Goal: Transaction & Acquisition: Purchase product/service

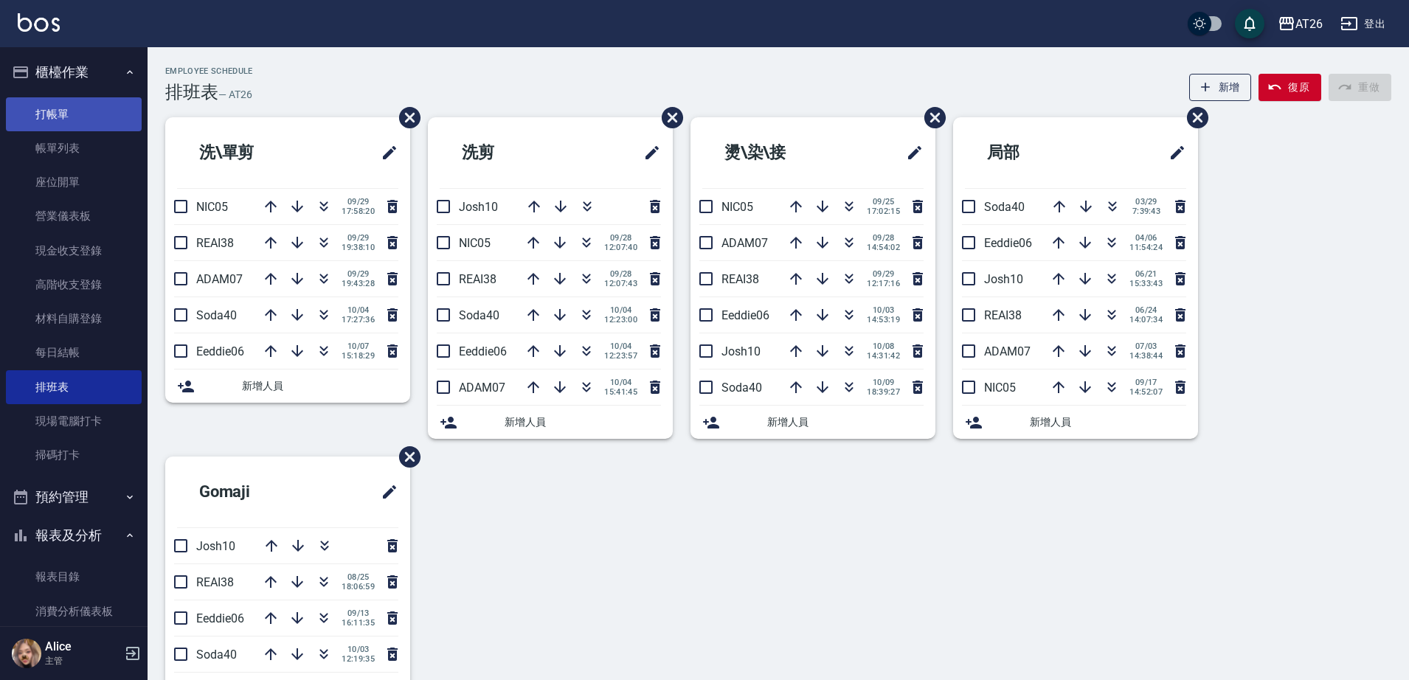
click at [67, 103] on link "打帳單" at bounding box center [74, 114] width 136 height 34
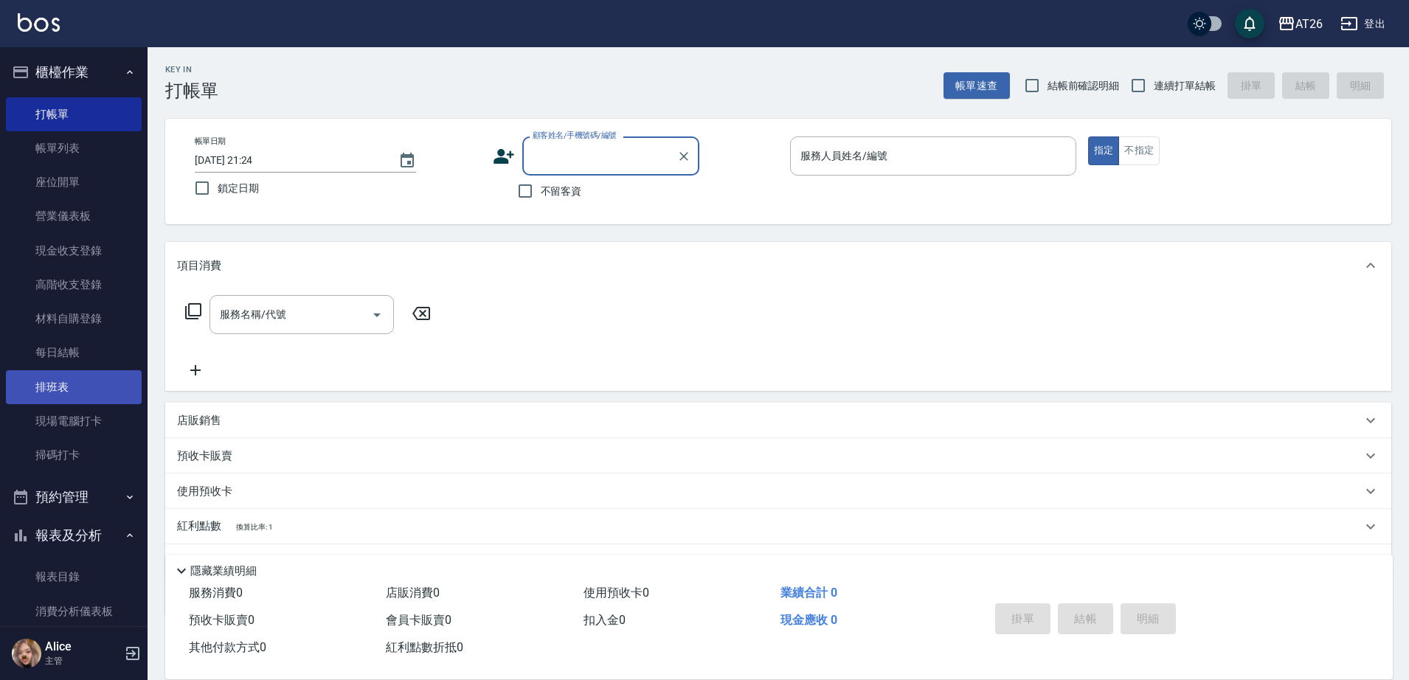
click at [86, 380] on link "排班表" at bounding box center [74, 387] width 136 height 34
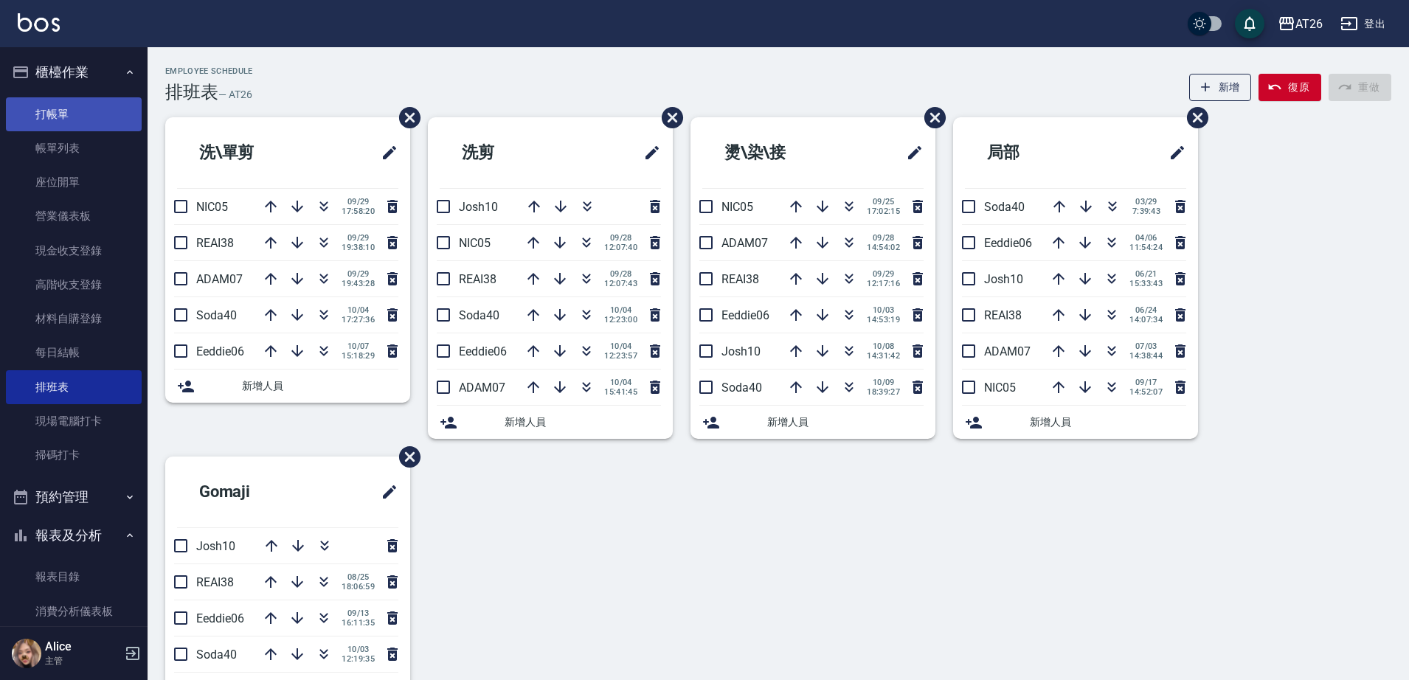
drag, startPoint x: 99, startPoint y: 96, endPoint x: 97, endPoint y: 108, distance: 11.9
click at [99, 101] on ul "打帳單 帳單列表 座位開單 營業儀表板 現金收支登錄 高階收支登錄 材料自購登錄 每日結帳 排班表 現場電腦打卡 掃碼打卡" at bounding box center [74, 285] width 136 height 387
click at [97, 108] on link "打帳單" at bounding box center [74, 114] width 136 height 34
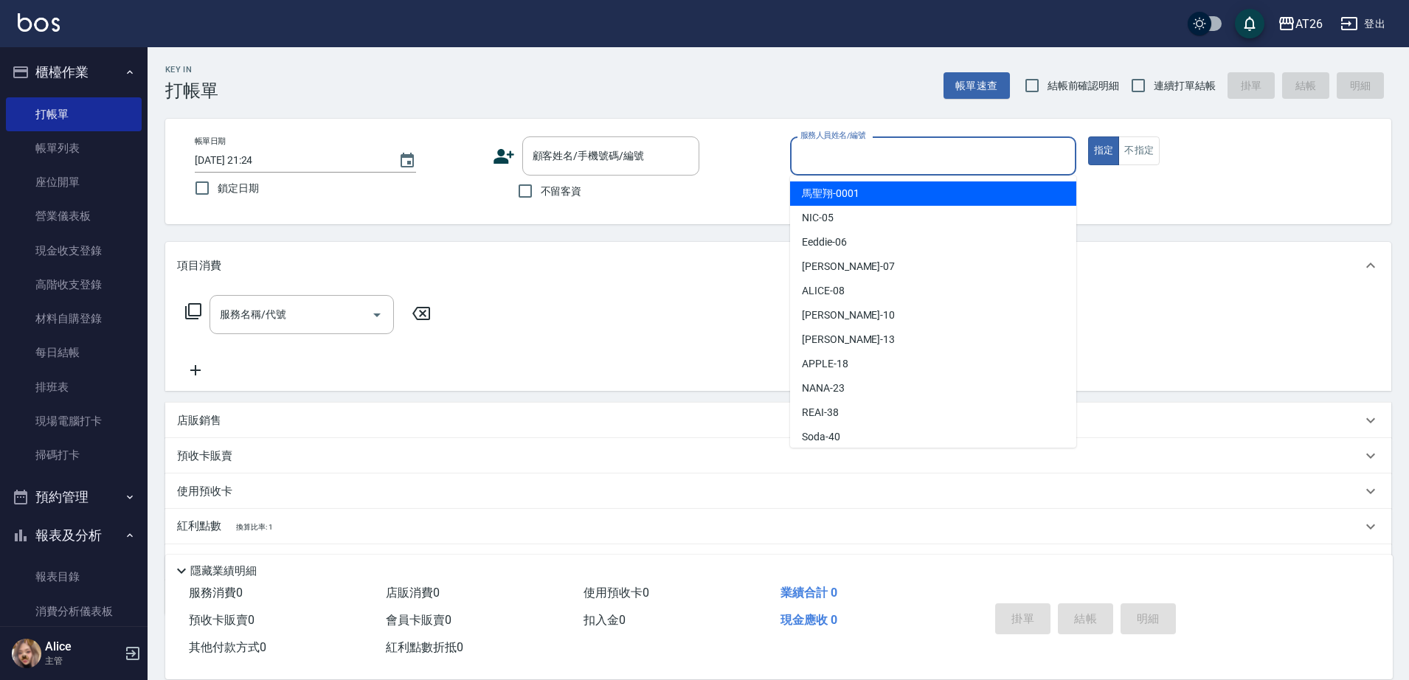
drag, startPoint x: 1136, startPoint y: 173, endPoint x: 1375, endPoint y: 458, distance: 371.4
click at [1138, 173] on div "帳單日期 [DATE] 21:24 鎖定日期 顧客姓名/手機號碼/編號 顧客姓名/手機號碼/編號 不留客資 服務人員姓名/編號 服務人員姓名/編號 指定 不指定" at bounding box center [778, 172] width 1191 height 70
click at [1205, 258] on div "Key In 打帳單 帳單速查 結帳前確認明細 連續打單結帳 掛單 結帳 明細 帳單日期 [DATE] 21:24 鎖定日期 顧客姓名/手機號碼/編號 顧客姓…" at bounding box center [779, 402] width 1262 height 710
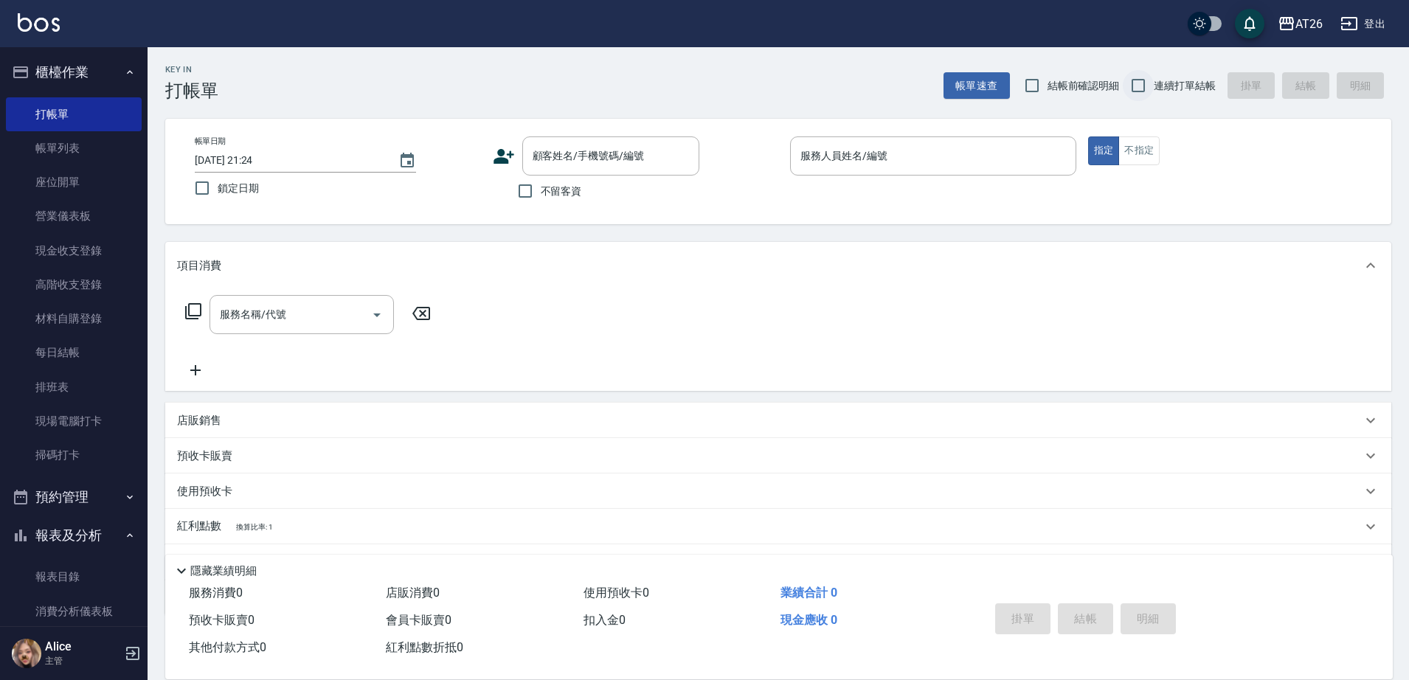
click at [1133, 88] on input "連續打單結帳" at bounding box center [1138, 85] width 31 height 31
checkbox input "true"
click at [648, 146] on input "顧客姓名/手機號碼/編號" at bounding box center [600, 156] width 142 height 26
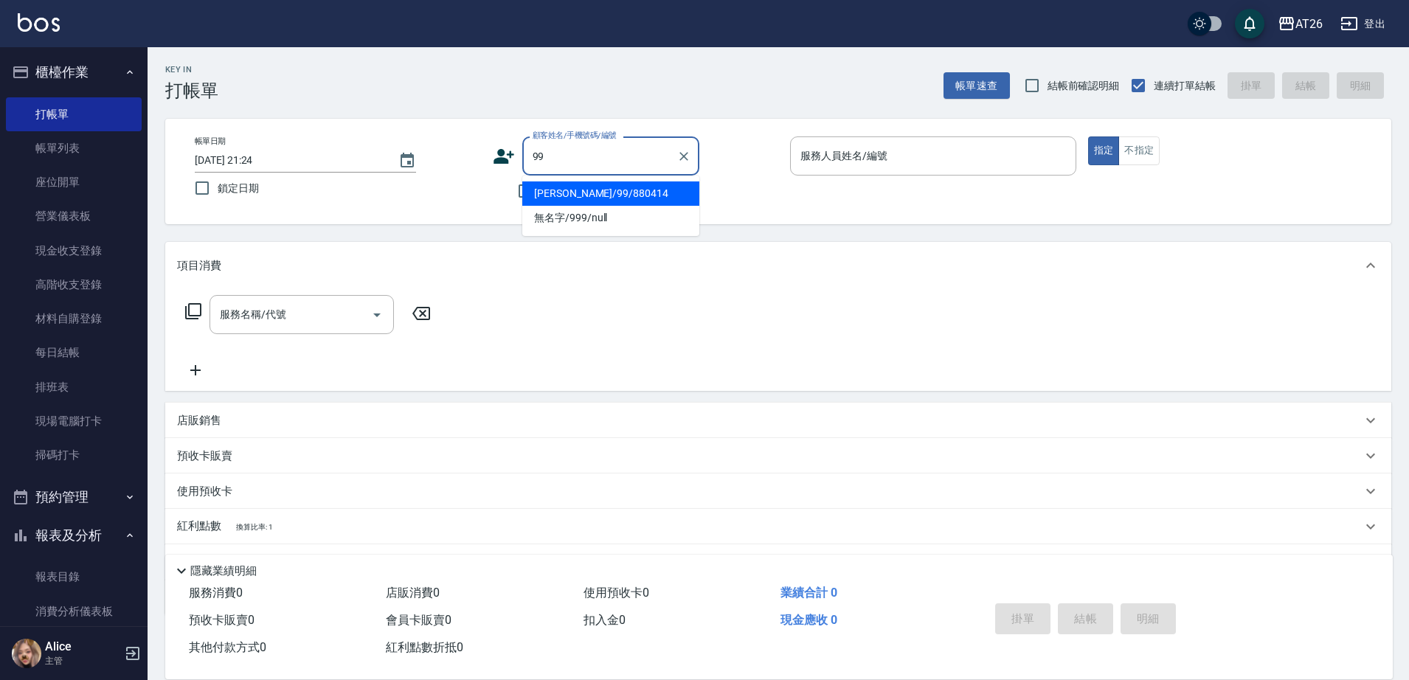
type input "[PERSON_NAME]/99/880414"
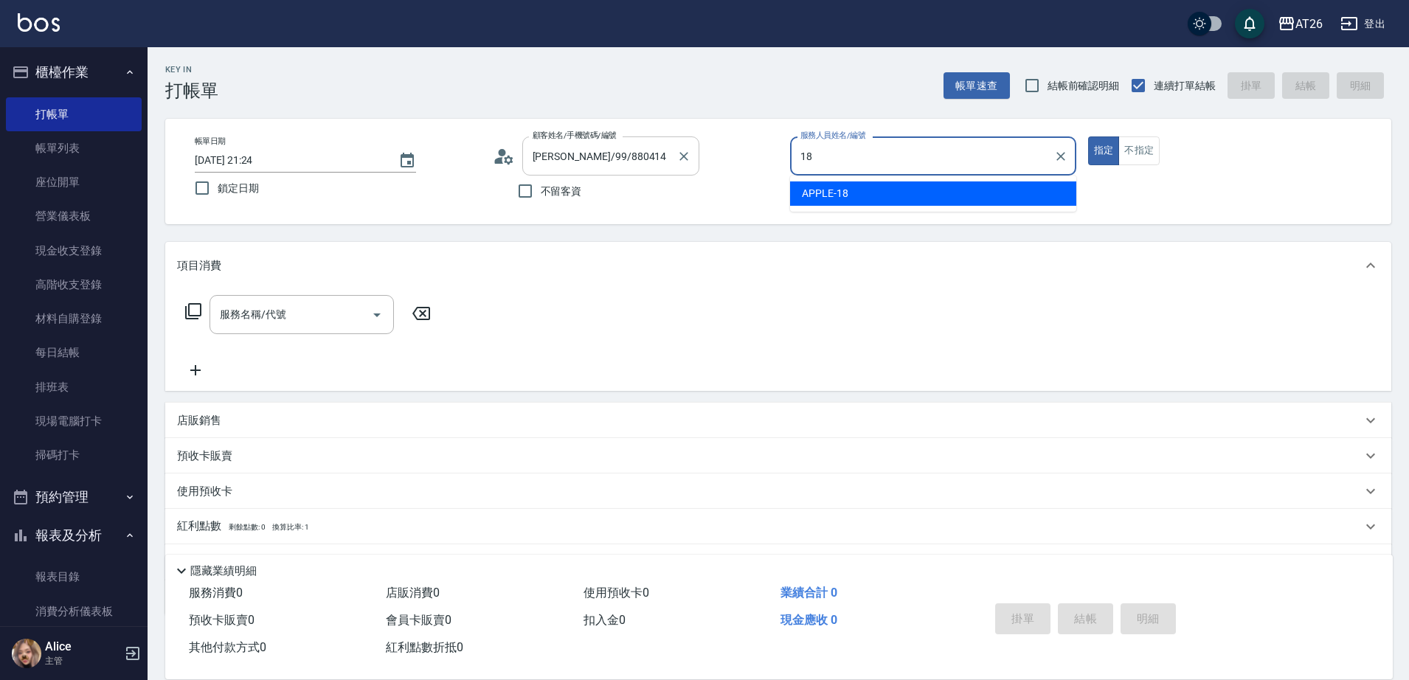
type input "APPLE-18"
type button "true"
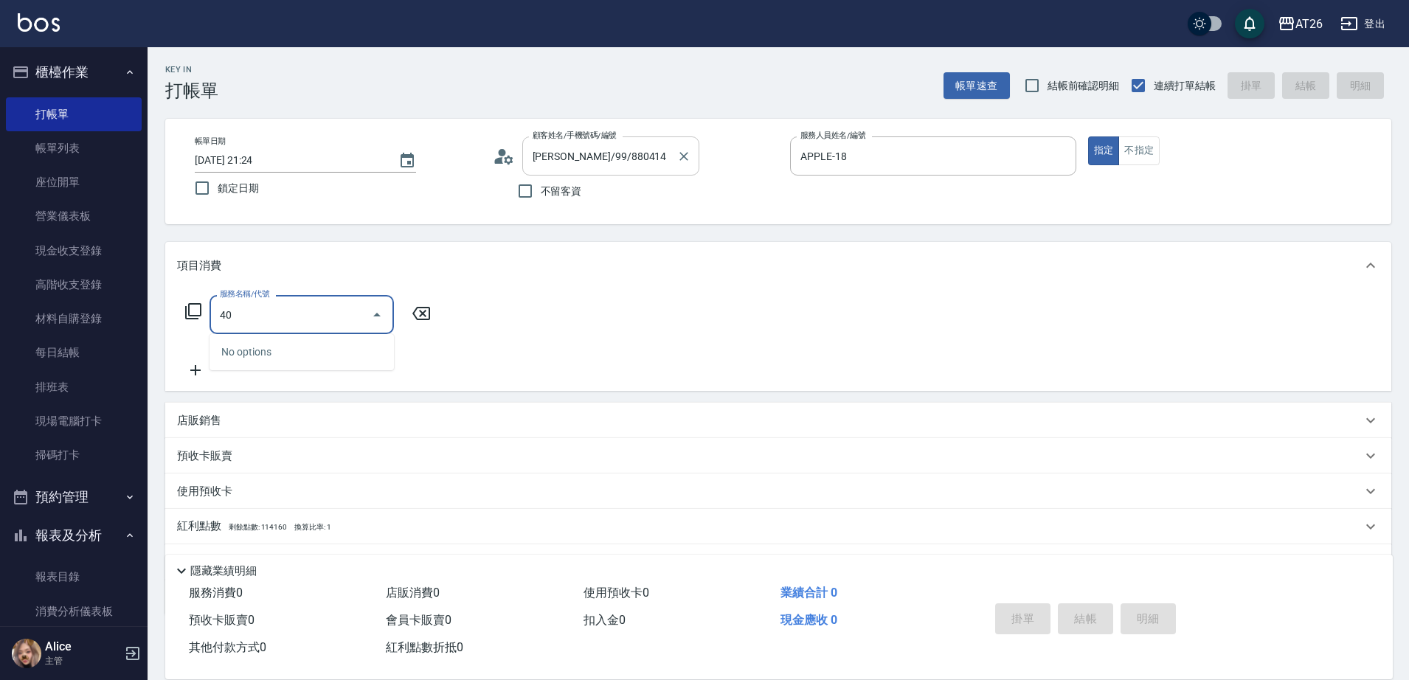
type input "401"
type input "20"
type input "剪髮(401)"
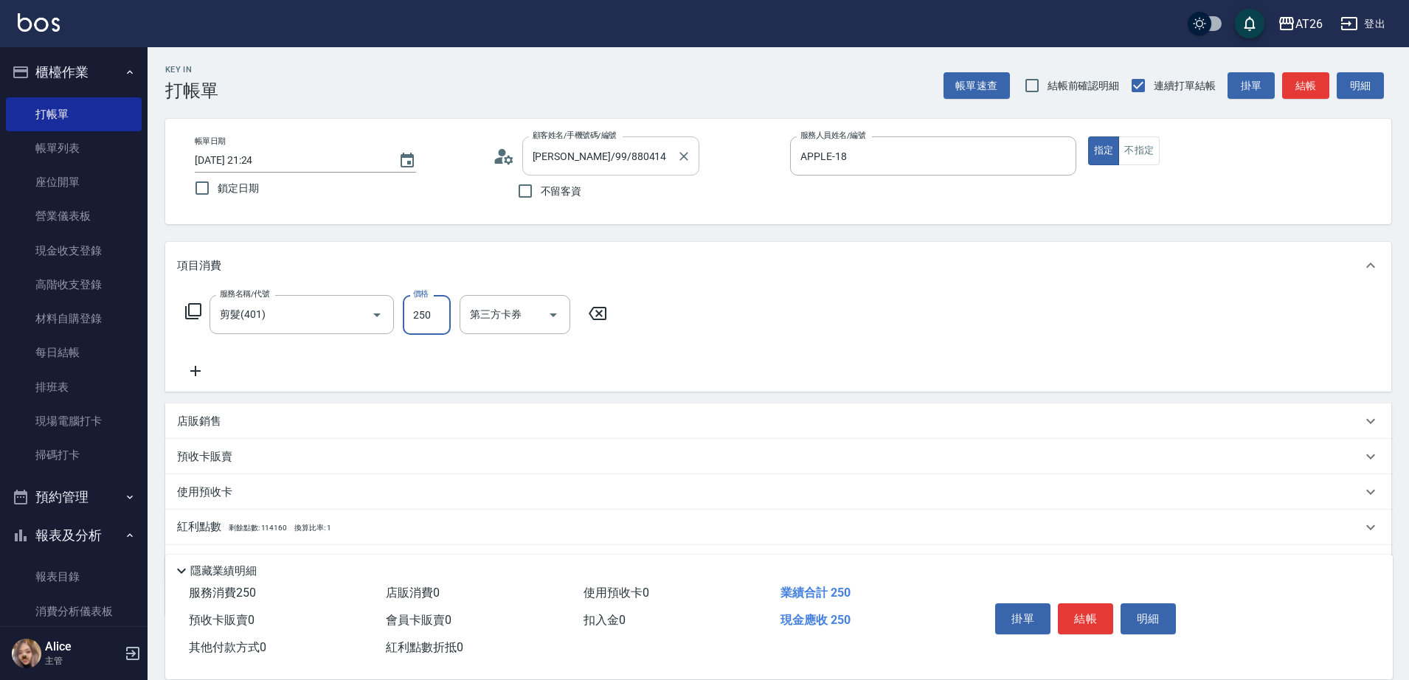
type input "0"
type input "600"
type input "60"
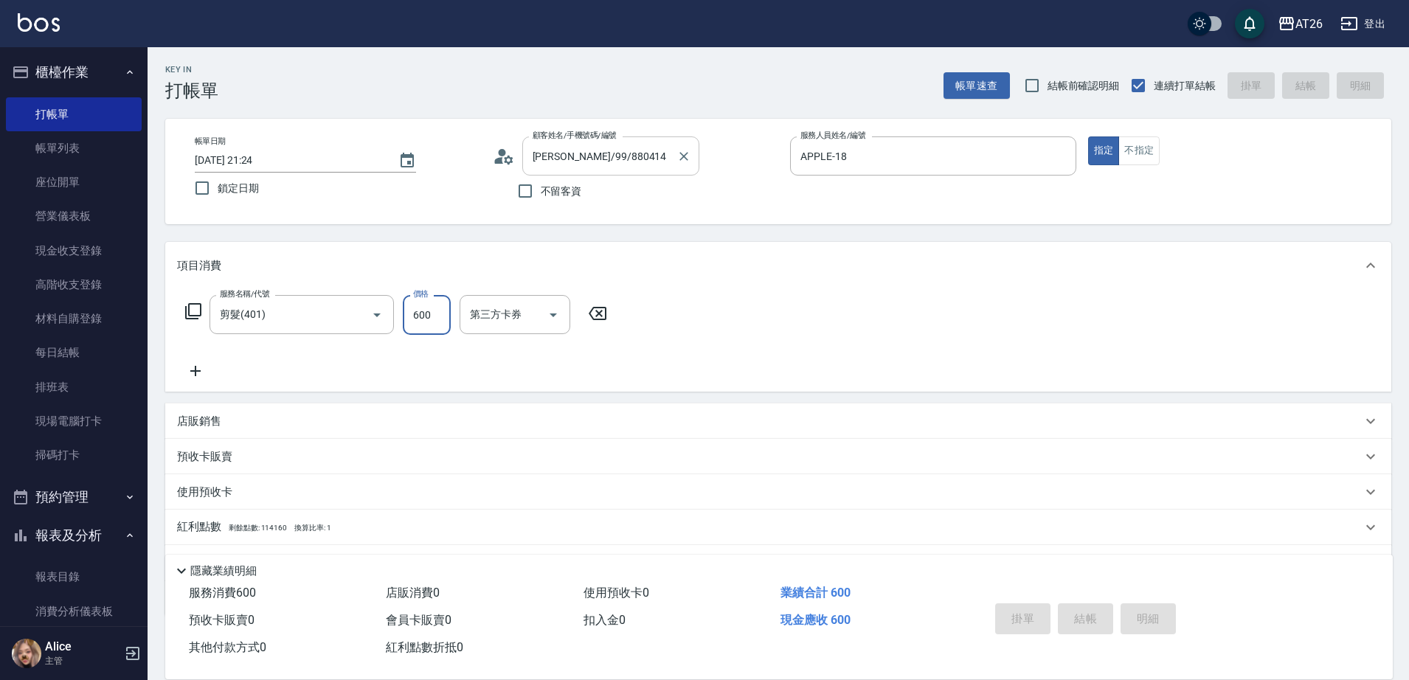
type input "0"
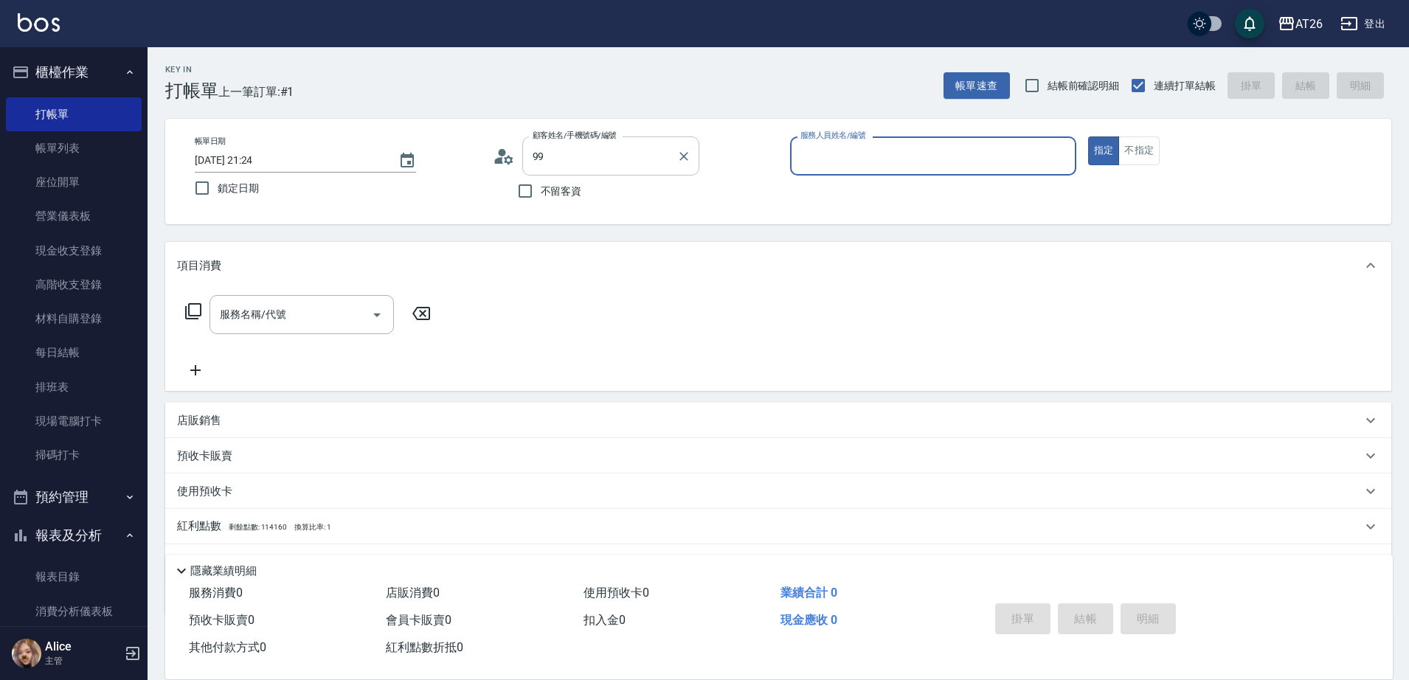
type input "[PERSON_NAME]/99/880414"
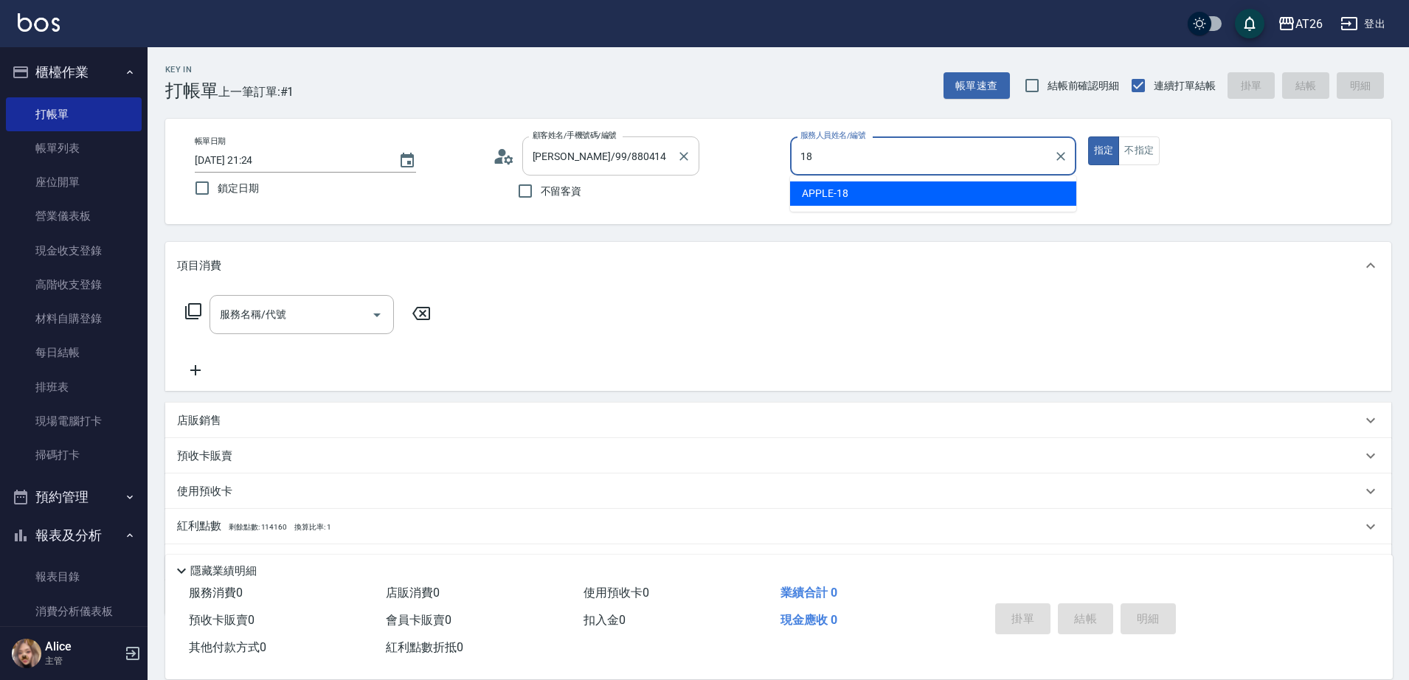
type input "APPLE-18"
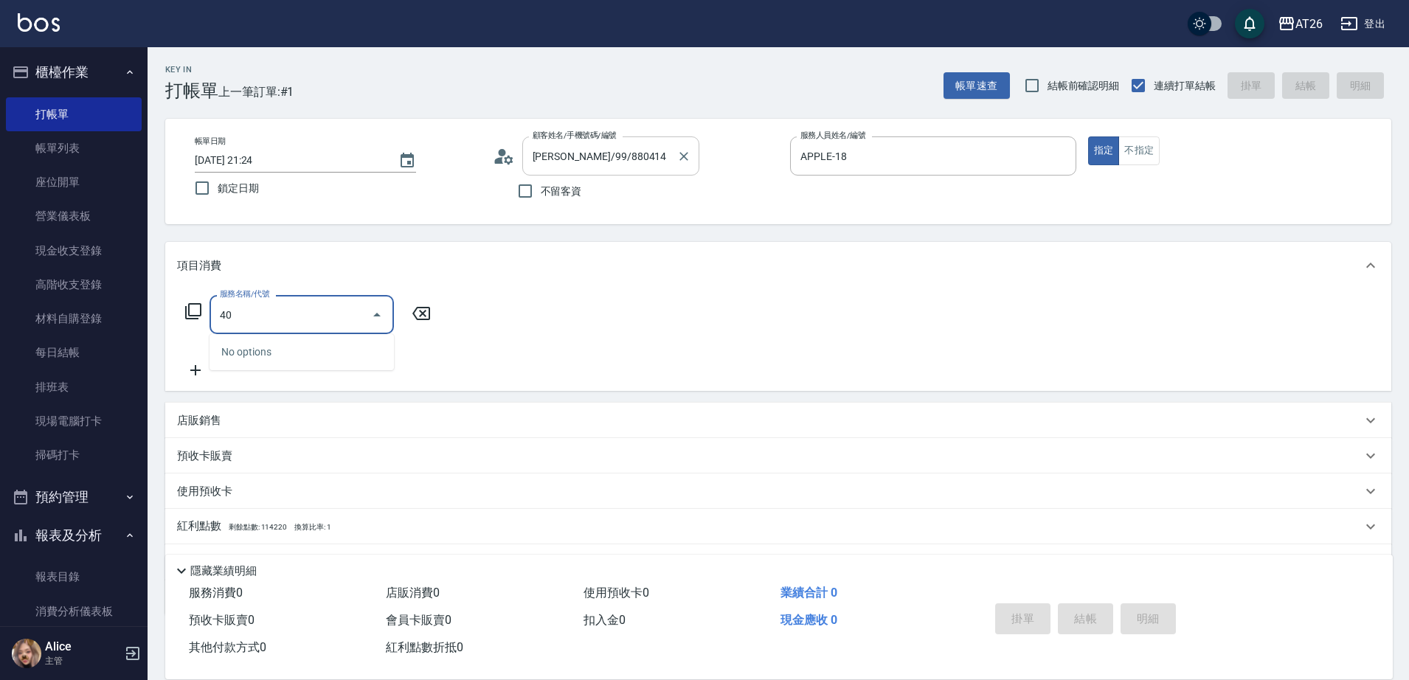
type input "401"
type input "20"
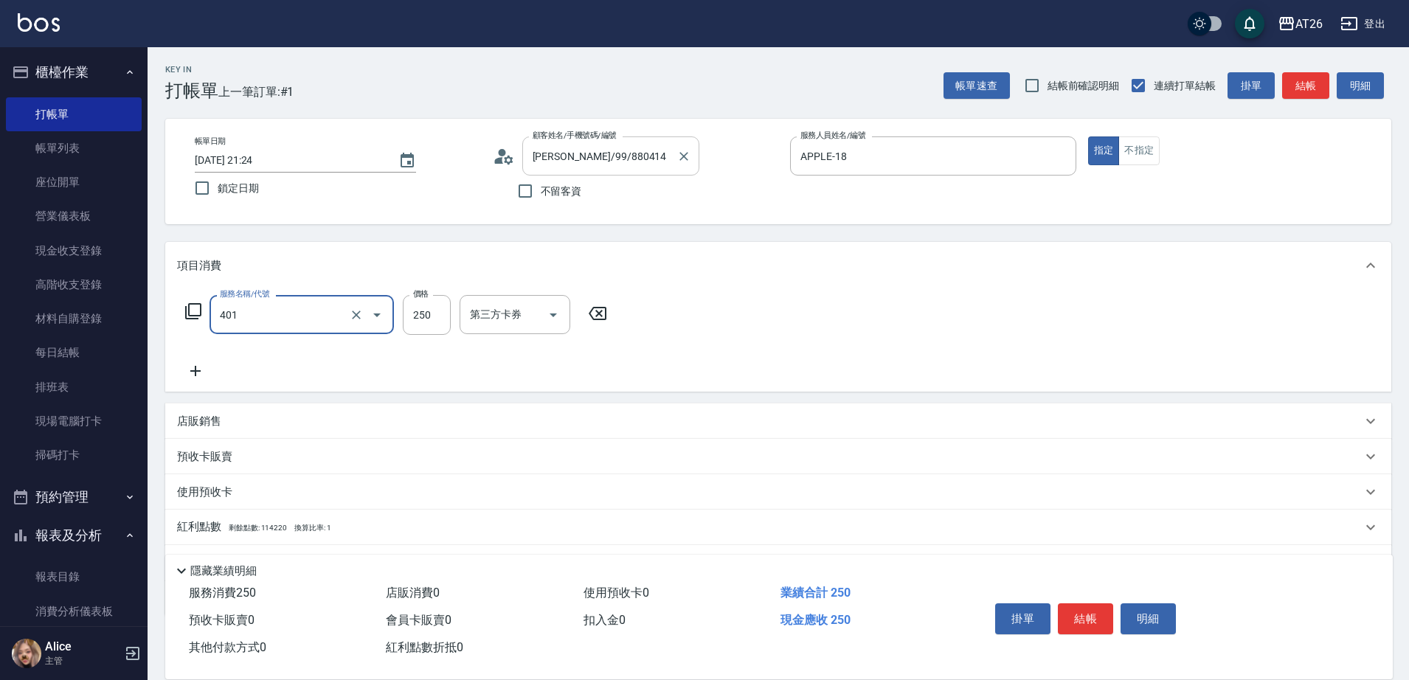
type input "剪髮(401)"
type input "6"
type input "0"
type input "600"
type input "60"
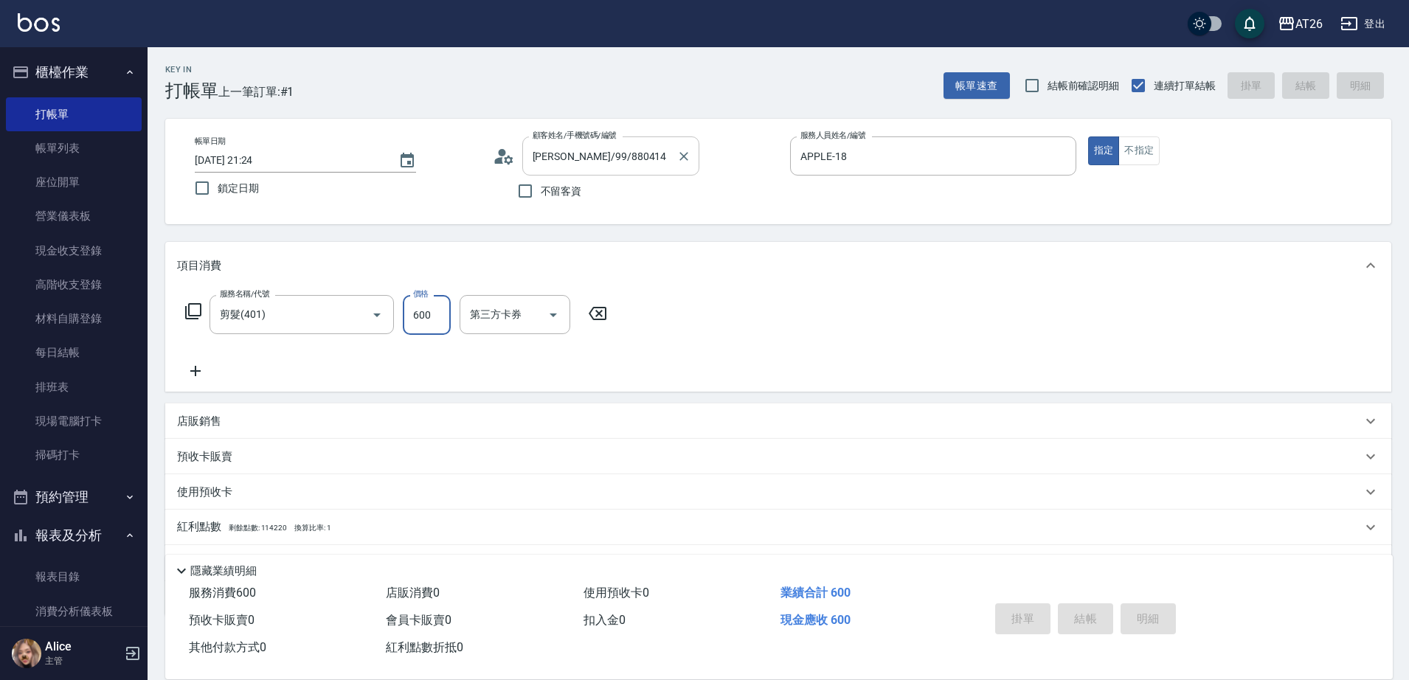
type input "0"
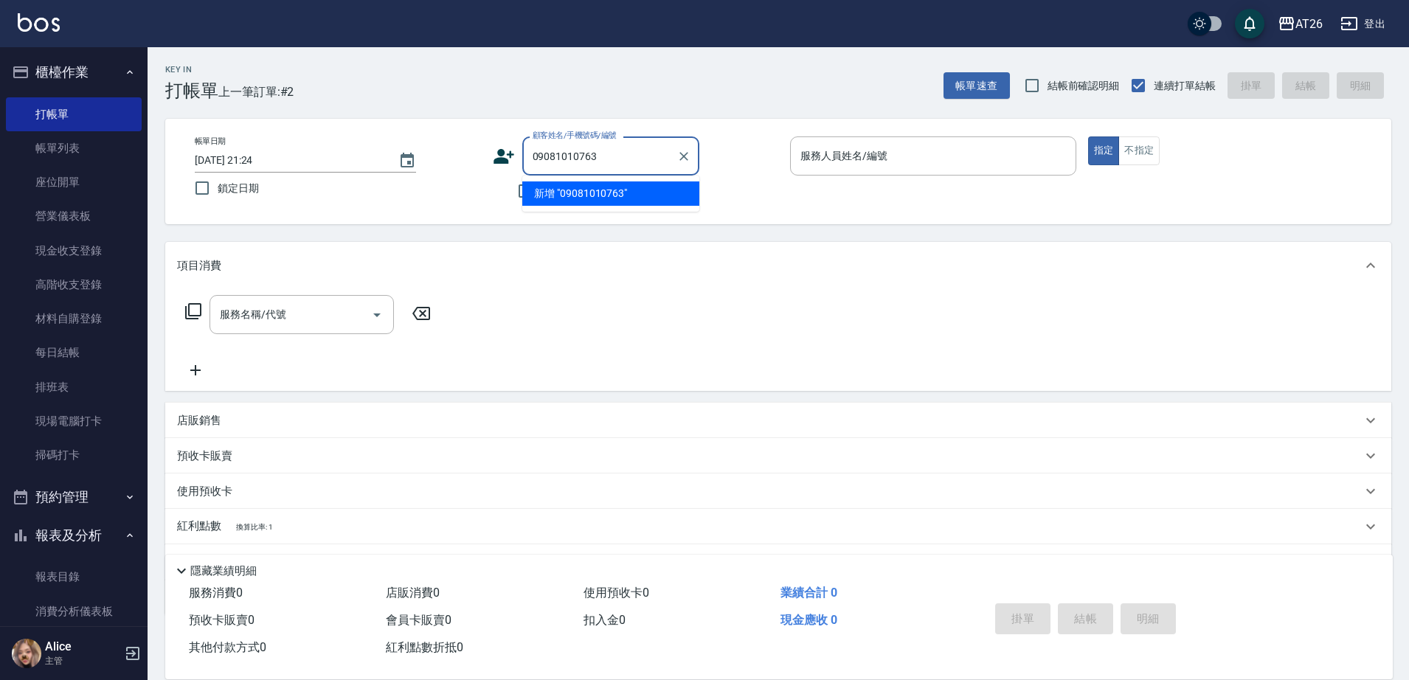
type input "09081010763"
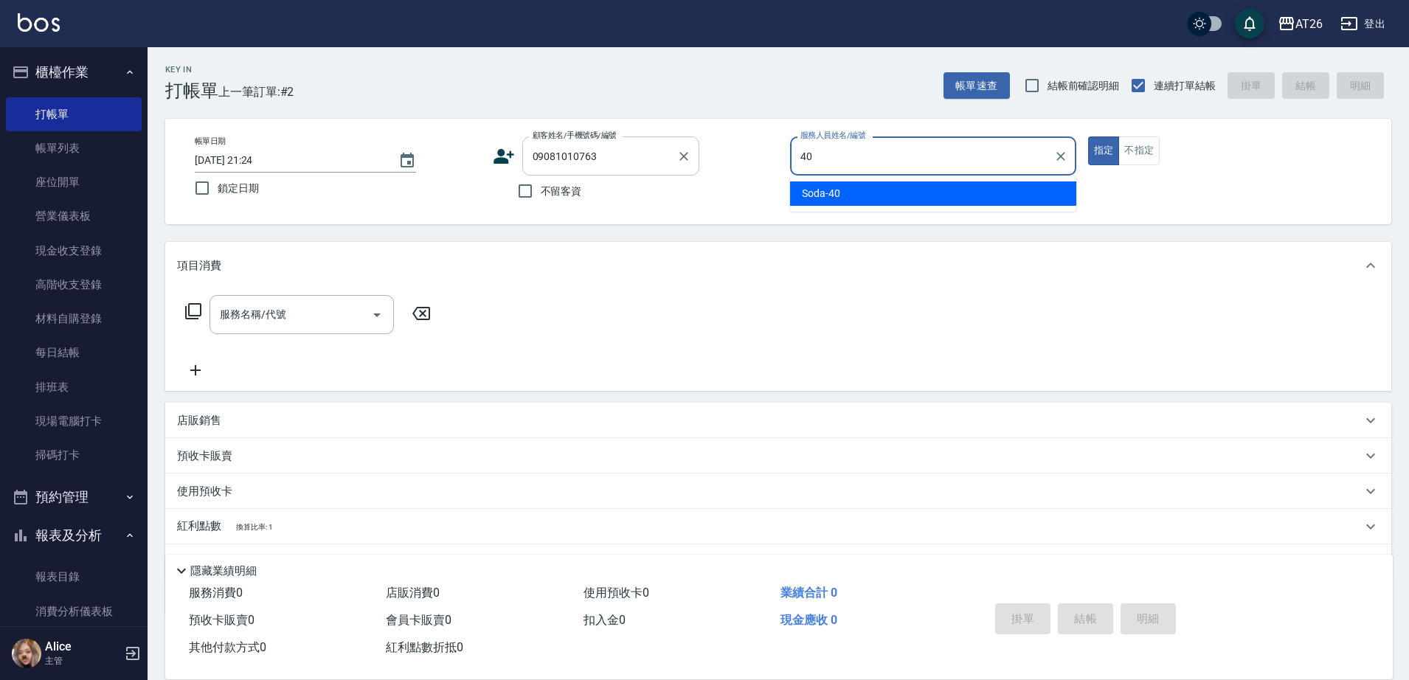
type input "Soda-40"
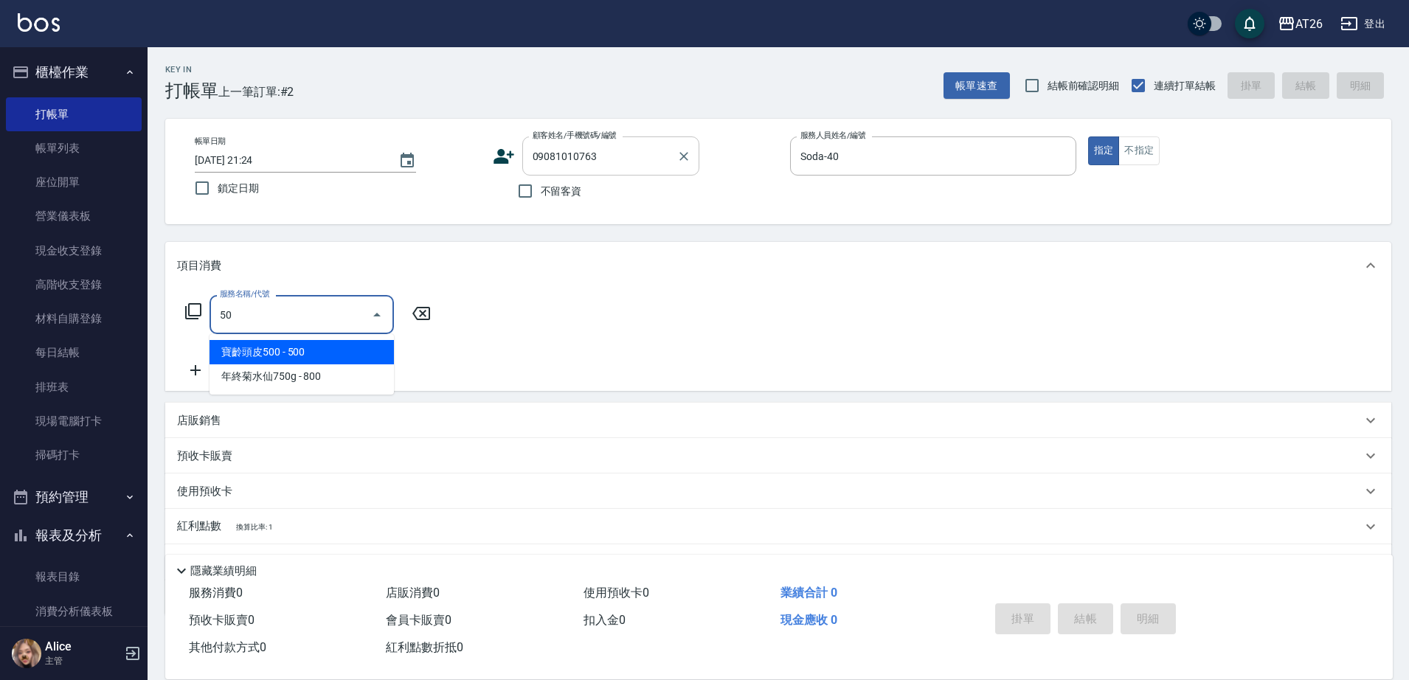
type input "501"
type input "120"
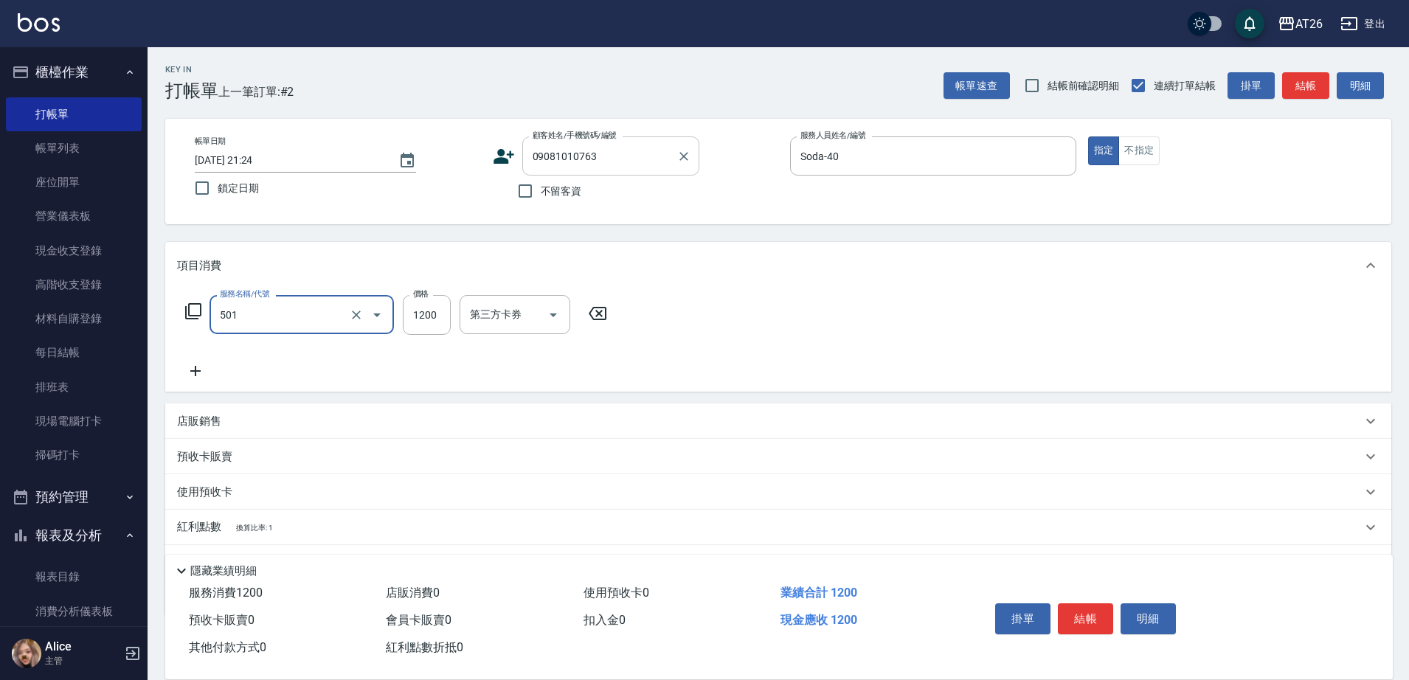
type input "染髮(501)"
type input "2"
type input "0"
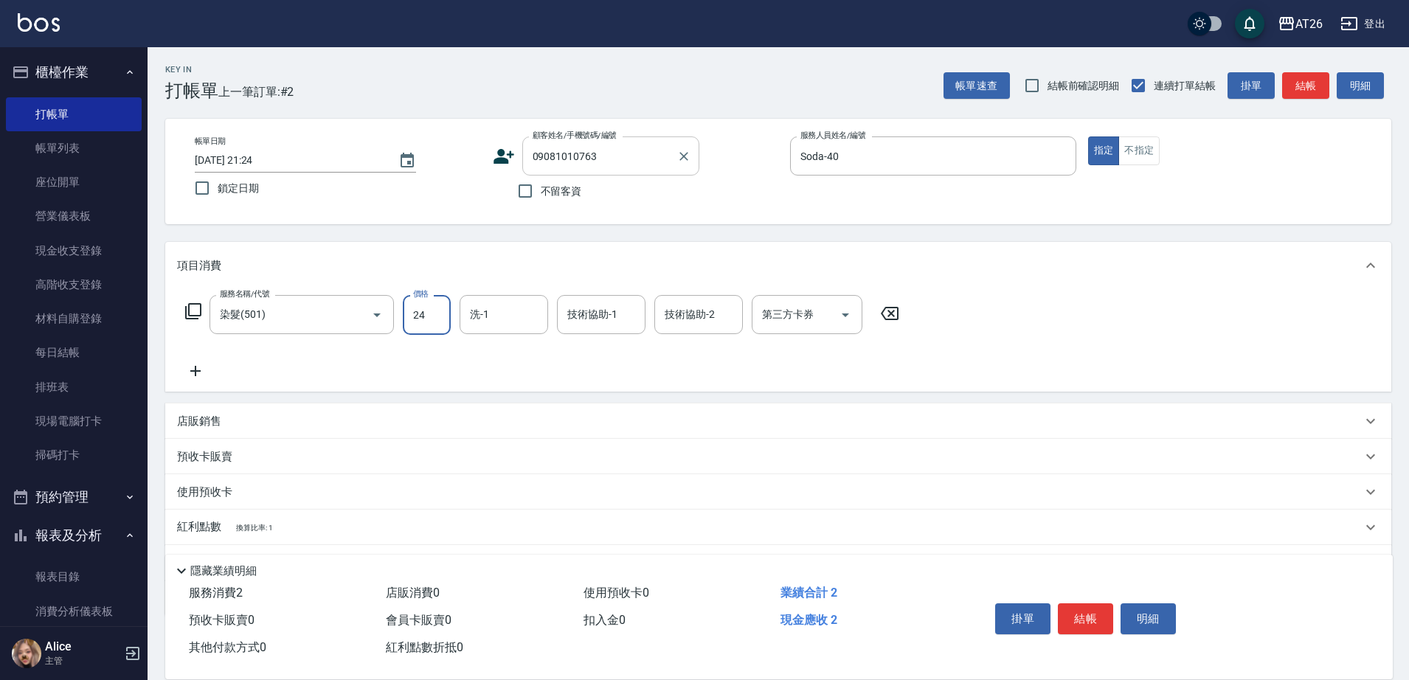
type input "241"
type input "20"
type input "24"
type input "0"
type input "218"
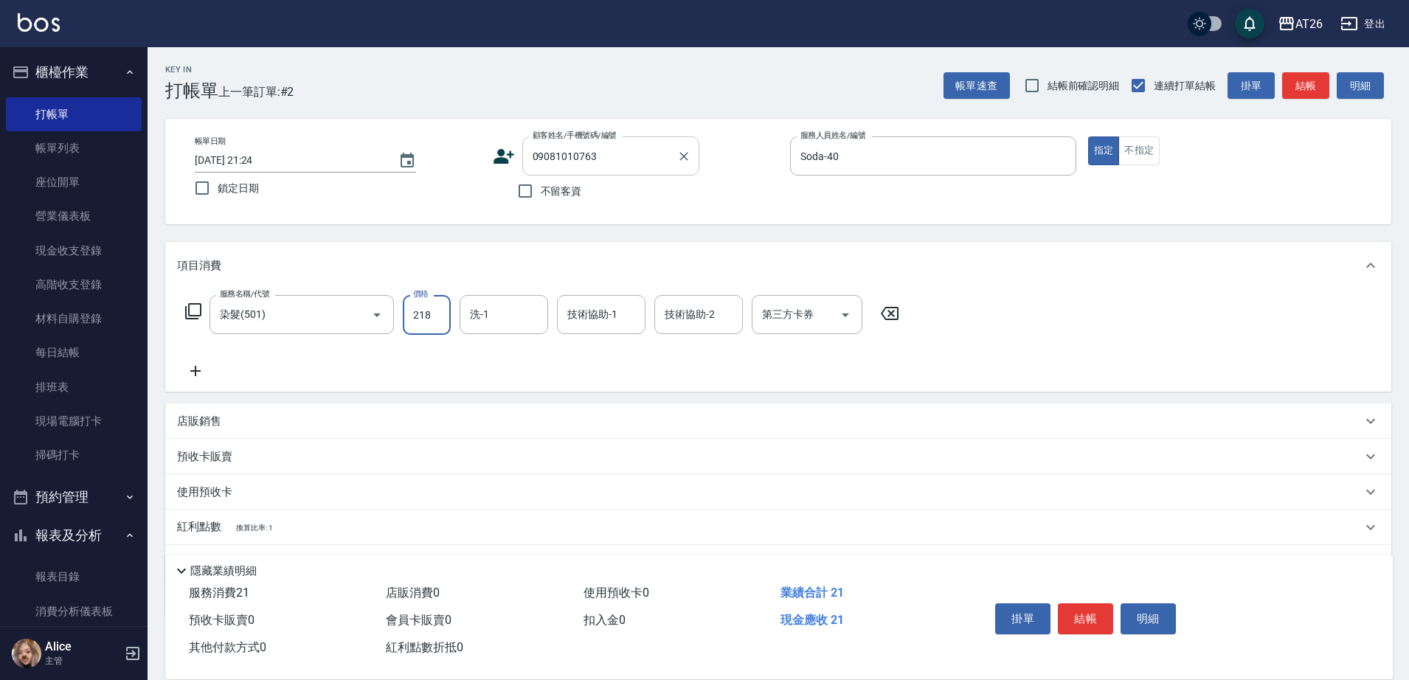
type input "20"
type input "2180"
type input "210"
type input "2180"
type input "NANA-23"
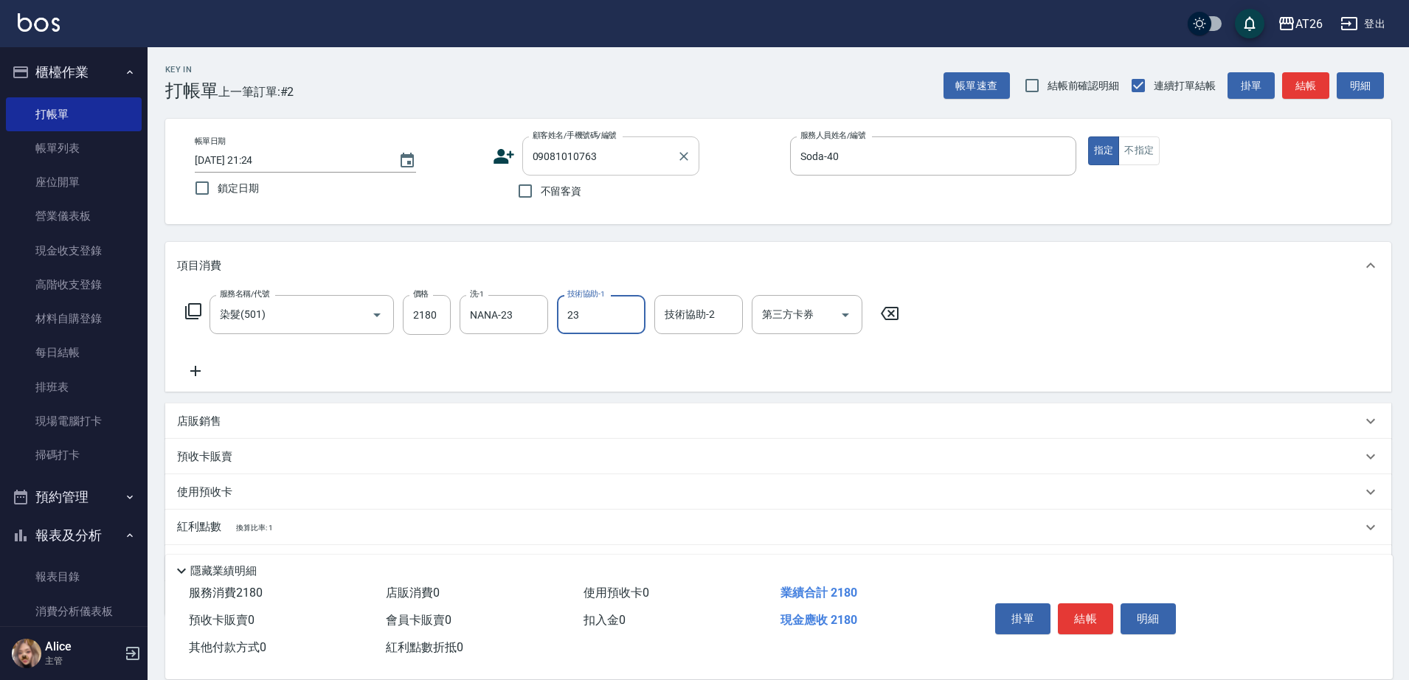
type input "NANA-23"
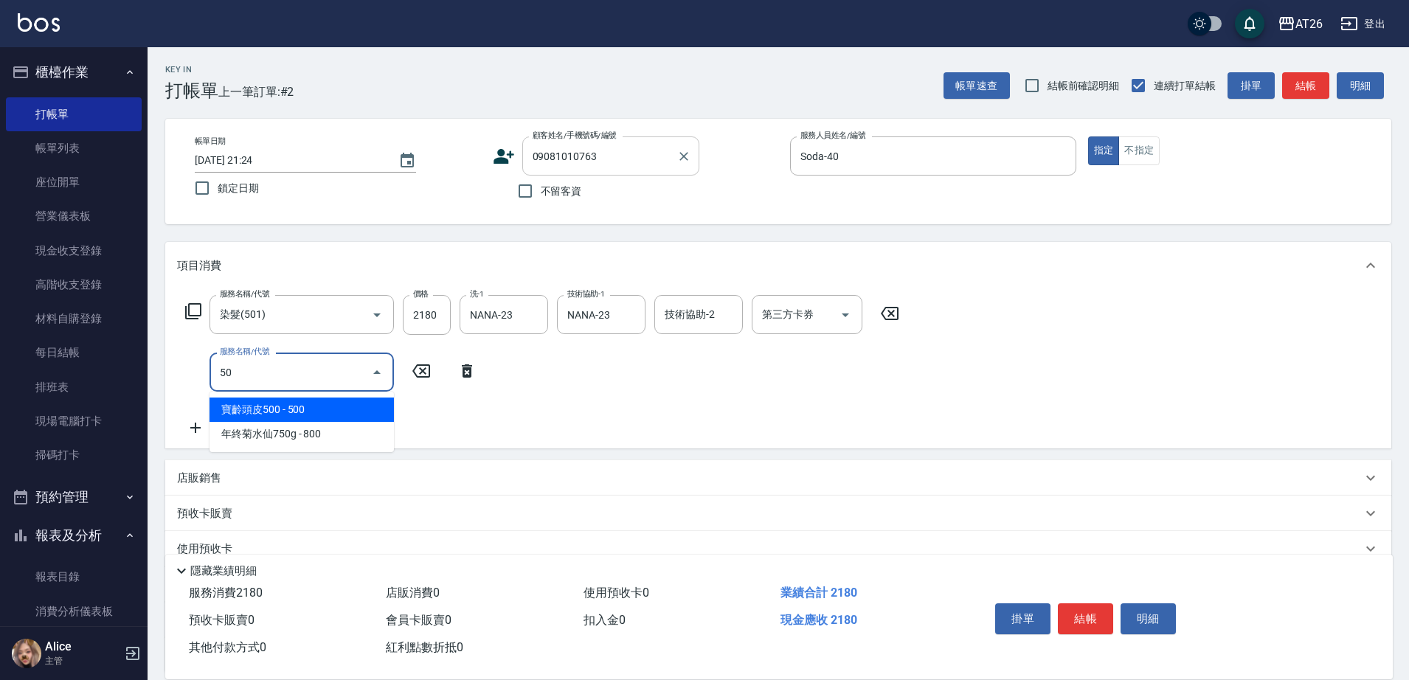
type input "502"
type input "260"
type input "漂髮(502)"
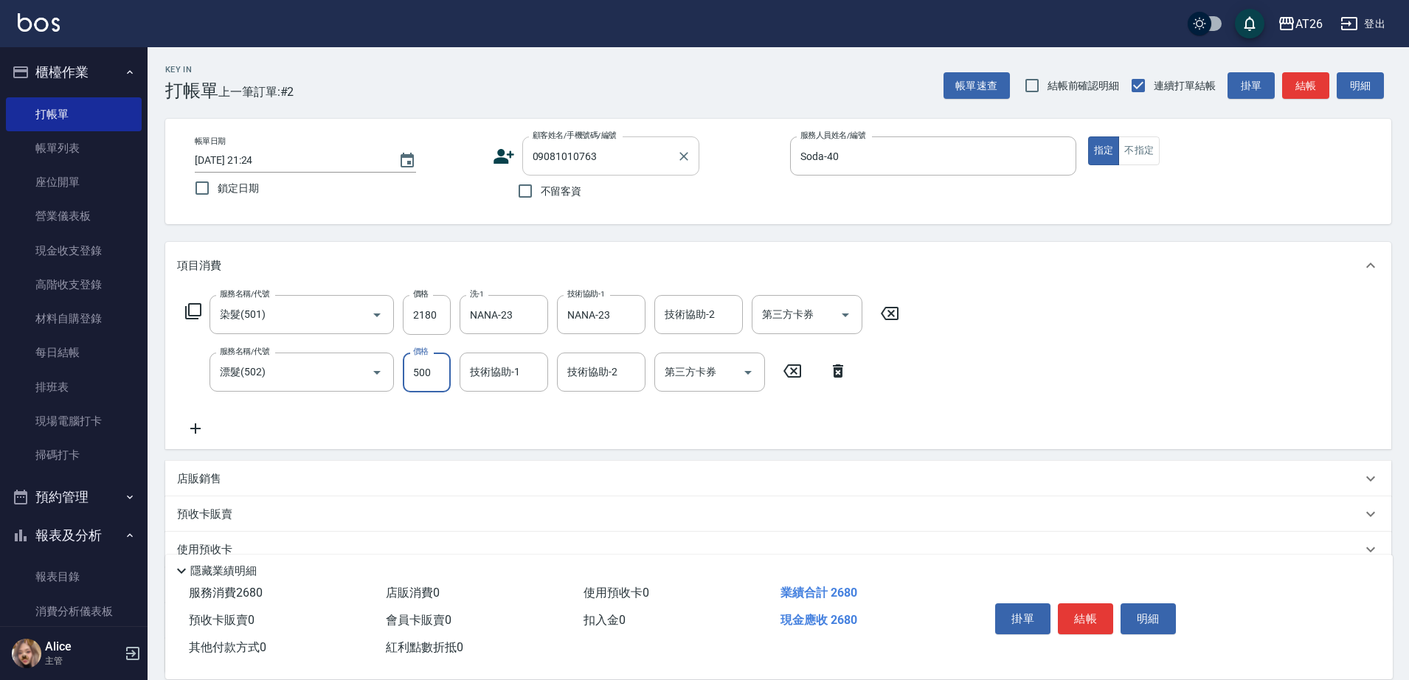
type input "0"
type input "210"
type input "0"
type input "NANA-23"
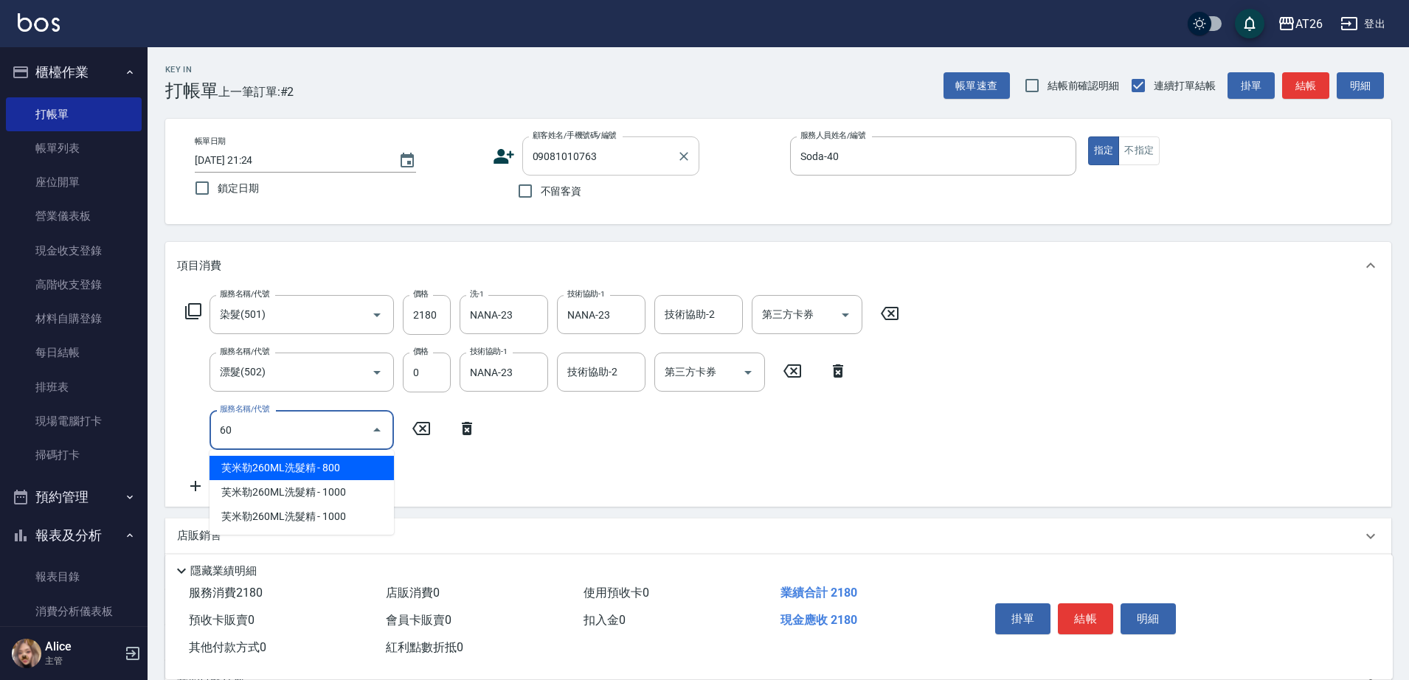
type input "609"
type input "310"
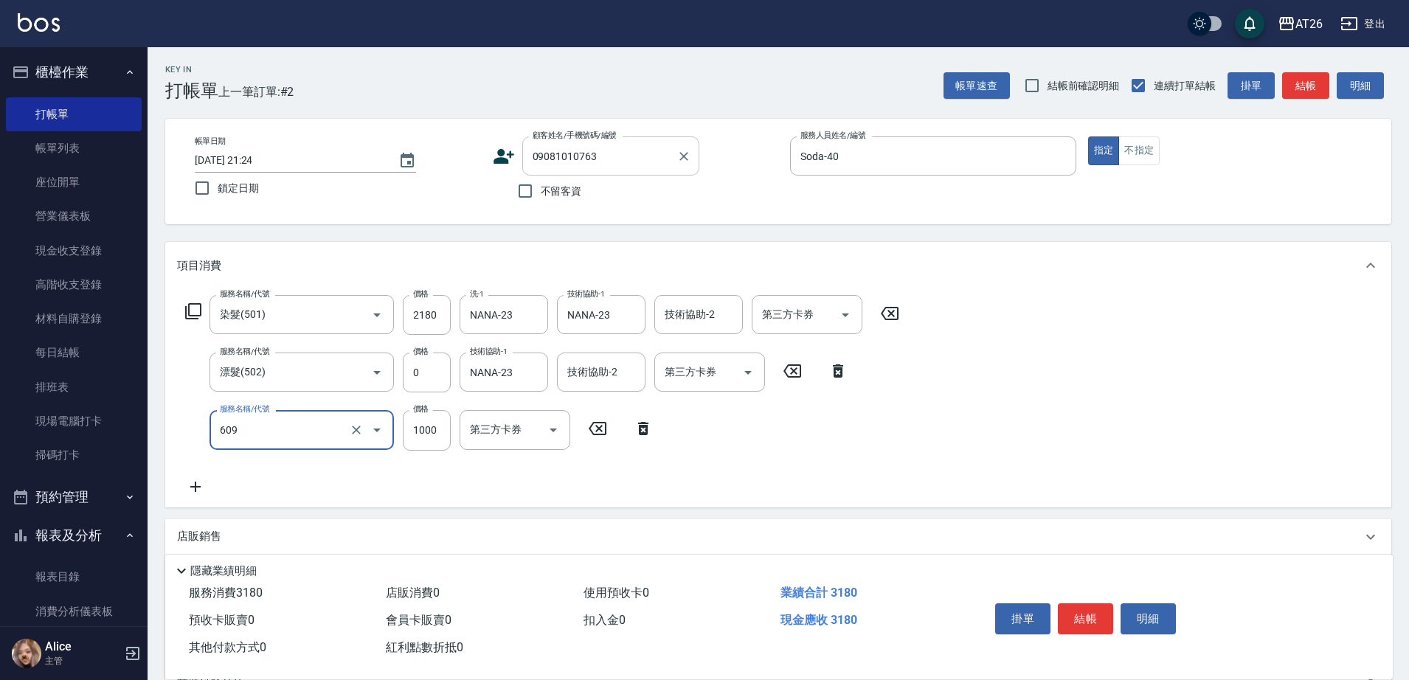
type input "自購三段(609)"
type input "2"
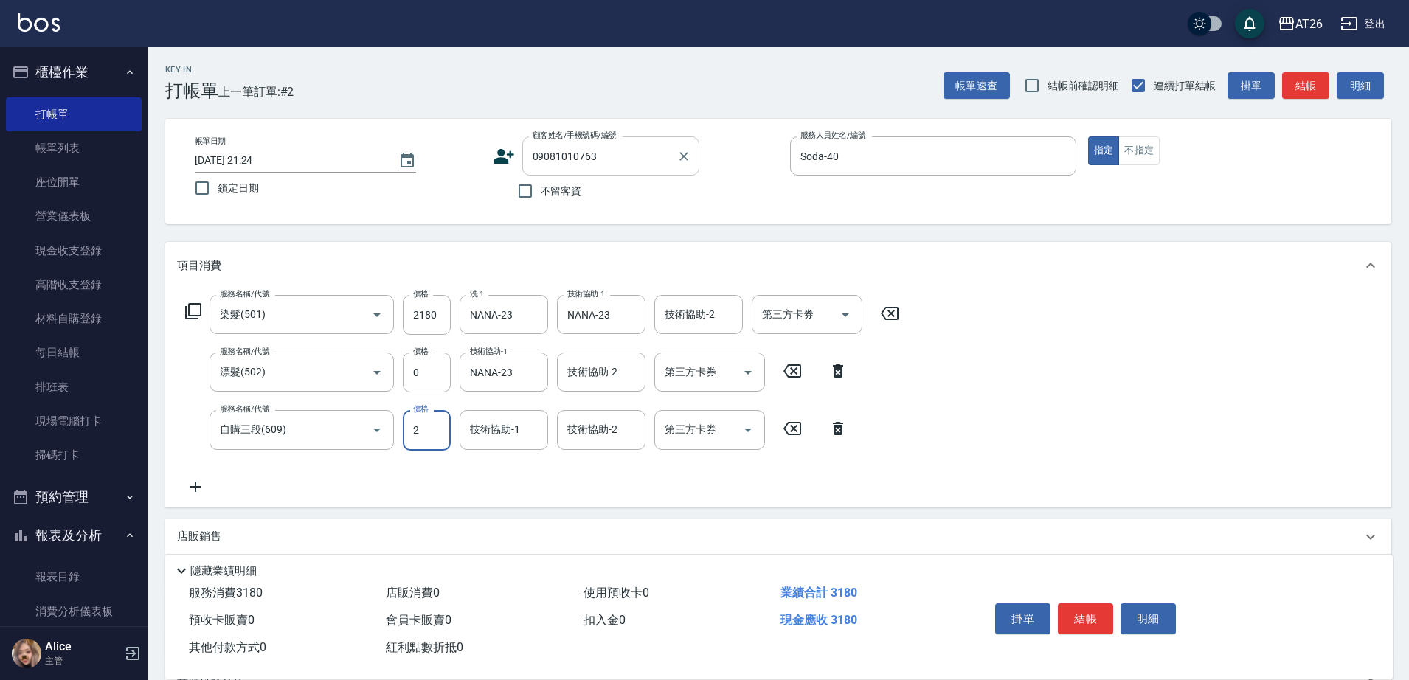
type input "210"
type input "25"
type input "220"
type input "250"
type input "240"
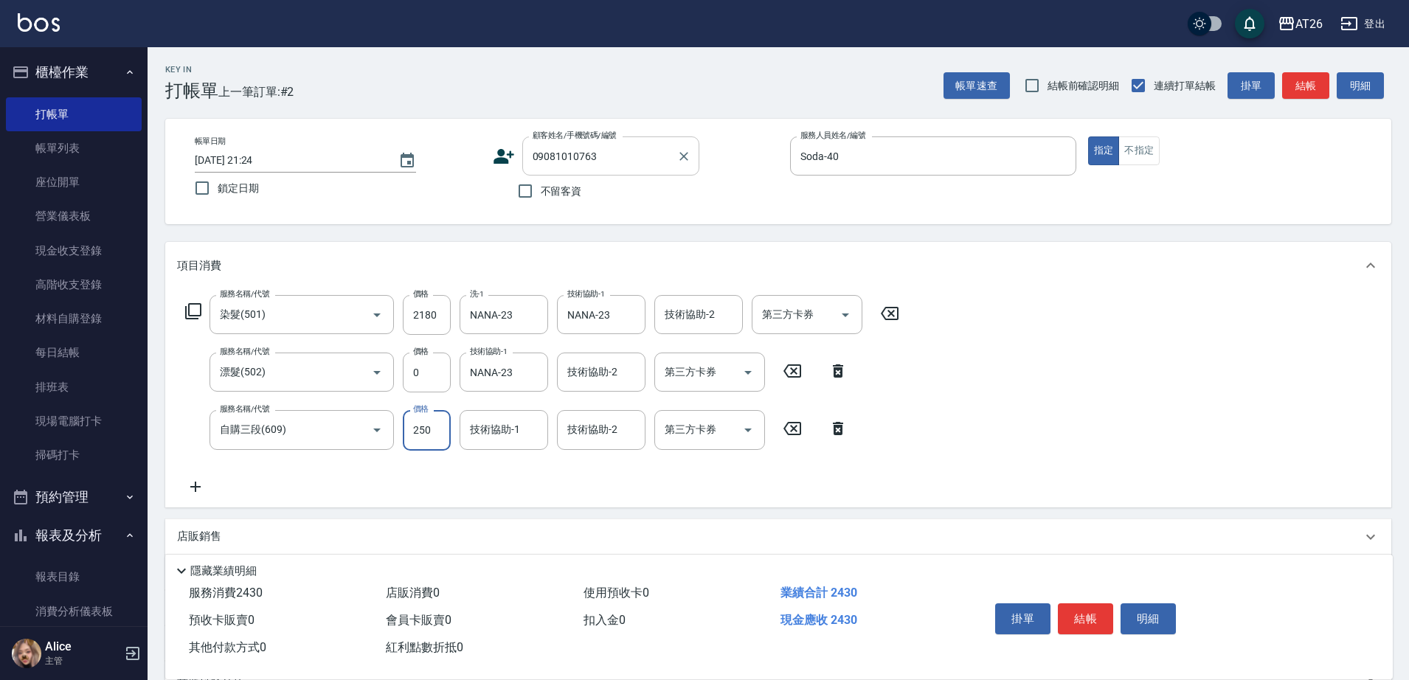
type input "2500"
type input "460"
type input "2500"
type input "NANA-23"
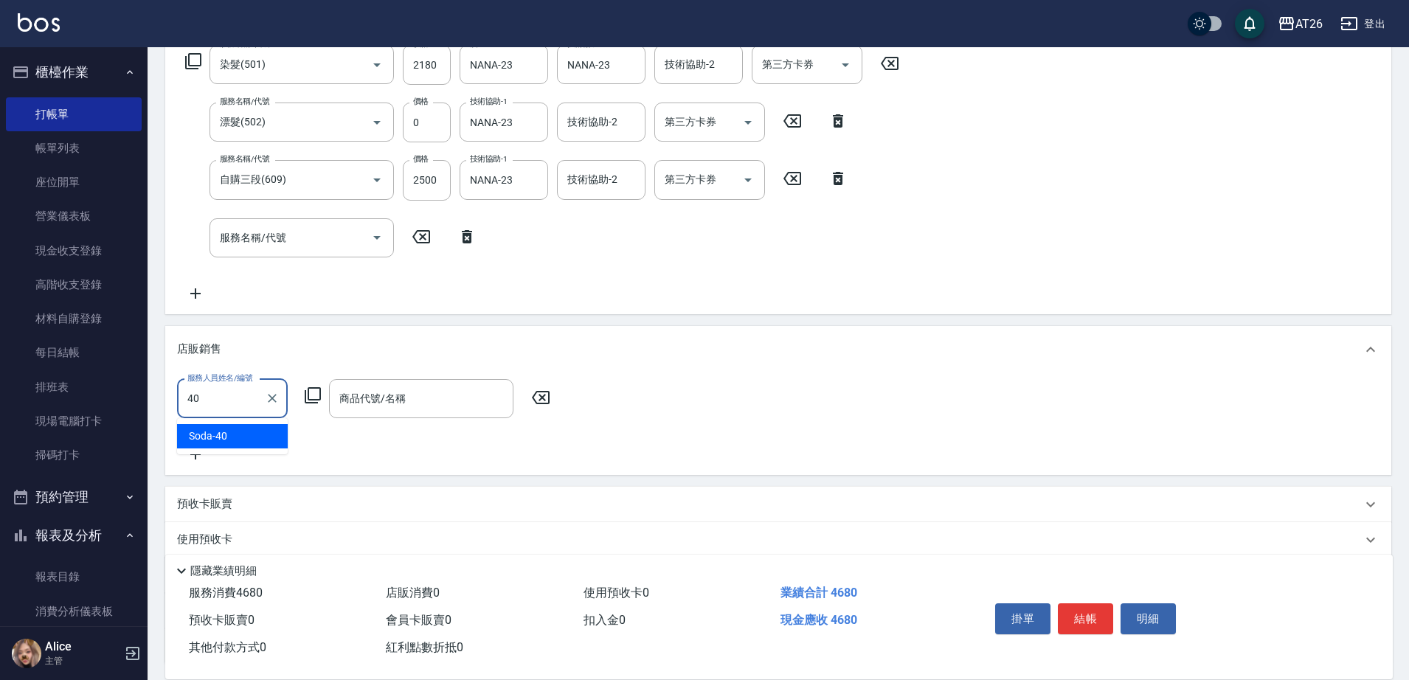
type input "Soda-40"
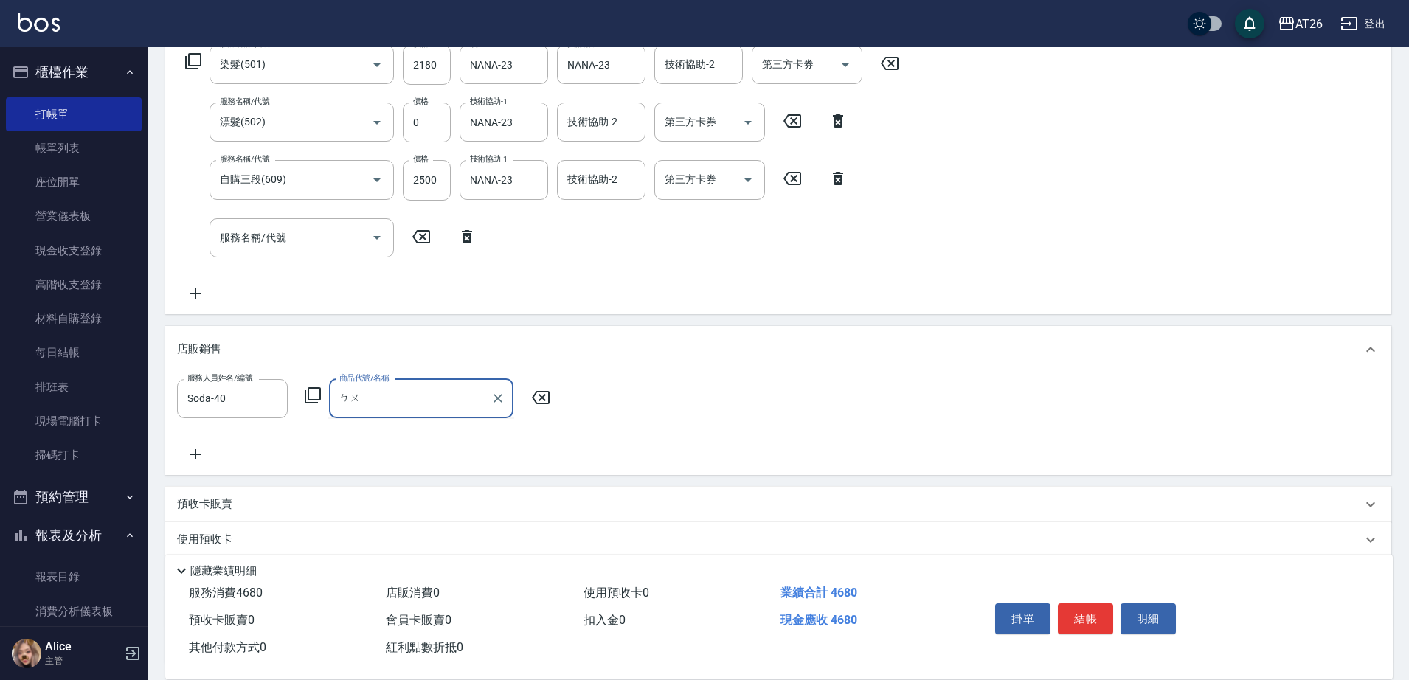
type input "補"
type input "[PERSON_NAME]洗300ml"
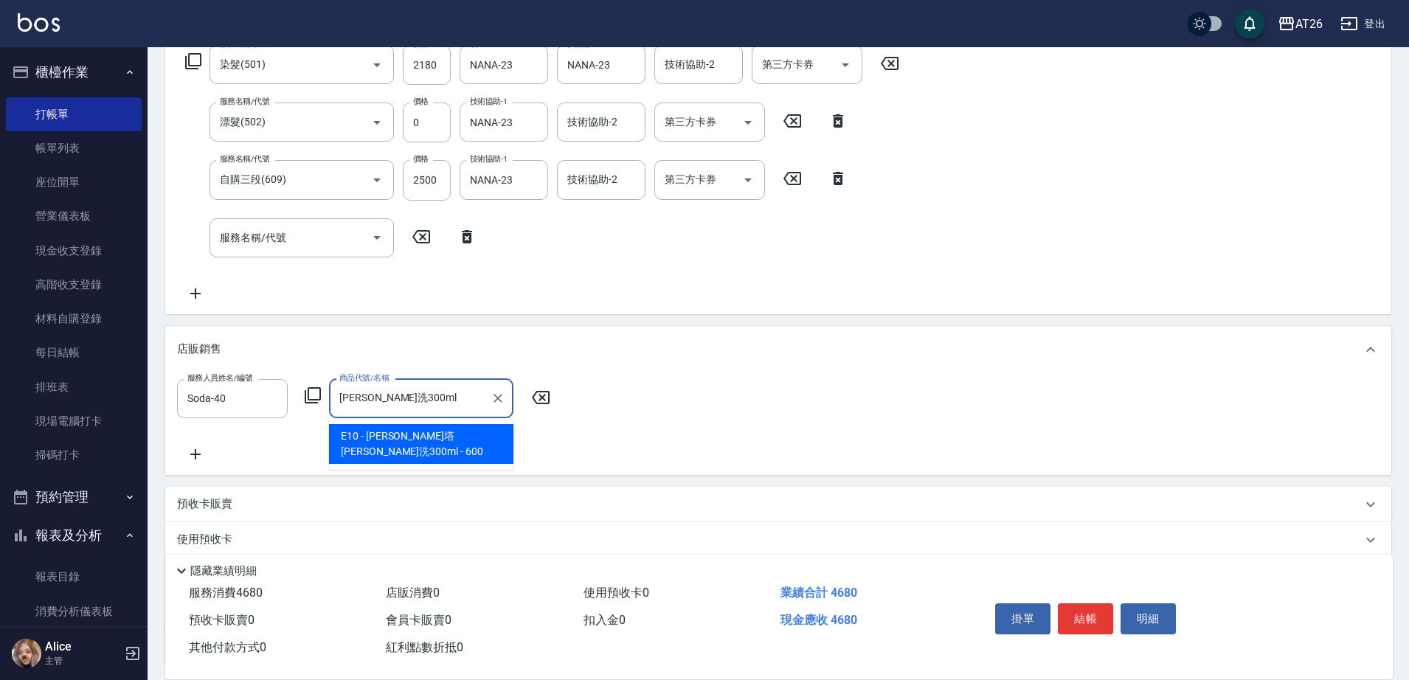
type input "520"
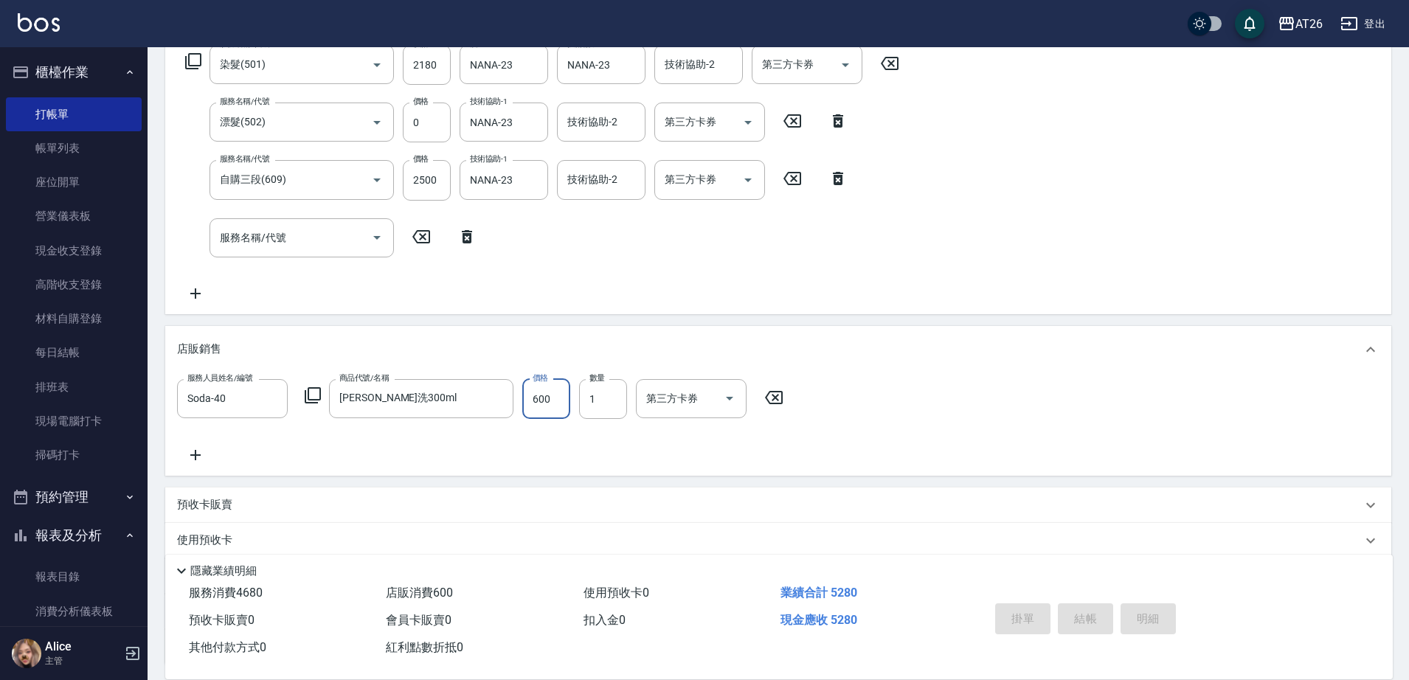
type input "[DATE] 21:26"
type input "0"
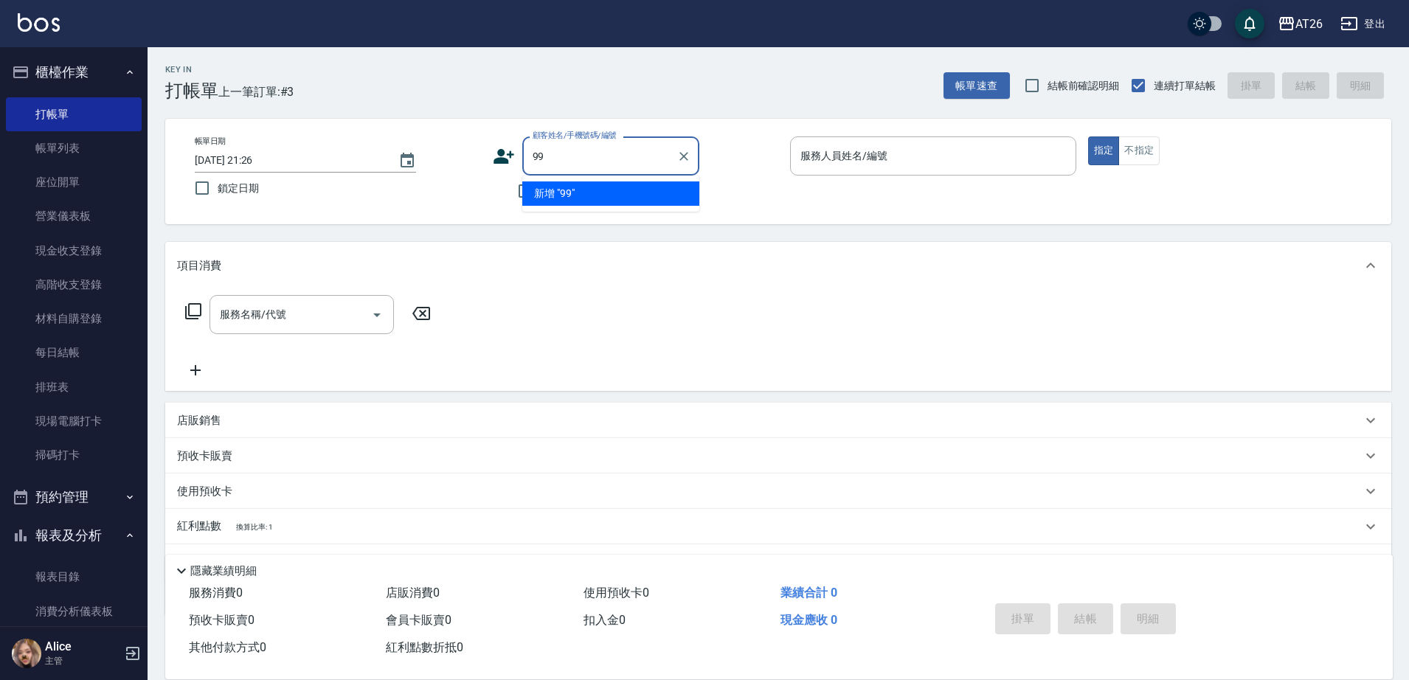
type input "99"
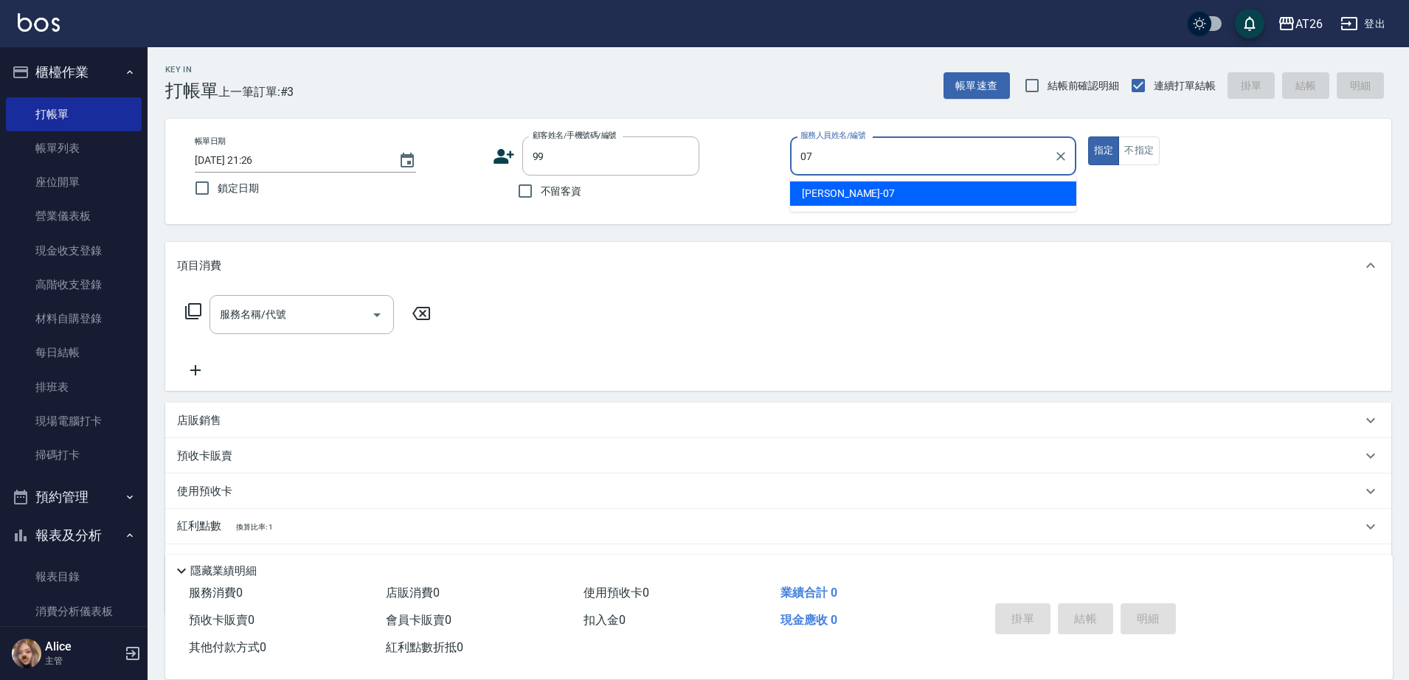
type input "[PERSON_NAME]-07"
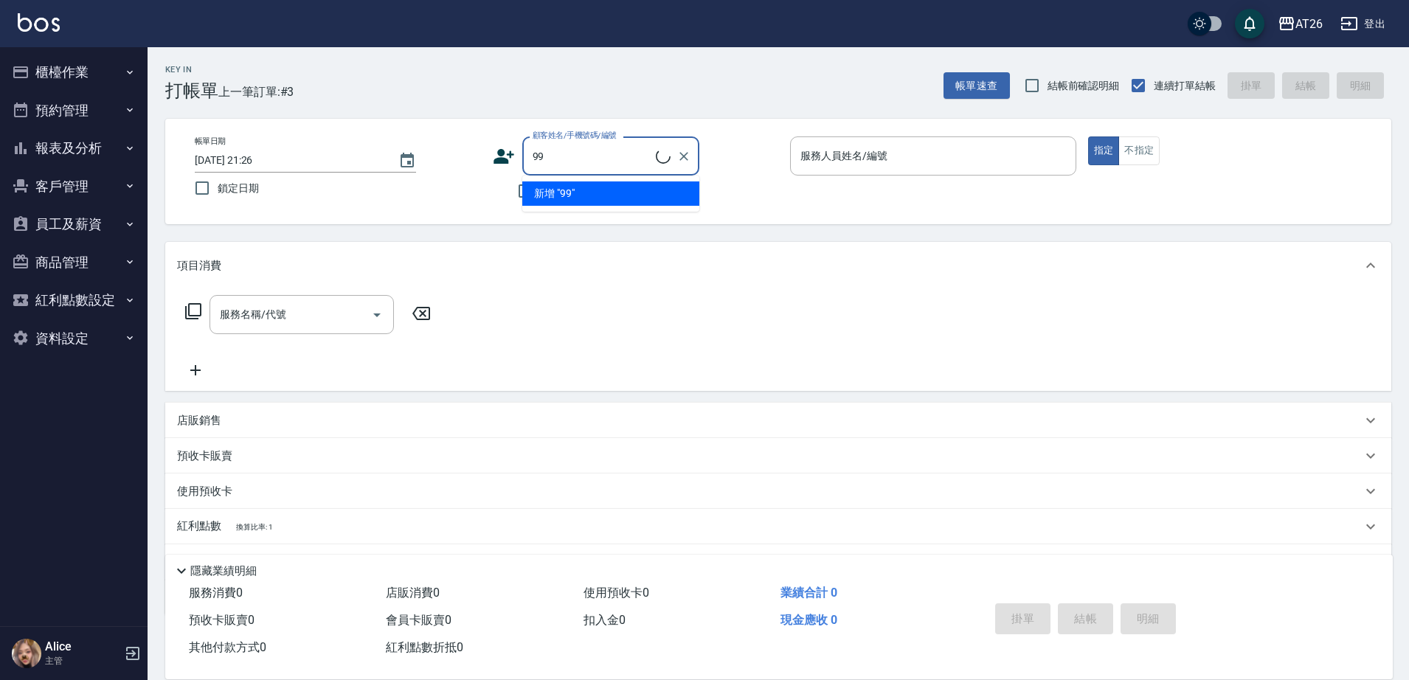
type input "99"
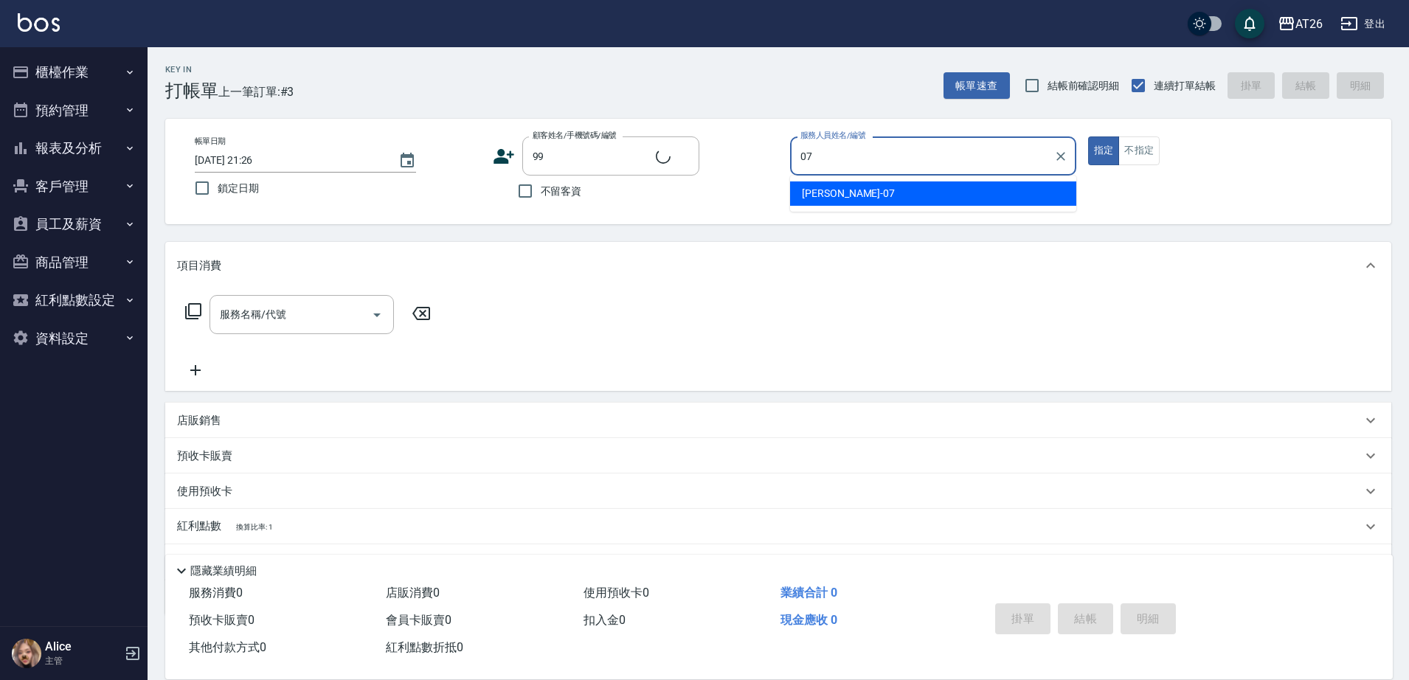
type input "[PERSON_NAME]-07"
type button "true"
type input "[PERSON_NAME]/99/880414"
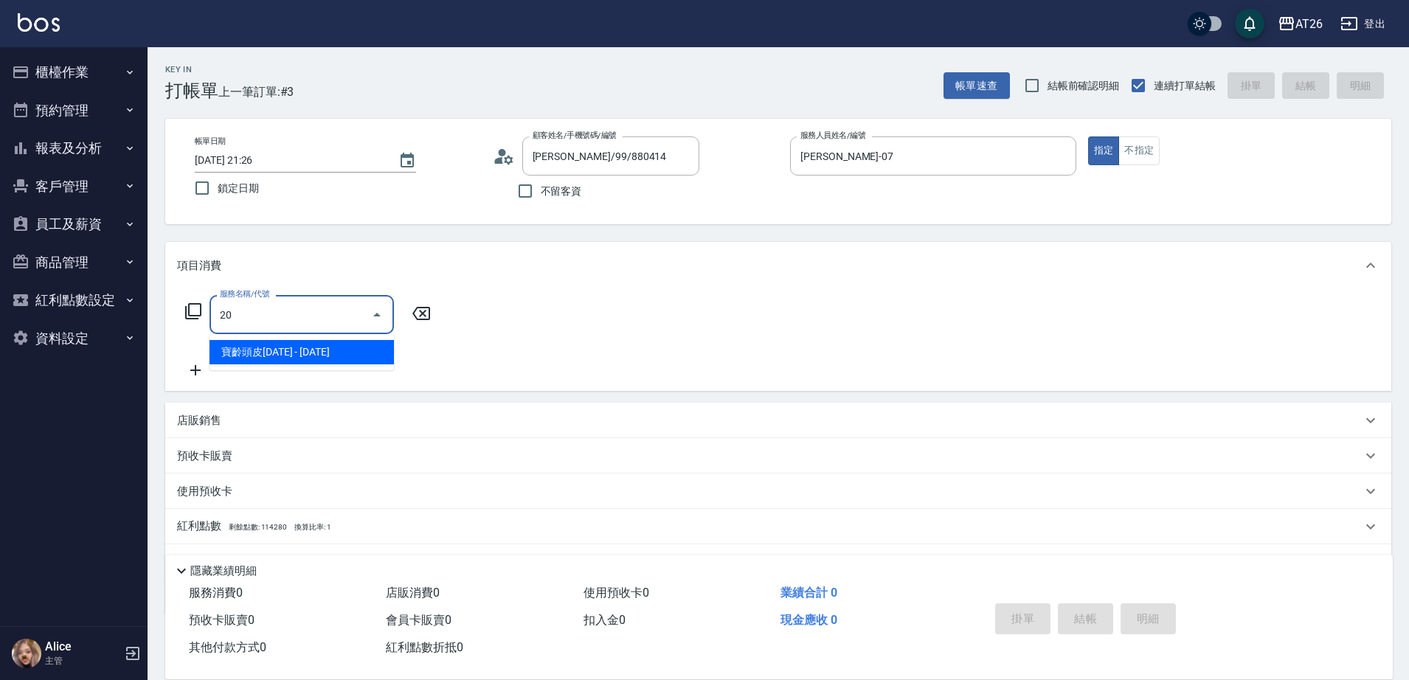
type input "201"
type input "20"
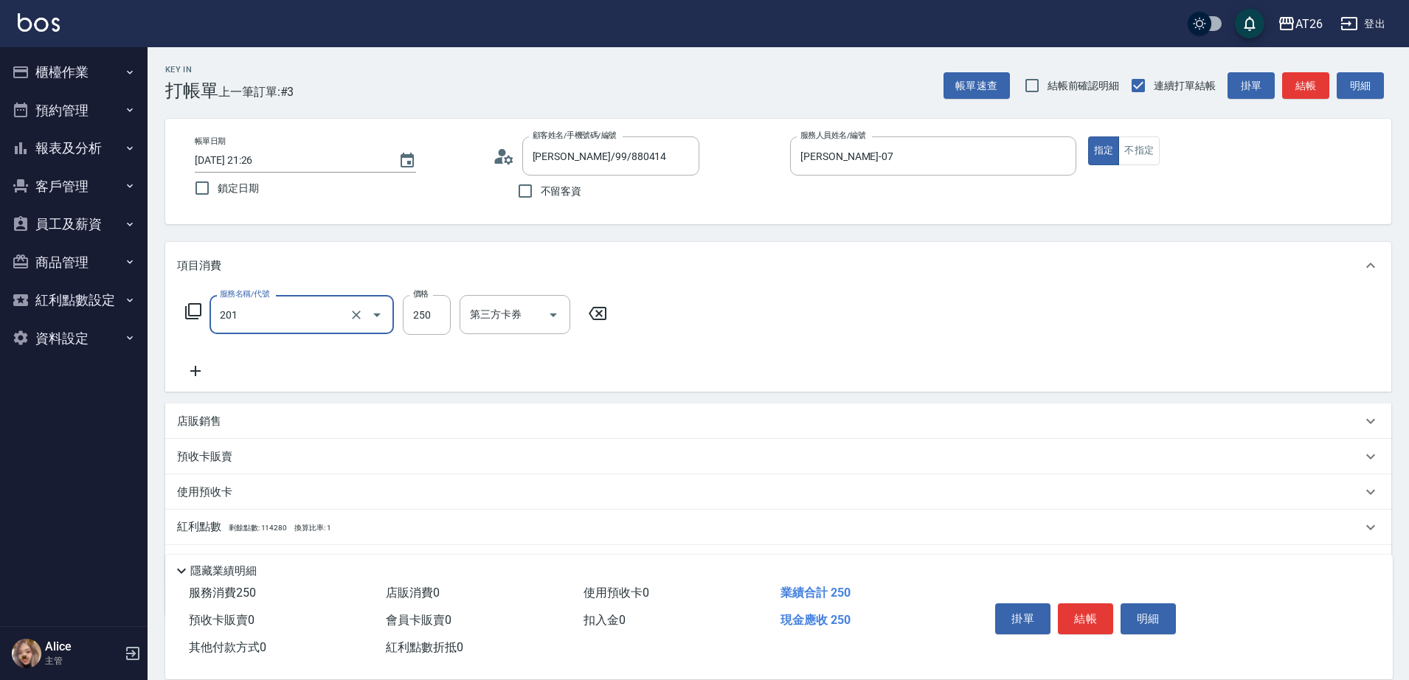
type input "洗髮(201)"
type input "0"
type input "350"
type input "30"
type input "350"
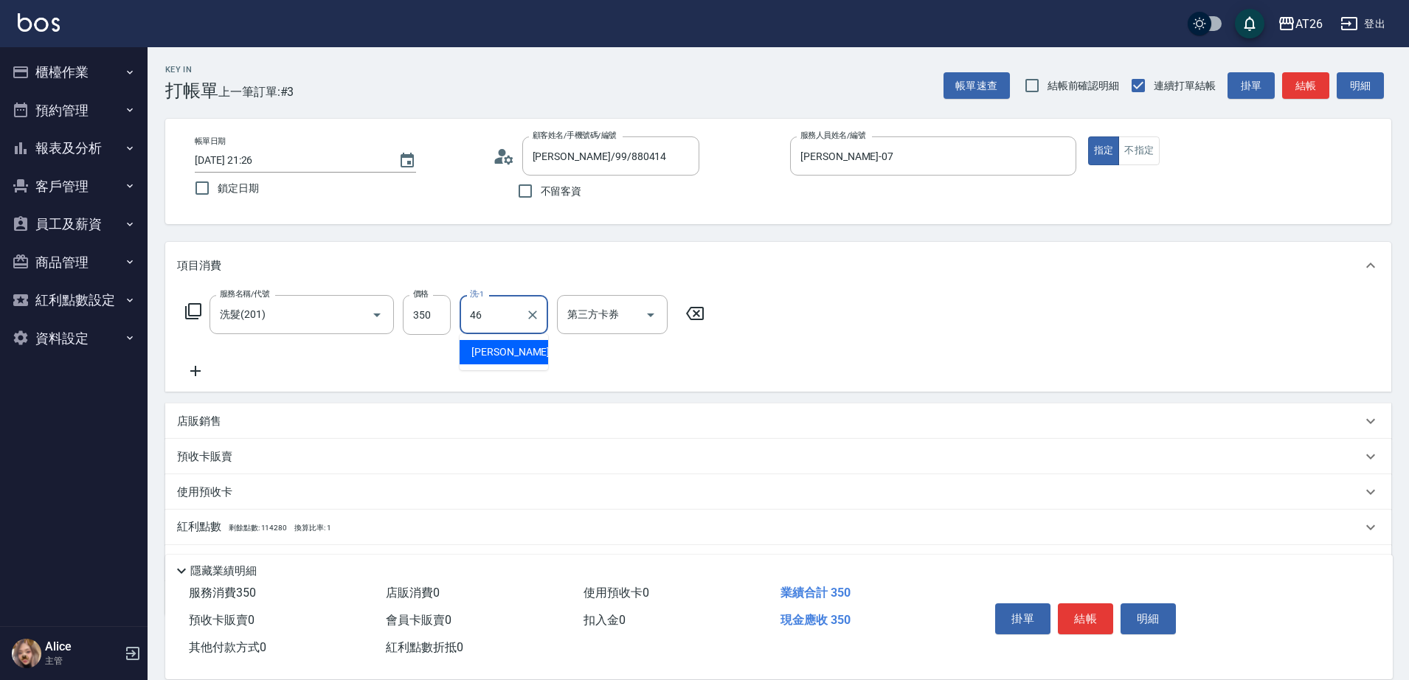
type input "tony-46"
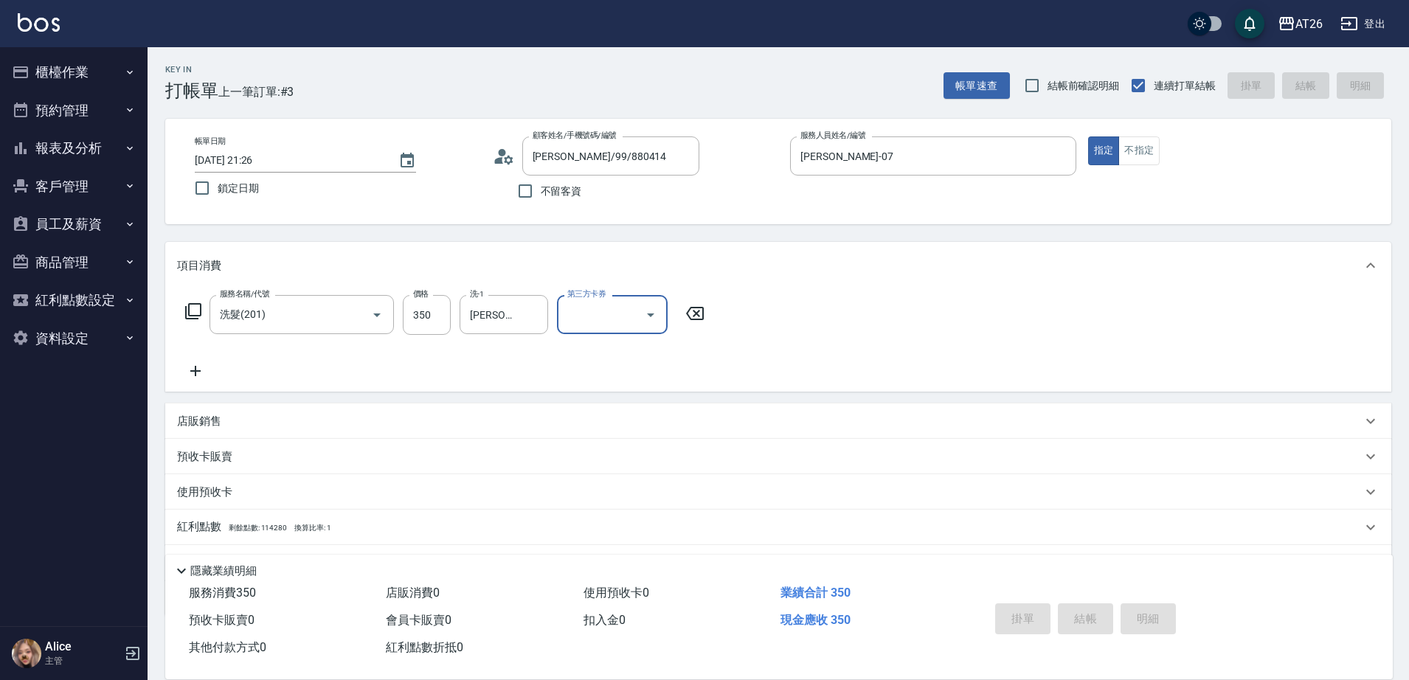
type input "0"
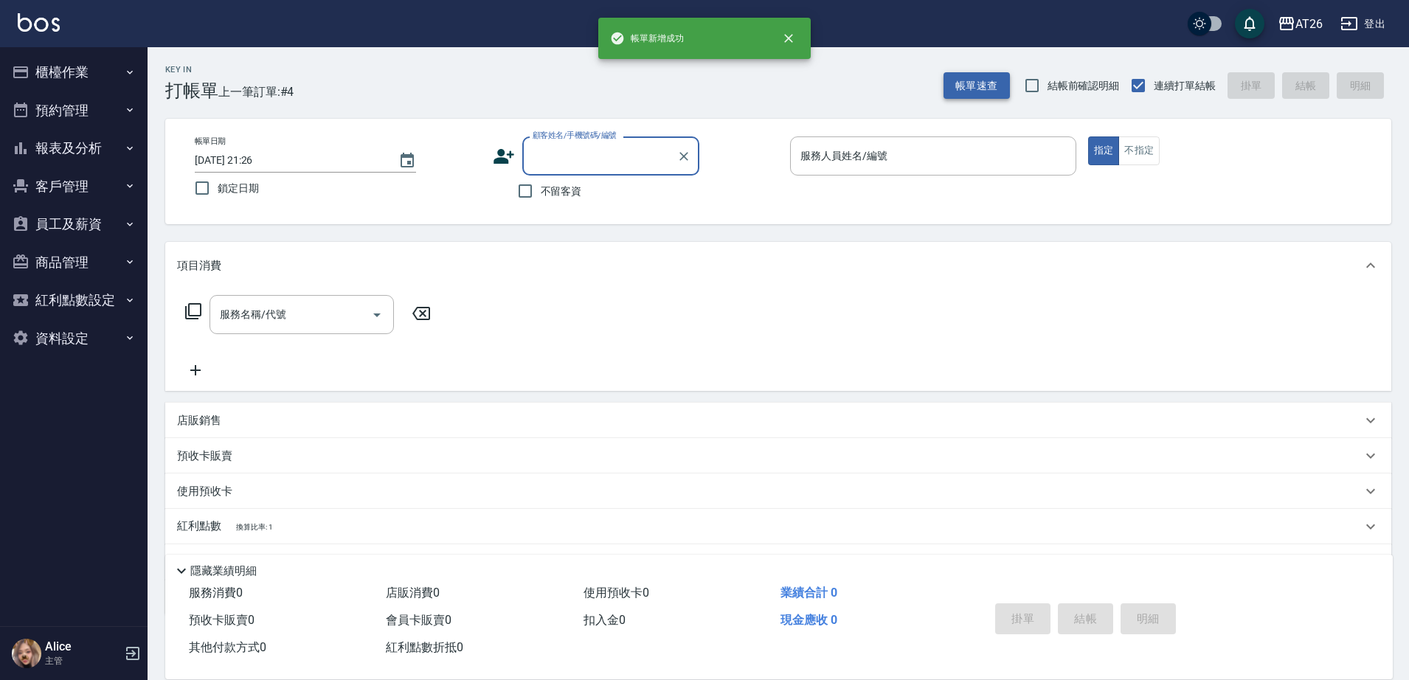
click at [959, 80] on button "帳單速查" at bounding box center [977, 85] width 66 height 27
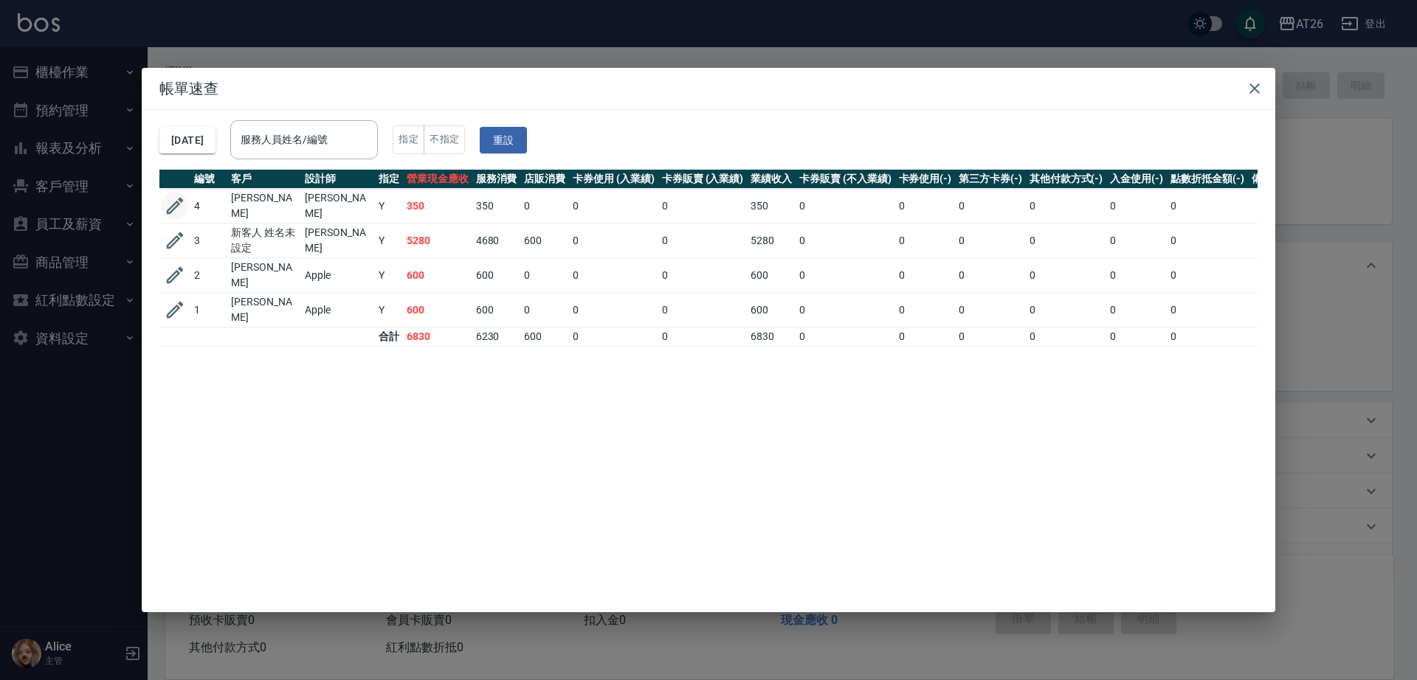
click at [180, 210] on icon "button" at bounding box center [175, 206] width 22 height 22
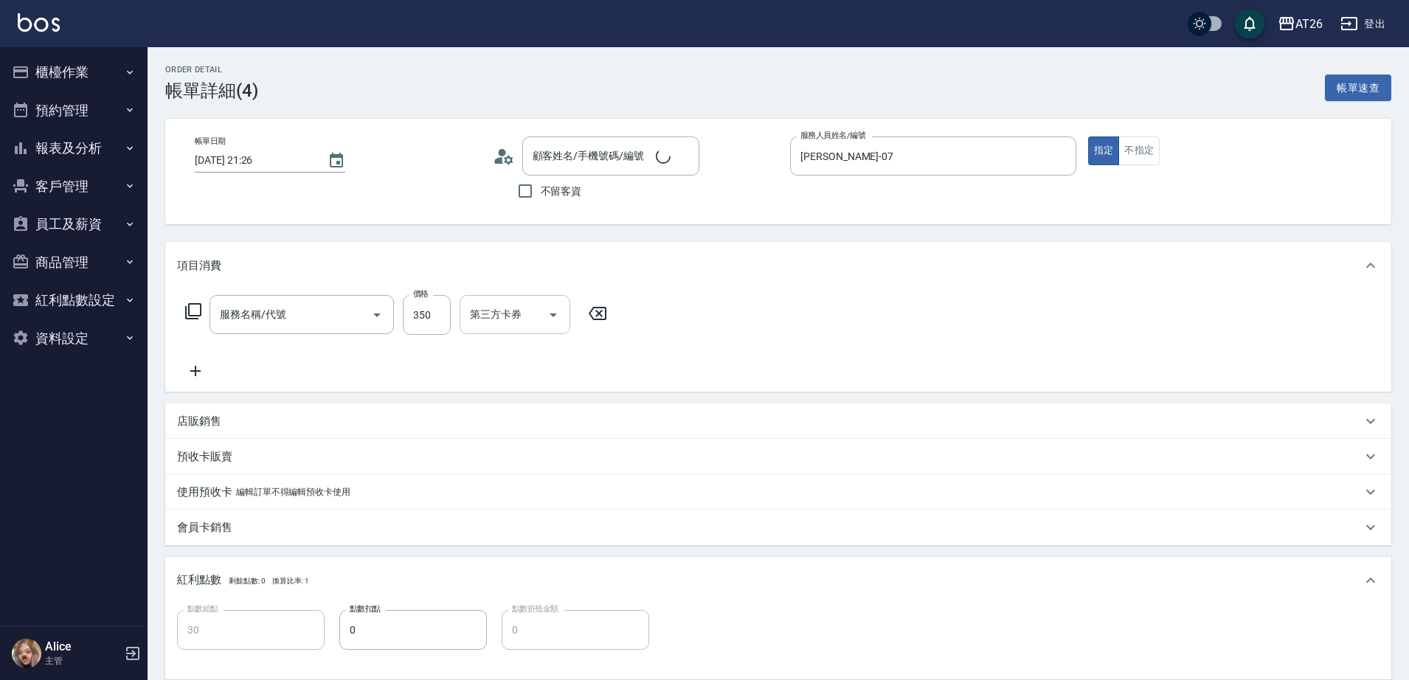
type input "[PERSON_NAME]-07"
type input "30"
type input "洗髮(201)"
type input "[PERSON_NAME]/99/880414"
drag, startPoint x: 441, startPoint y: 316, endPoint x: 457, endPoint y: 316, distance: 16.2
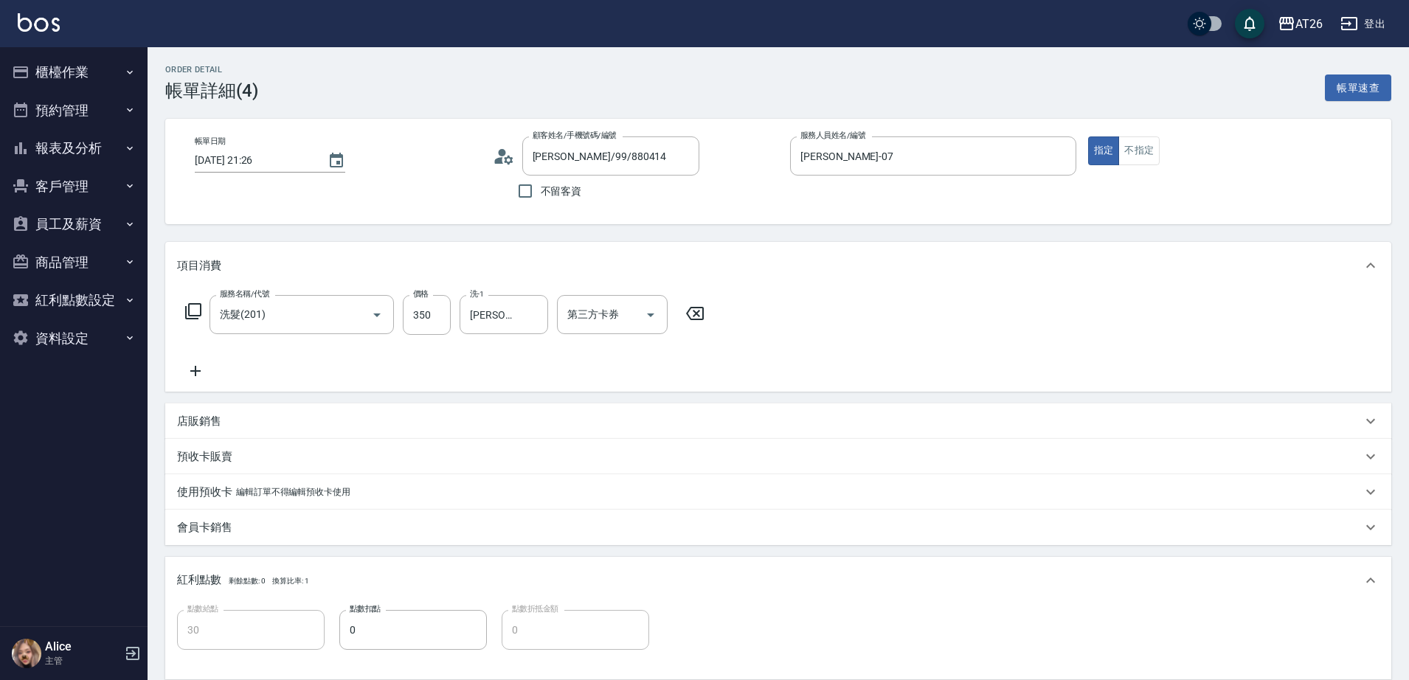
click at [441, 316] on input "350" at bounding box center [427, 315] width 48 height 40
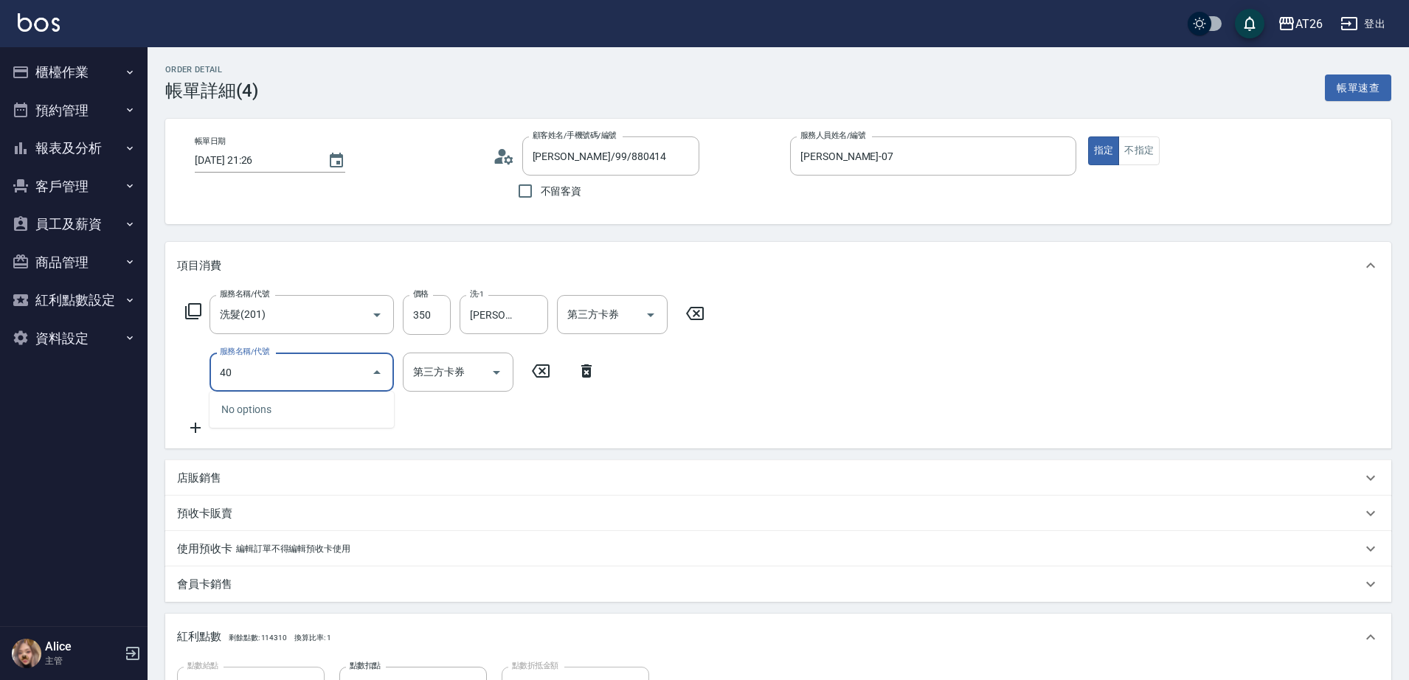
type input "401"
type input "60"
type input "剪髮(401)"
type input "30"
type input "350"
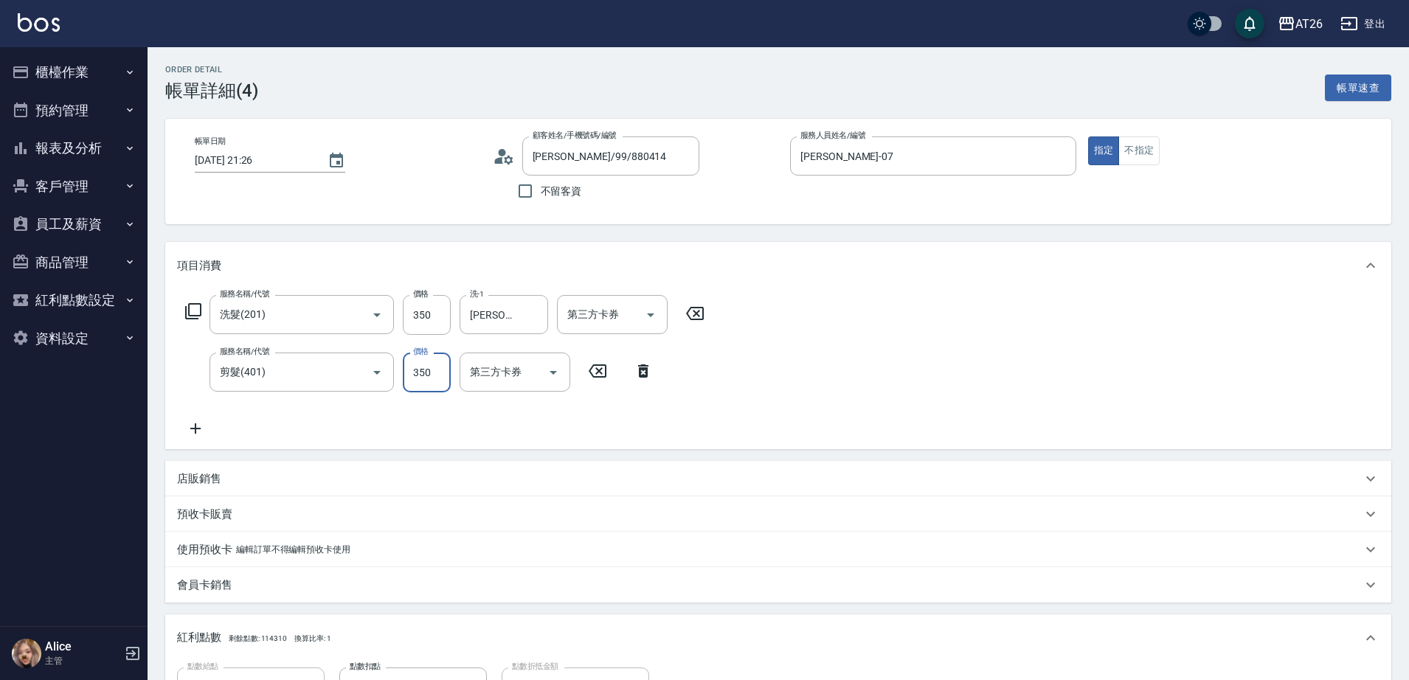
type input "70"
type input "350"
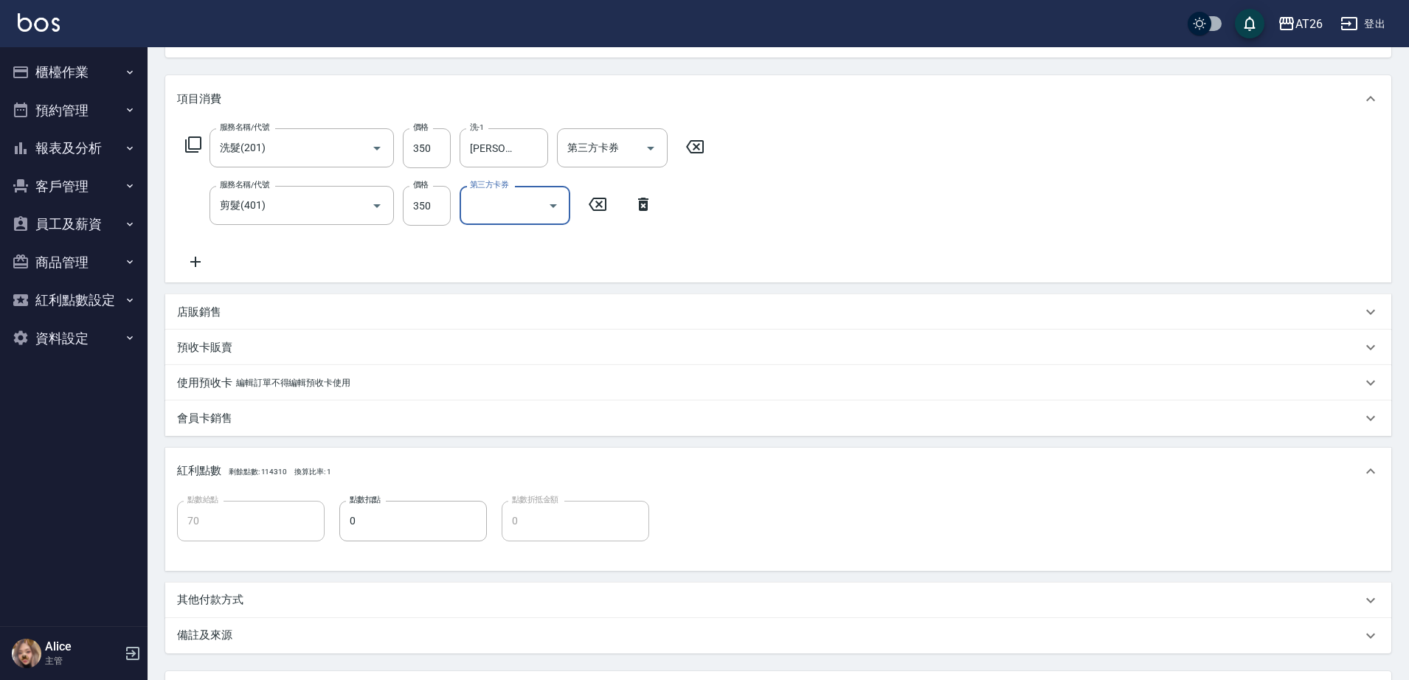
scroll to position [277, 0]
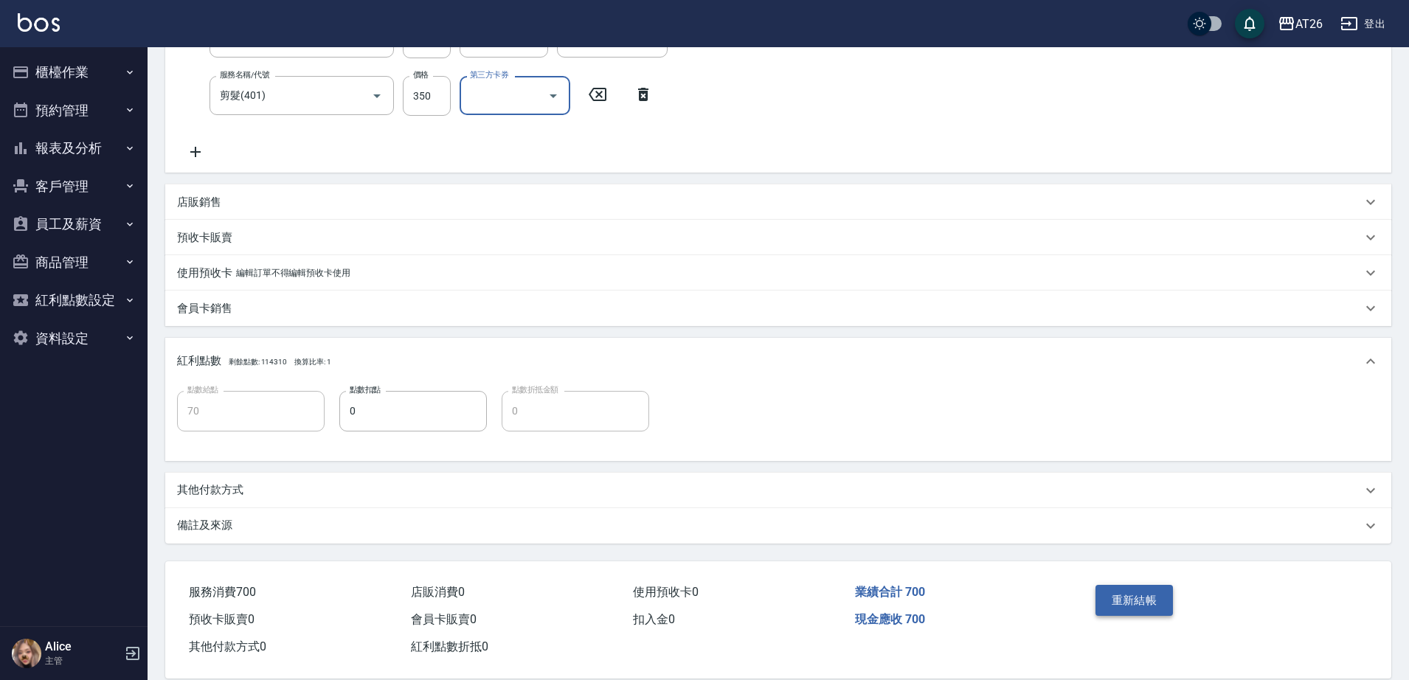
click at [1127, 596] on button "重新結帳" at bounding box center [1135, 600] width 78 height 31
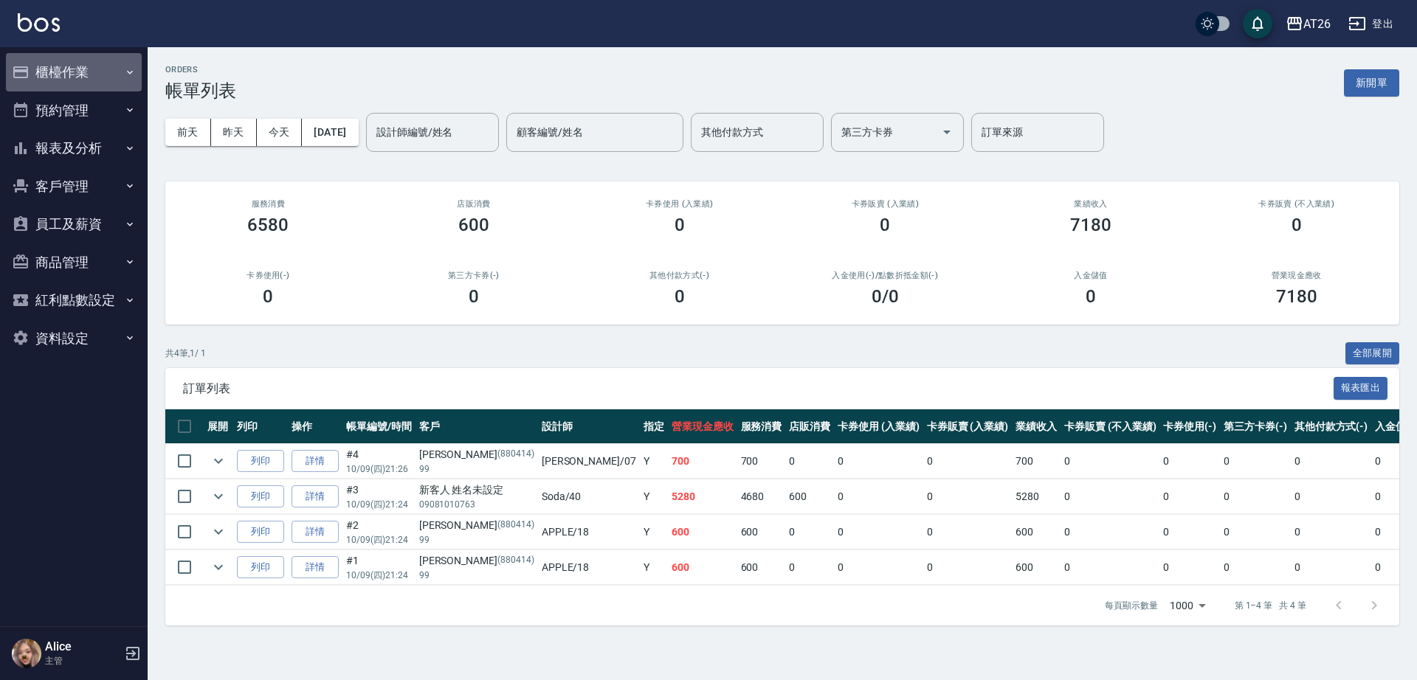
click at [74, 80] on button "櫃檯作業" at bounding box center [74, 72] width 136 height 38
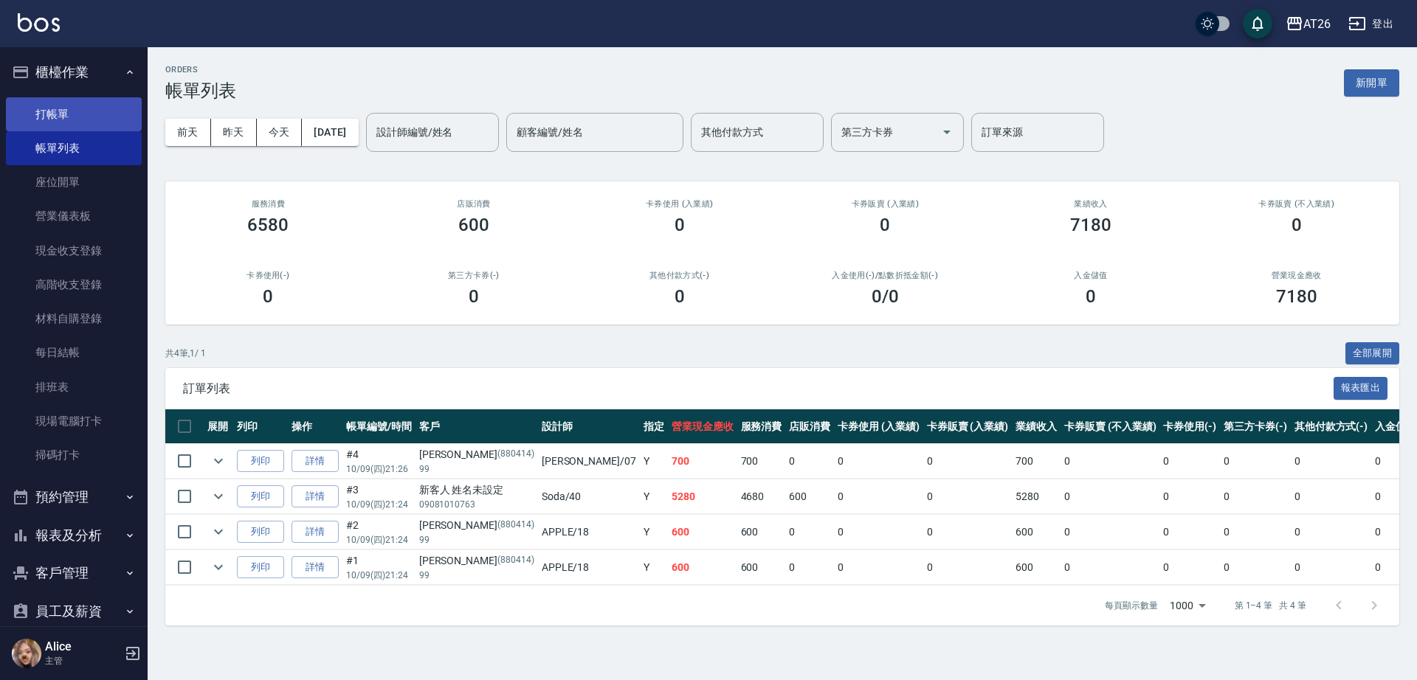
click at [100, 120] on link "打帳單" at bounding box center [74, 114] width 136 height 34
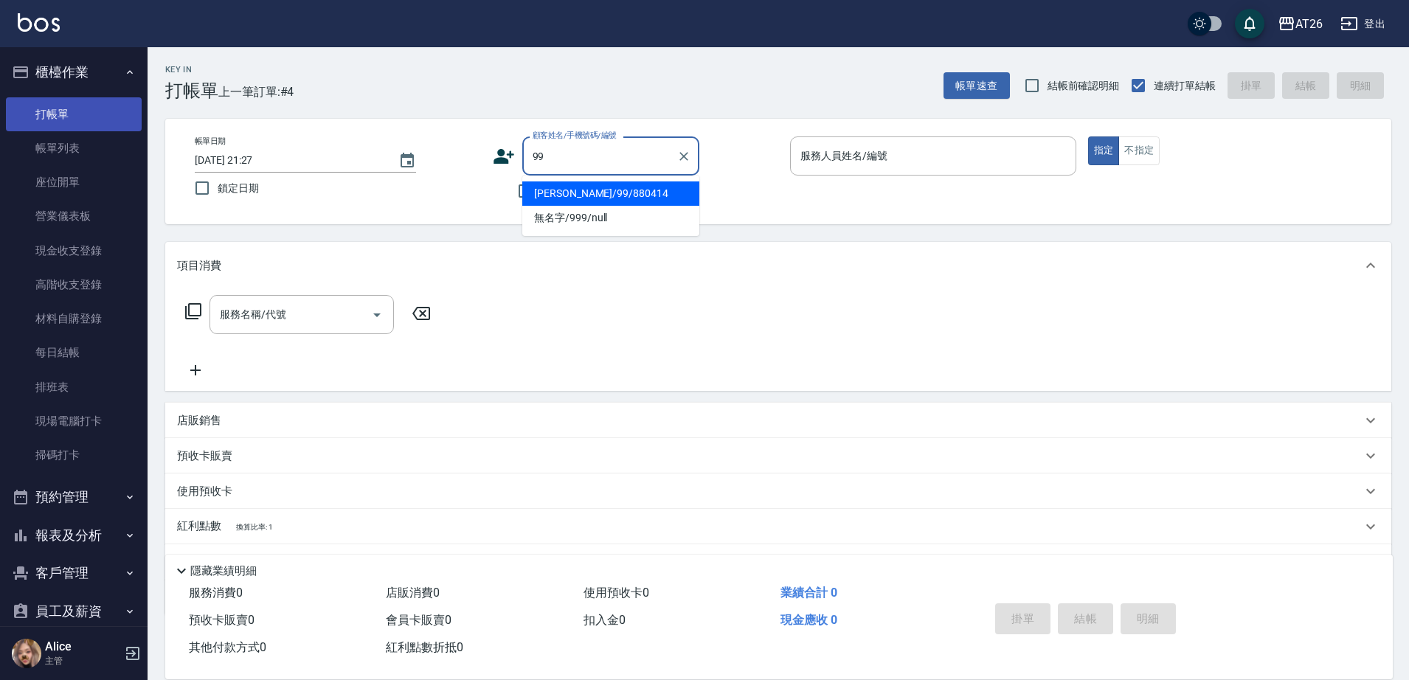
type input "[PERSON_NAME]/99/880414"
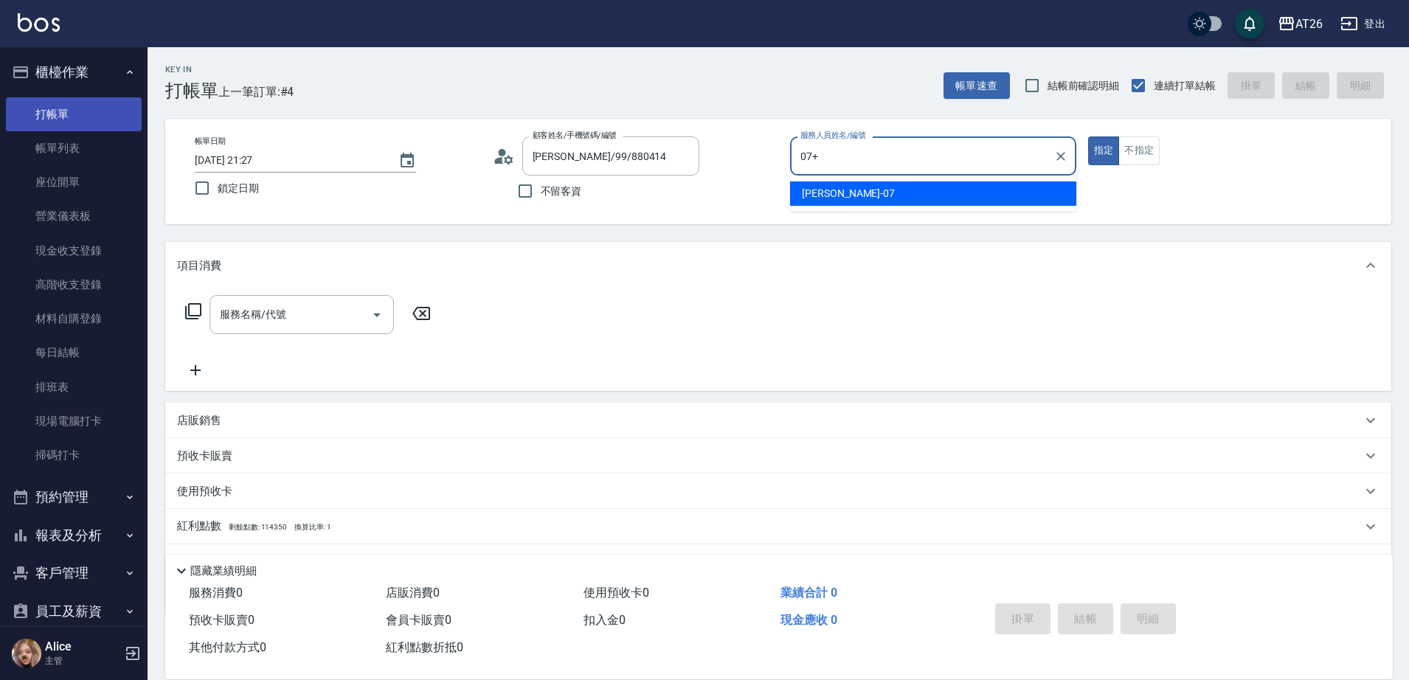
type input "07+"
click at [1088, 137] on button "指定" at bounding box center [1104, 151] width 32 height 29
type button "true"
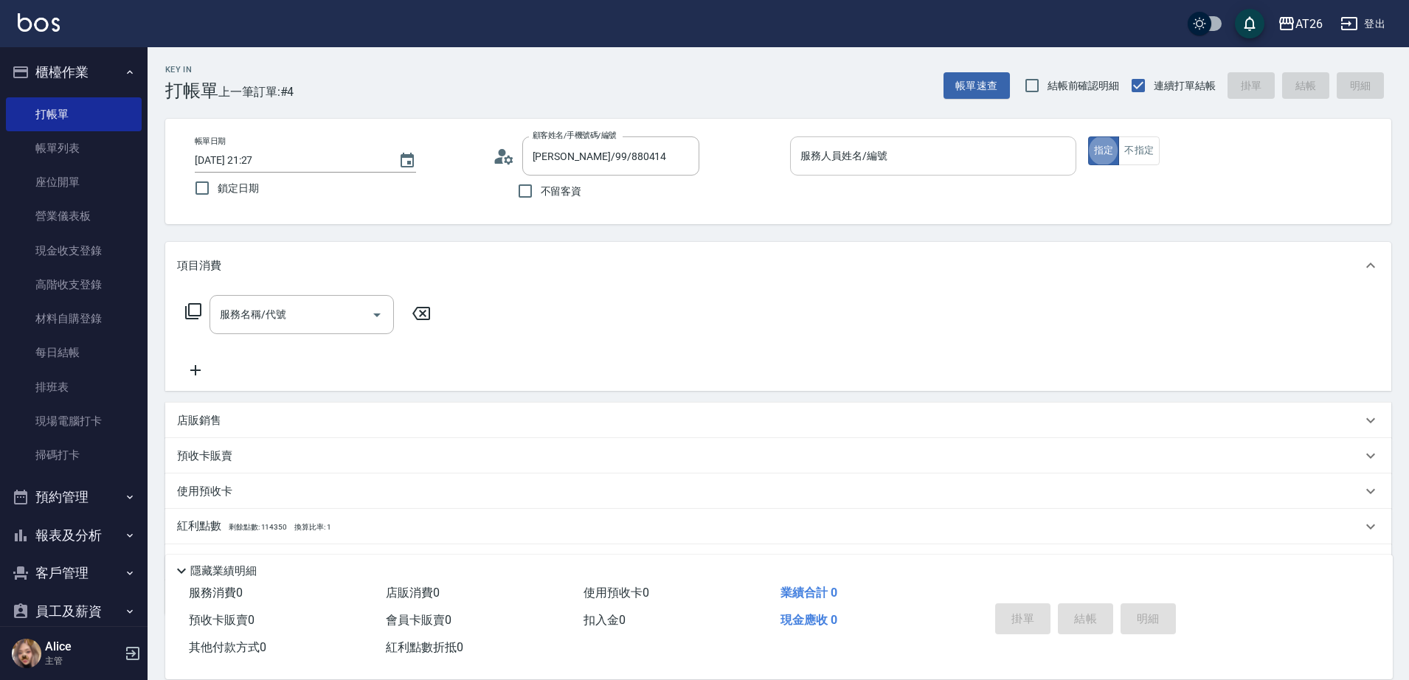
click at [895, 166] on input "服務人員姓名/編號" at bounding box center [933, 156] width 273 height 26
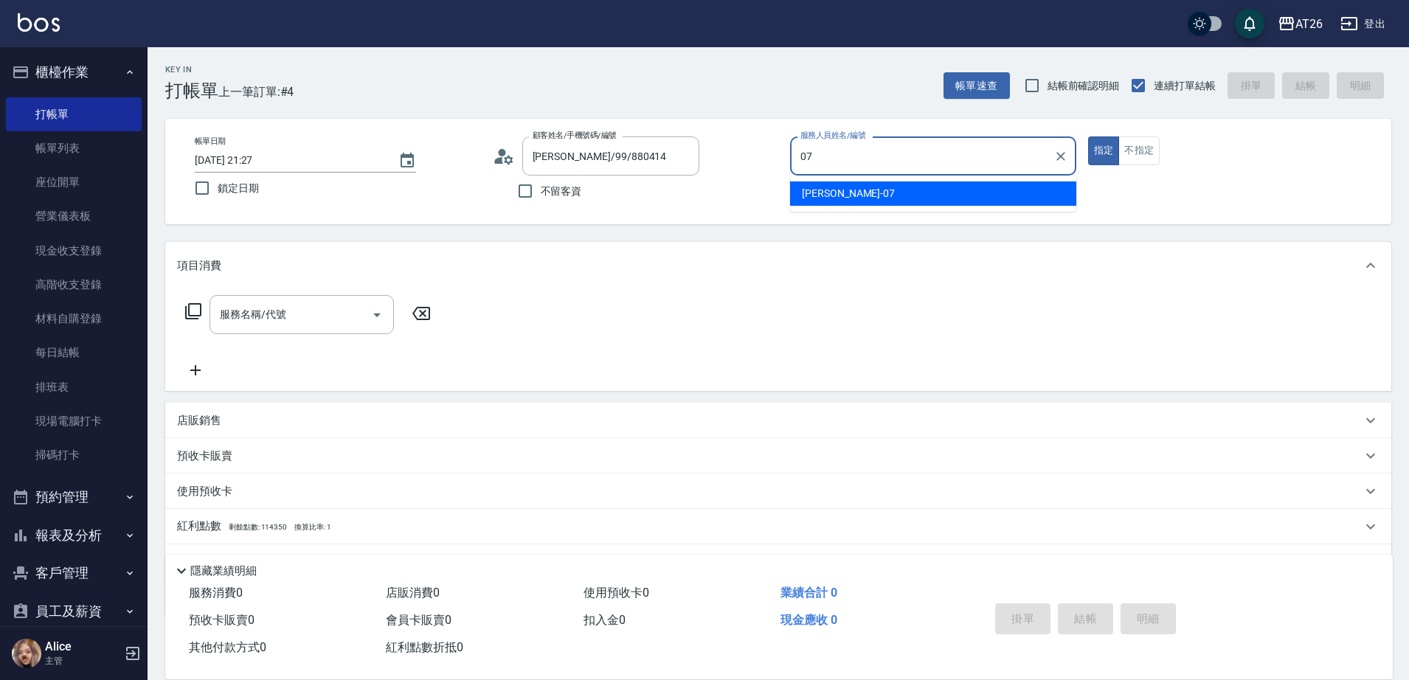
type input "[PERSON_NAME]-07"
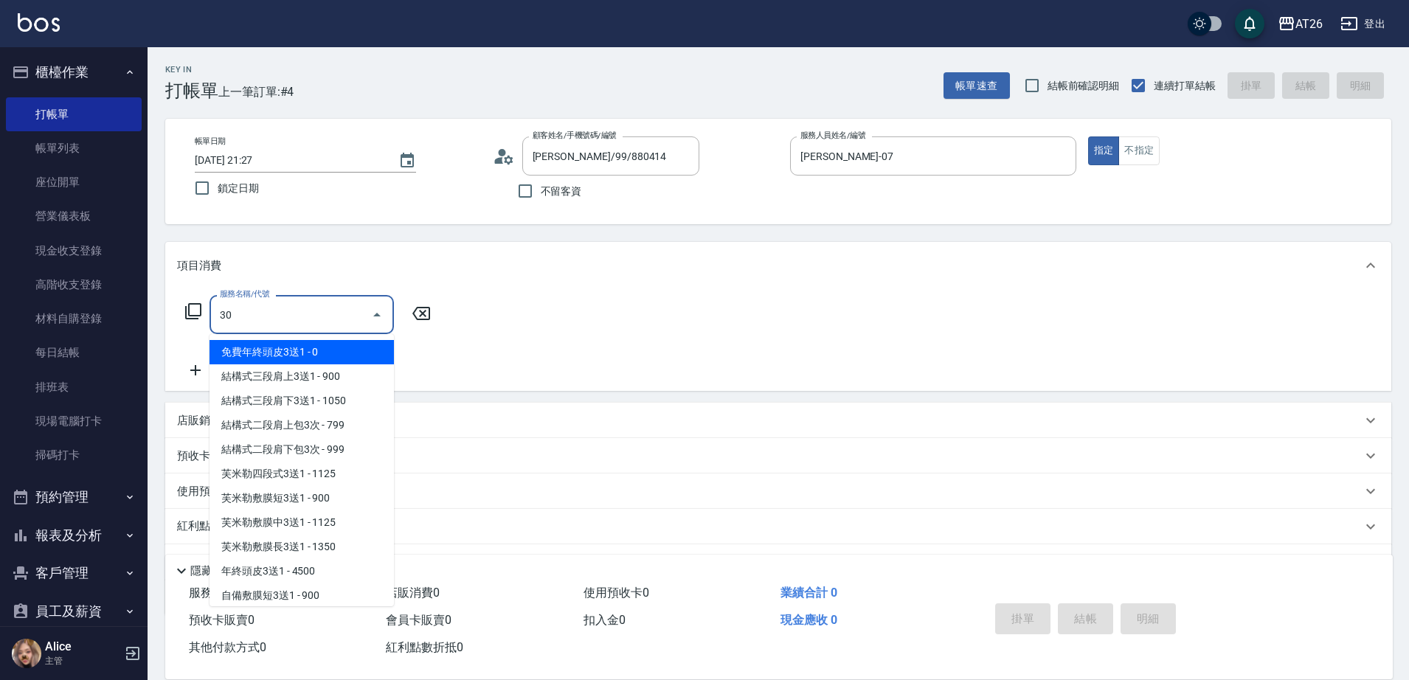
type input "301"
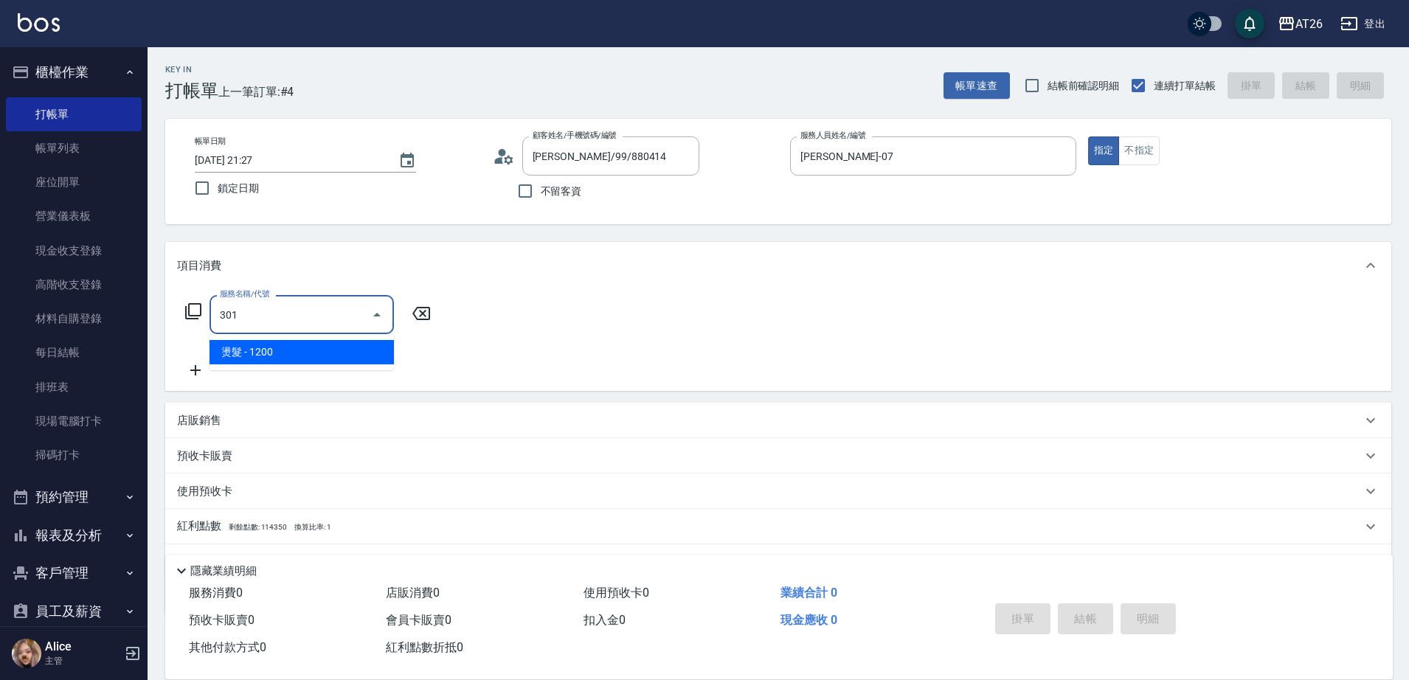
type input "120"
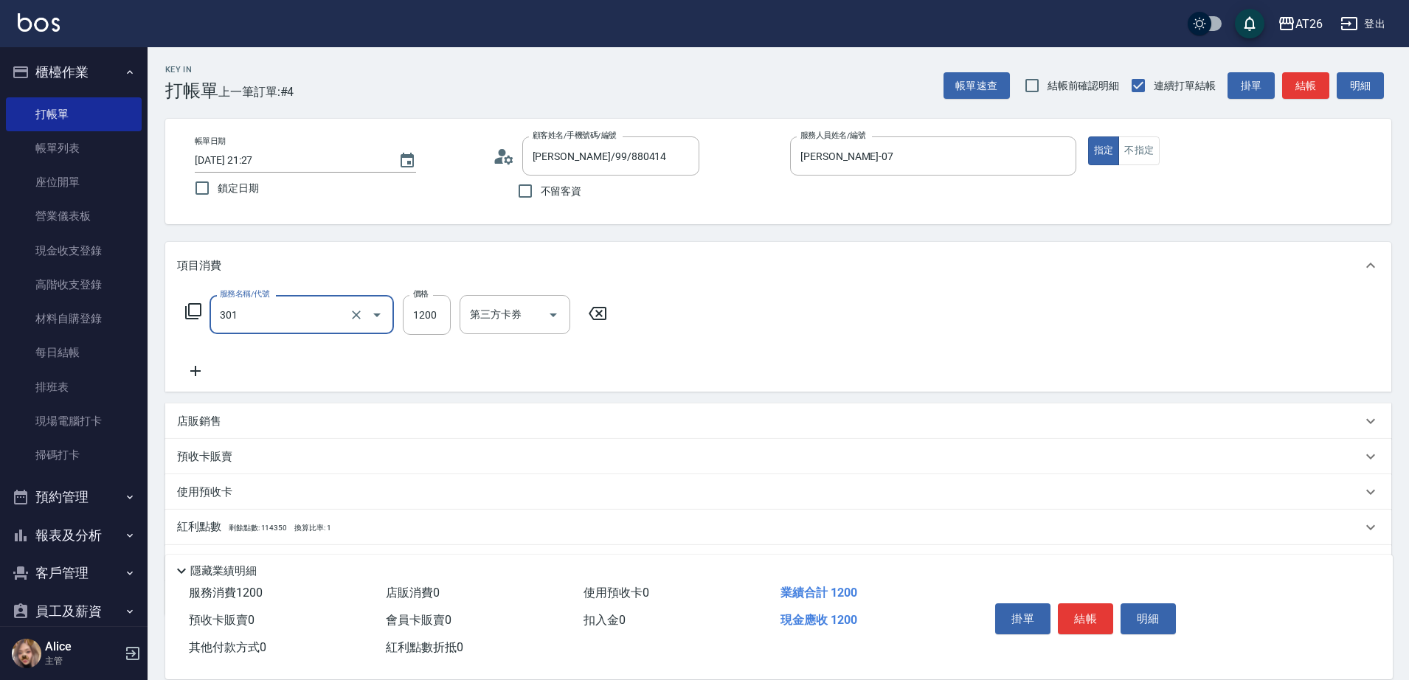
type input "燙髮(301)"
type input "2"
type input "0"
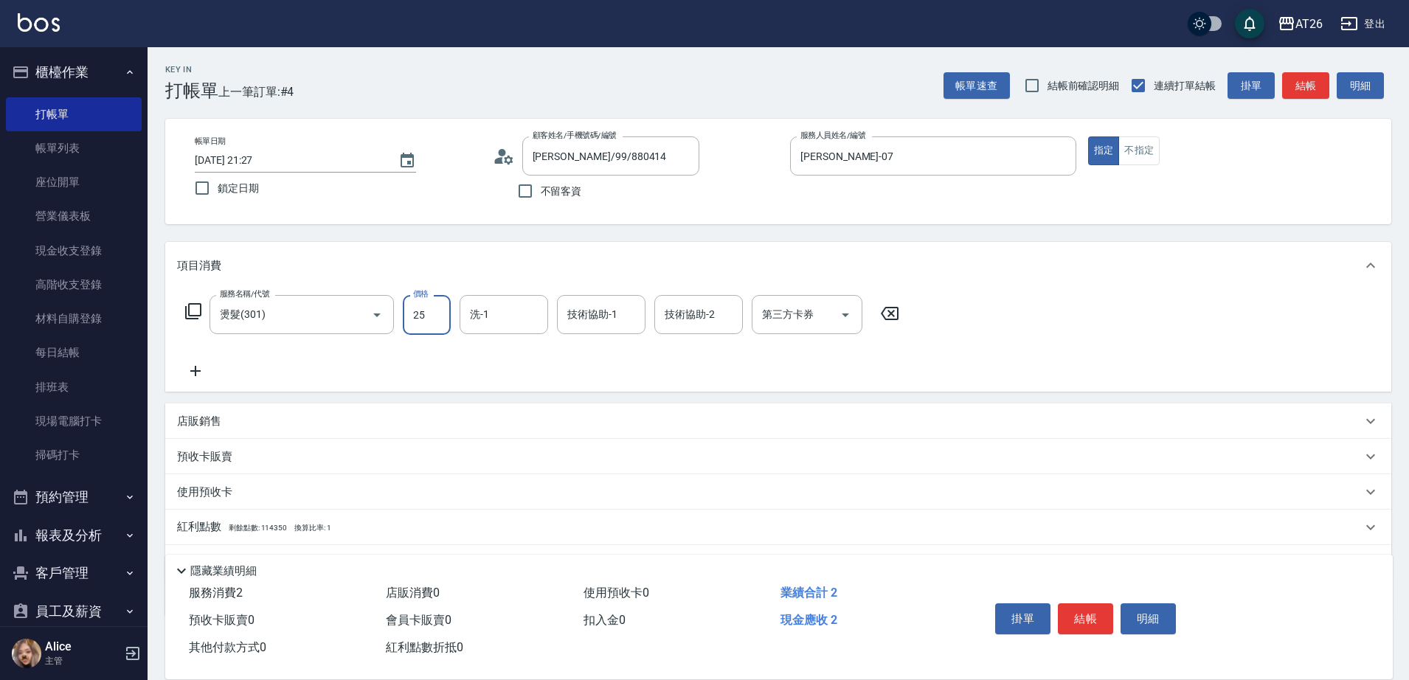
type input "250"
type input "20"
type input "2500"
type input "250"
type input "2500"
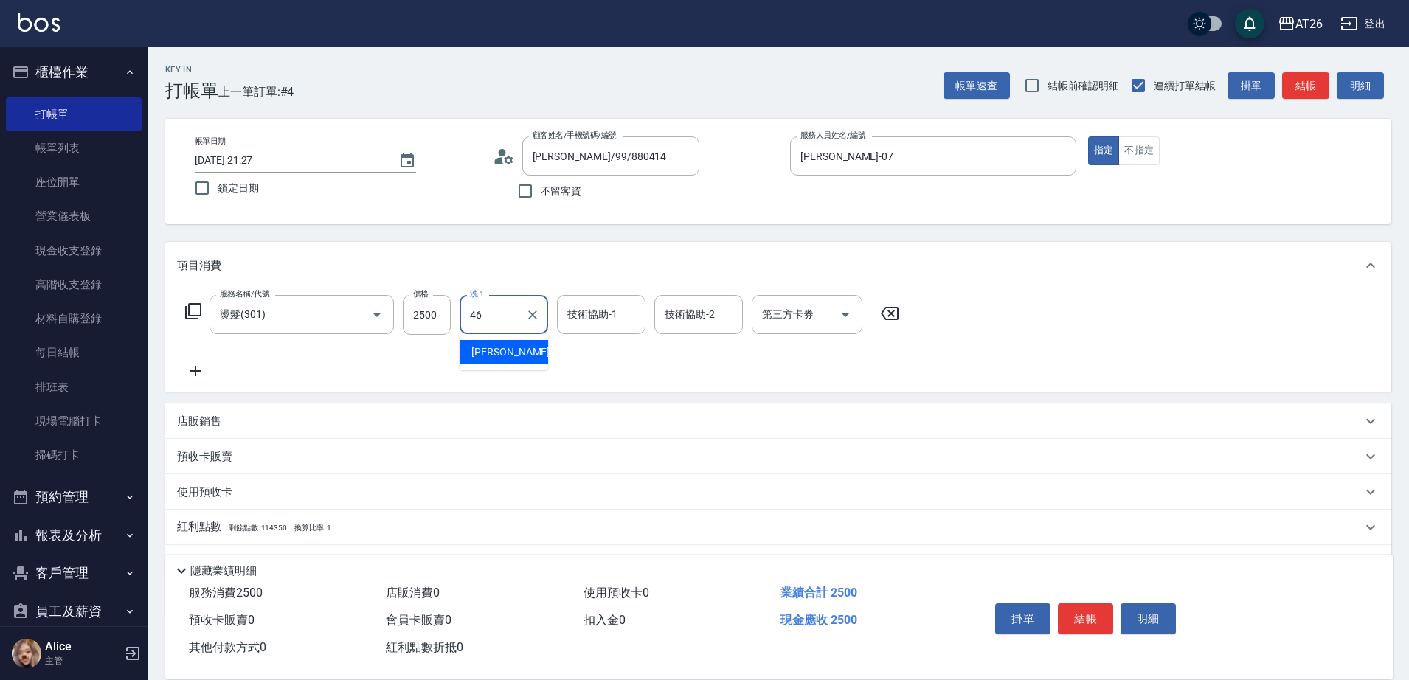
type input "tony-46"
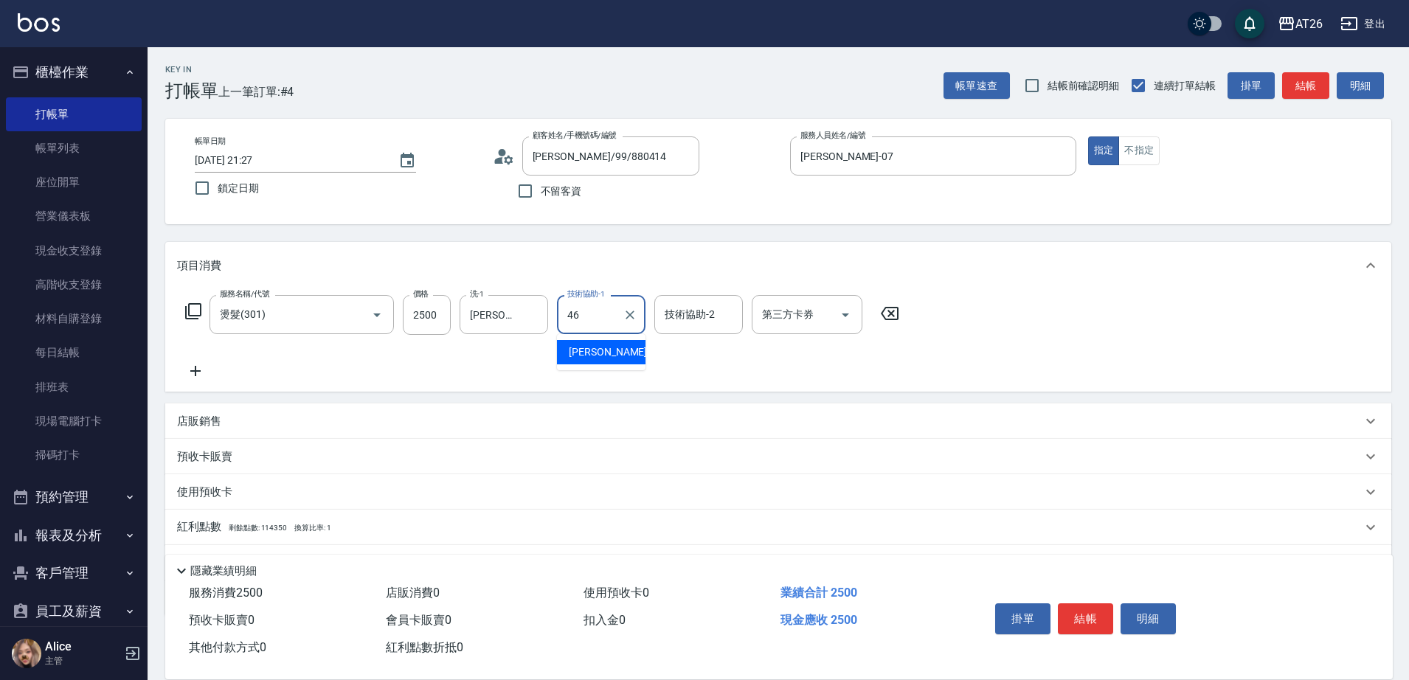
type input "tony-46"
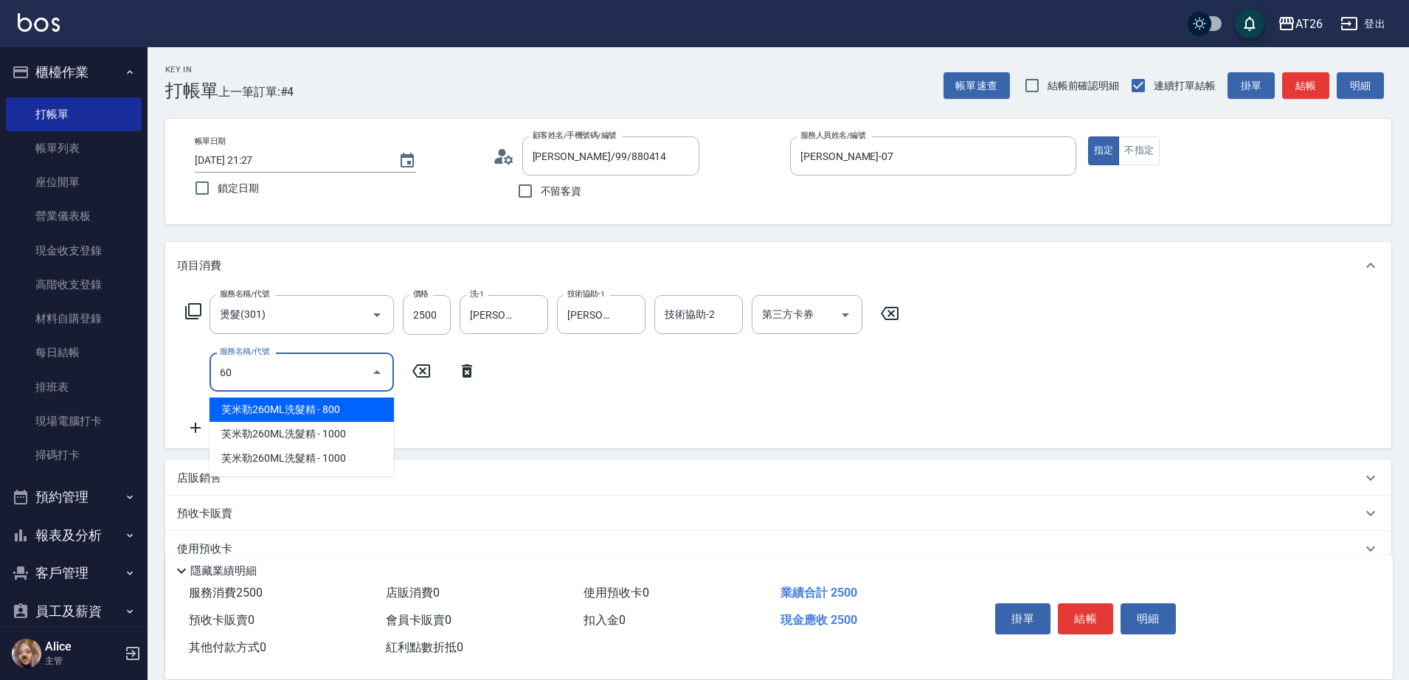
type input "609"
type input "350"
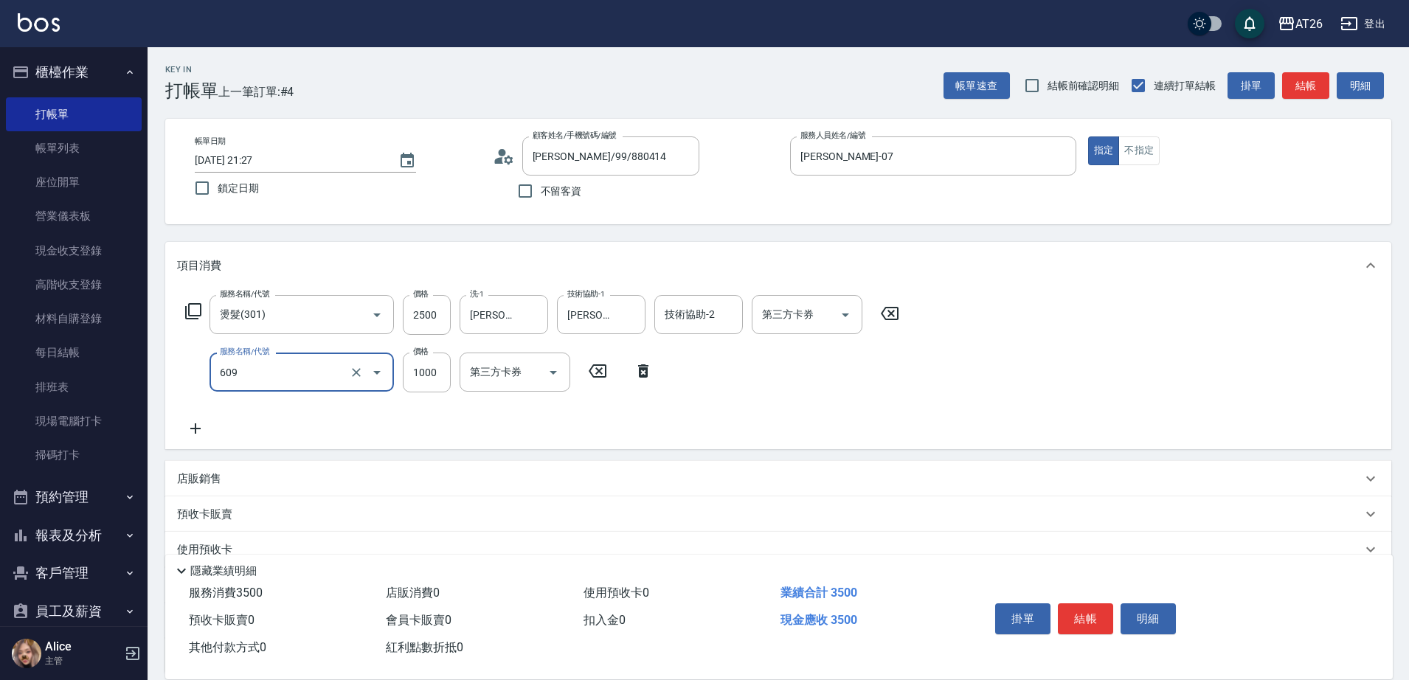
type input "自購三段(609)"
type input "1"
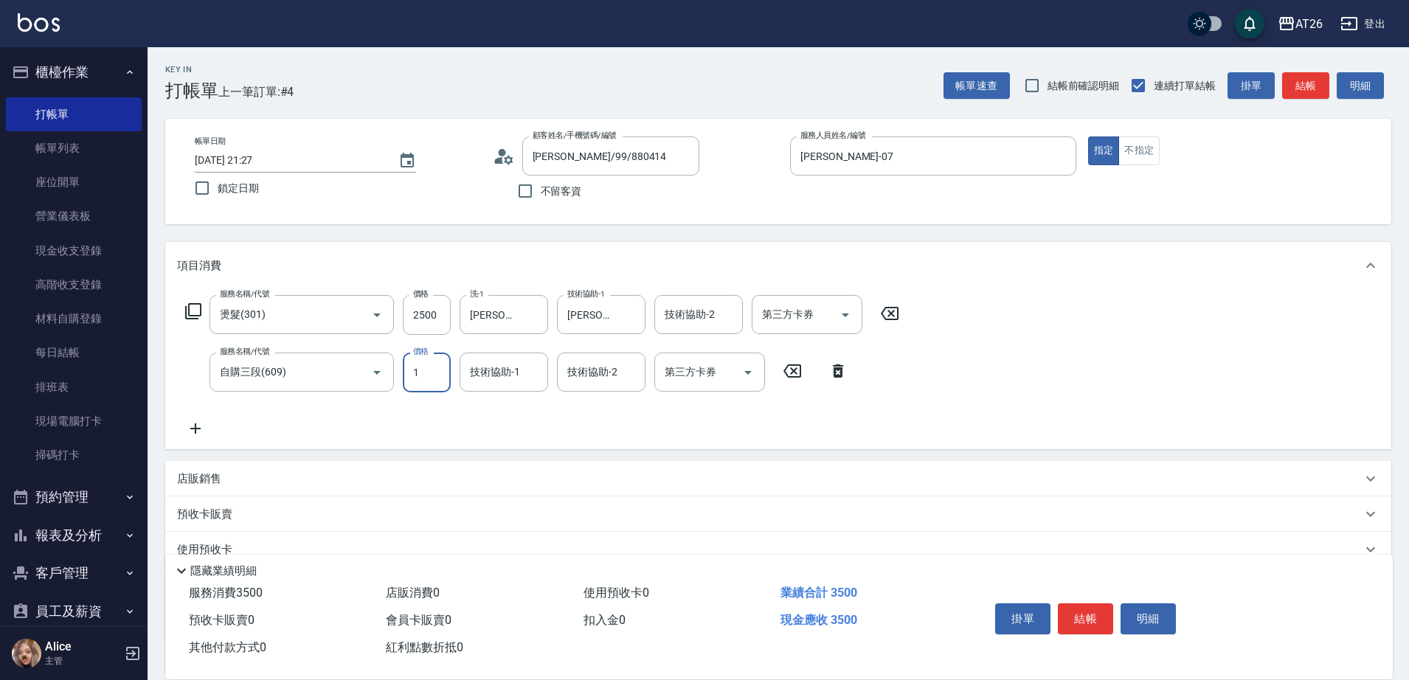
type input "250"
type input "123"
type input "260"
type input "1230"
type input "370"
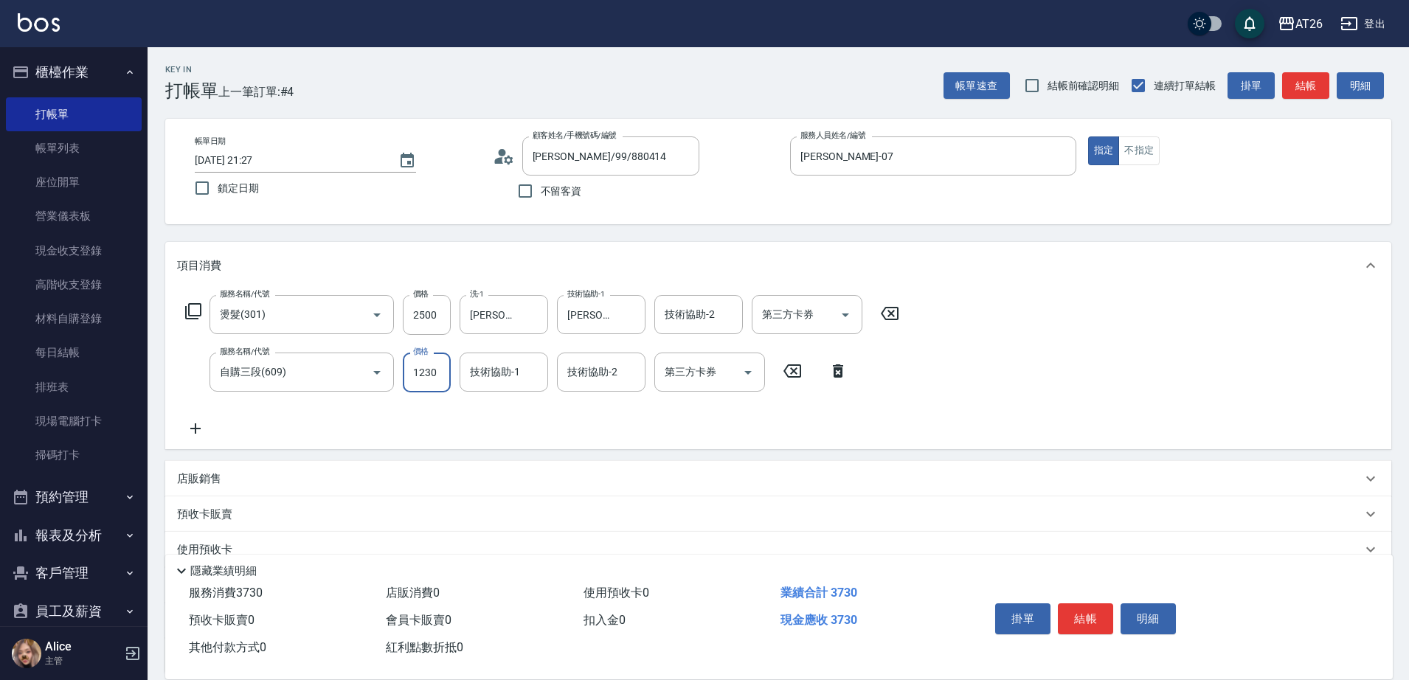
type input "1230"
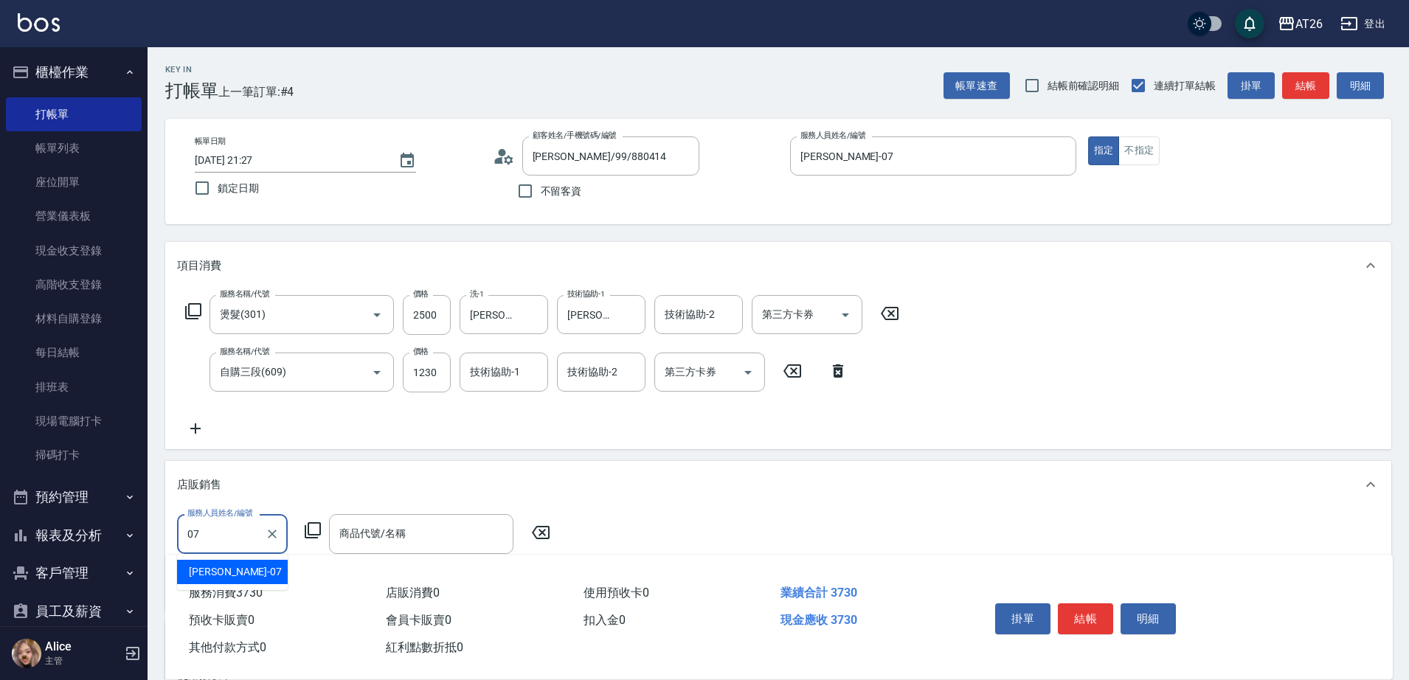
type input "[PERSON_NAME]-07"
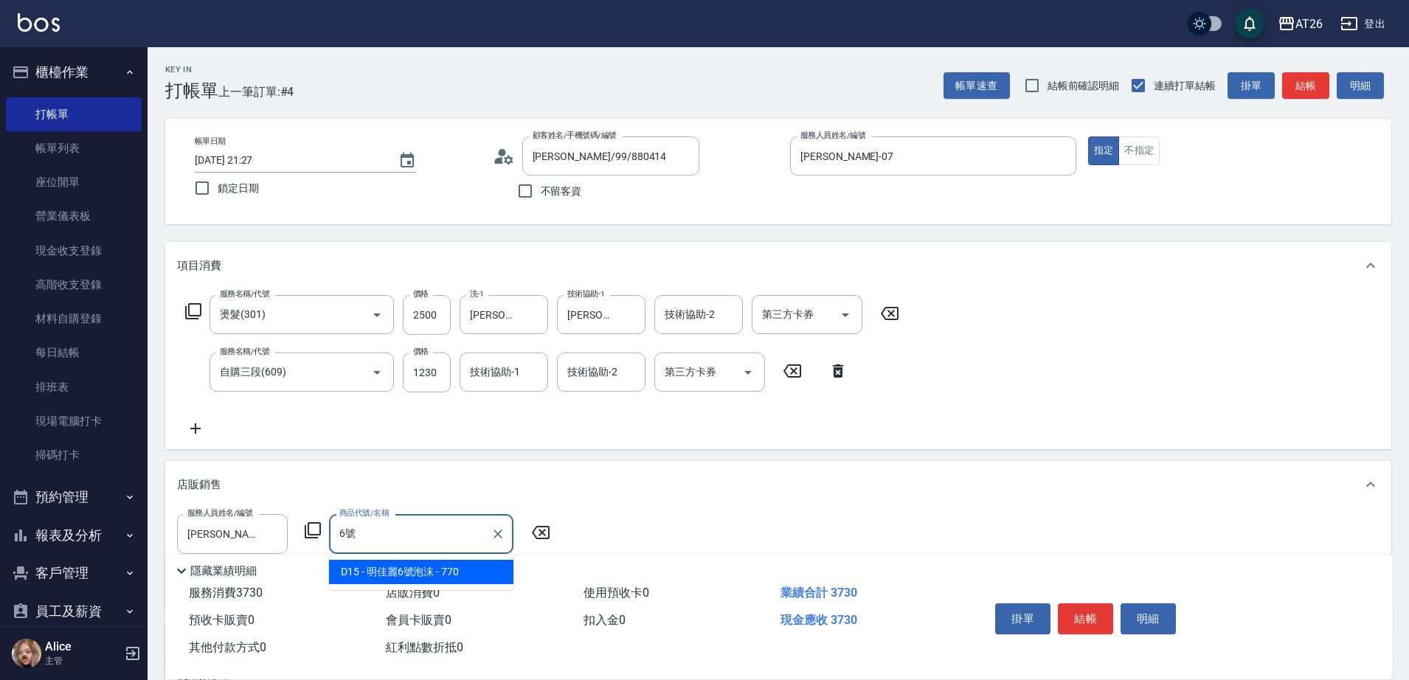
type input "明佳麗6號泡沫"
type input "450"
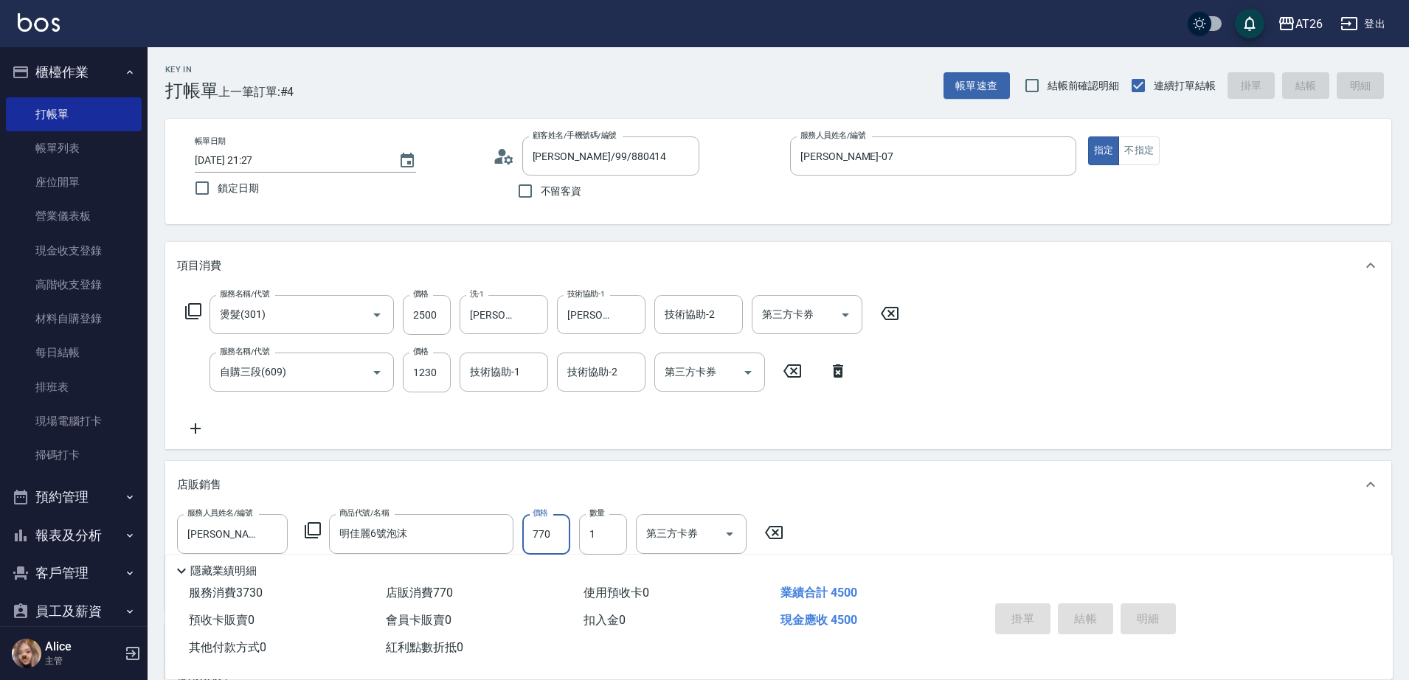
type input "2025/10/09 21:28"
type input "0"
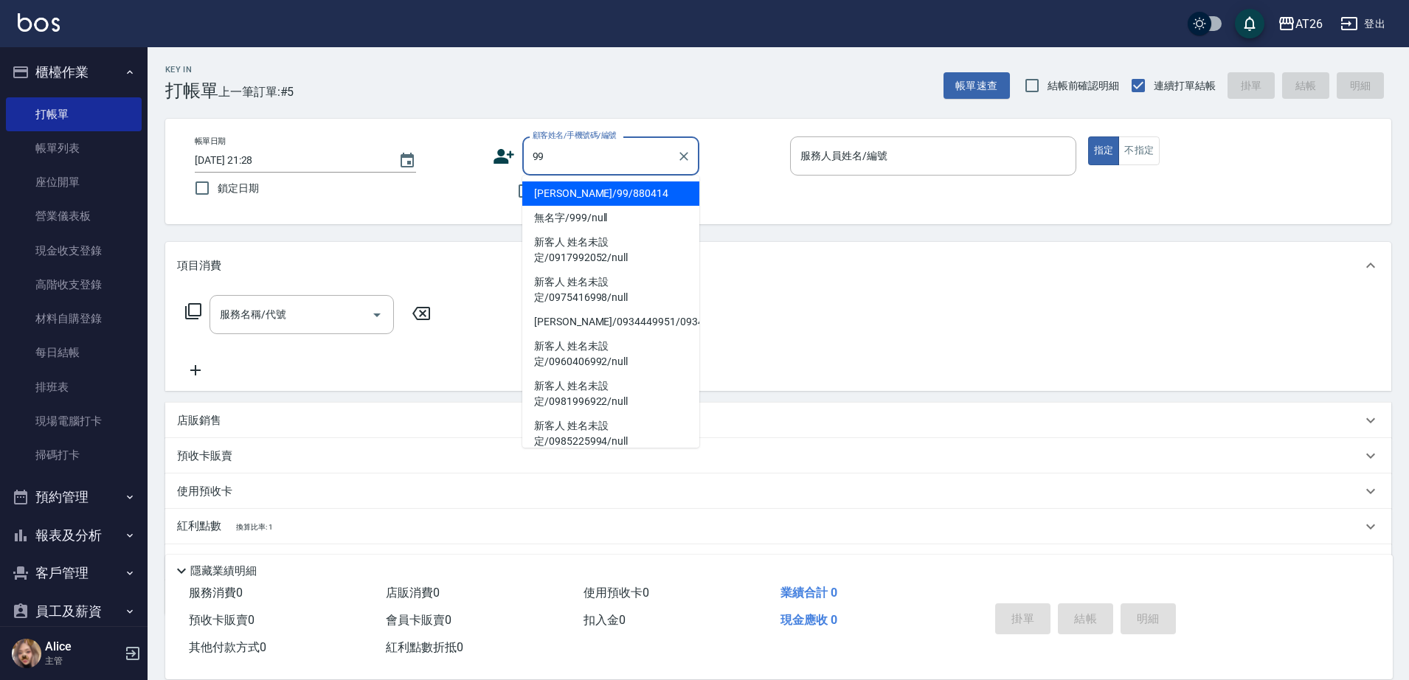
type input "[PERSON_NAME]/99/880414"
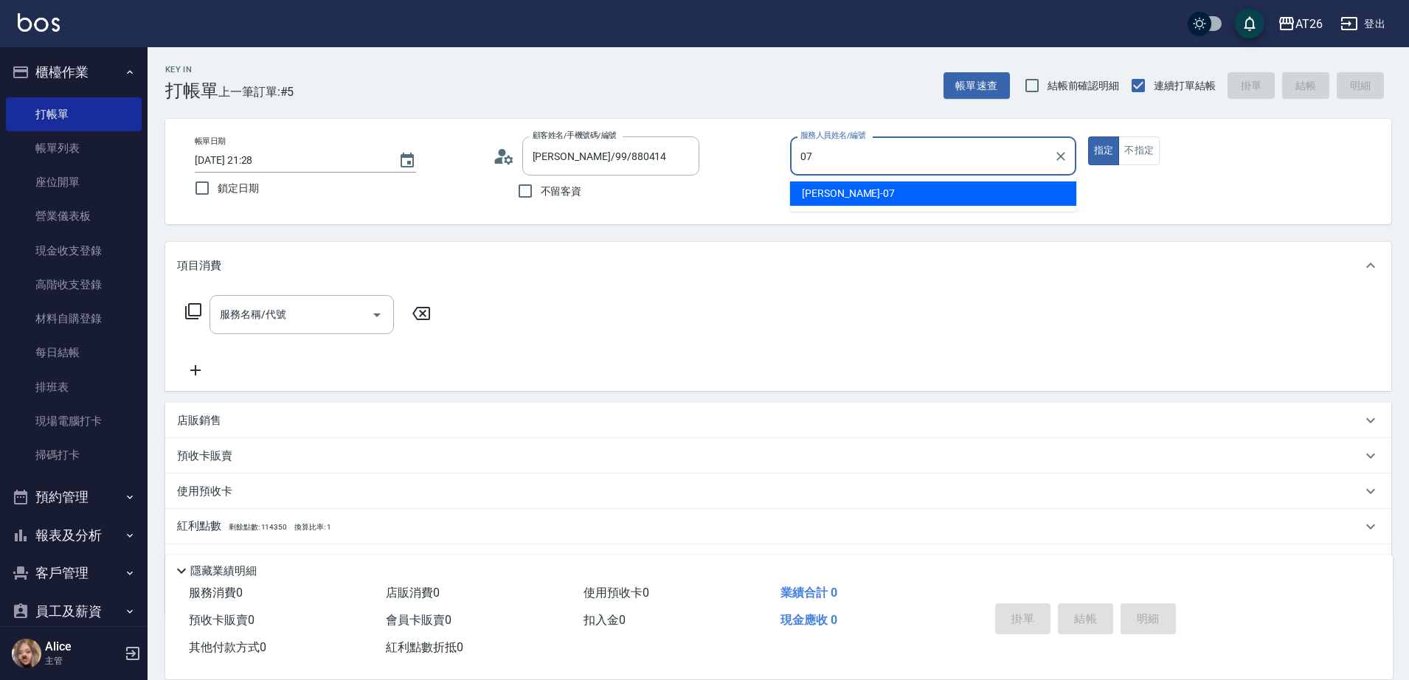
type input "[PERSON_NAME]-07"
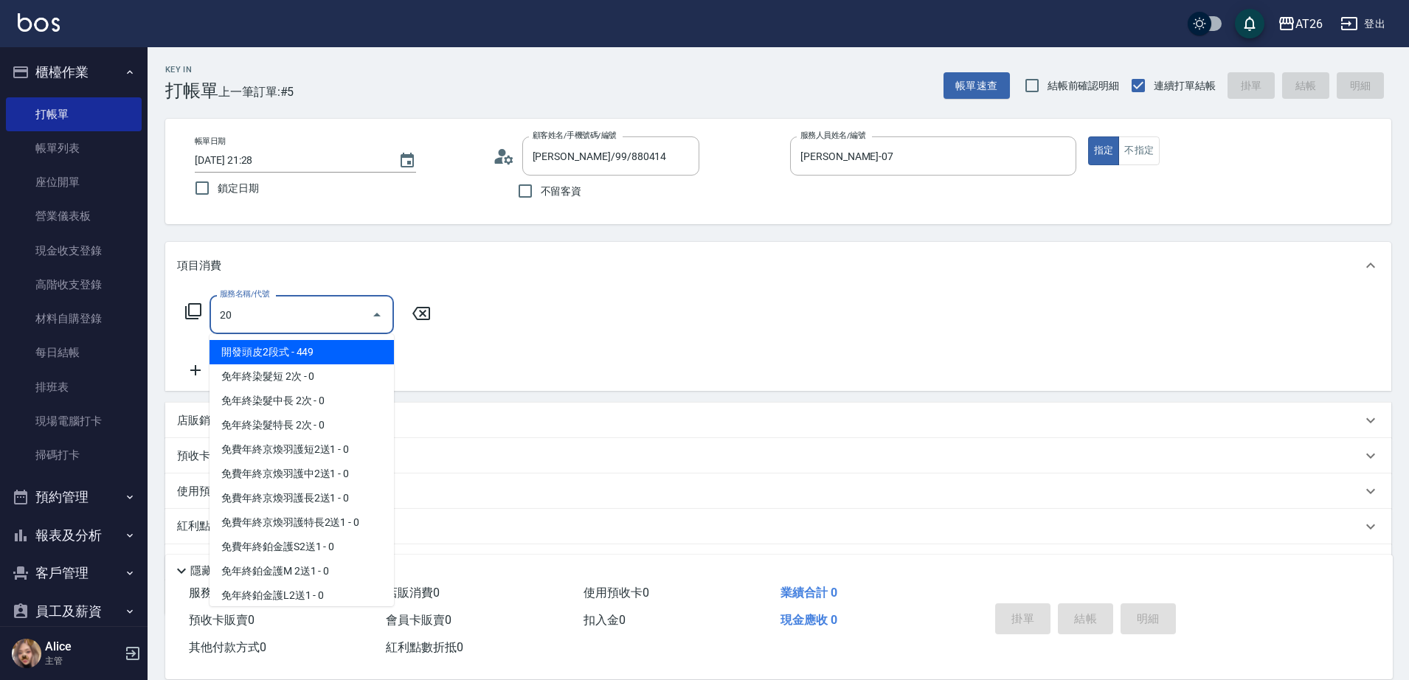
type input "201"
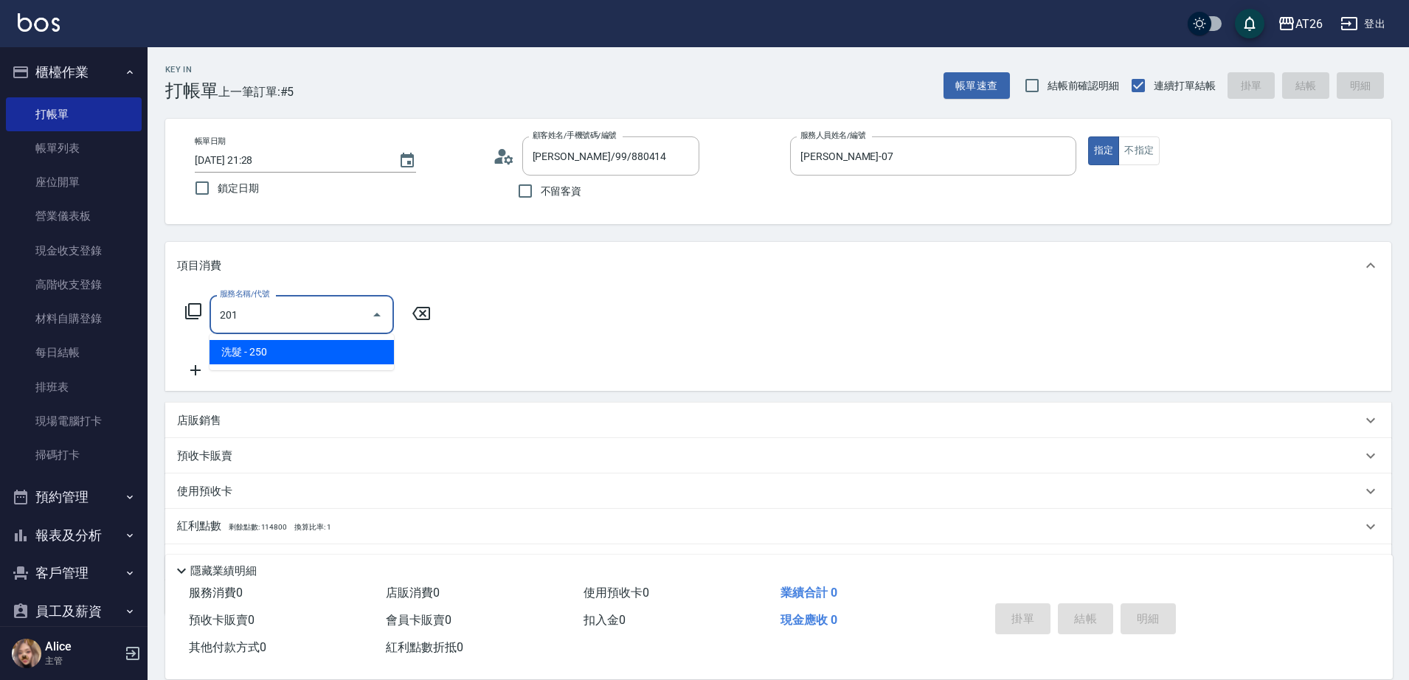
type input "20"
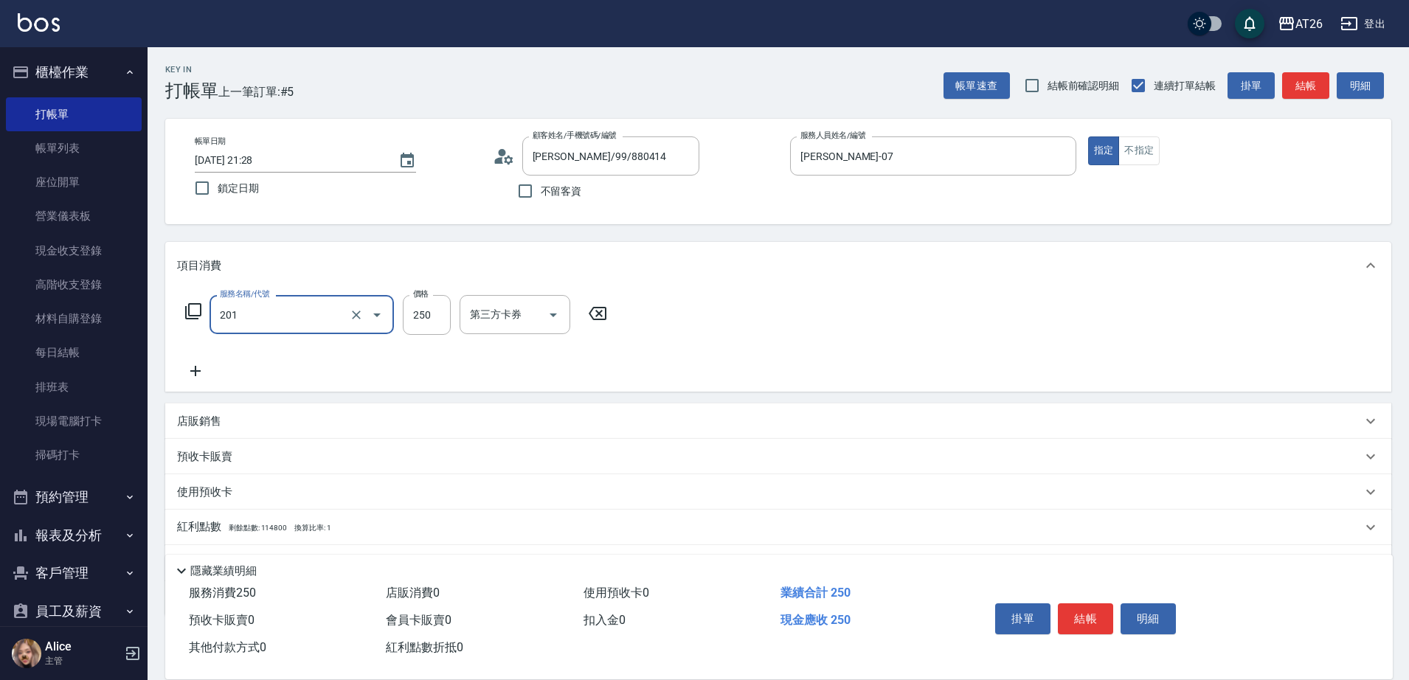
type input "洗髮(201)"
type input "0"
type input "350"
type input "30"
type input "350"
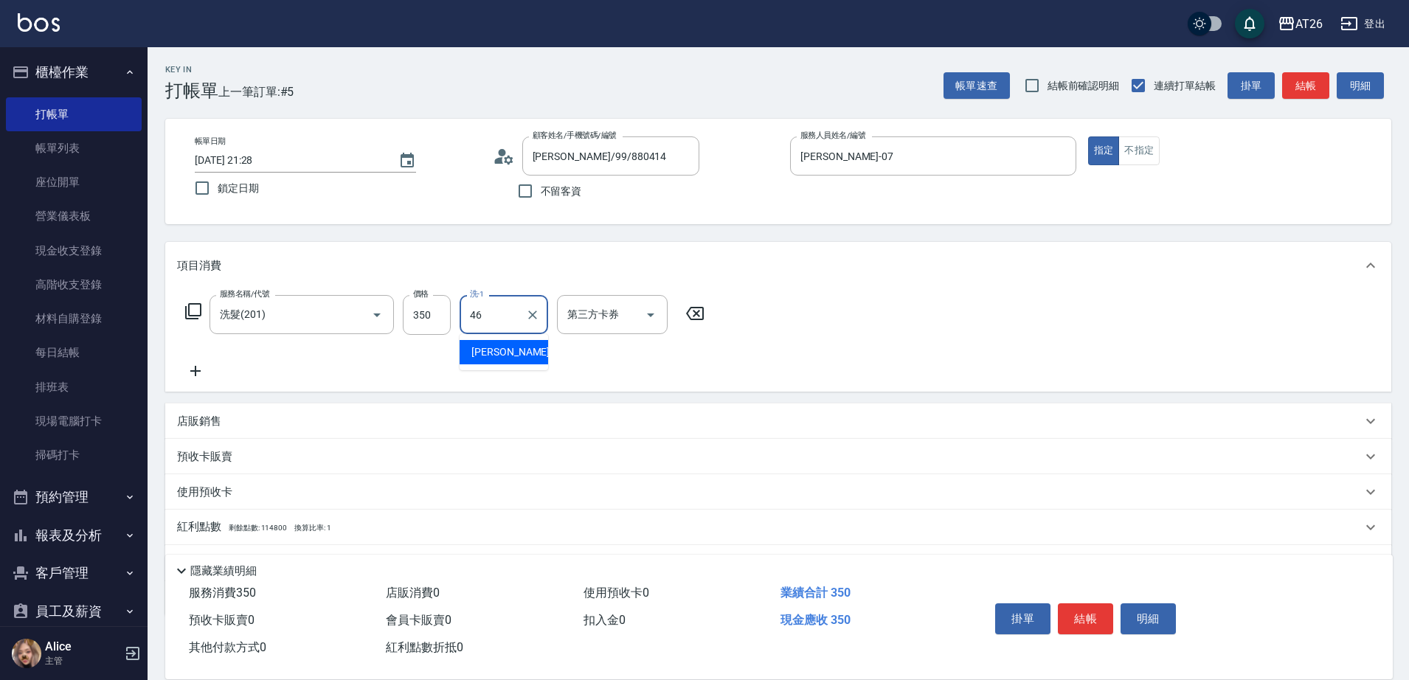
type input "tony-46"
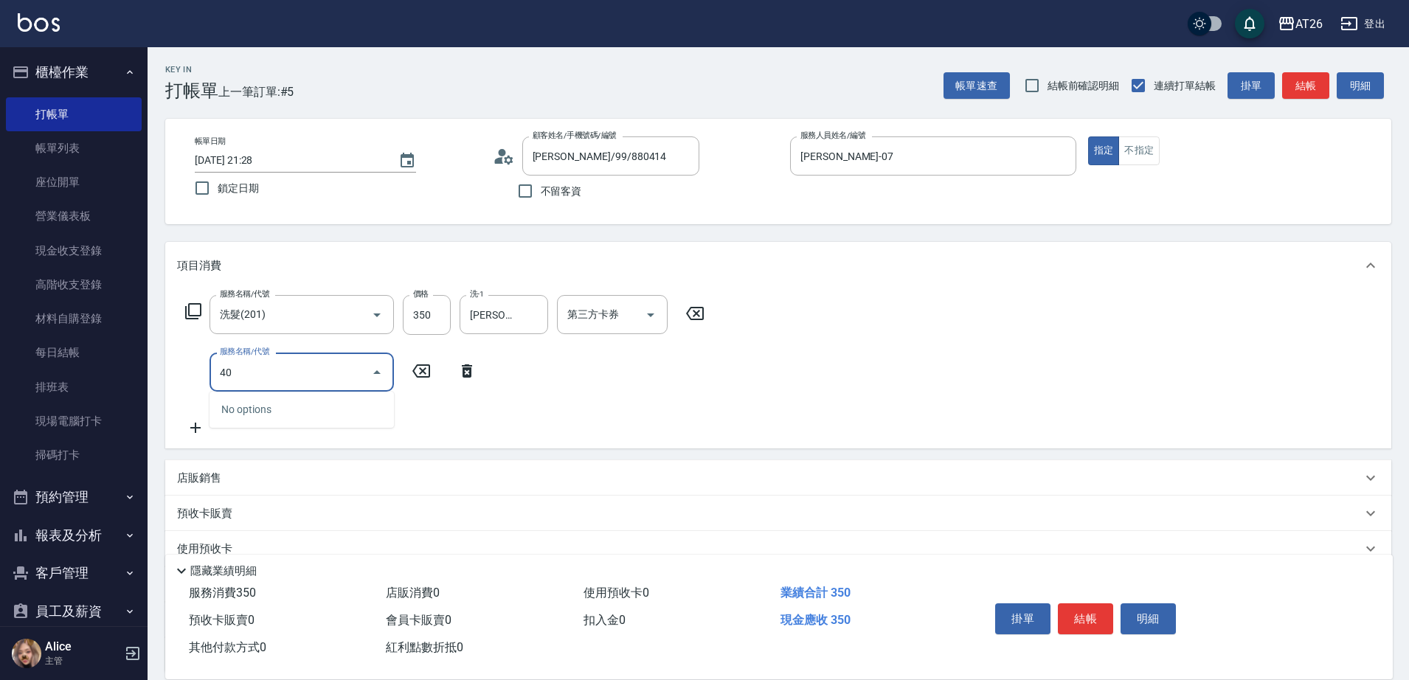
type input "401"
type input "60"
type input "剪髮(401)"
type input "30"
type input "35"
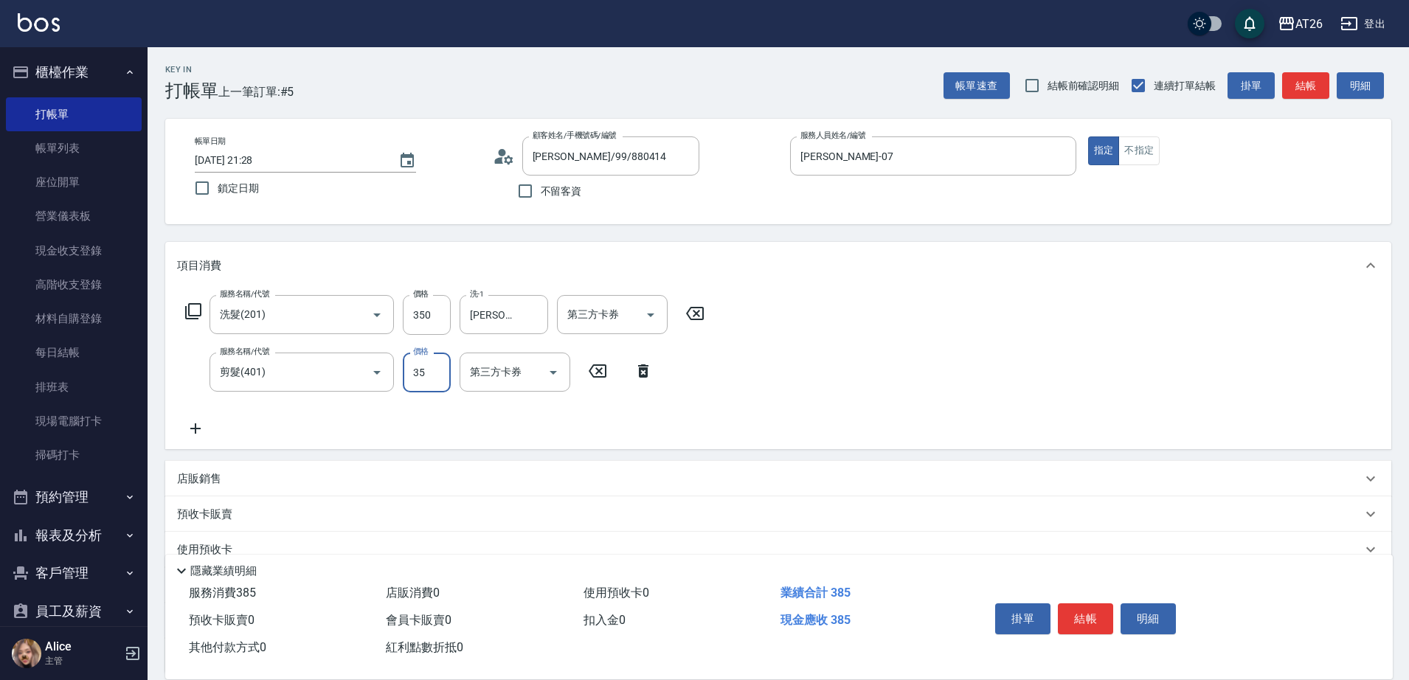
type input "70"
type input "350"
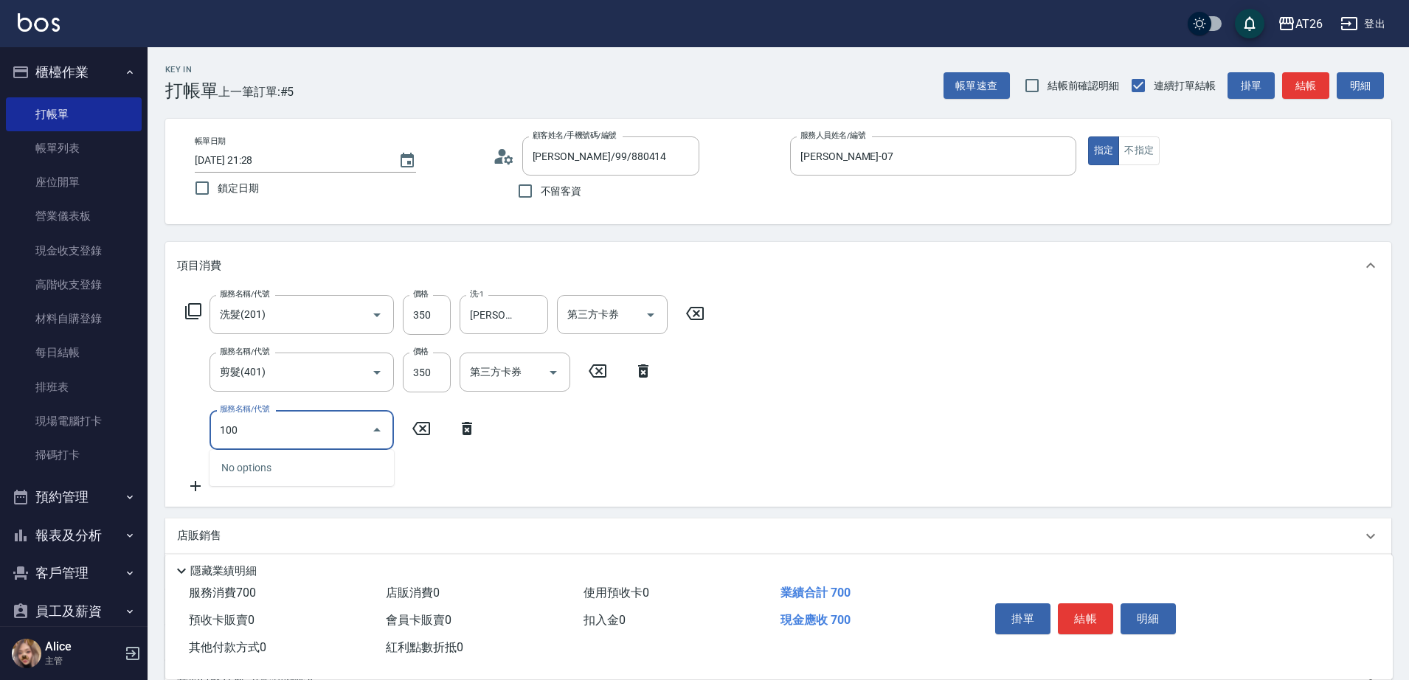
type input "1001"
type input "140"
type input "洗+AB劑(1001)"
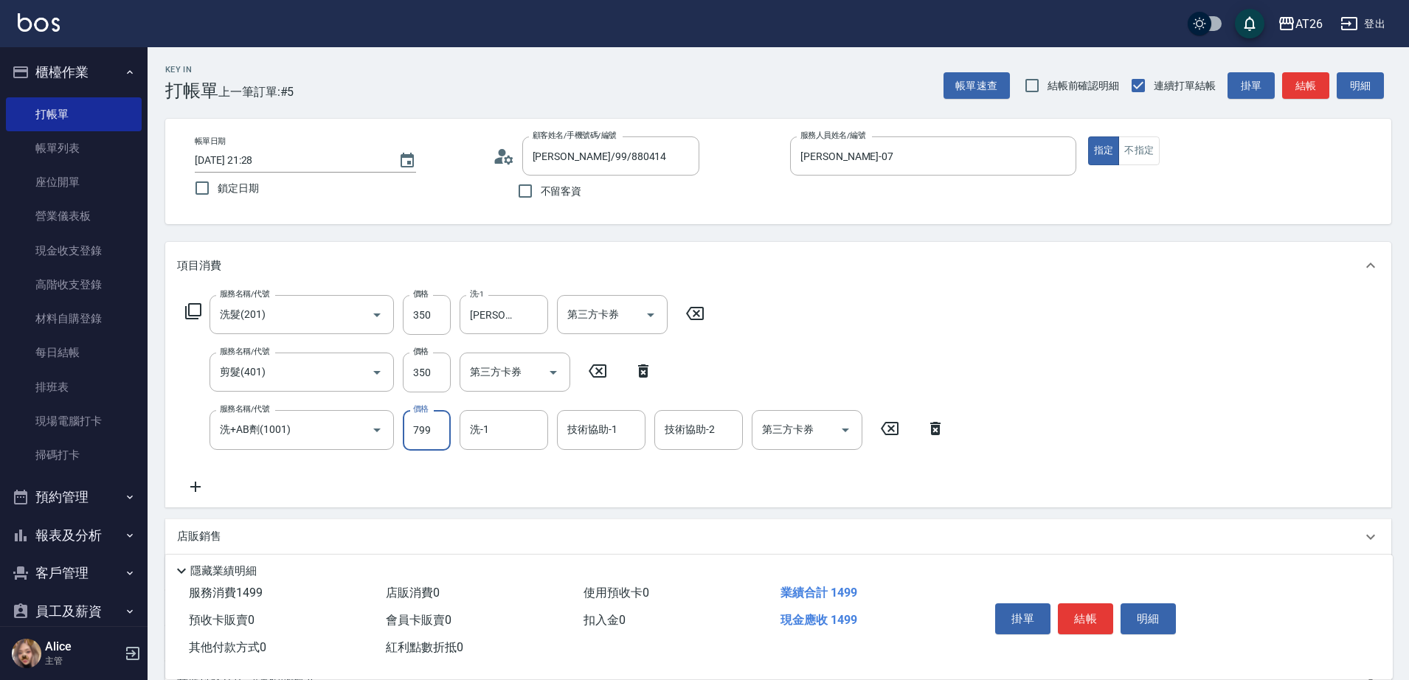
type input "8"
type input "70"
type input "800"
type input "150"
type input "800"
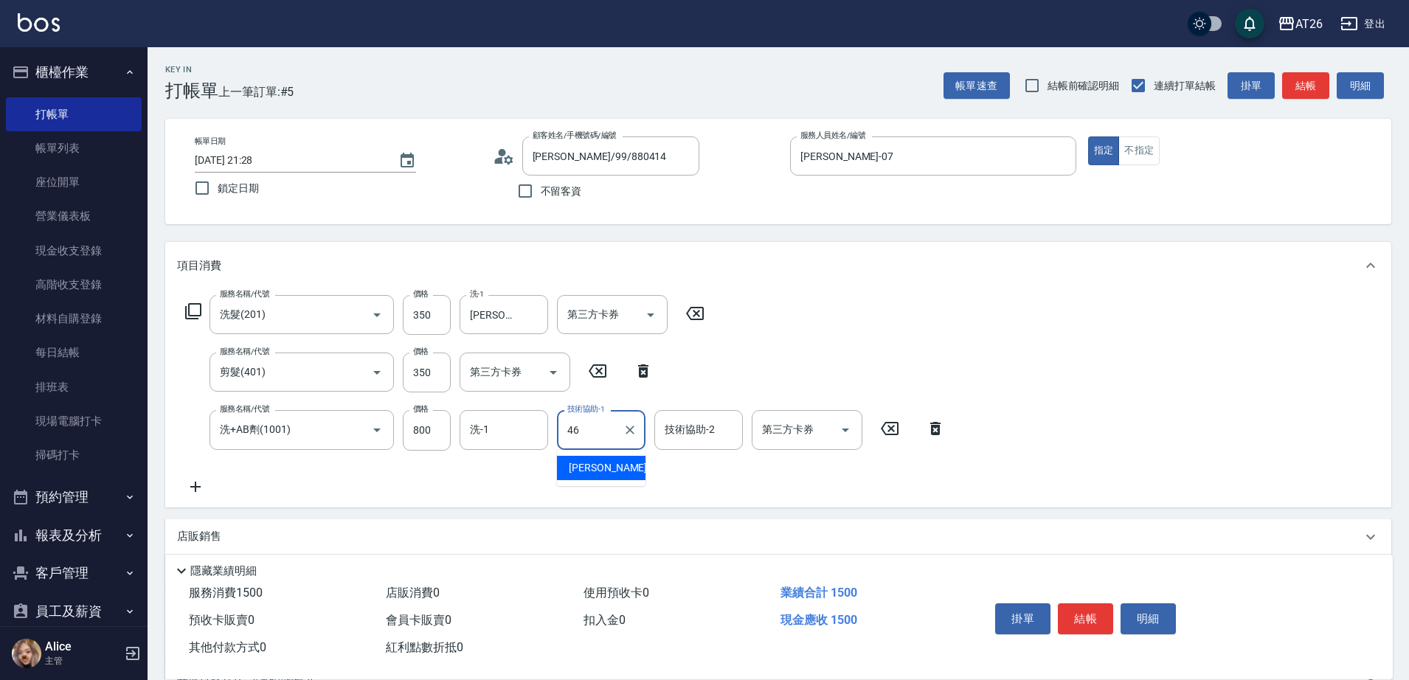
type input "tony-46"
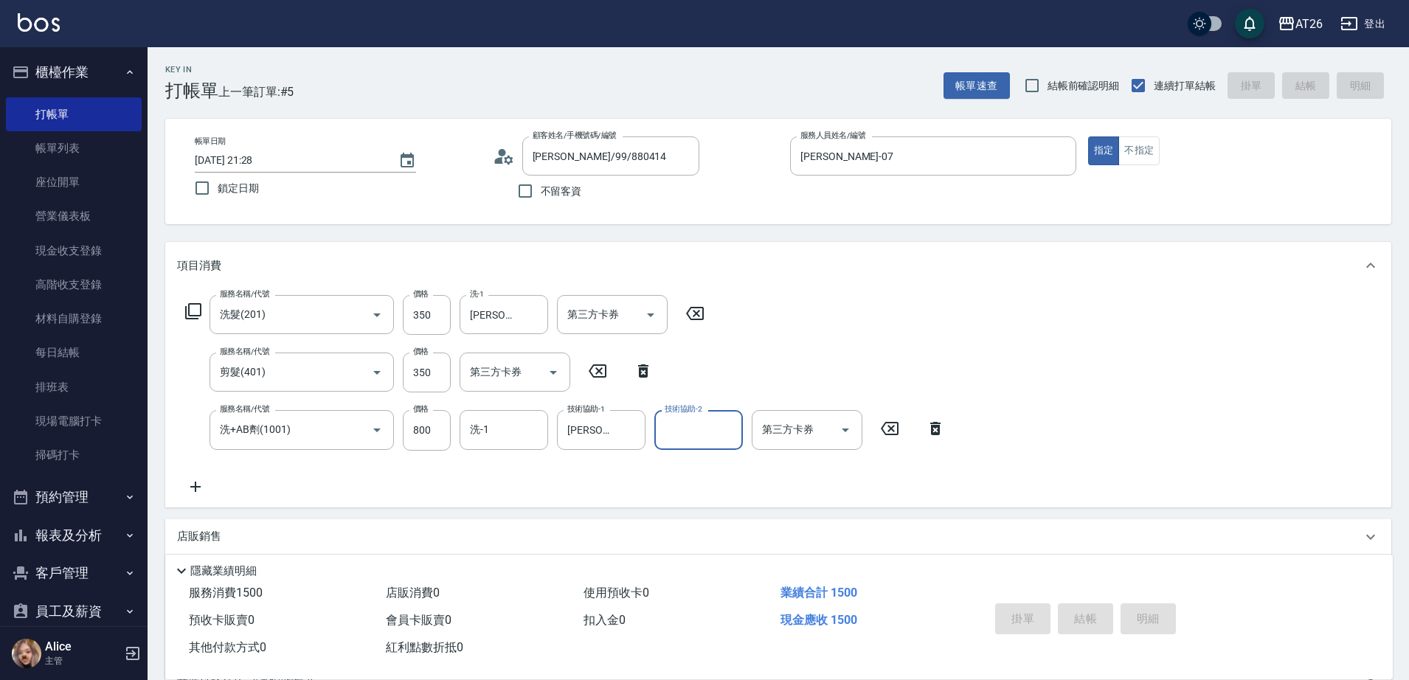
type input "0"
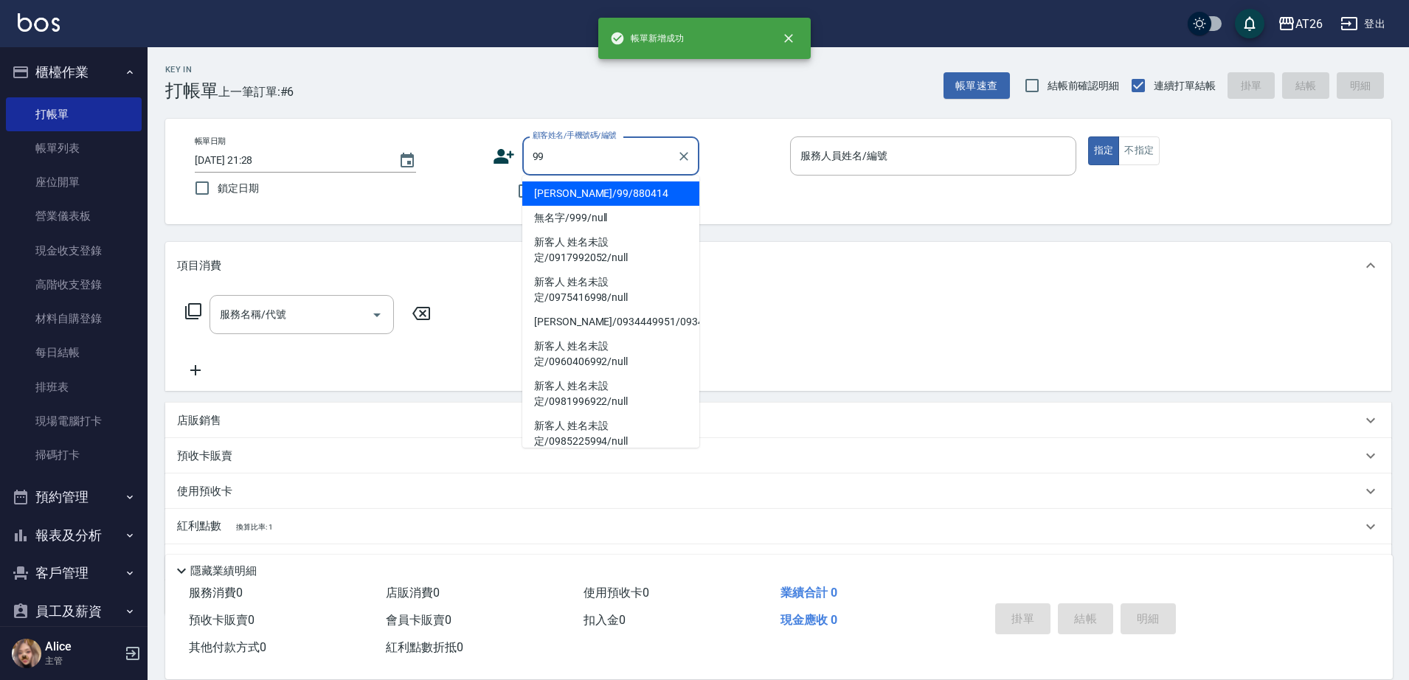
type input "[PERSON_NAME]/99/880414"
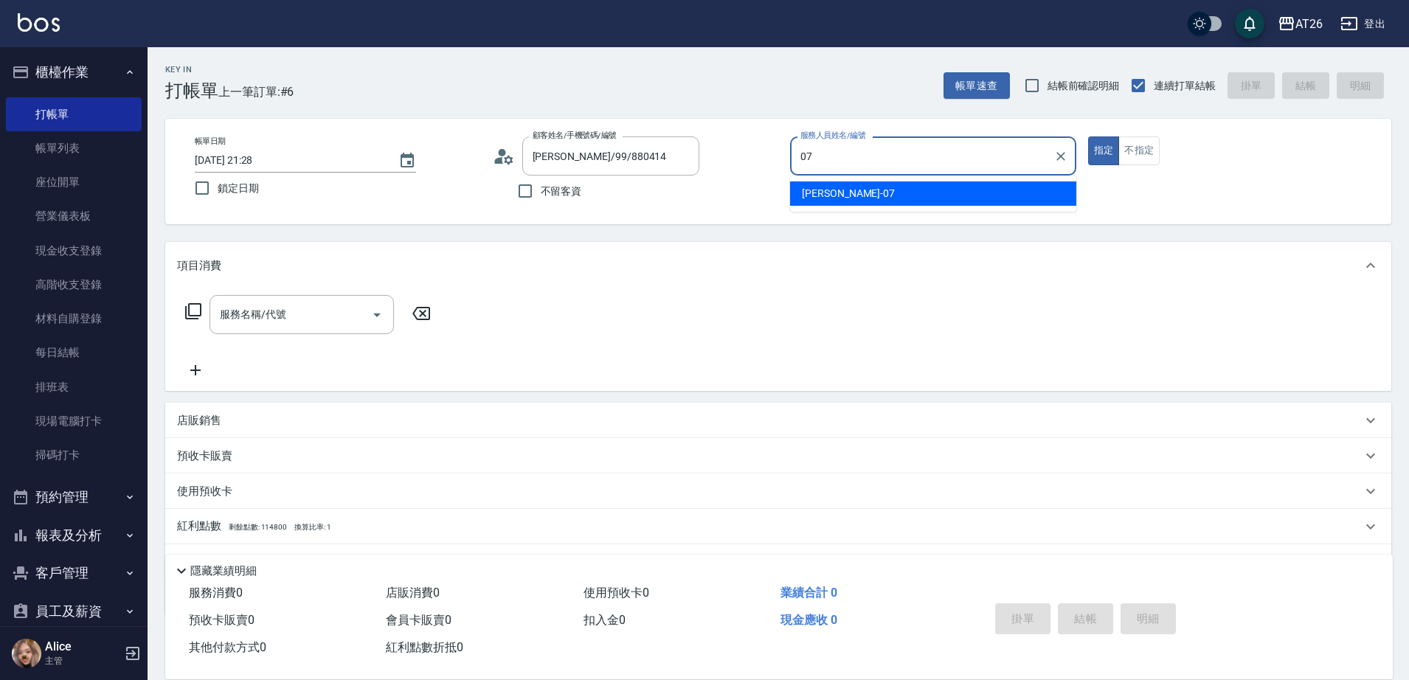
type input "[PERSON_NAME]-07"
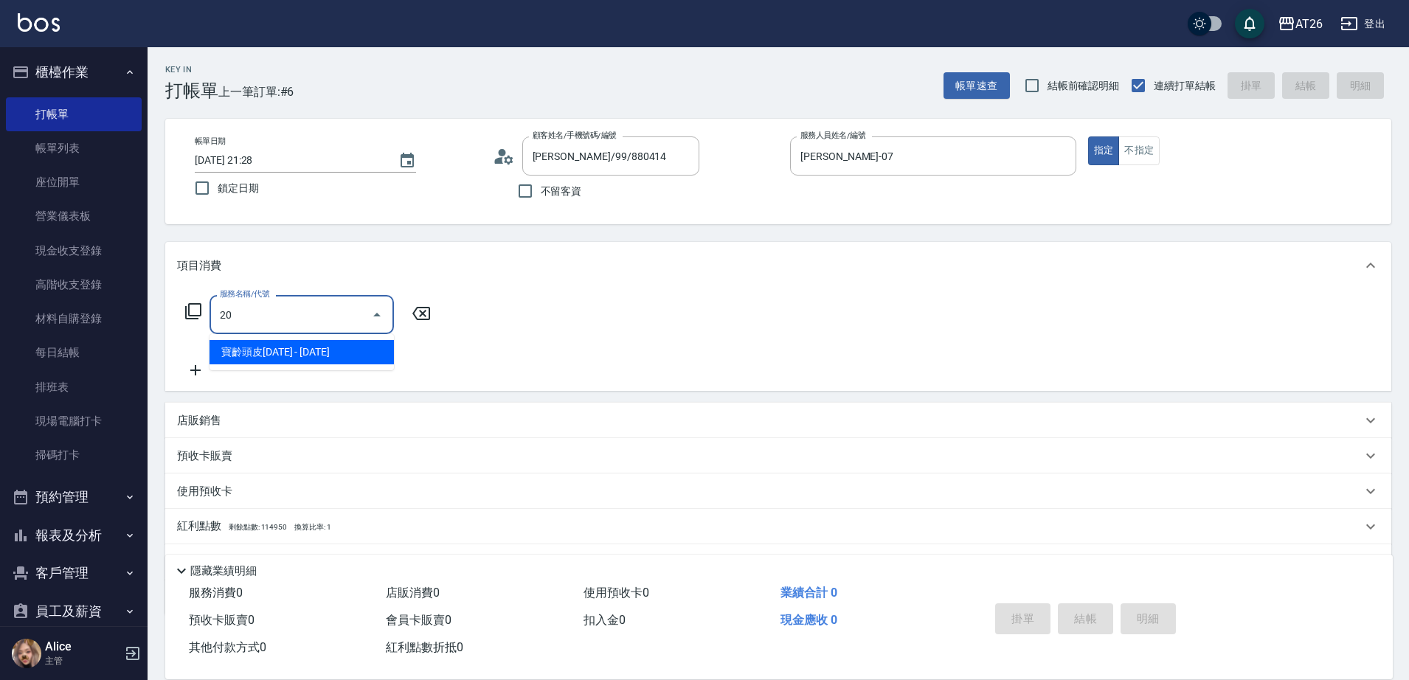
type input "201"
type input "20"
type input "洗髮(201)"
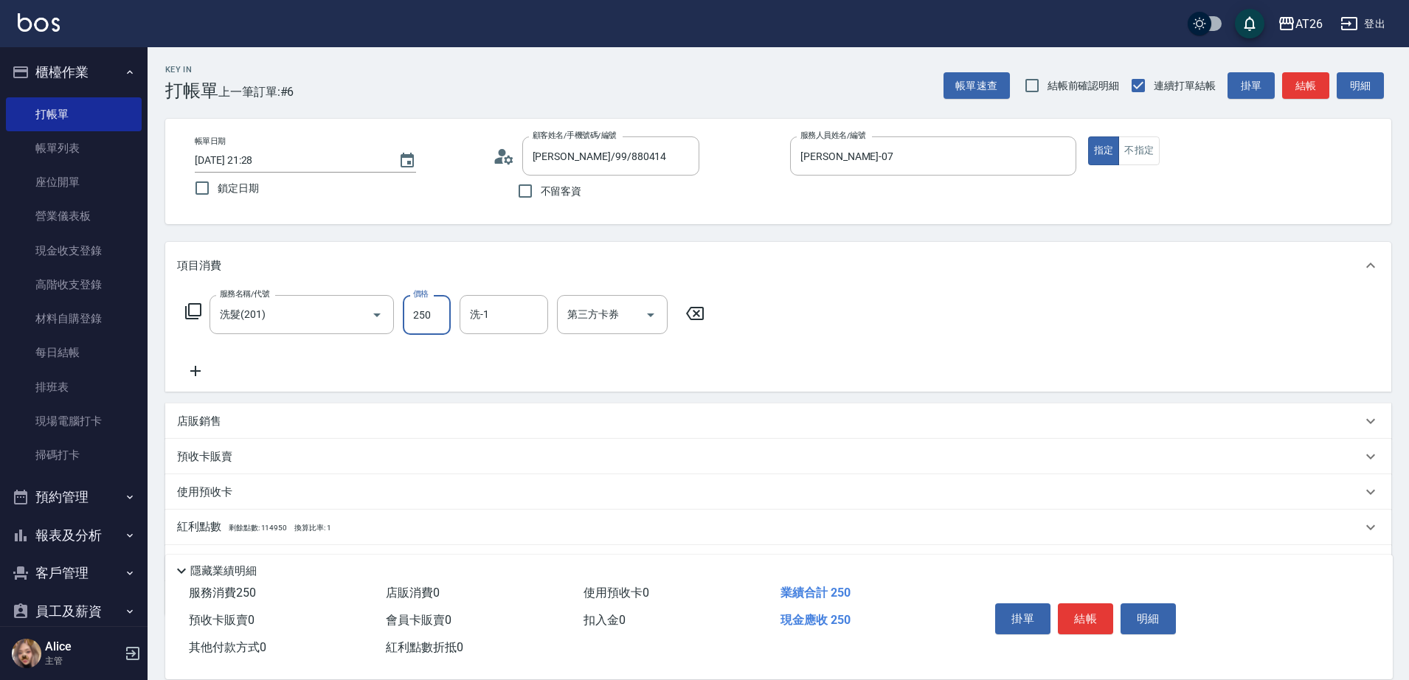
type input "3"
type input "0"
type input "350"
type input "30"
type input "350"
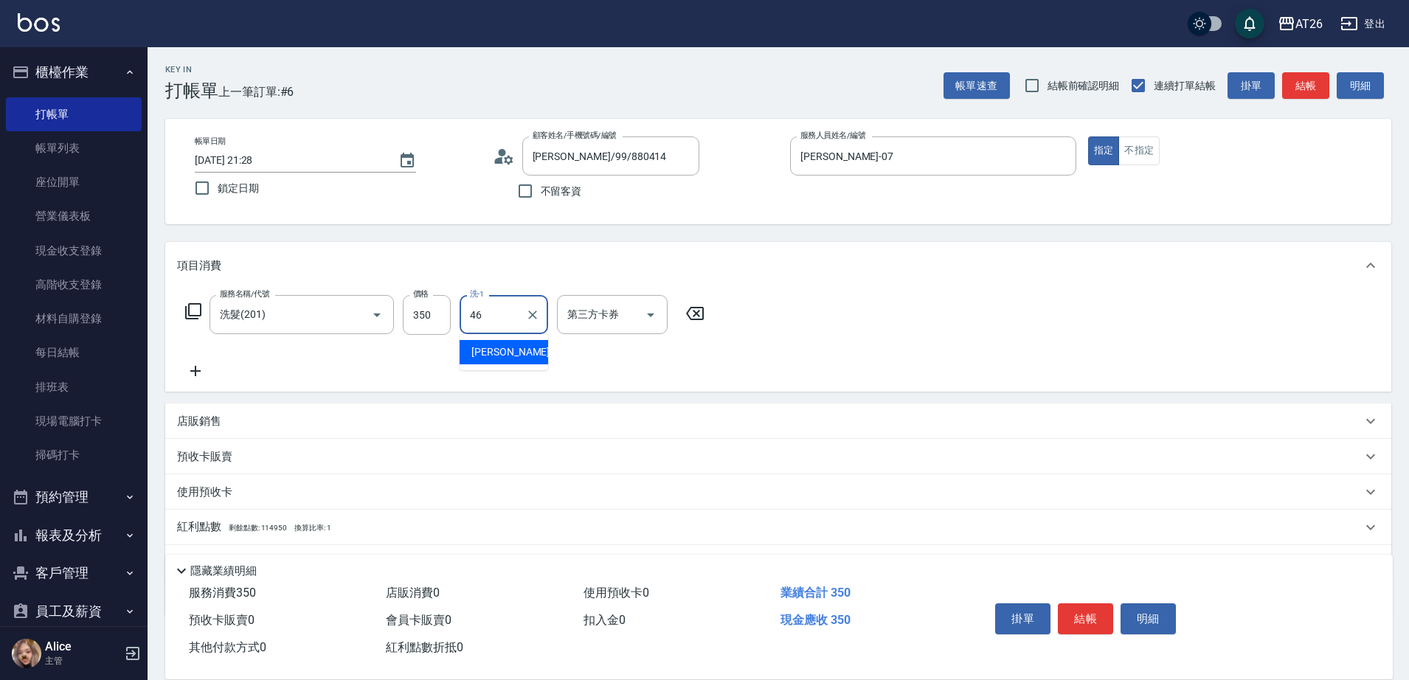
type input "tony-46"
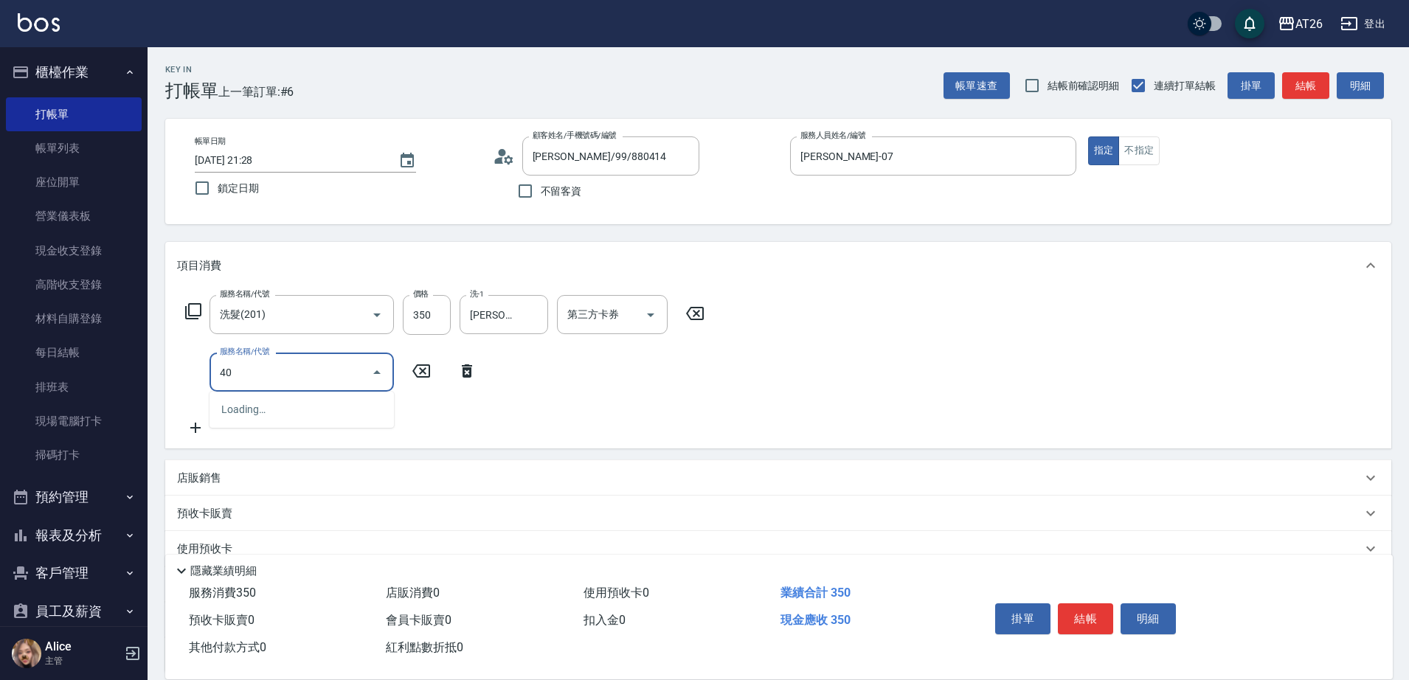
type input "401"
type input "60"
type input "剪髮(401)"
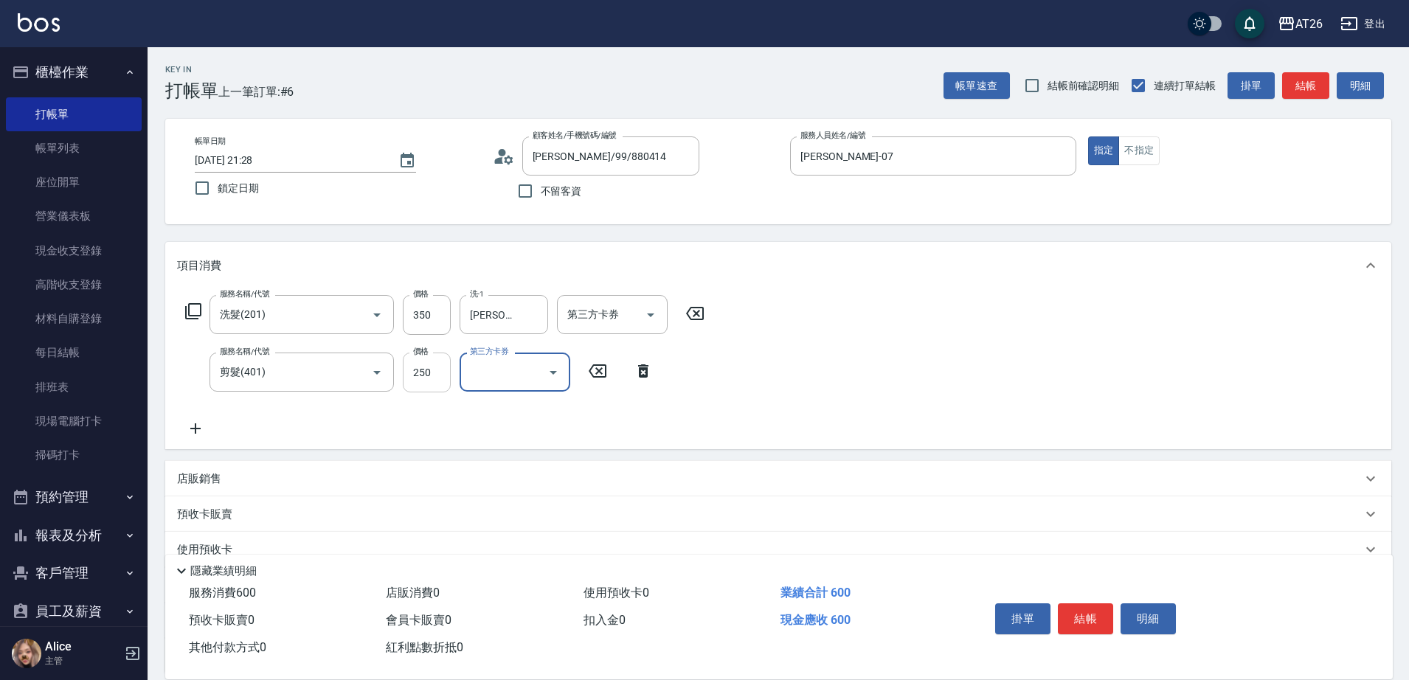
click at [432, 376] on input "250" at bounding box center [427, 373] width 48 height 40
type input "3"
type input "30"
type input "350"
type input "70"
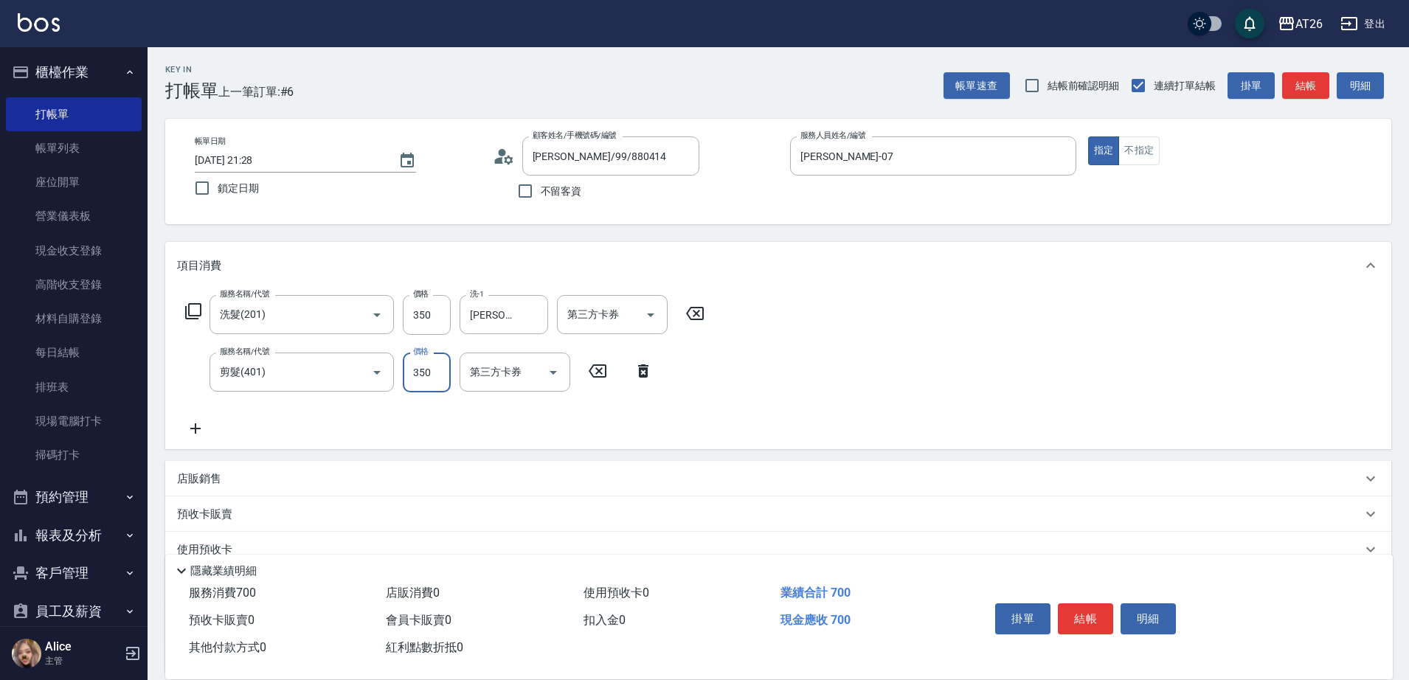
type input "350"
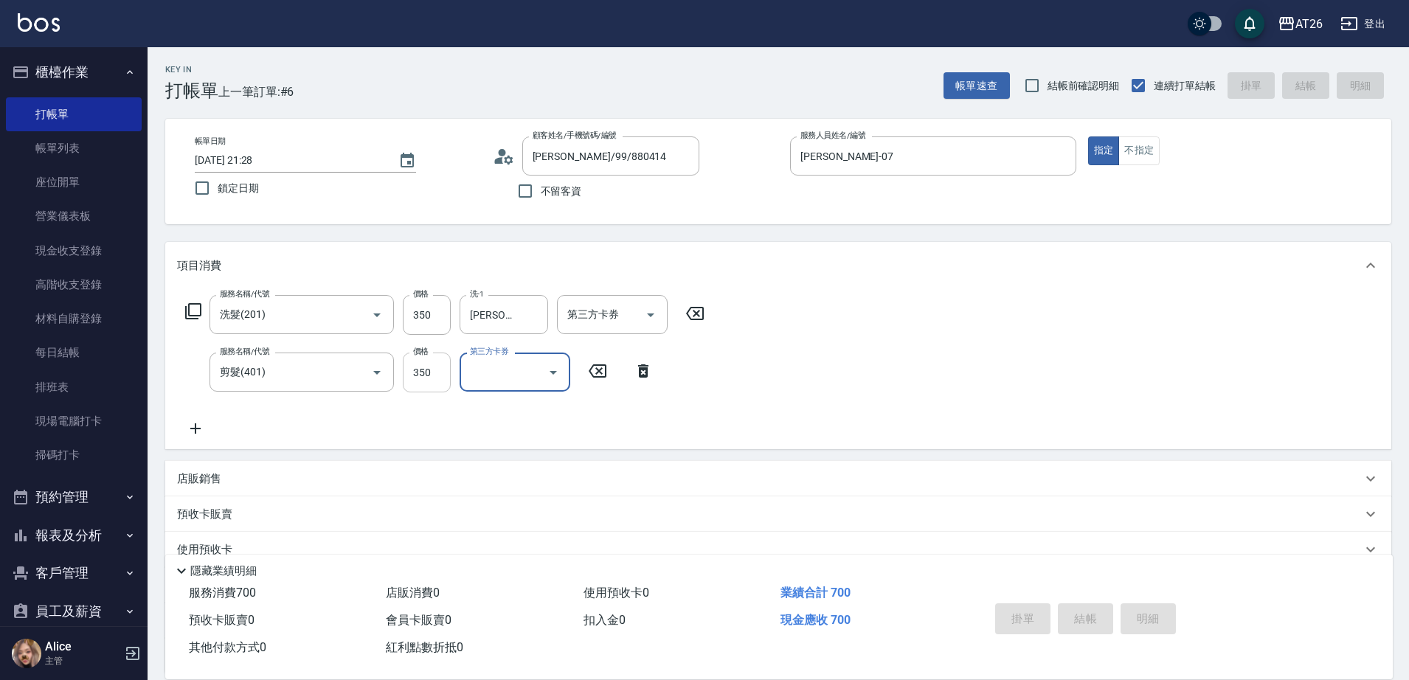
type input "0"
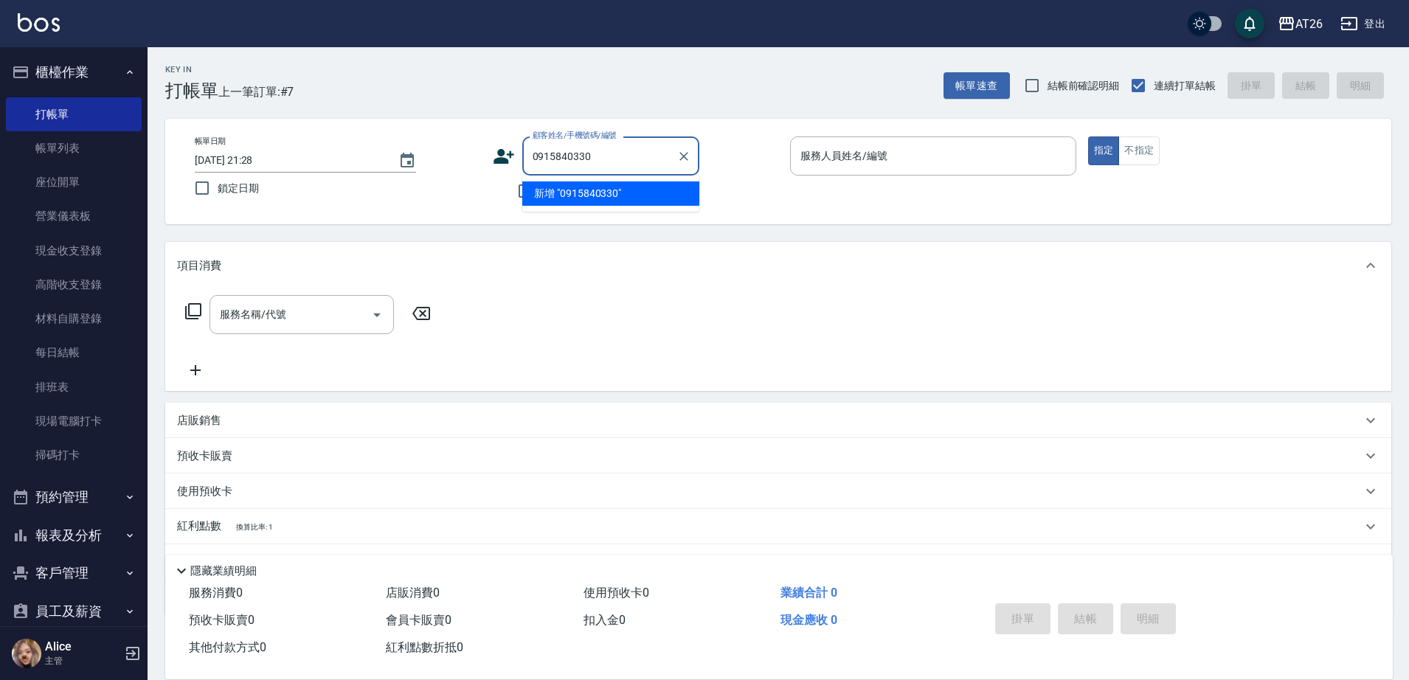
type input "0915840330"
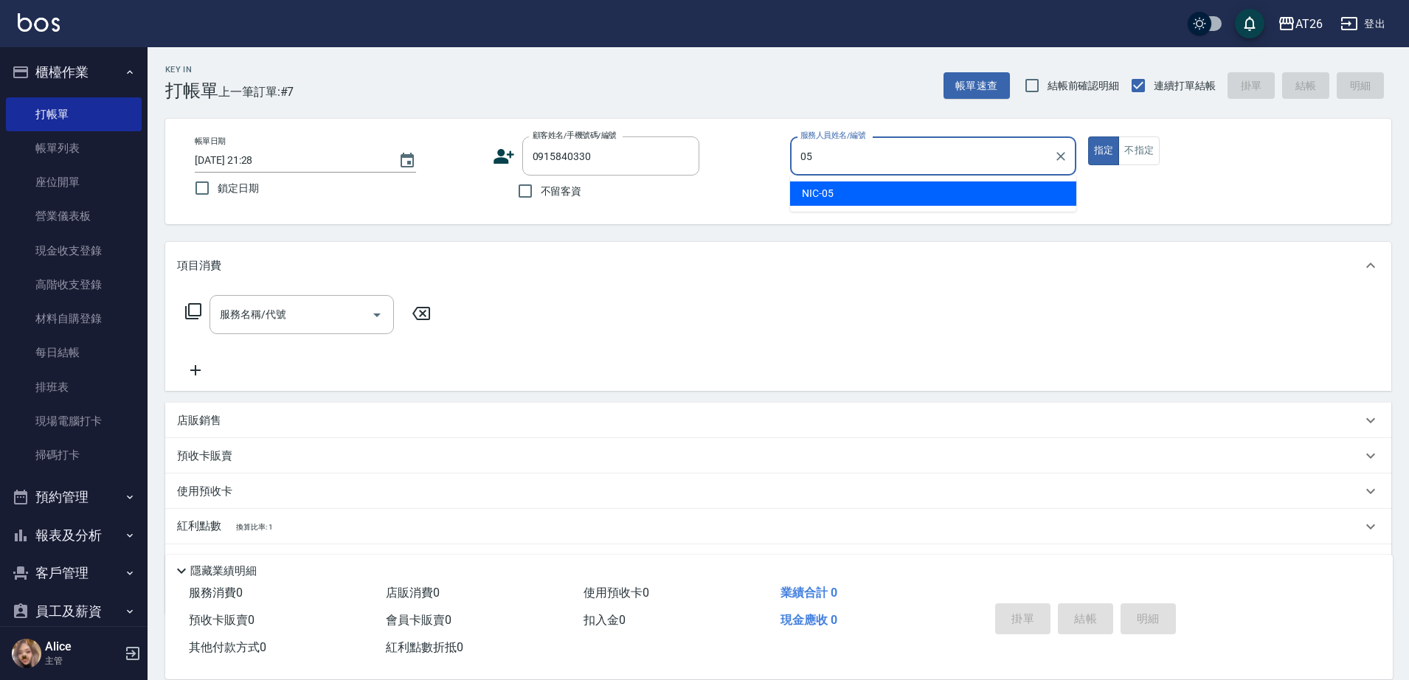
type input "NIC-05"
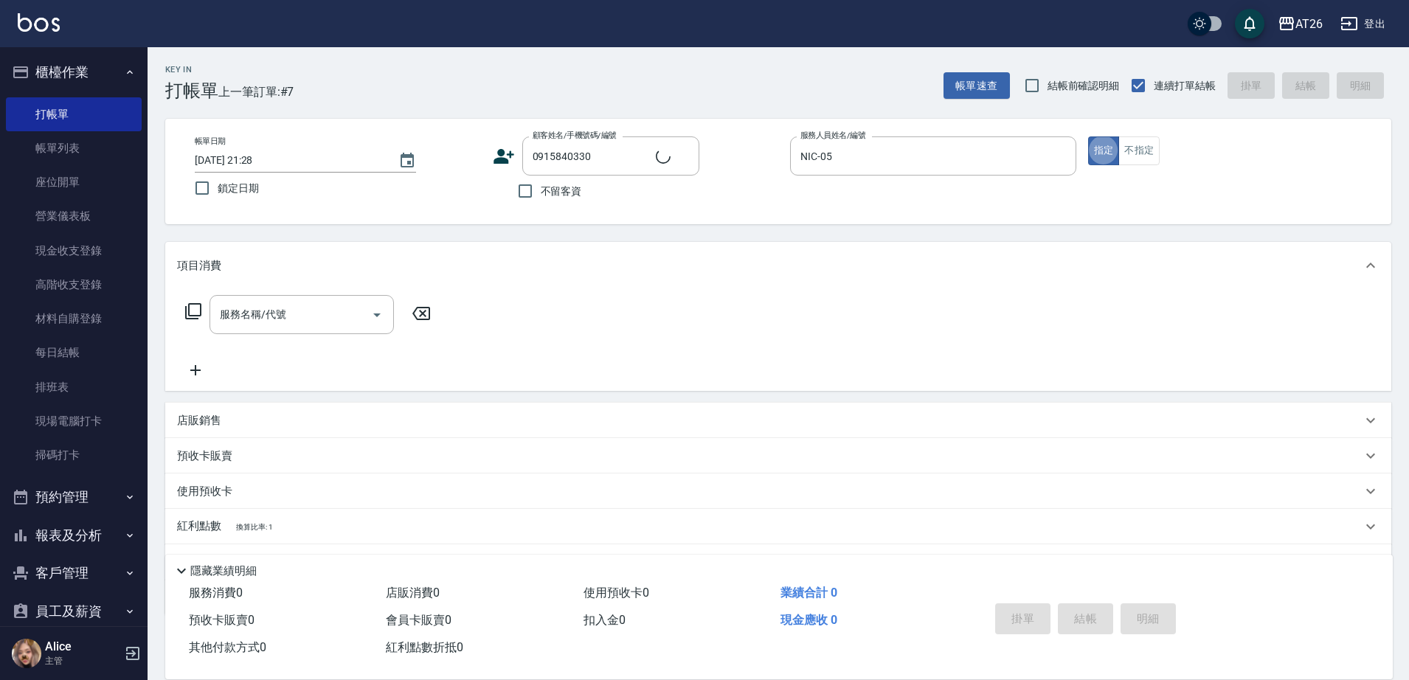
type input "新客人 姓名未設定/0915840330/null"
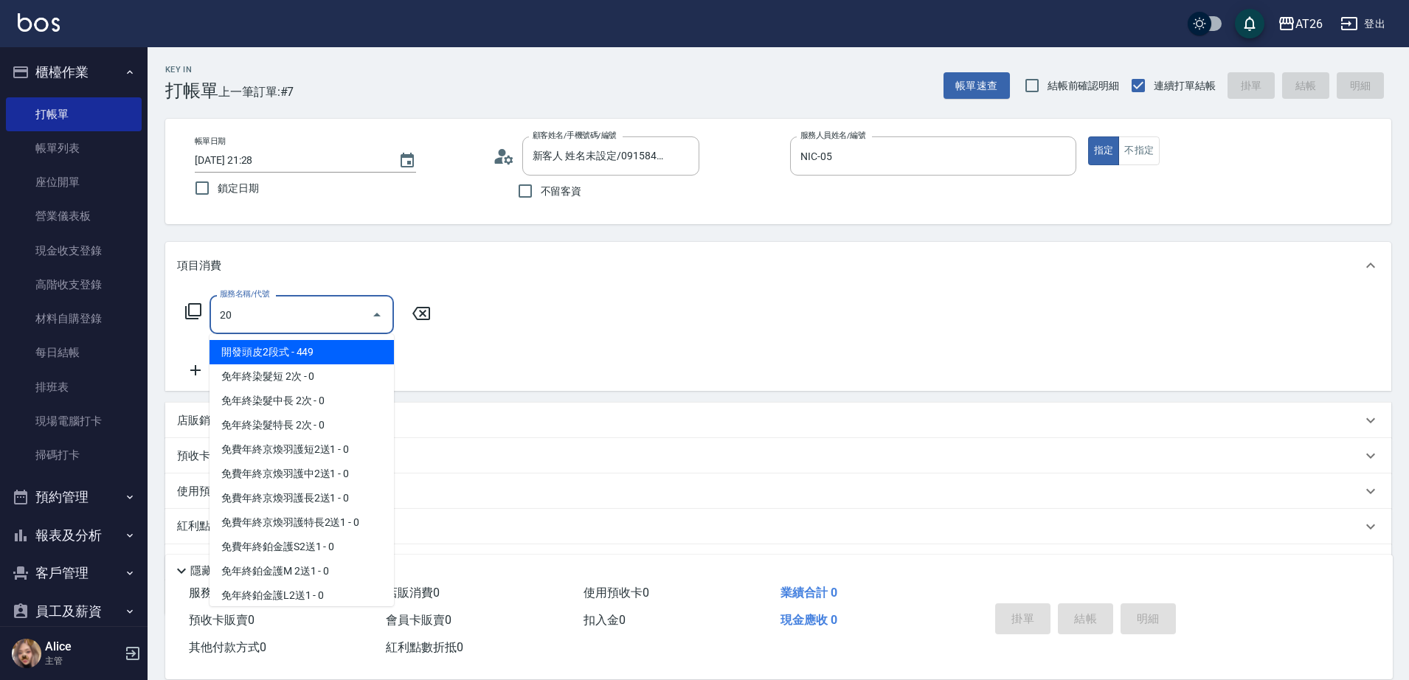
type input "201"
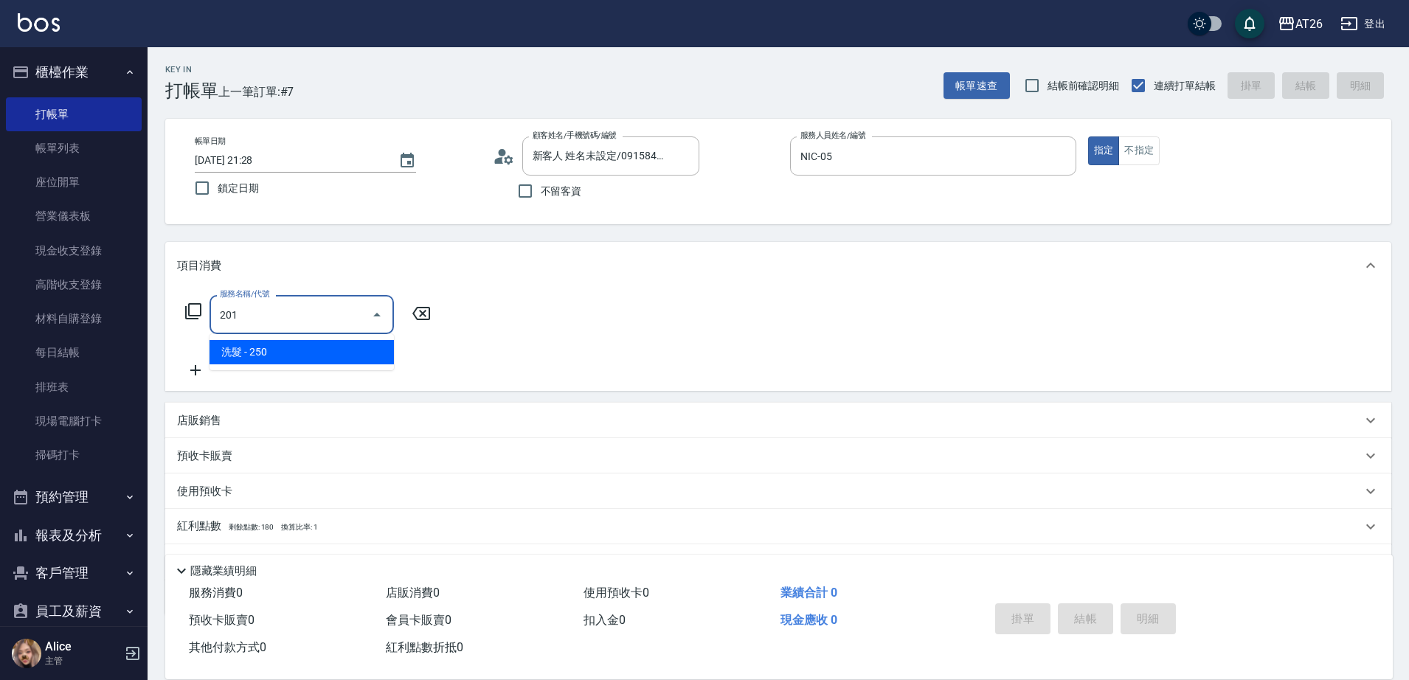
type input "20"
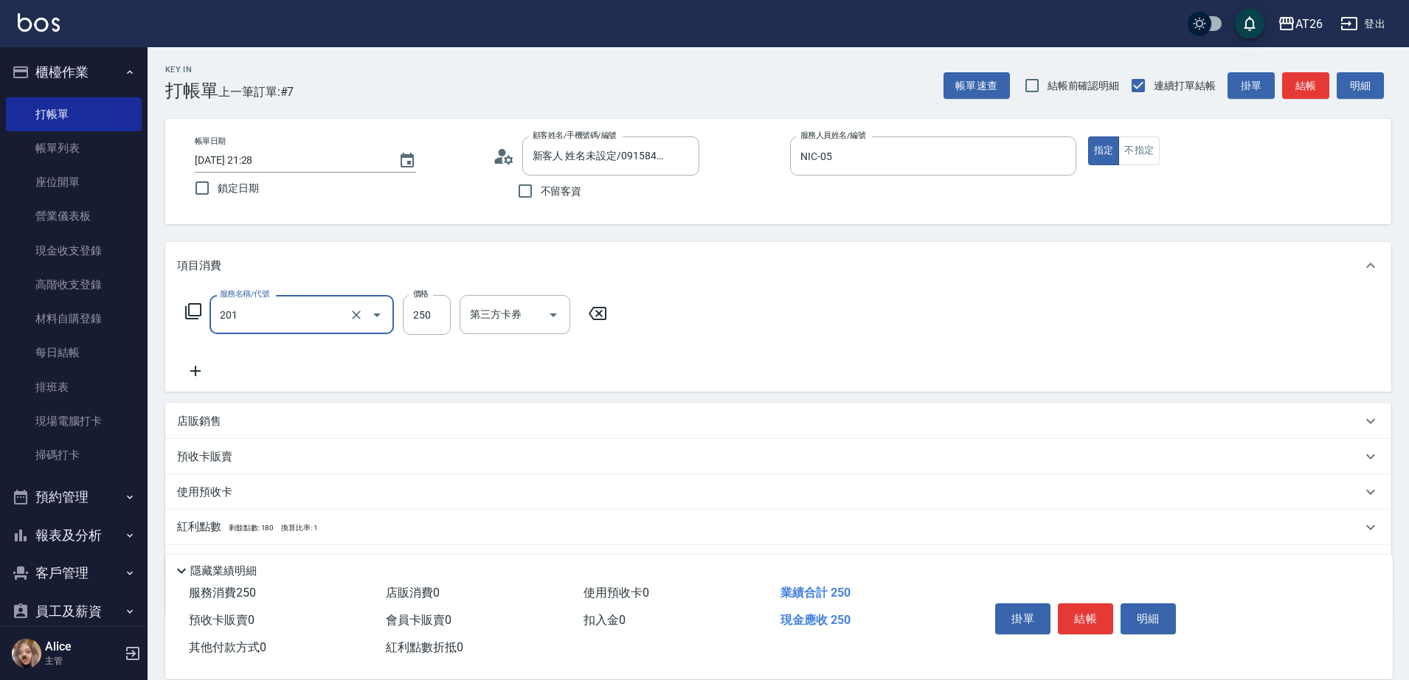
type input "洗髮(201)"
type input "0"
type input "400"
type input "40"
type input "400"
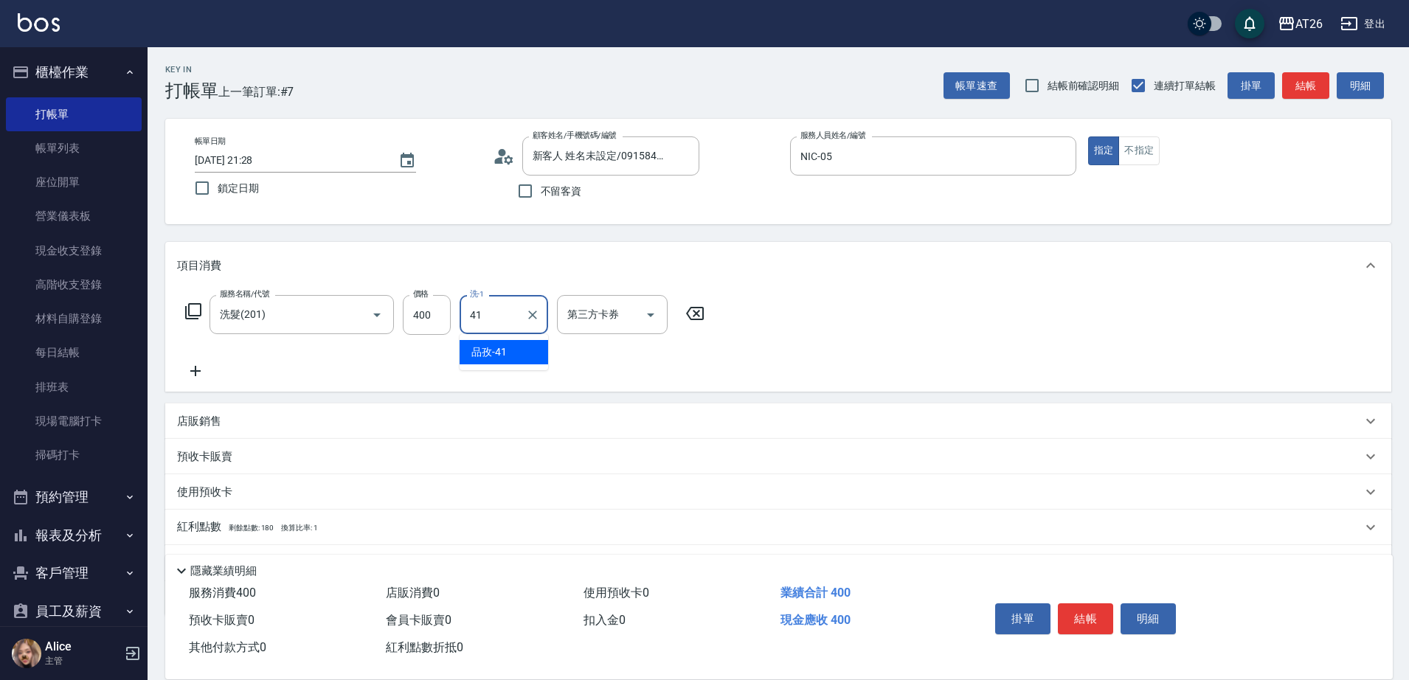
type input "品孜-41"
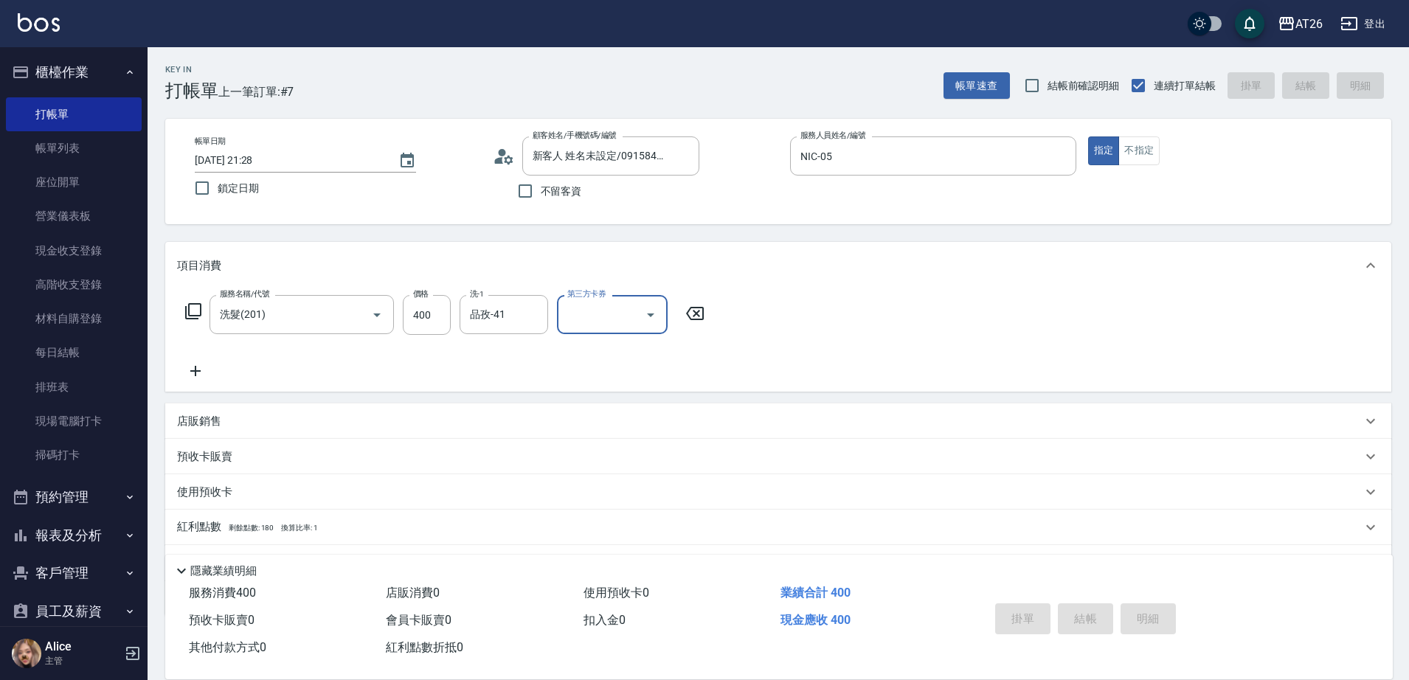
type input "2025/10/09 21:29"
type input "0"
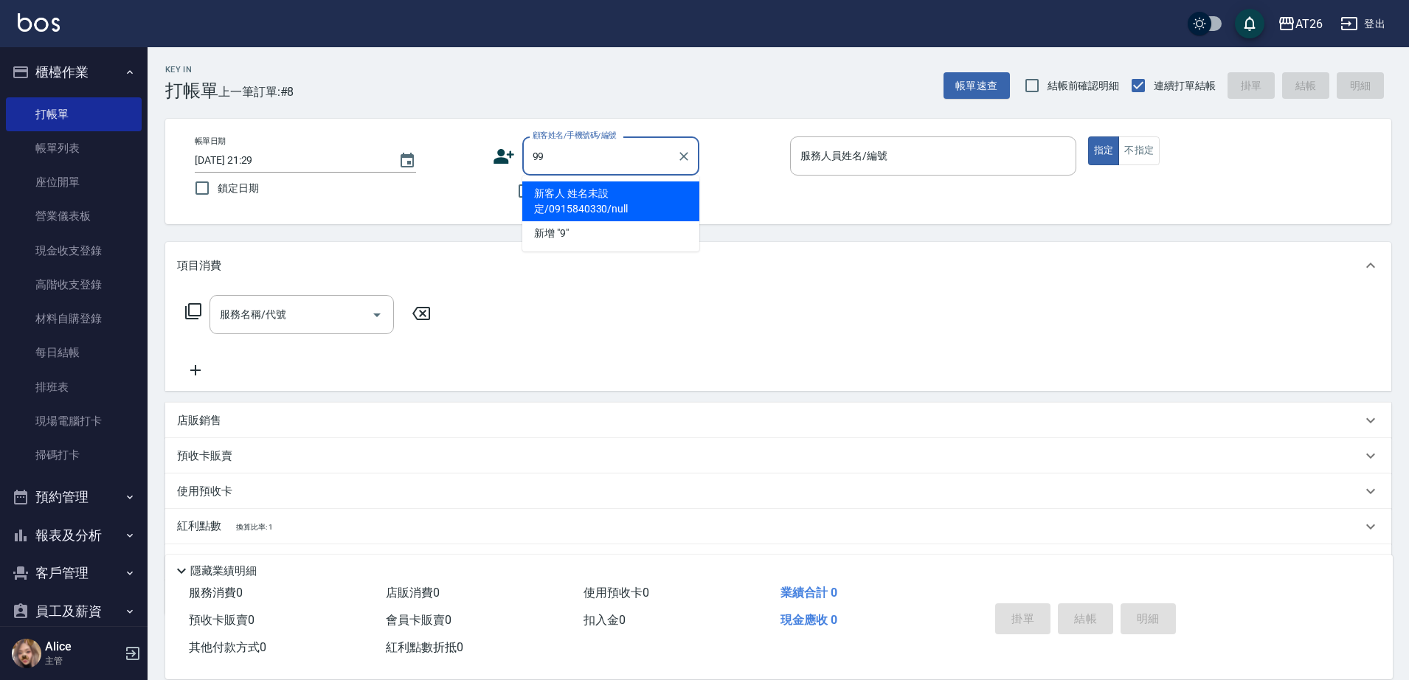
type input "99"
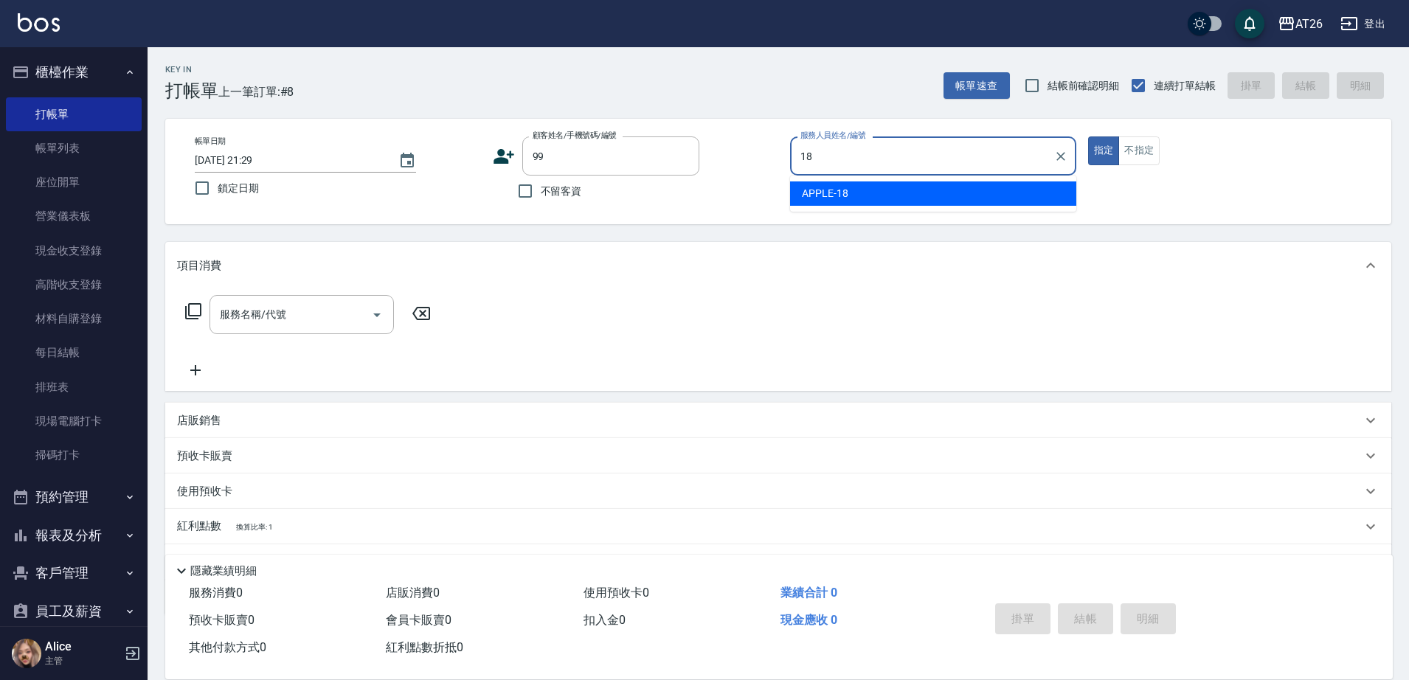
type input "APPLE-18"
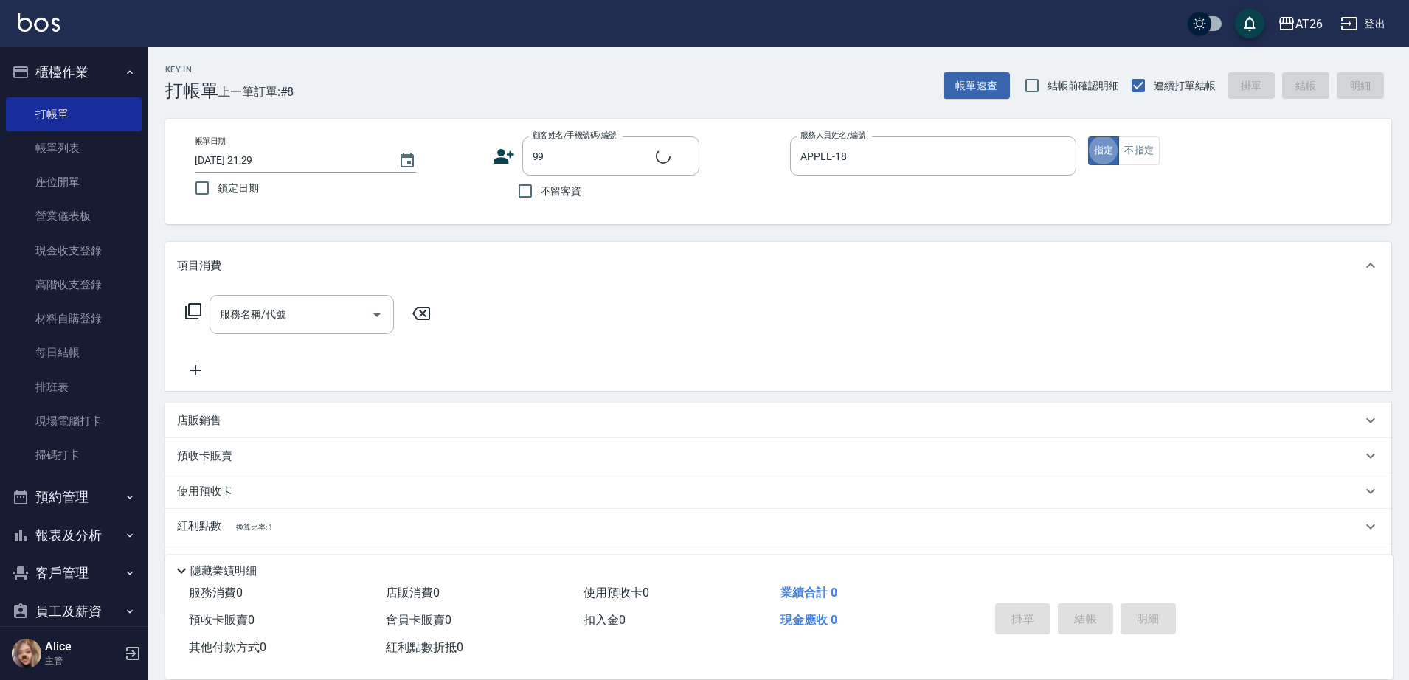
type input "[PERSON_NAME]/99/880414"
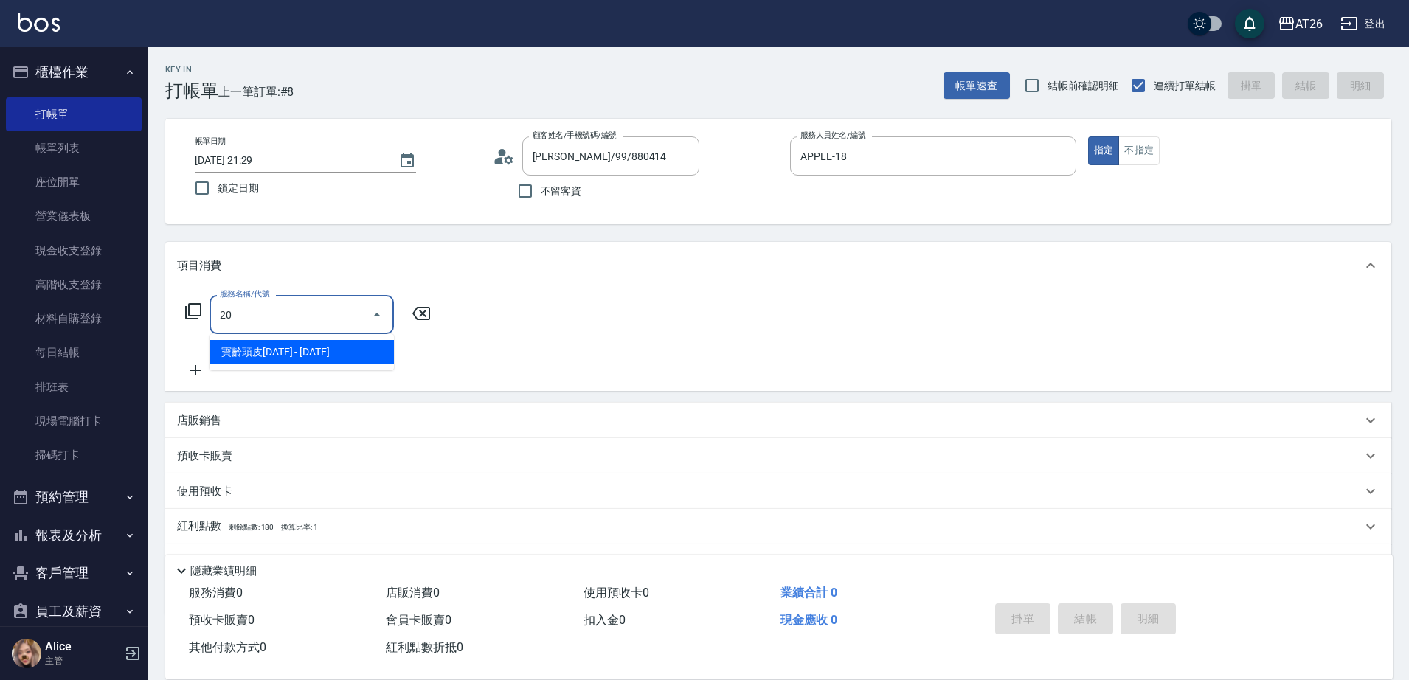
type input "201"
type input "20"
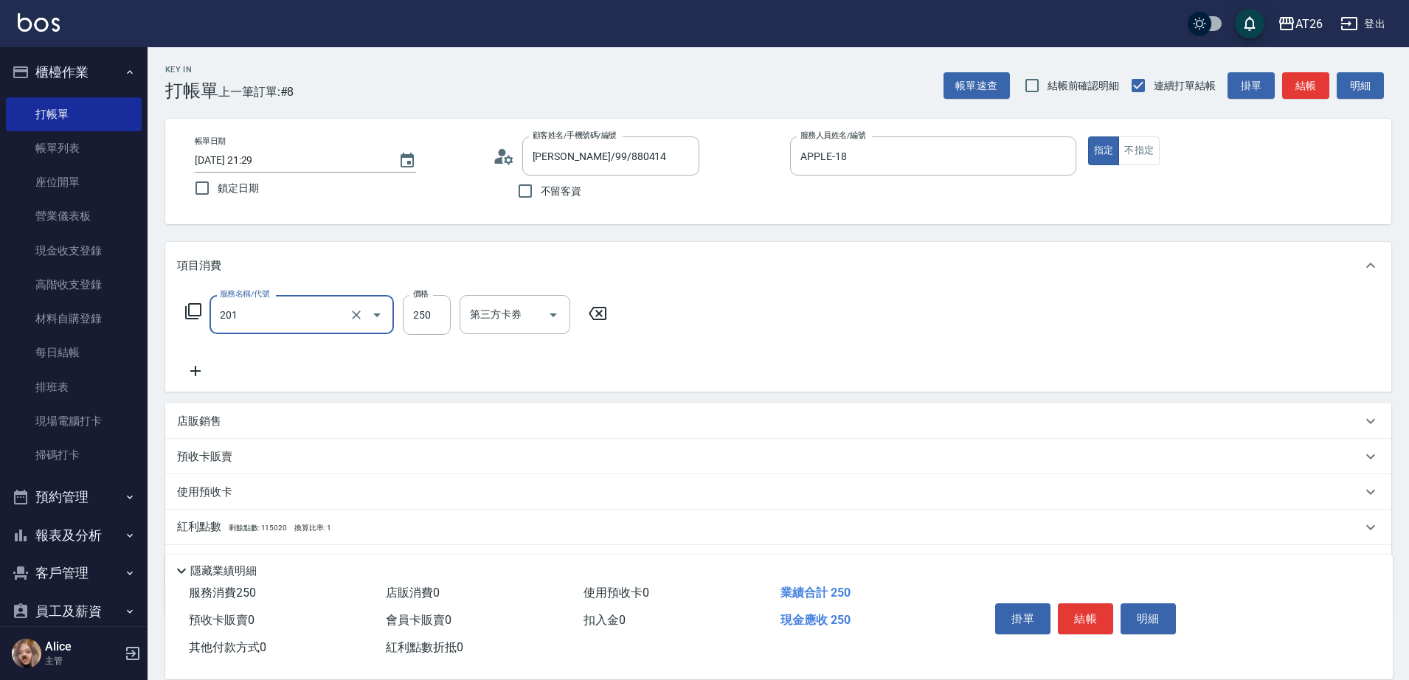
type input "201"
type input "3"
type input "洗髮(201)"
type input "0"
type input "300"
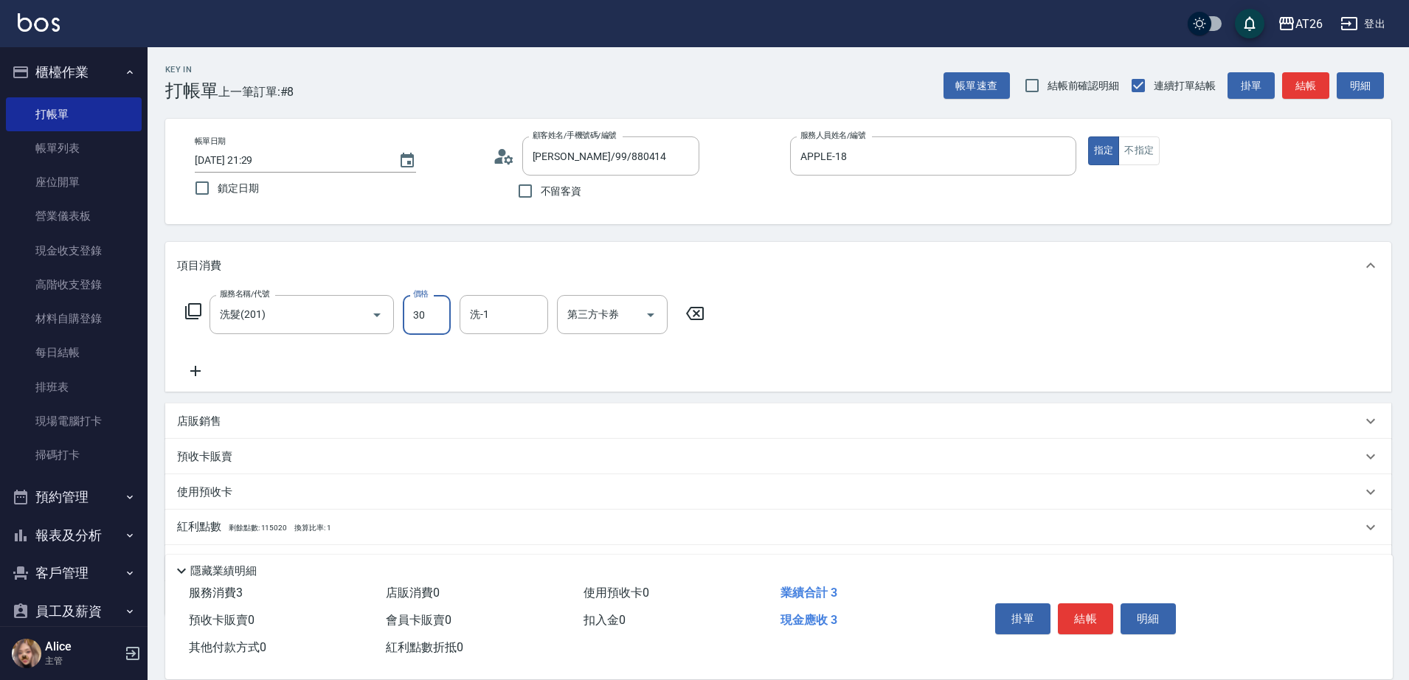
type input "30"
type input "300"
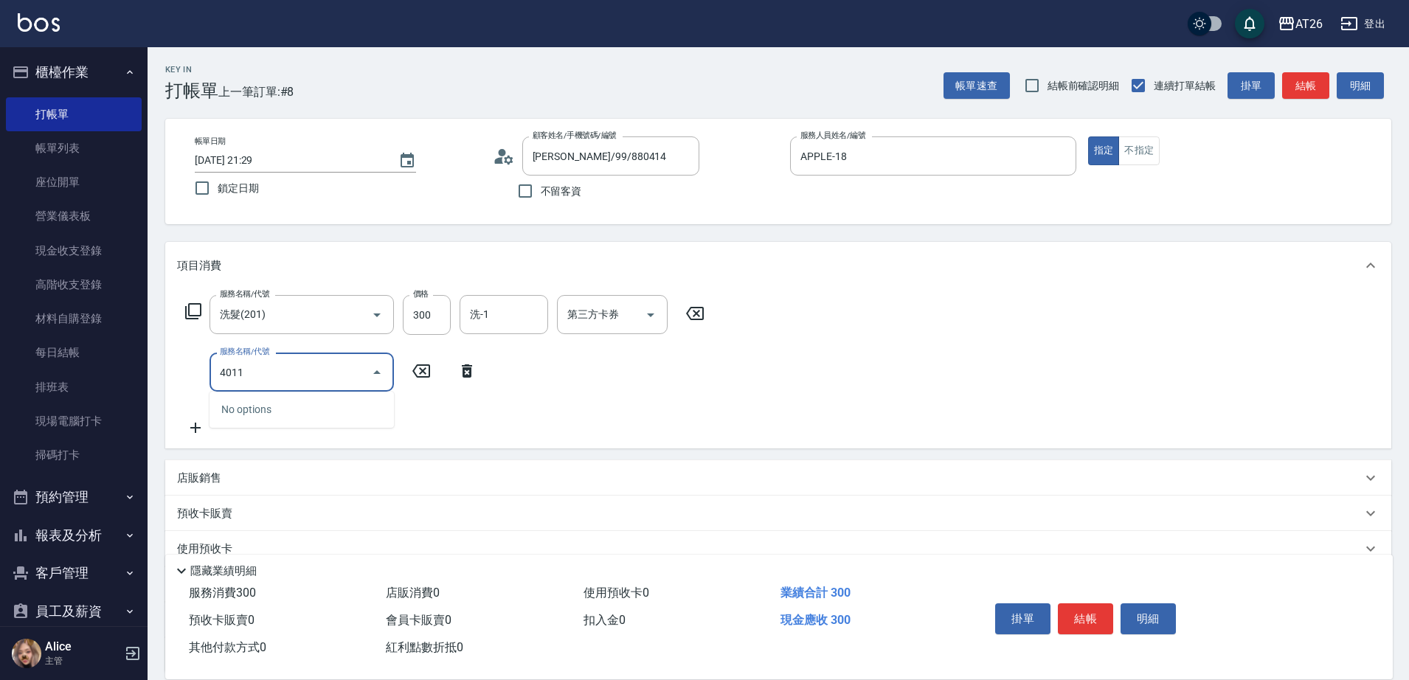
type input "401"
type input "50"
type input "剪髮(401)"
type input "30"
type input "35"
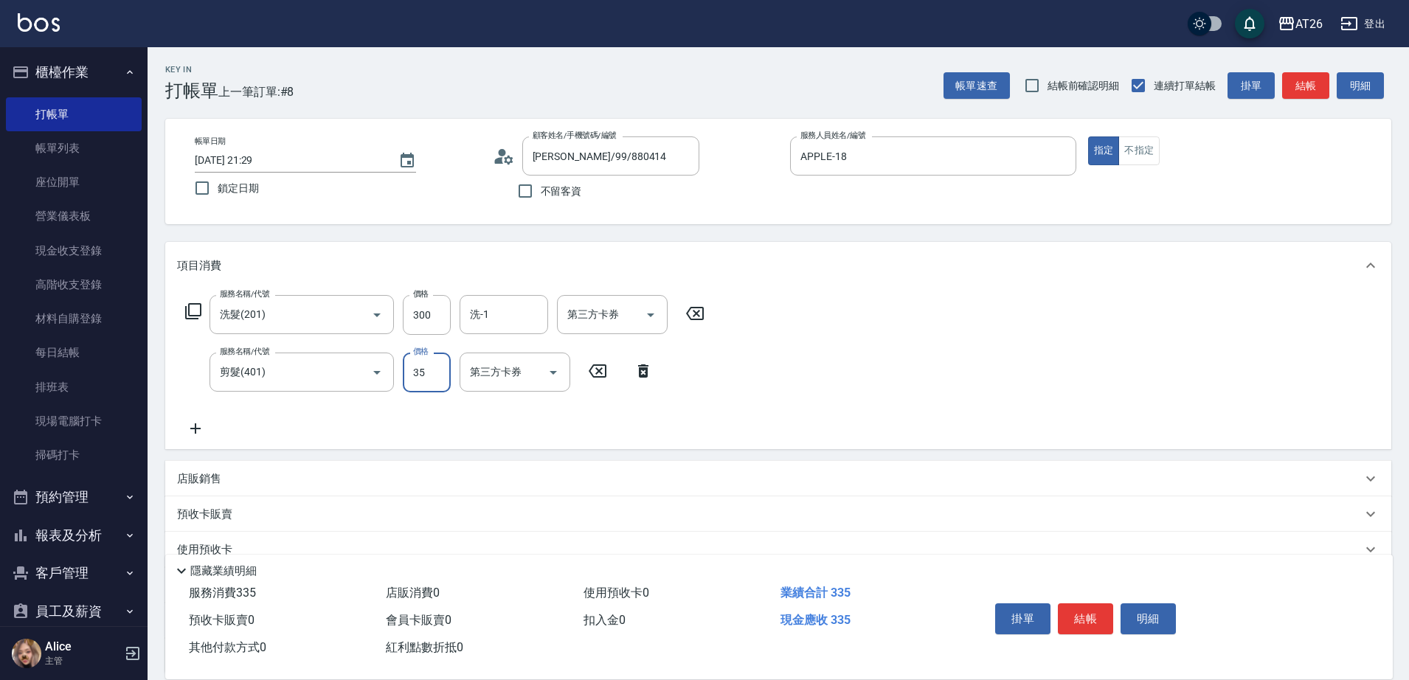
type input "60"
type input "35"
type input "30"
type input "300"
type input "60"
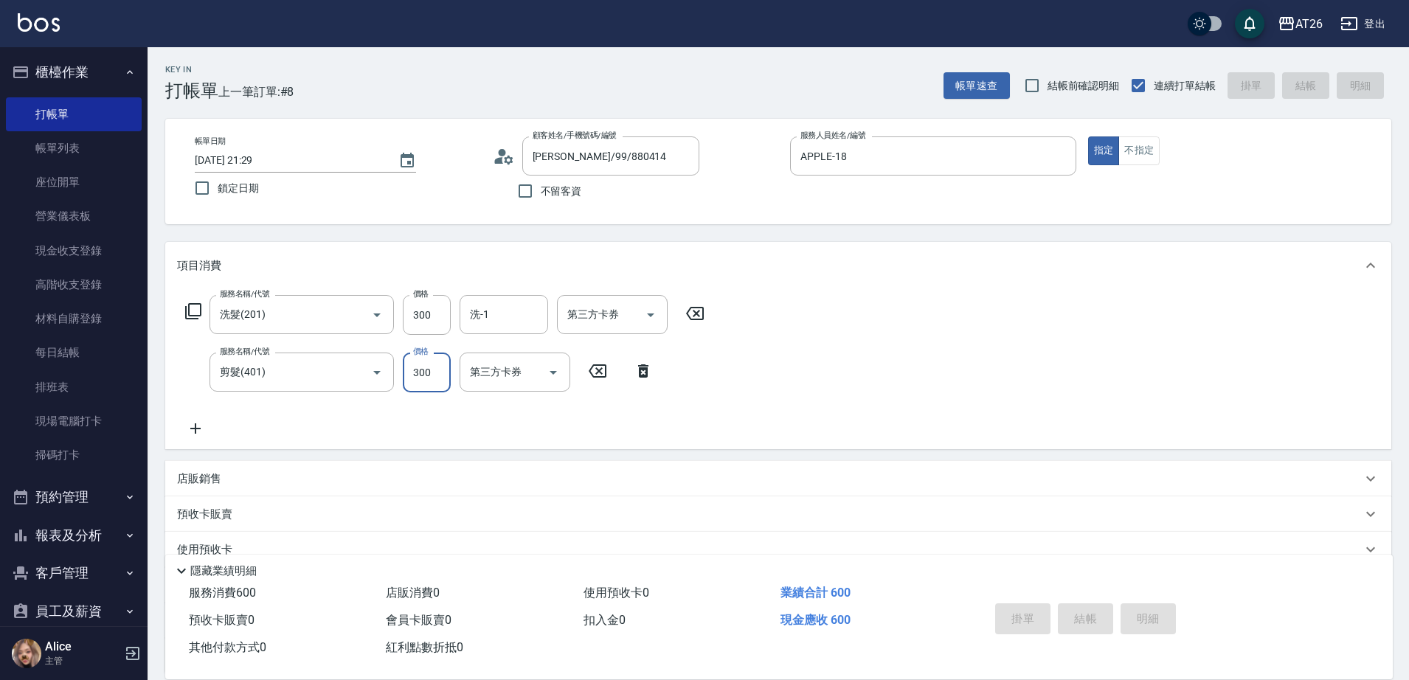
type input "0"
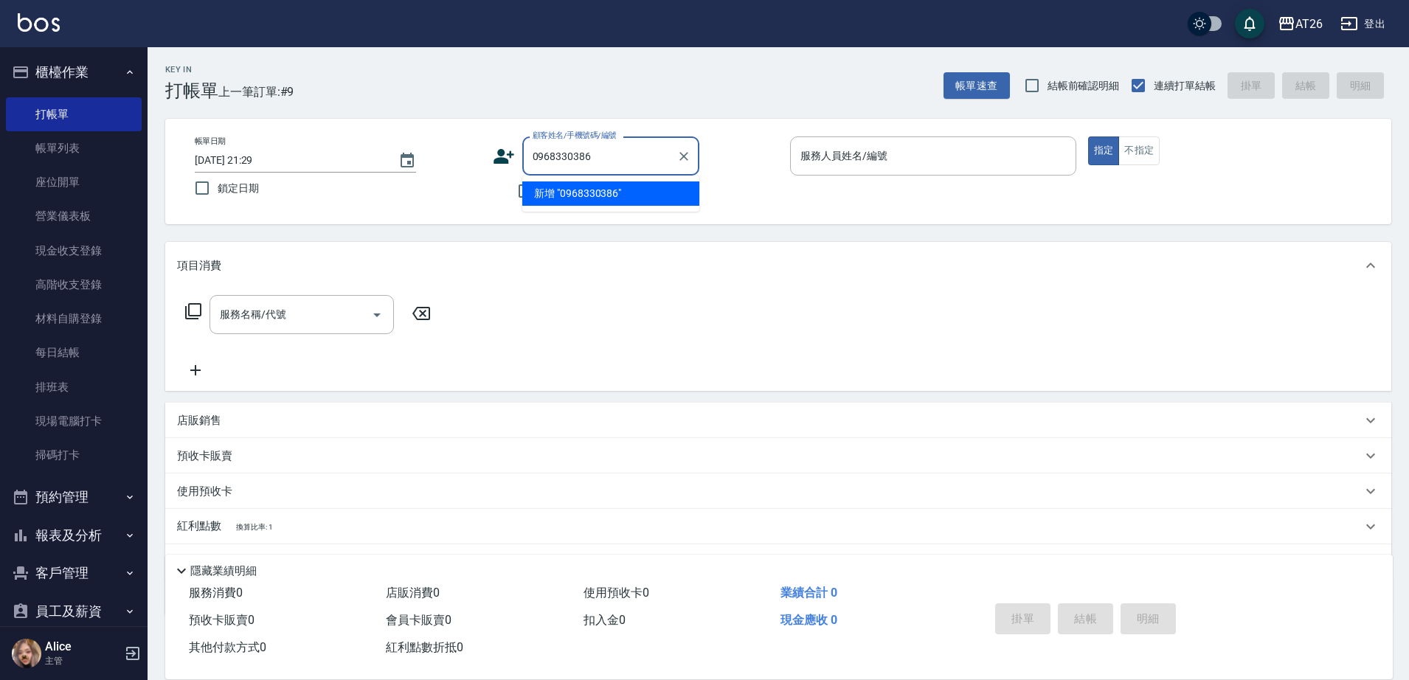
type input "0968330386"
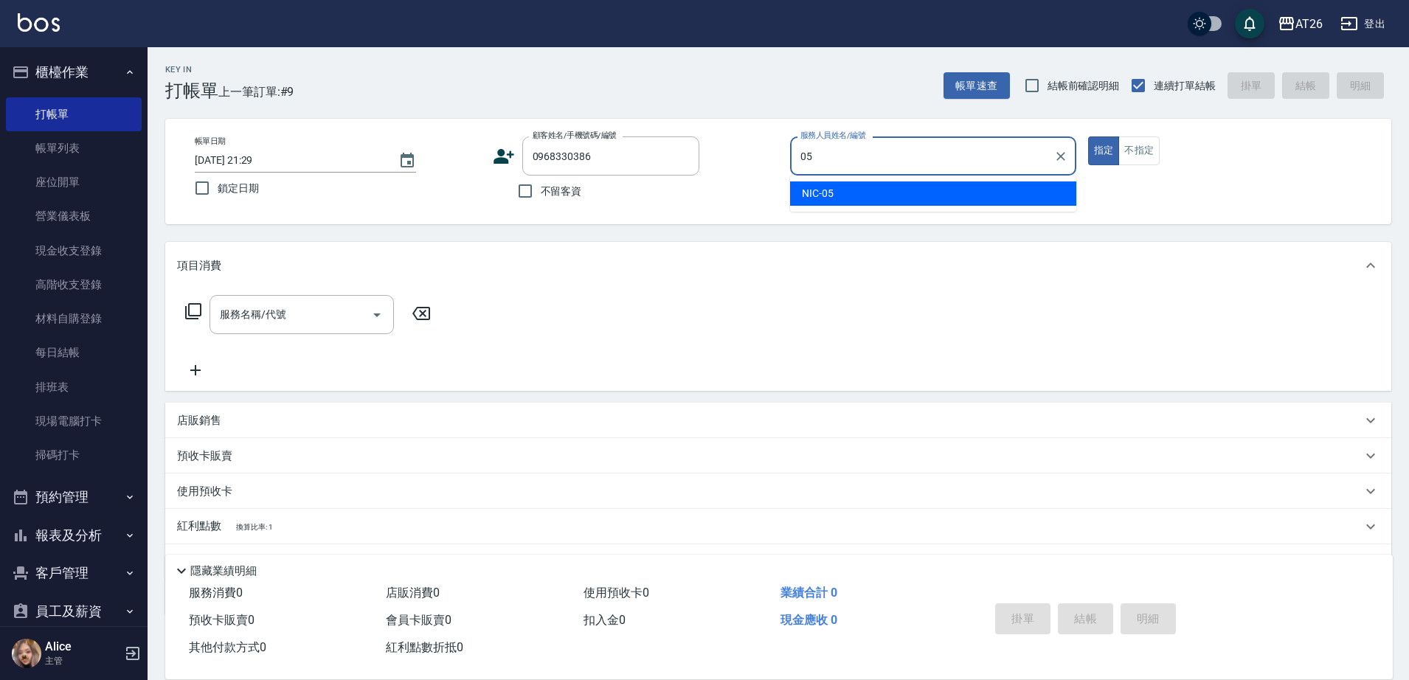
type input "NIC-05"
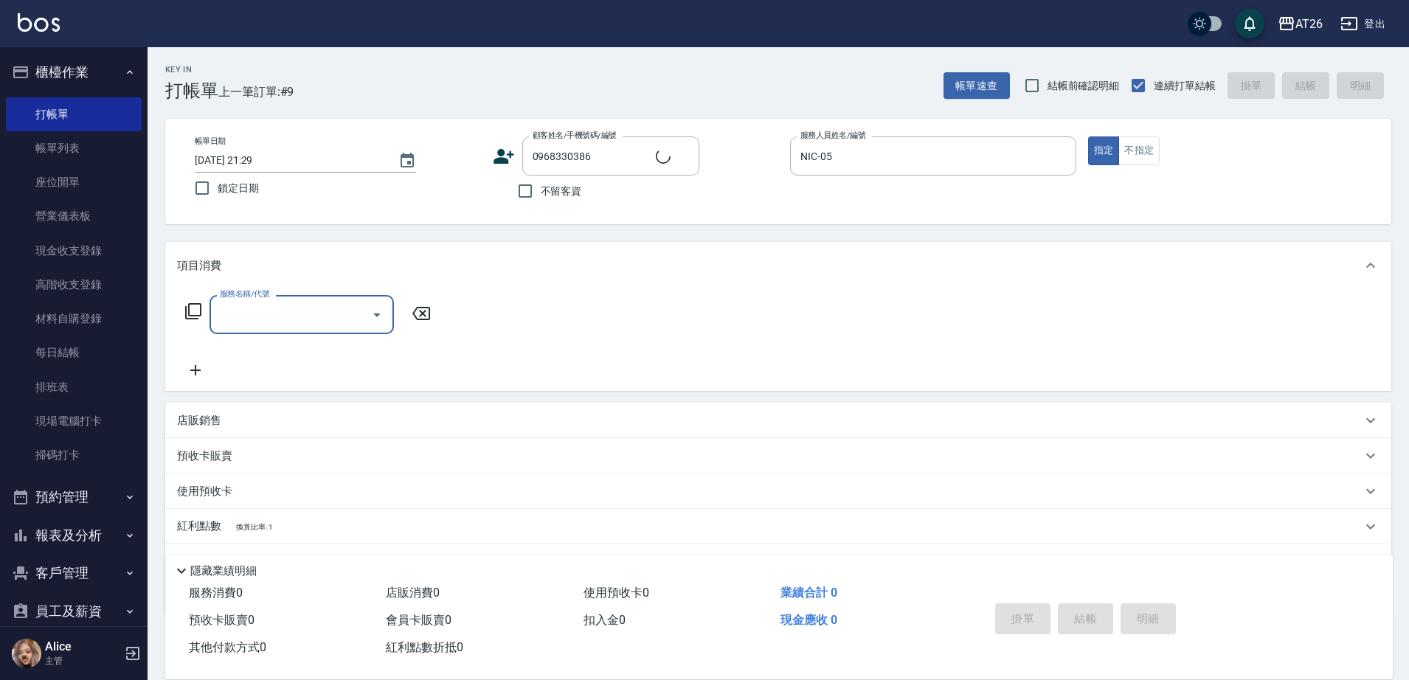
type input "無名字/0968330386/null"
type input "201"
type input "20"
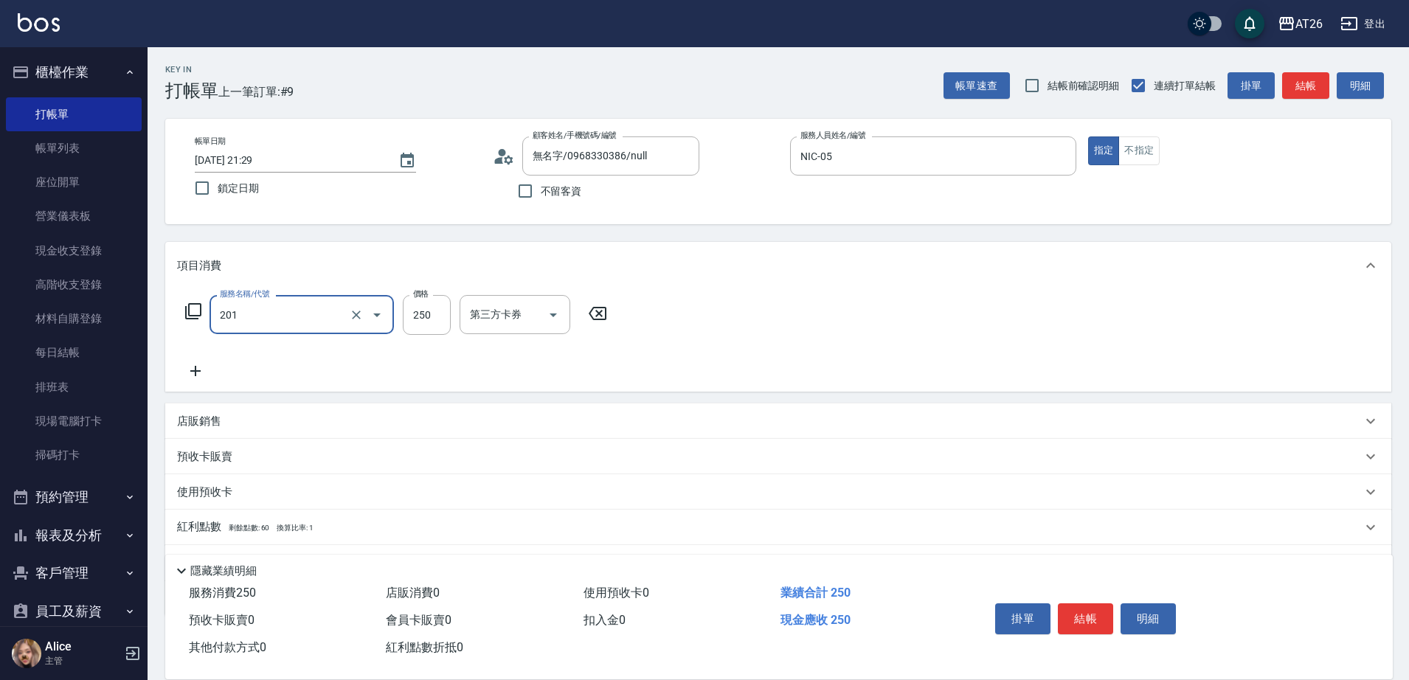
type input "洗髮(201)"
type input "0"
type input "300"
type input "30"
type input "300"
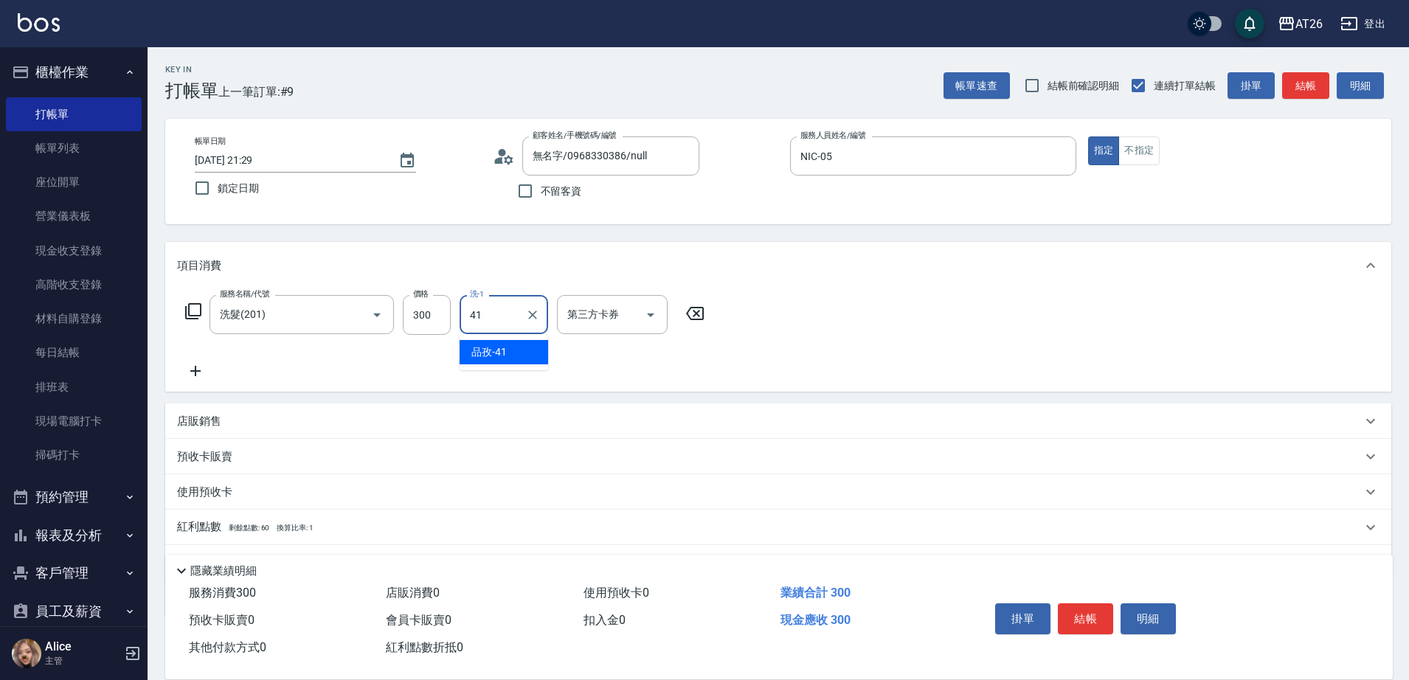
type input "品孜-41"
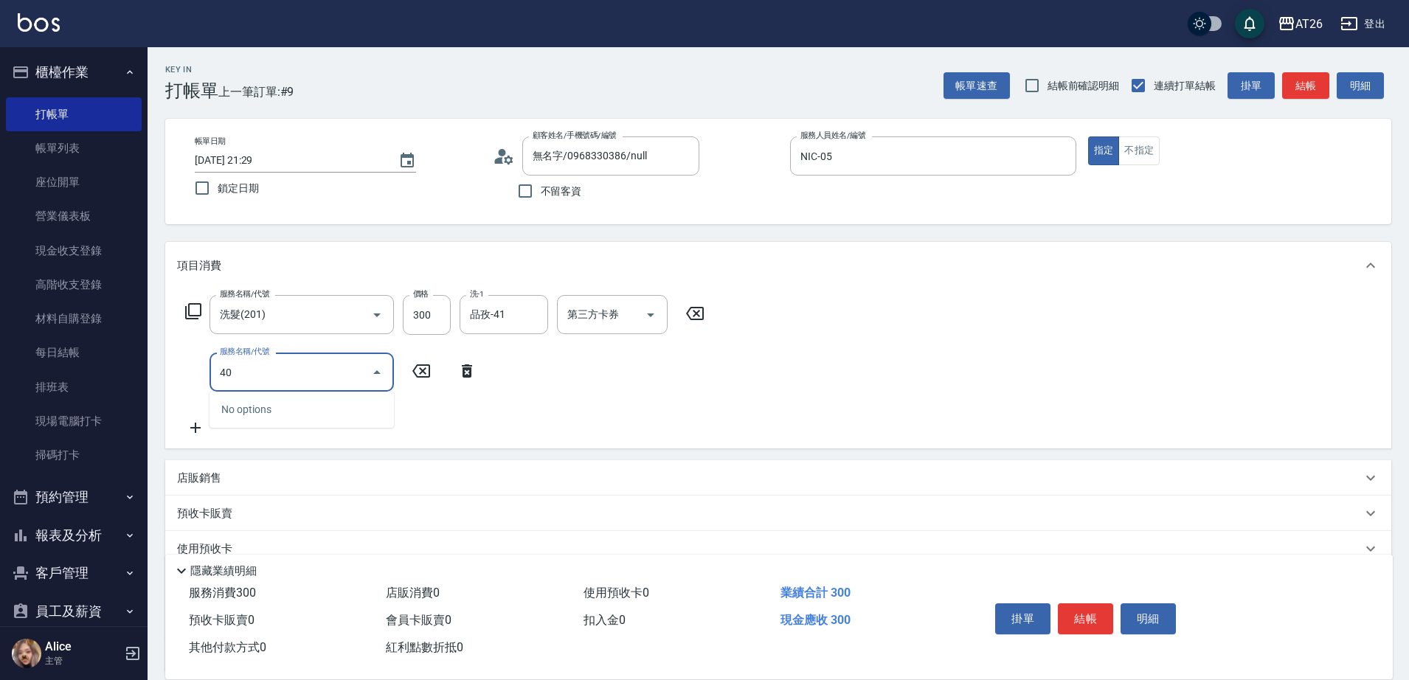
type input "401"
type input "50"
type input "剪髮(401)"
type input "30"
type input "300"
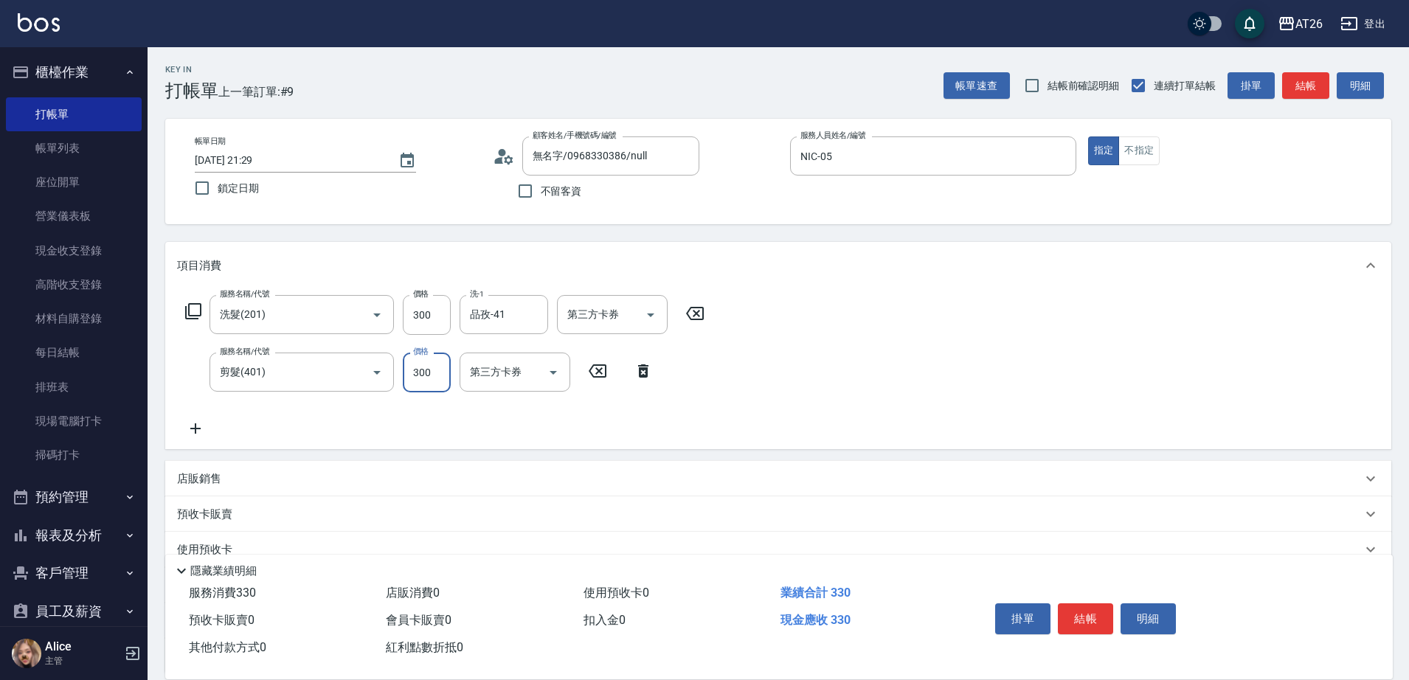
type input "60"
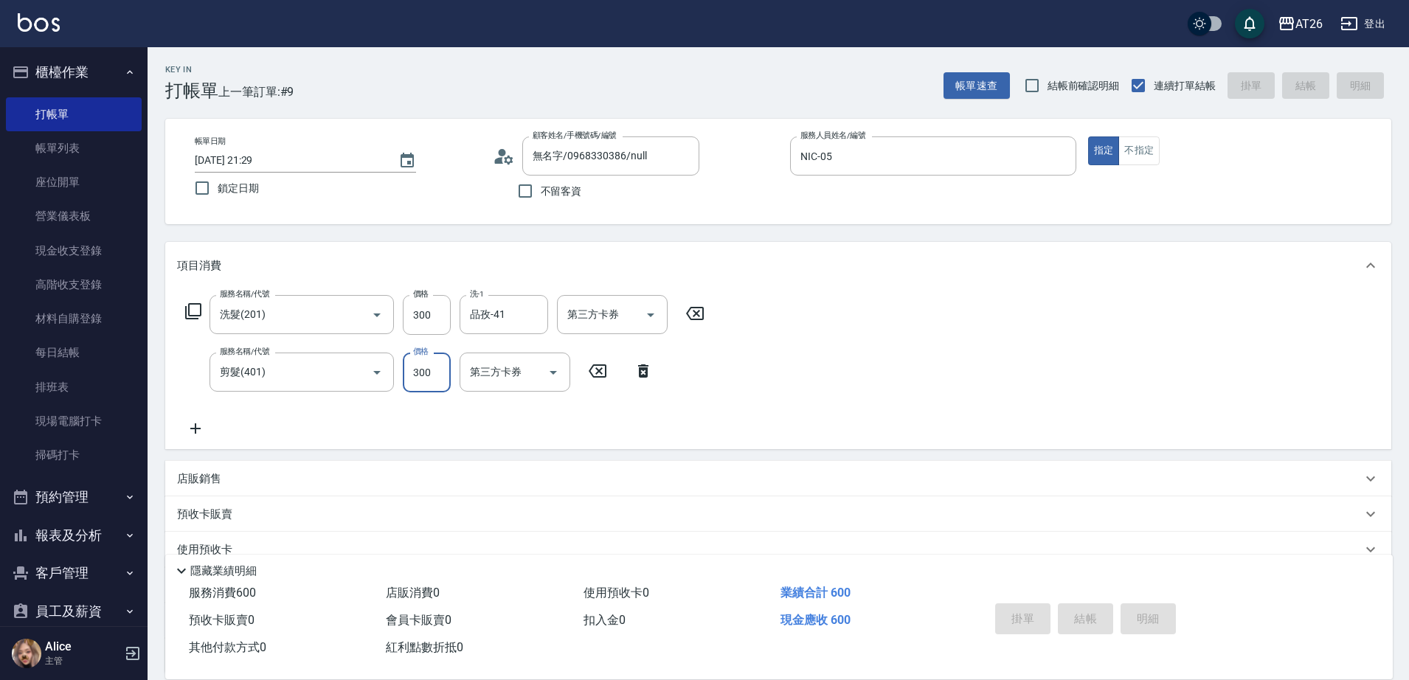
type input "0"
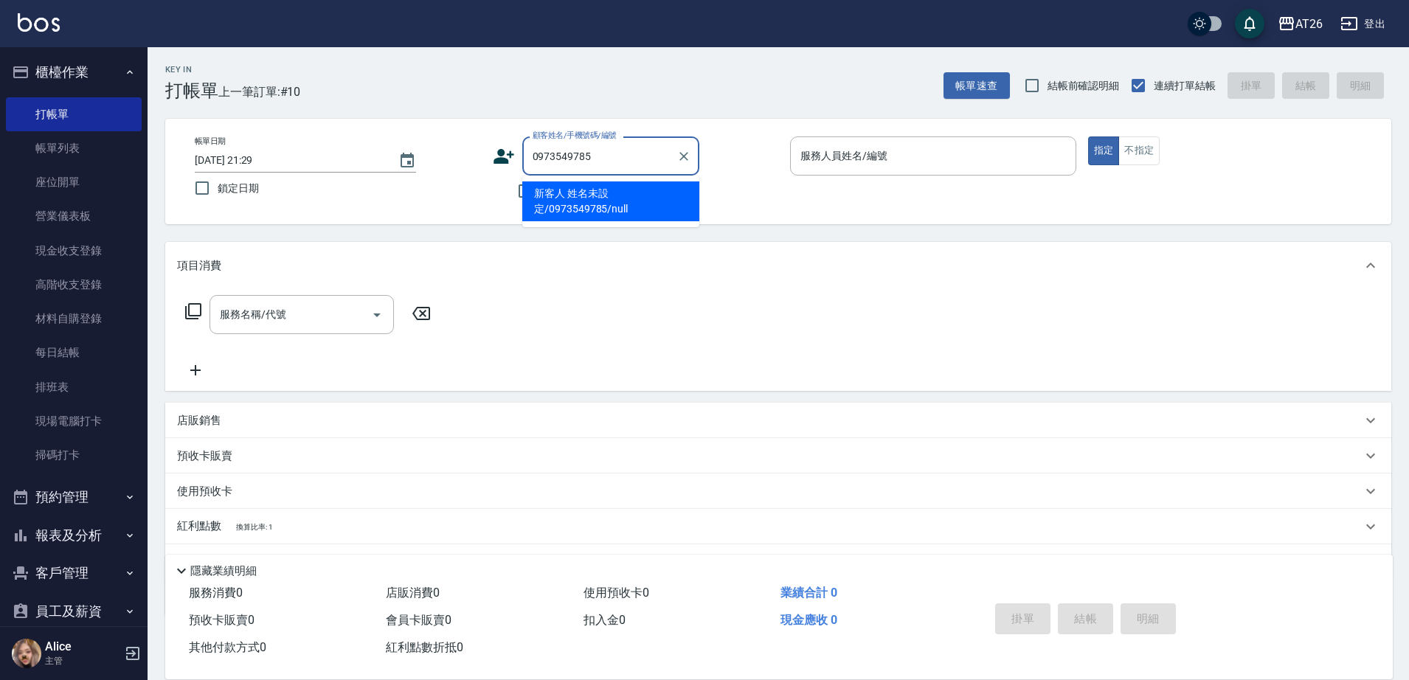
type input "新客人 姓名未設定/0973549785/null"
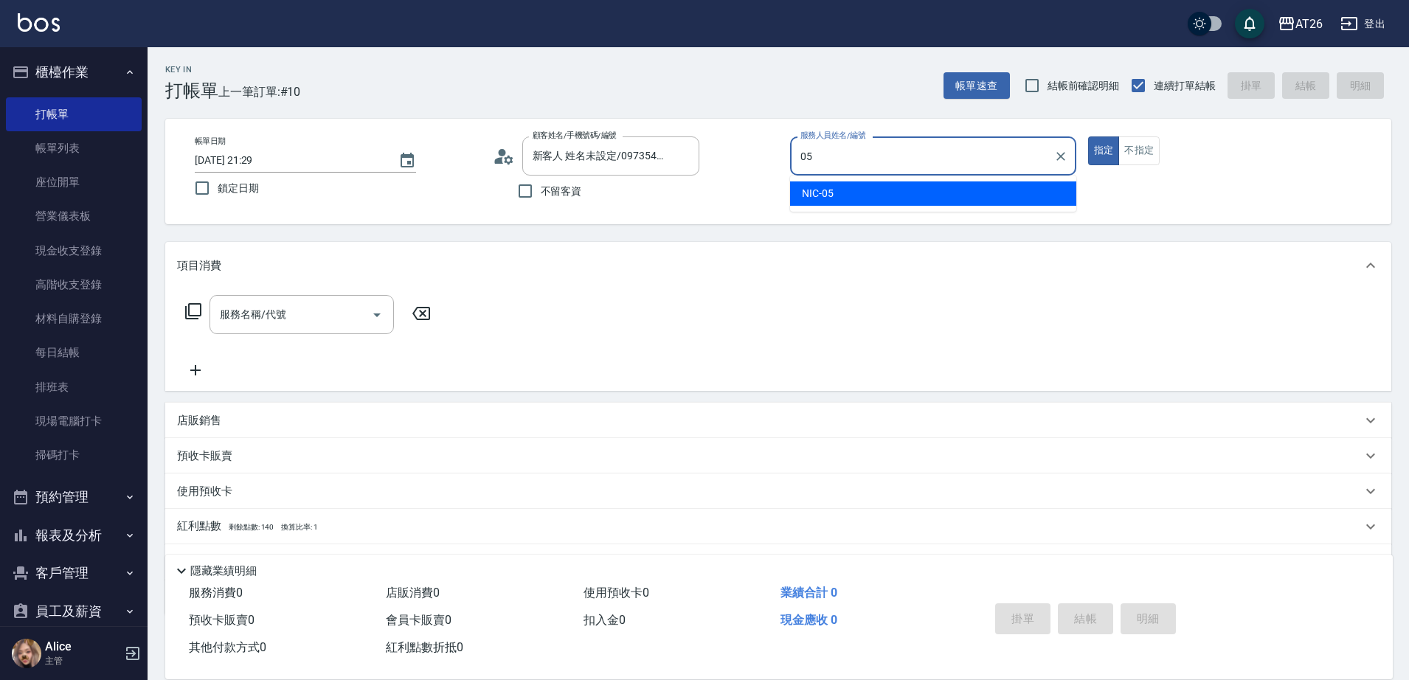
type input "NIC-05"
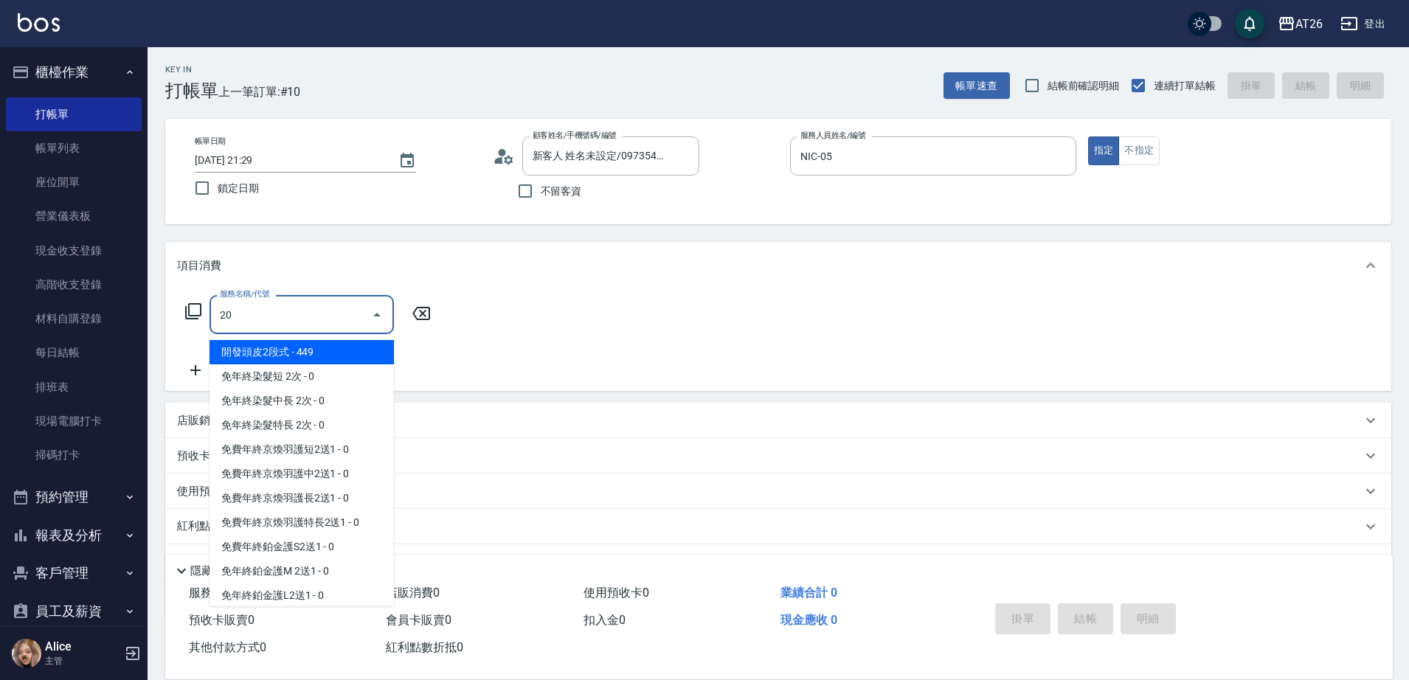
type input "201"
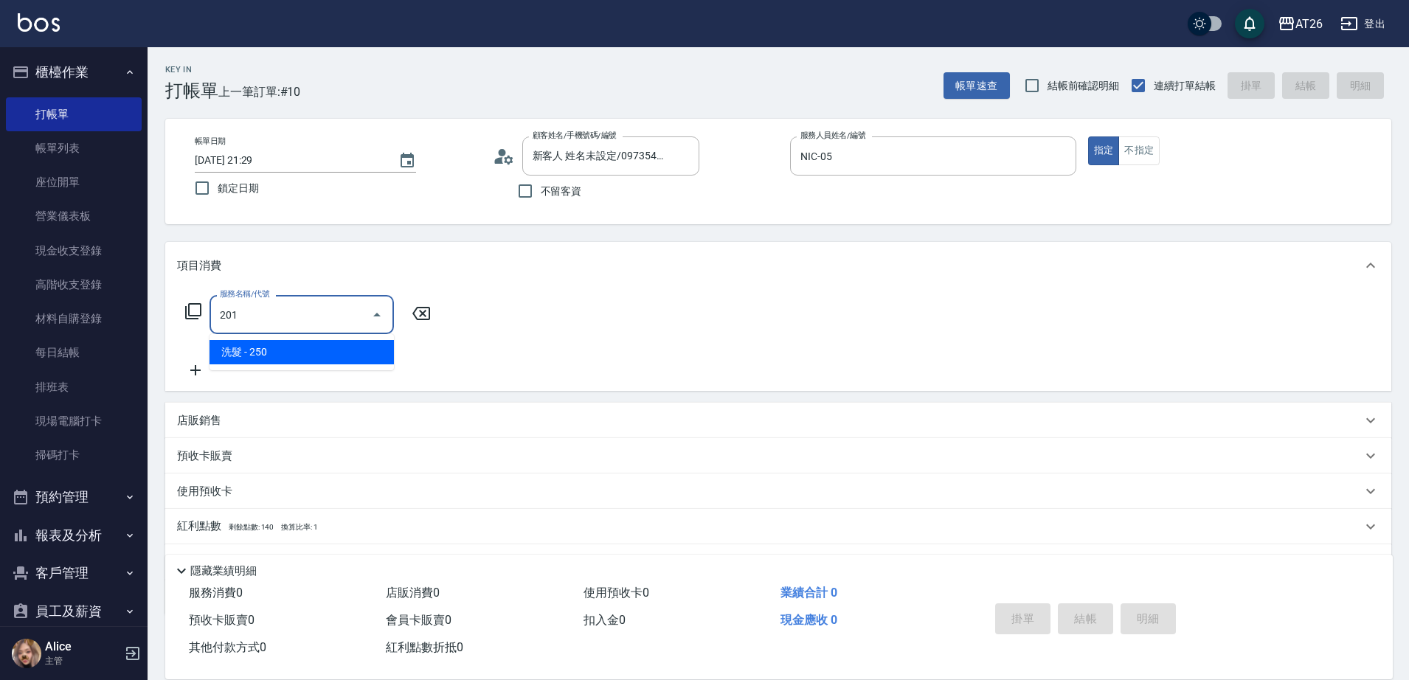
type input "20"
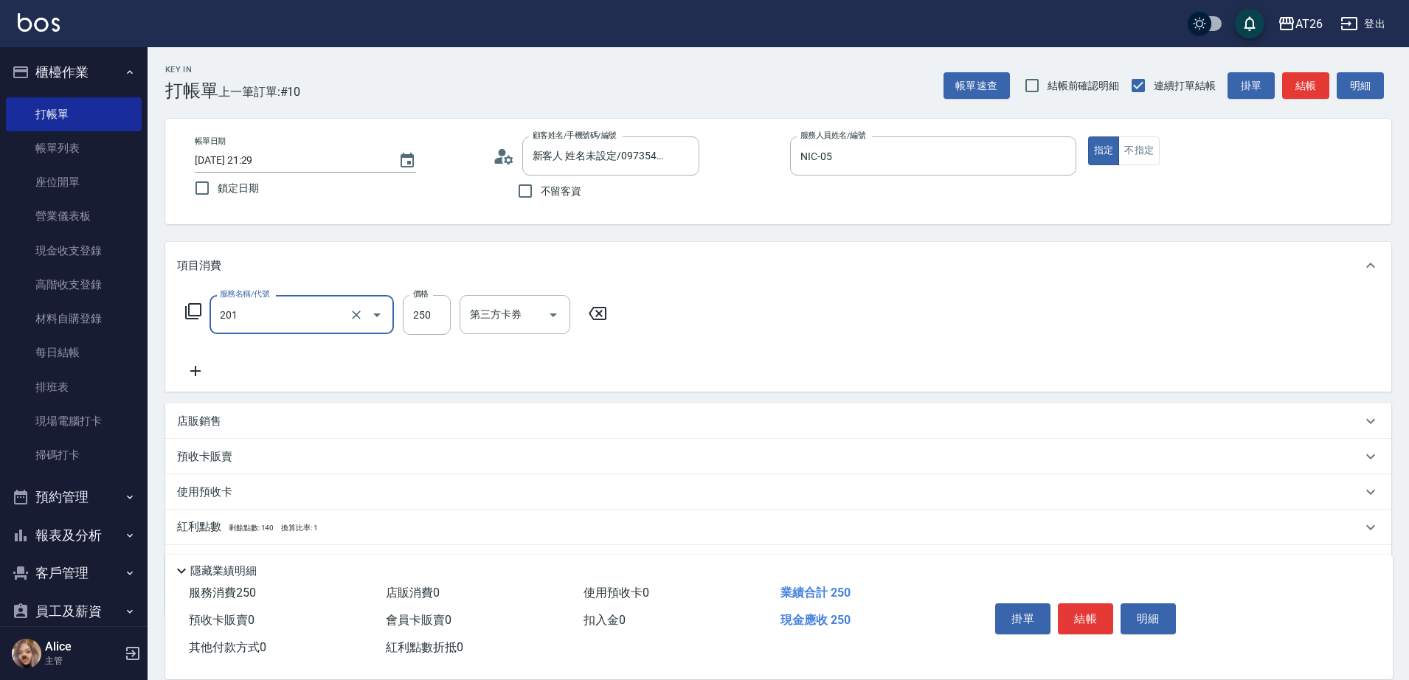
type input "洗髮(201)"
type input "0"
type input "350"
type input "30"
type input "350"
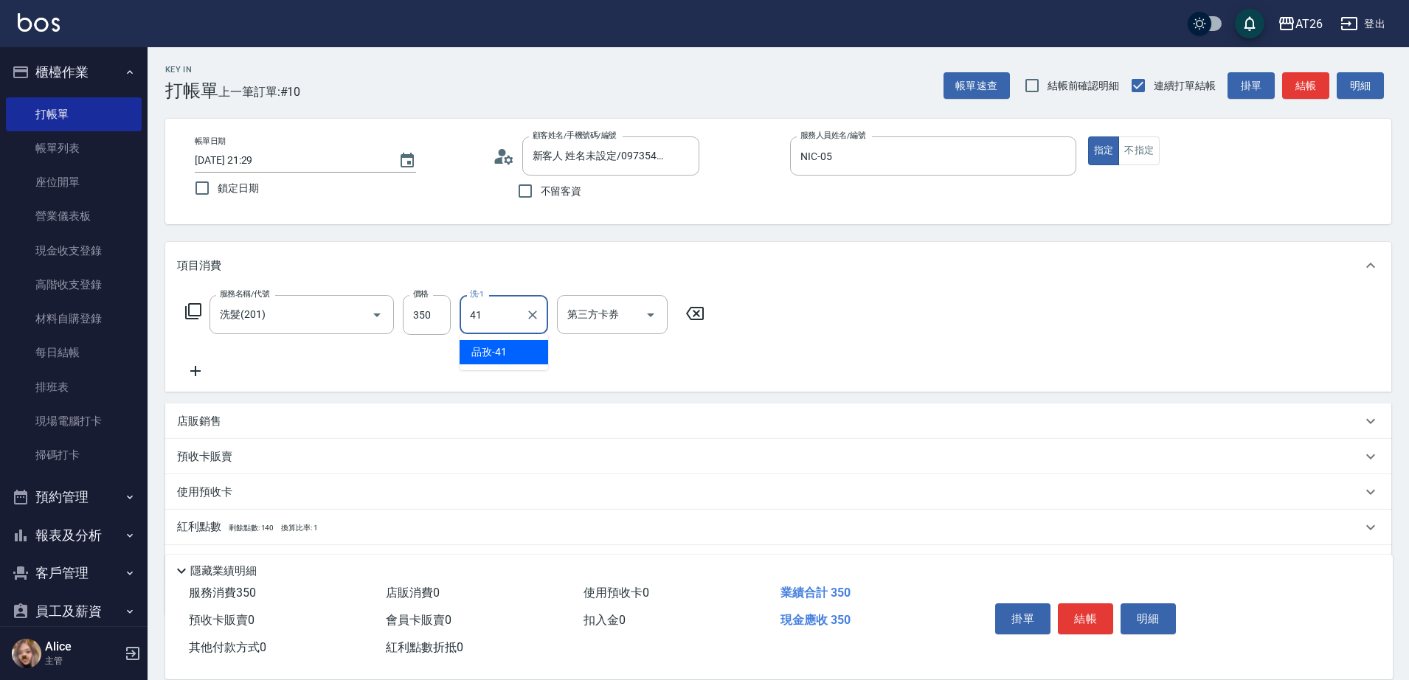
type input "品孜-41"
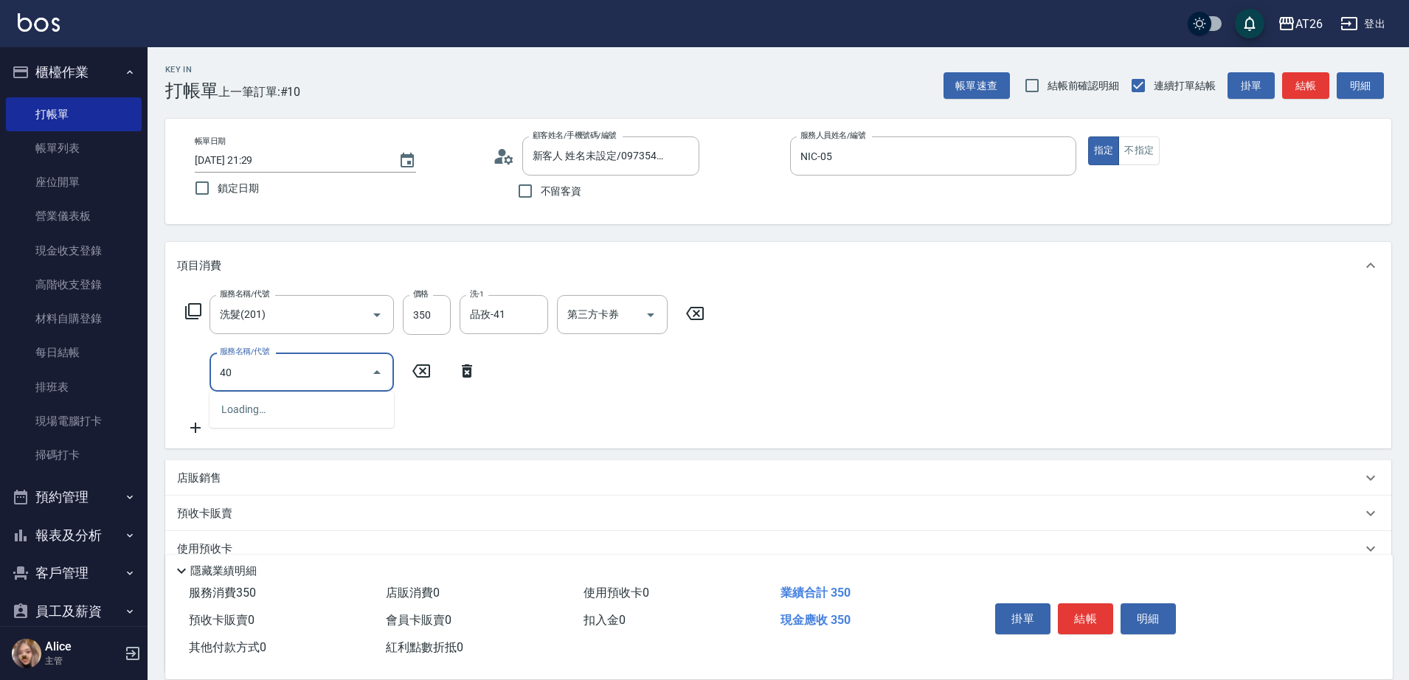
type input "401"
type input "60"
type input "剪髮(401)"
type input "30"
type input "350"
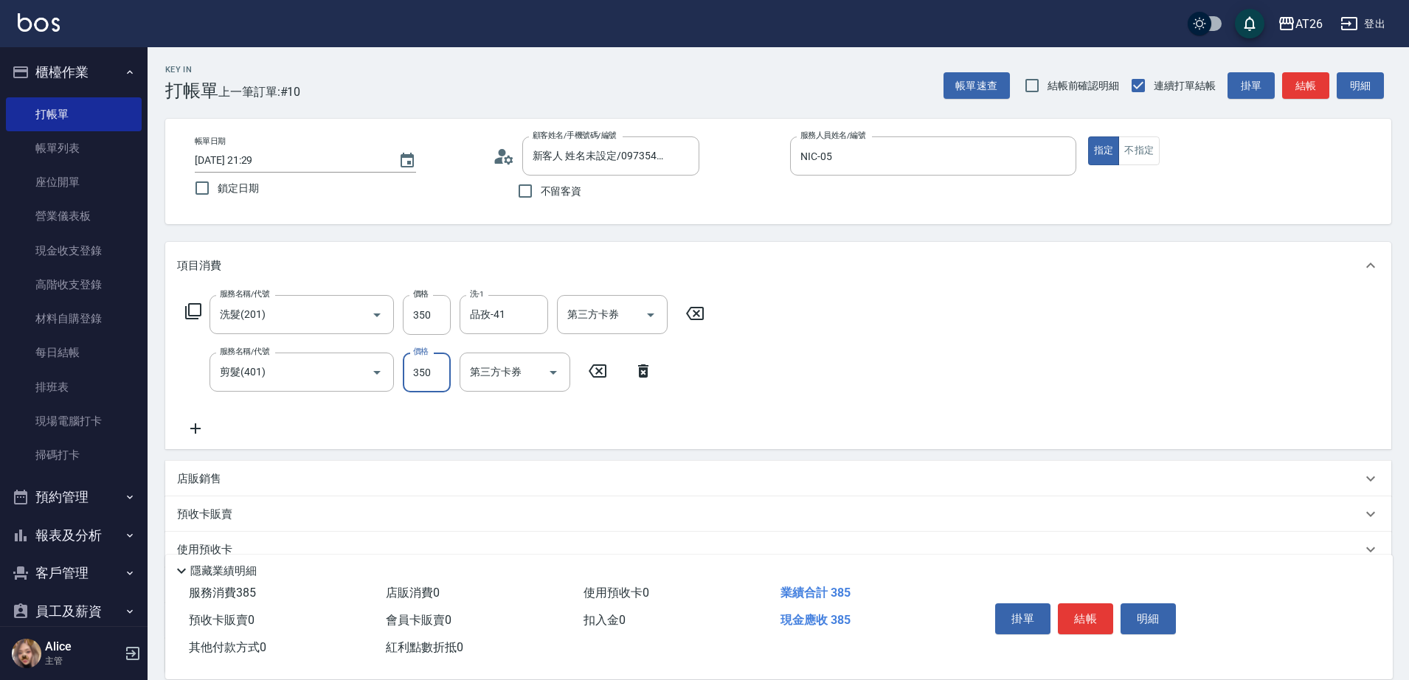
type input "70"
type input "350"
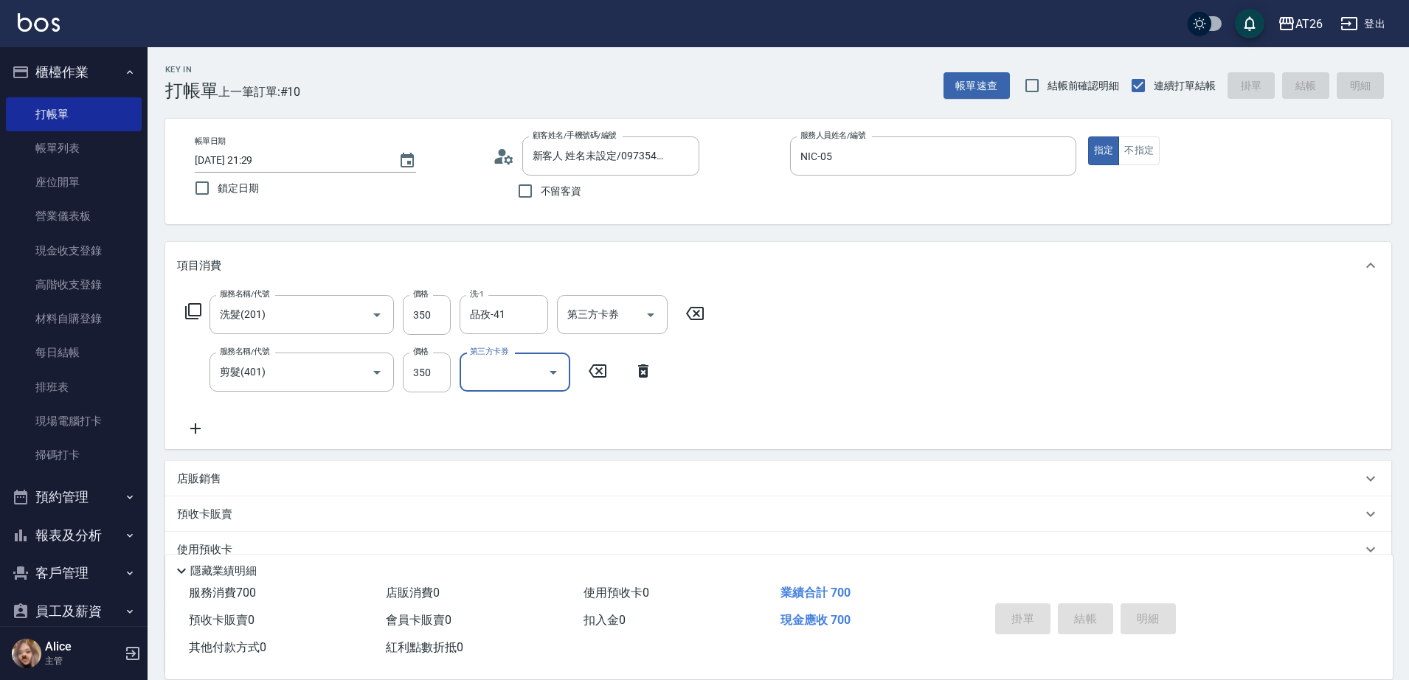
type input "0"
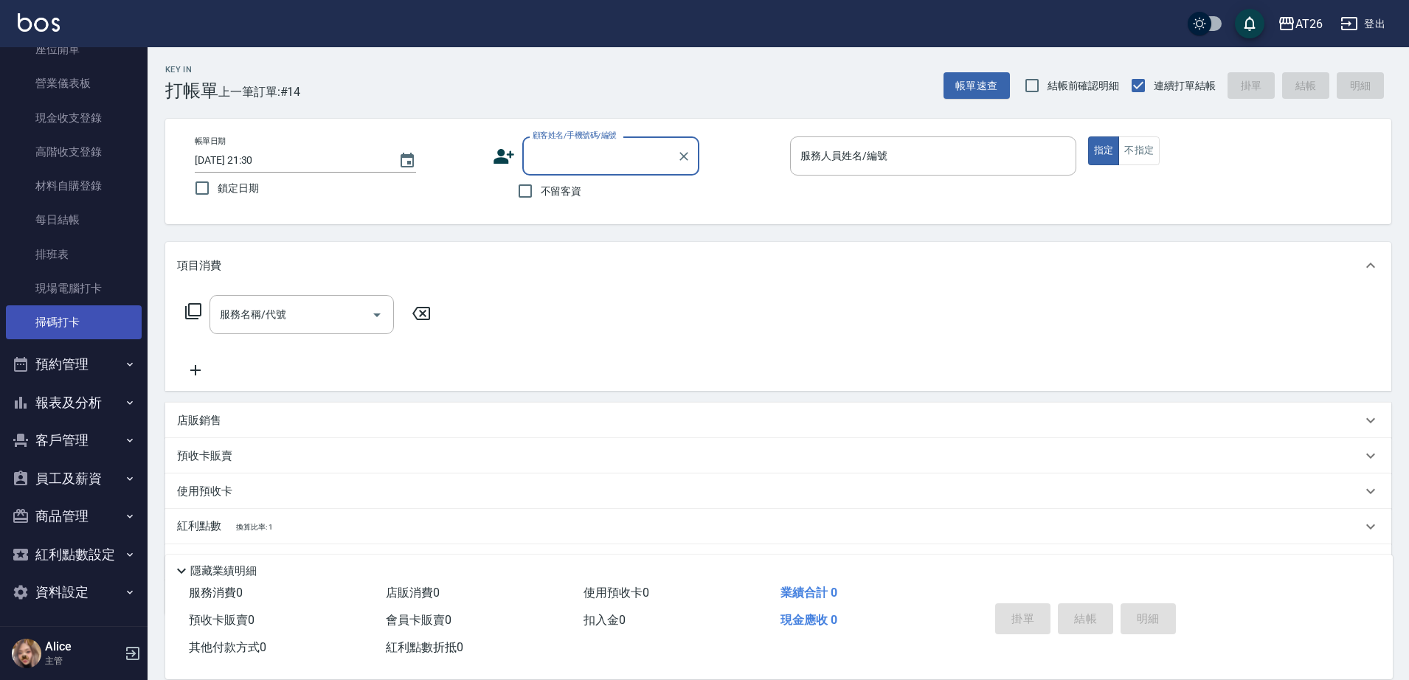
scroll to position [136, 0]
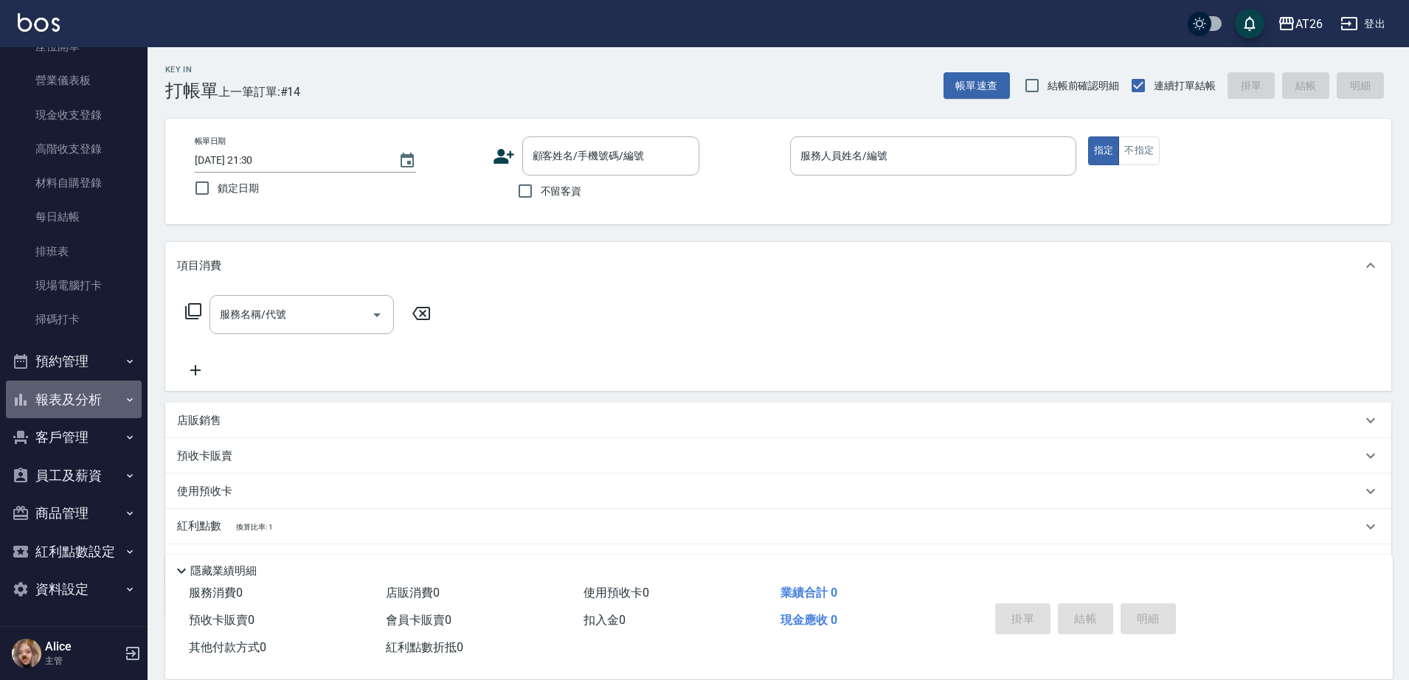
click at [107, 394] on button "報表及分析" at bounding box center [74, 400] width 136 height 38
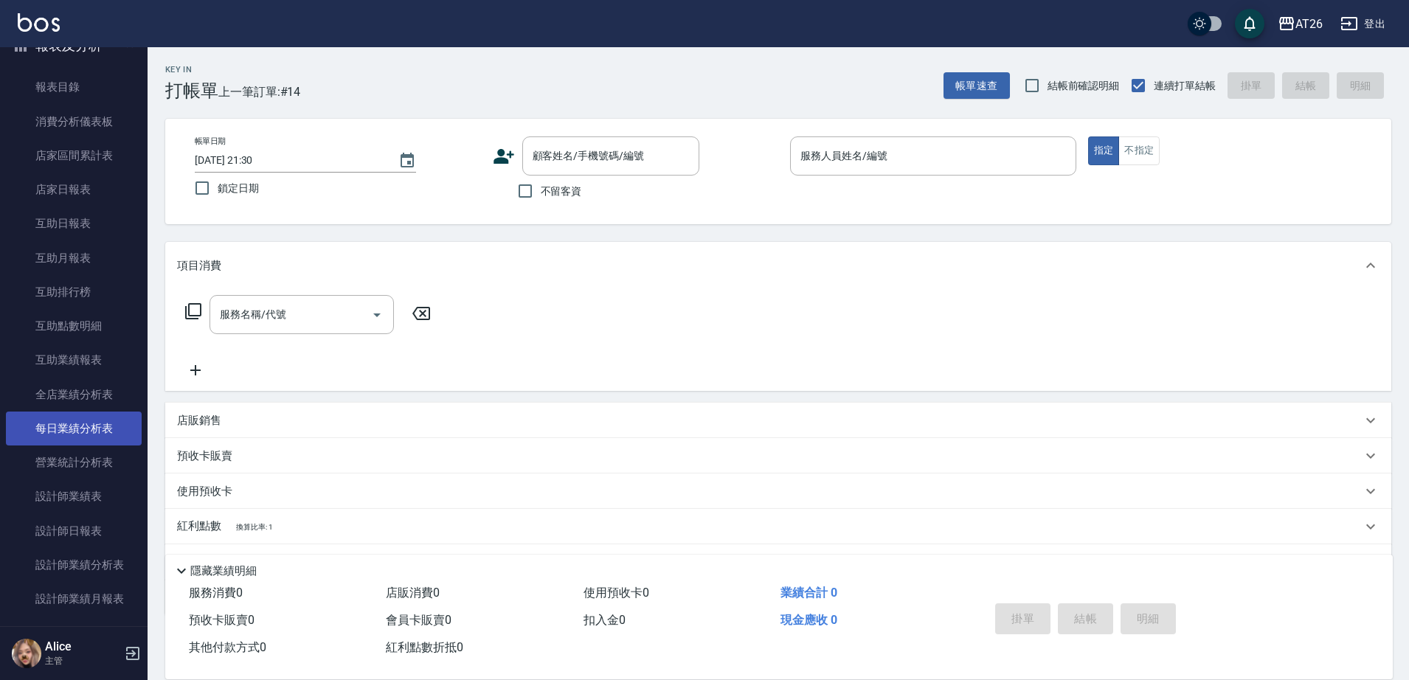
scroll to position [597, 0]
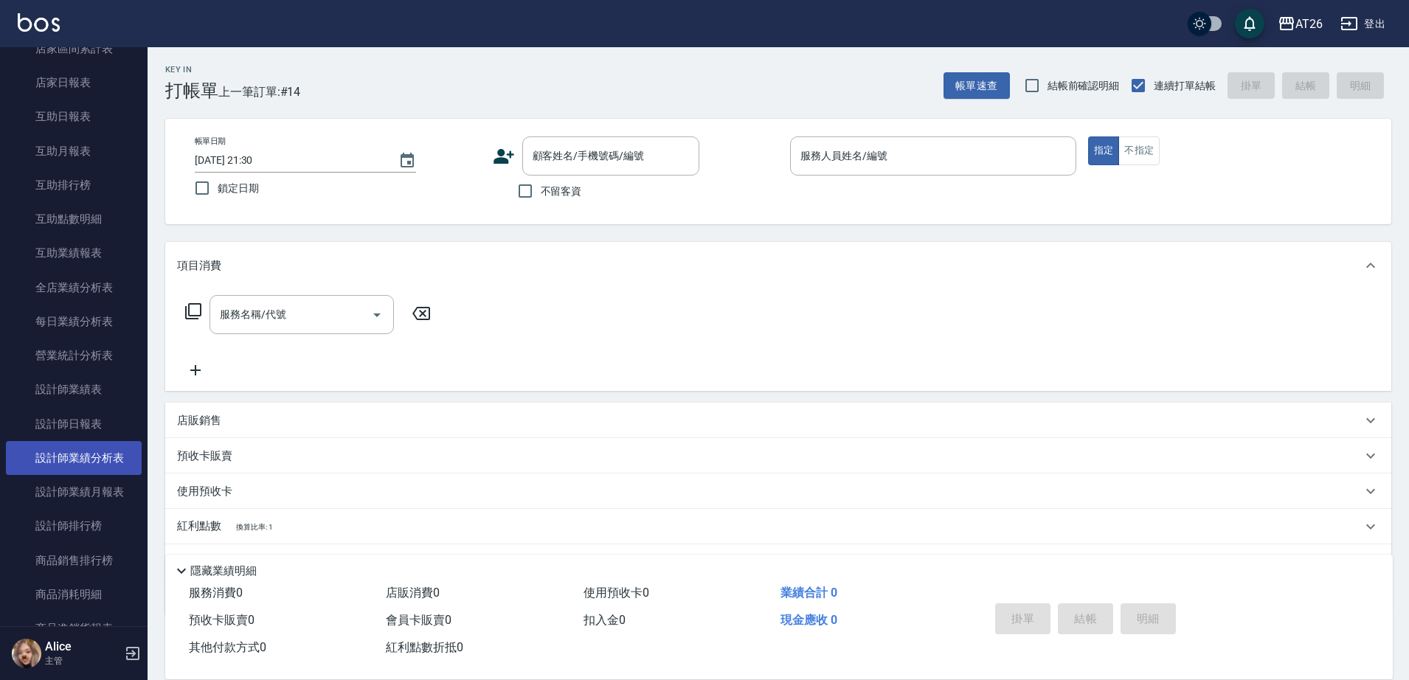
click at [108, 444] on link "設計師業績分析表" at bounding box center [74, 458] width 136 height 34
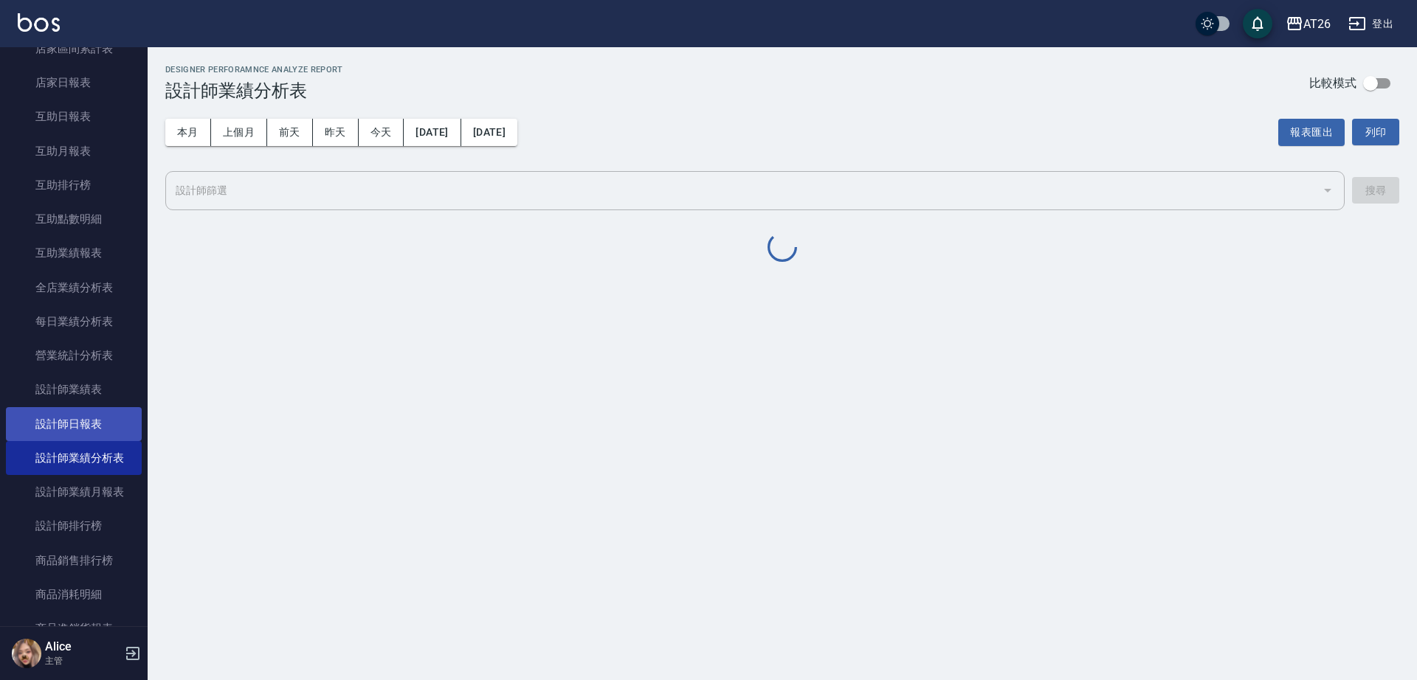
click at [107, 434] on link "設計師日報表" at bounding box center [74, 424] width 136 height 34
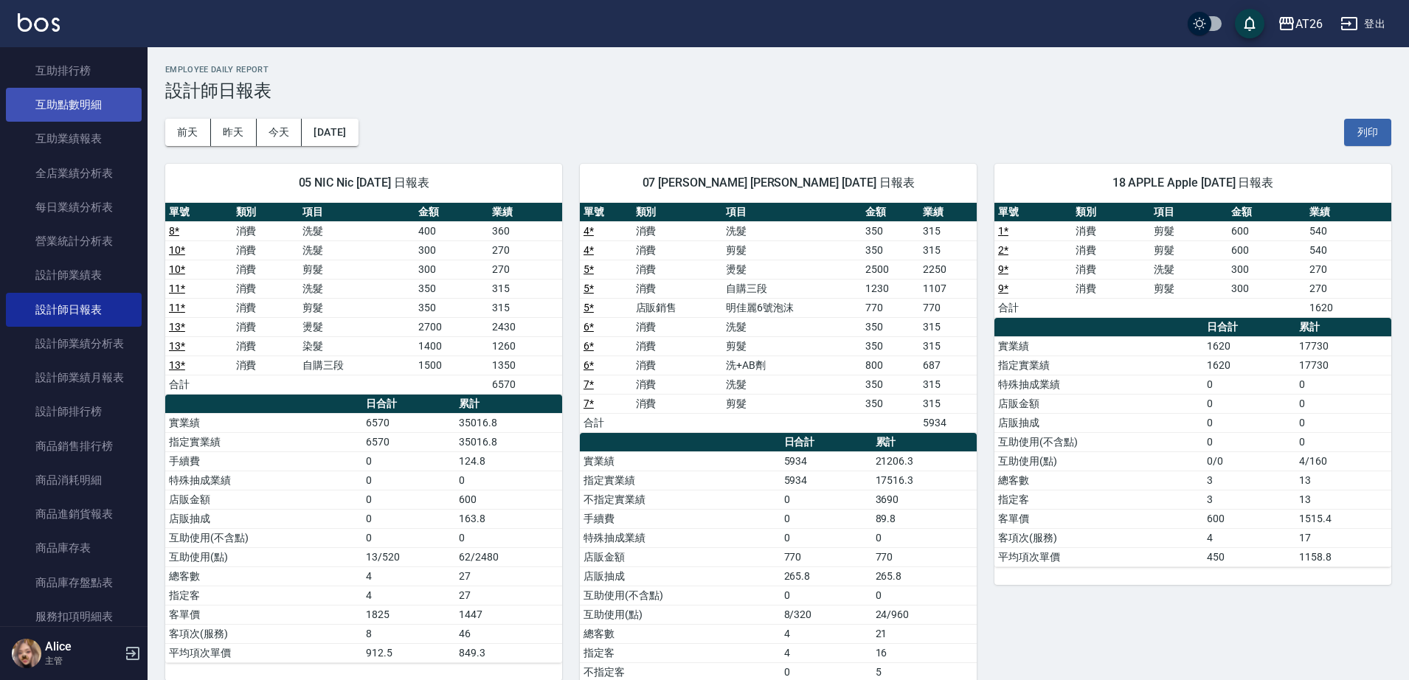
scroll to position [710, 0]
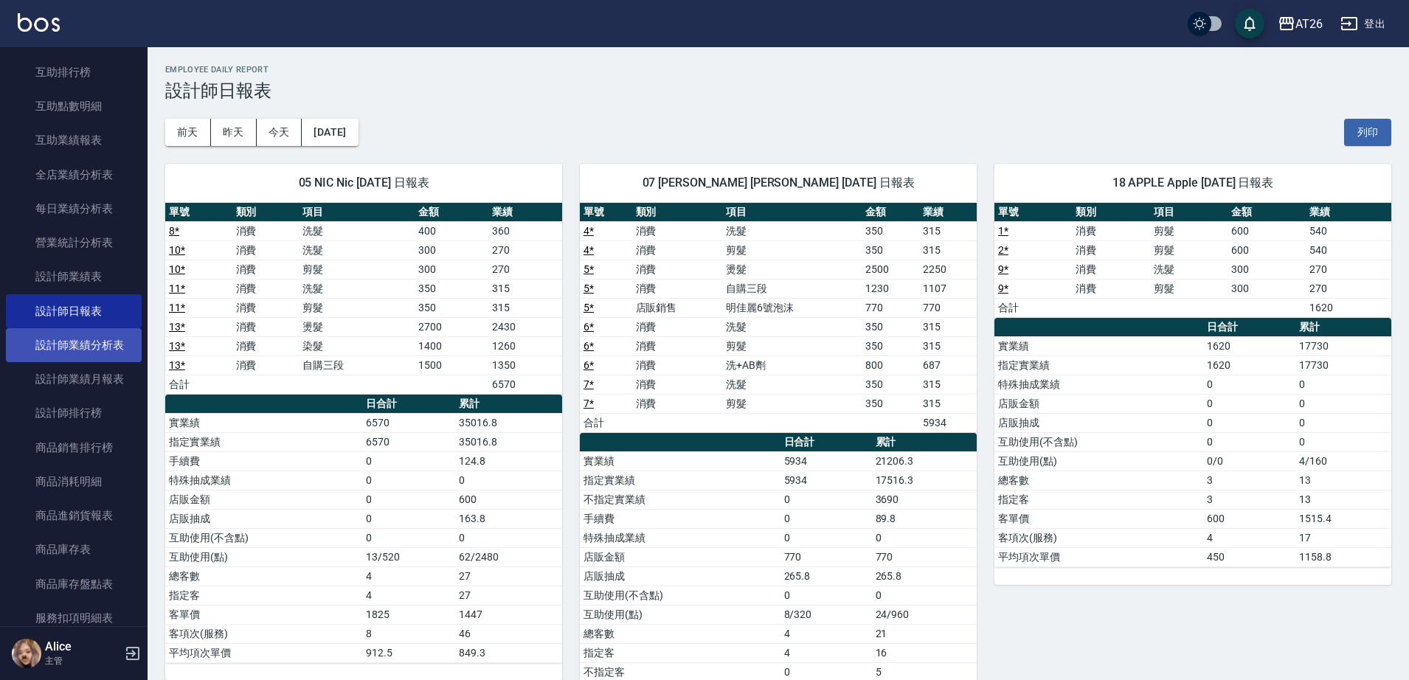
click at [102, 350] on link "設計師業績分析表" at bounding box center [74, 345] width 136 height 34
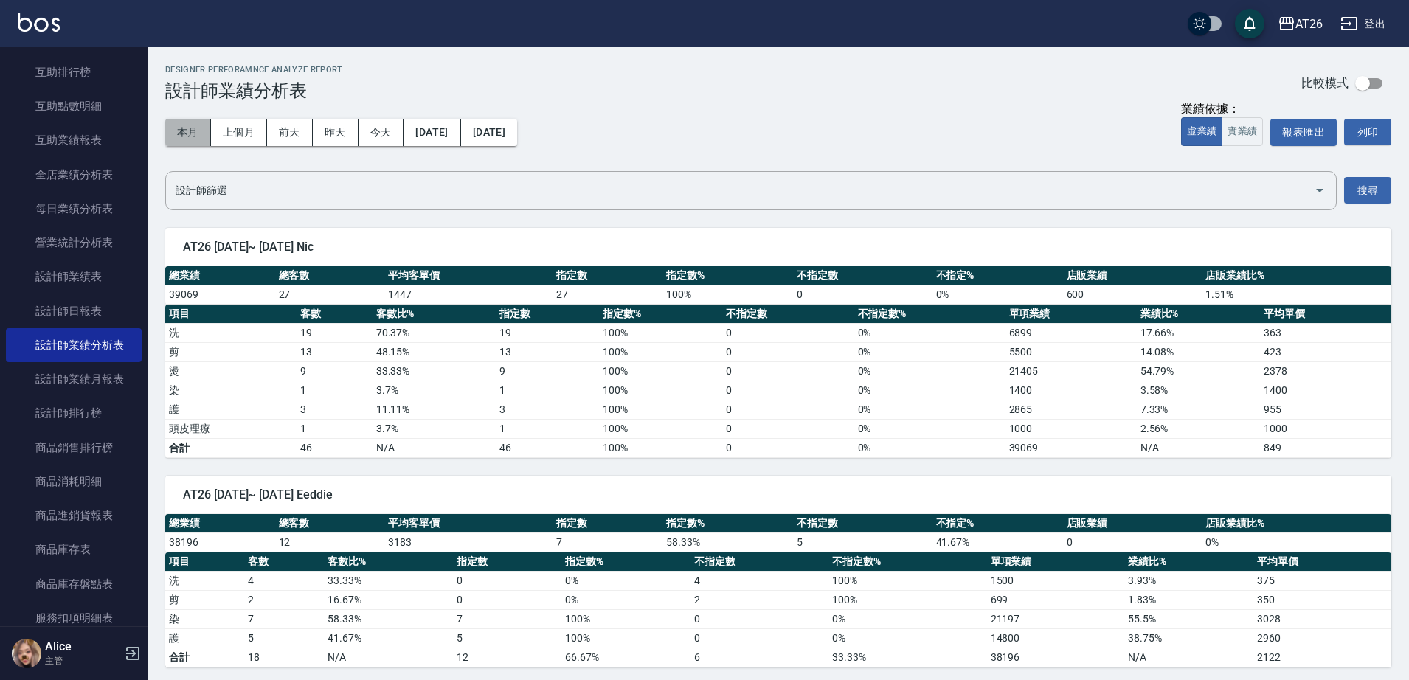
click at [190, 134] on button "本月" at bounding box center [188, 132] width 46 height 27
click at [1246, 128] on button "實業績" at bounding box center [1242, 131] width 41 height 29
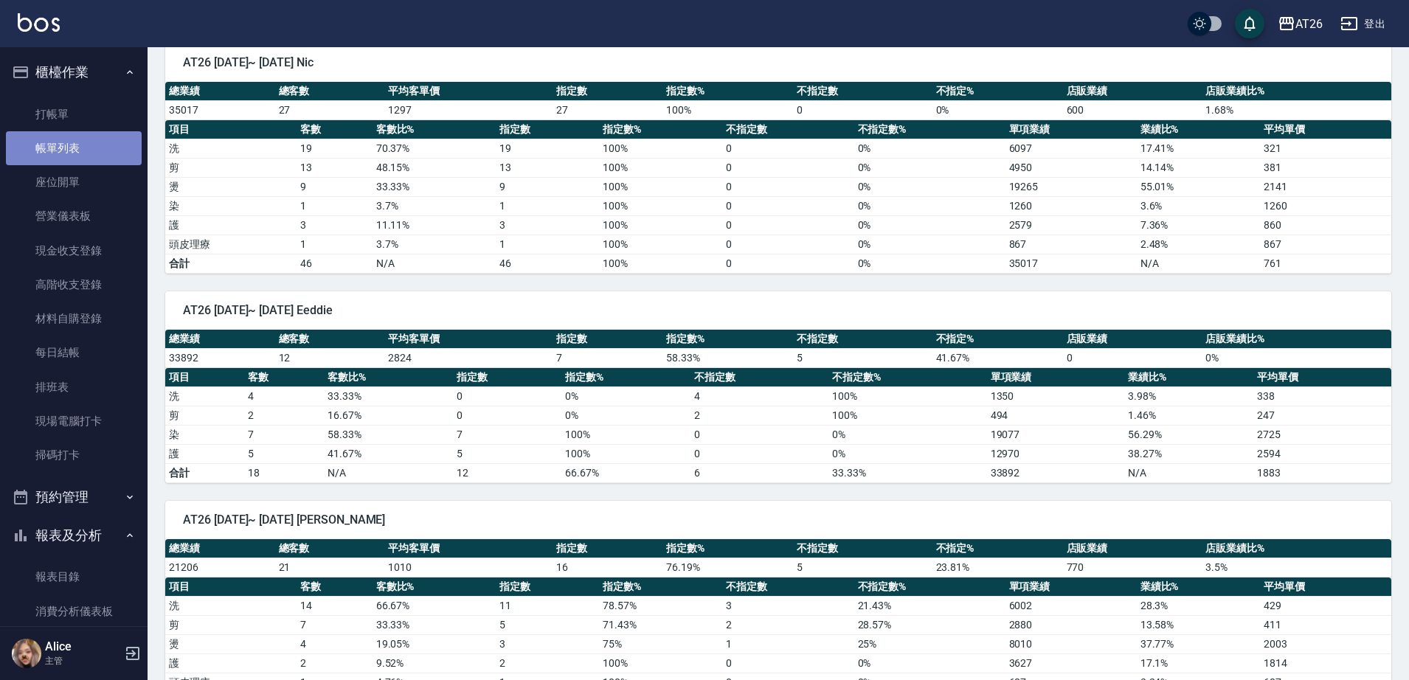
click at [80, 150] on link "帳單列表" at bounding box center [74, 148] width 136 height 34
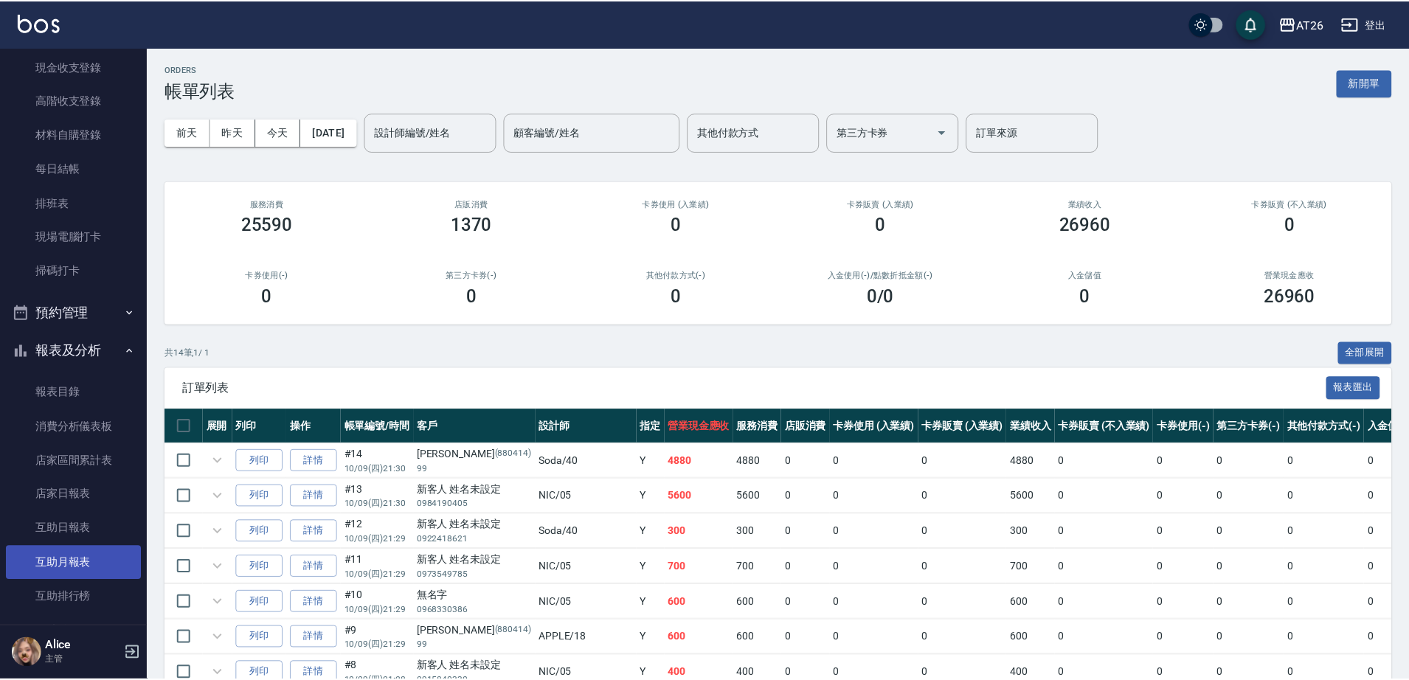
scroll to position [369, 0]
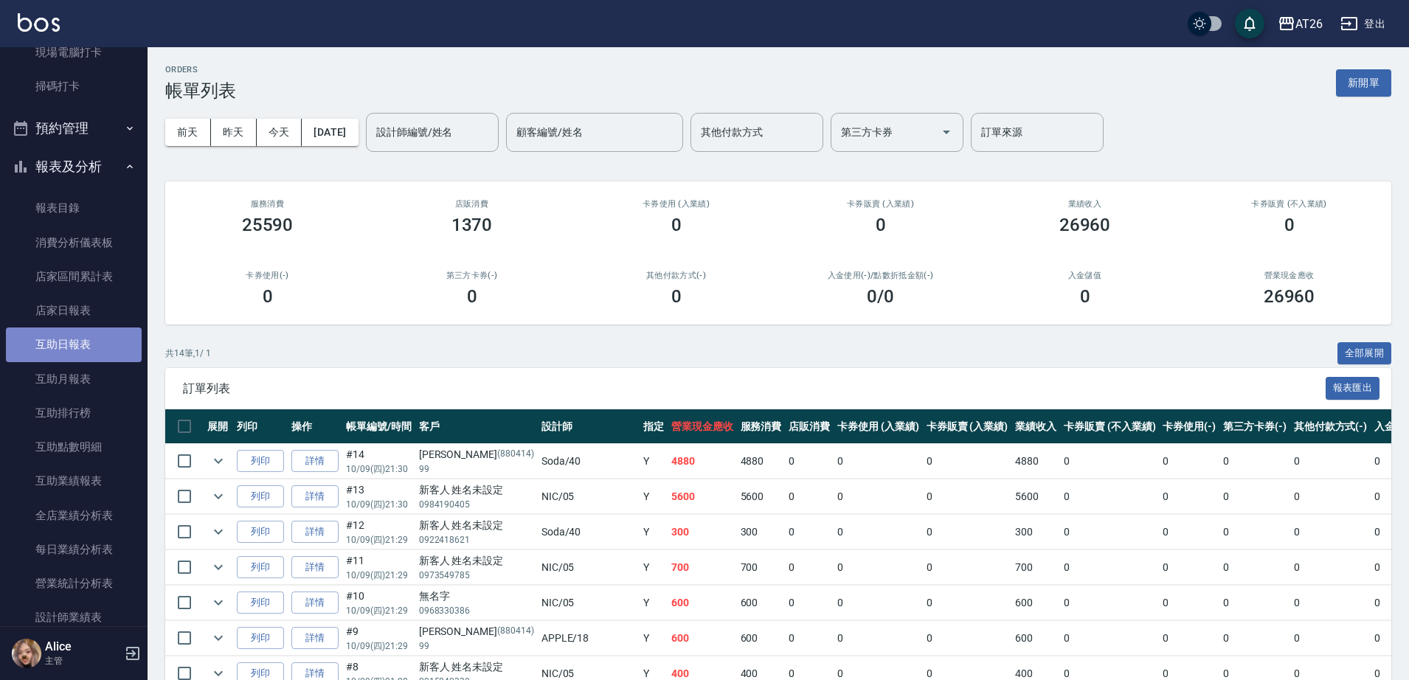
click at [84, 354] on link "互助日報表" at bounding box center [74, 345] width 136 height 34
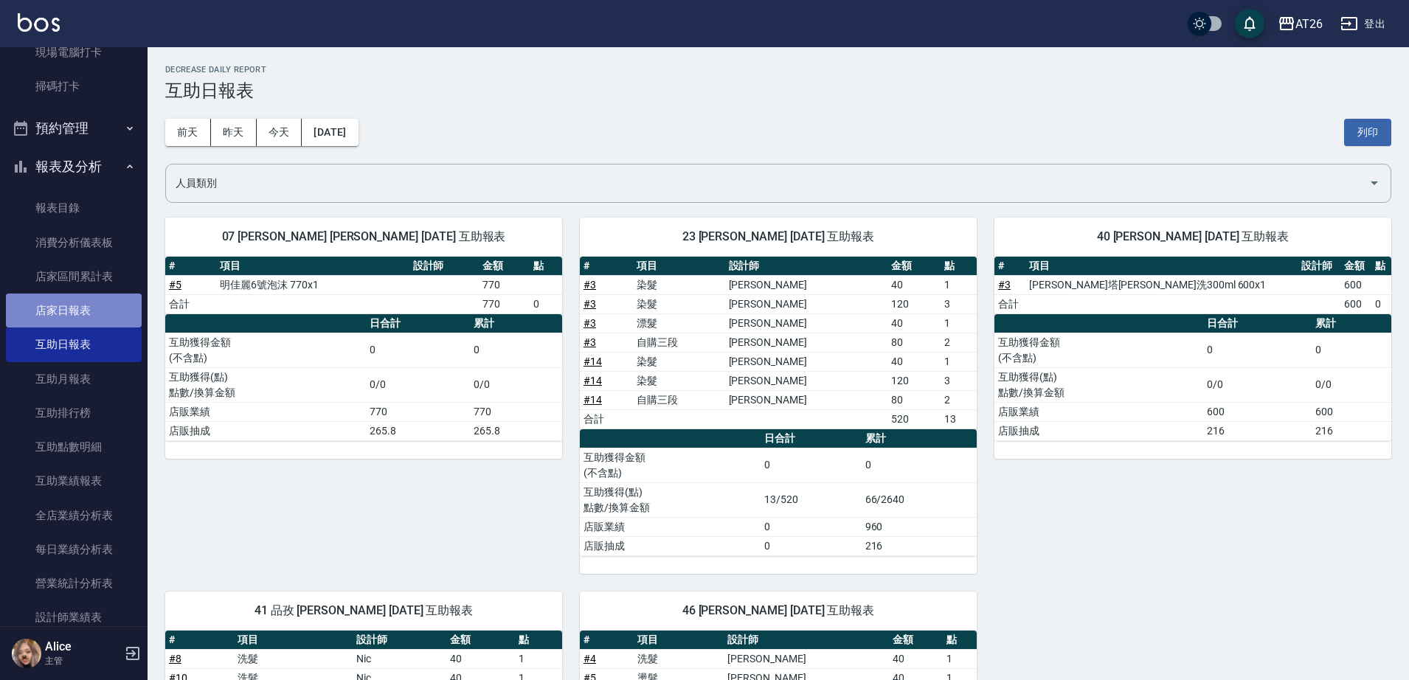
click at [82, 309] on link "店家日報表" at bounding box center [74, 311] width 136 height 34
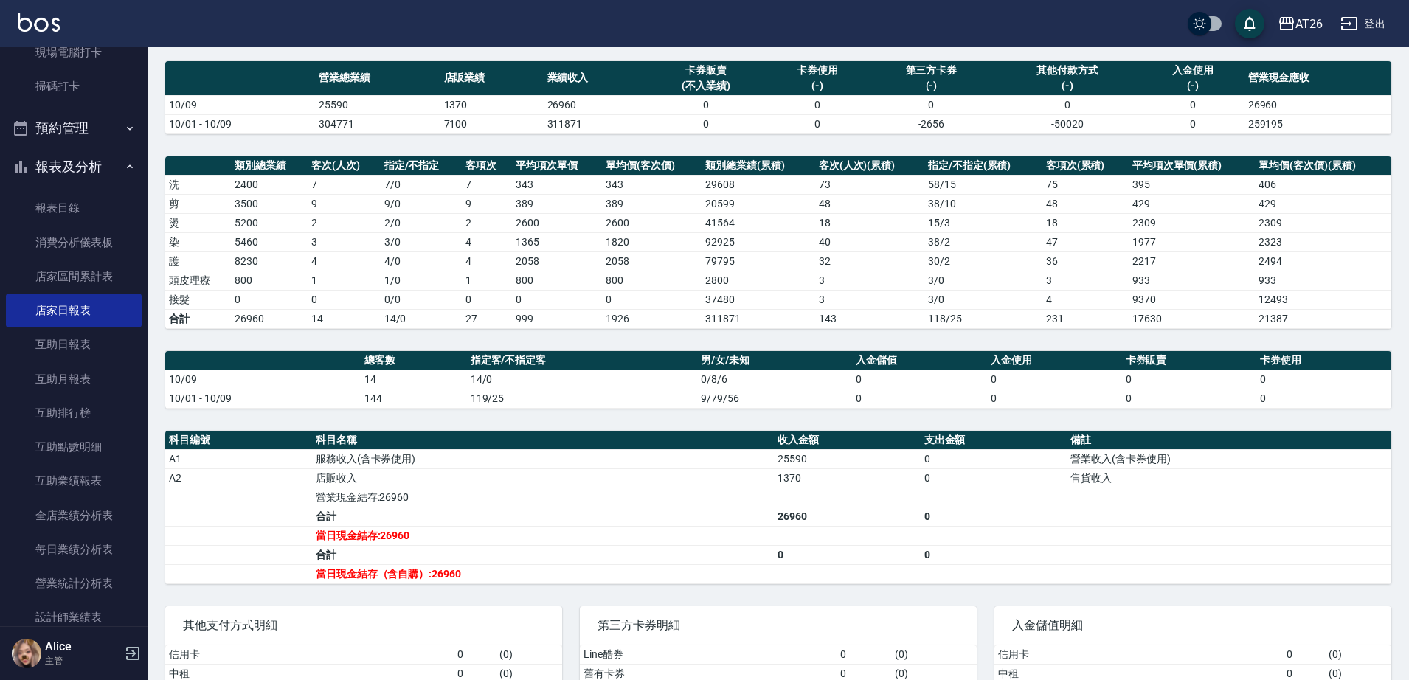
scroll to position [218, 0]
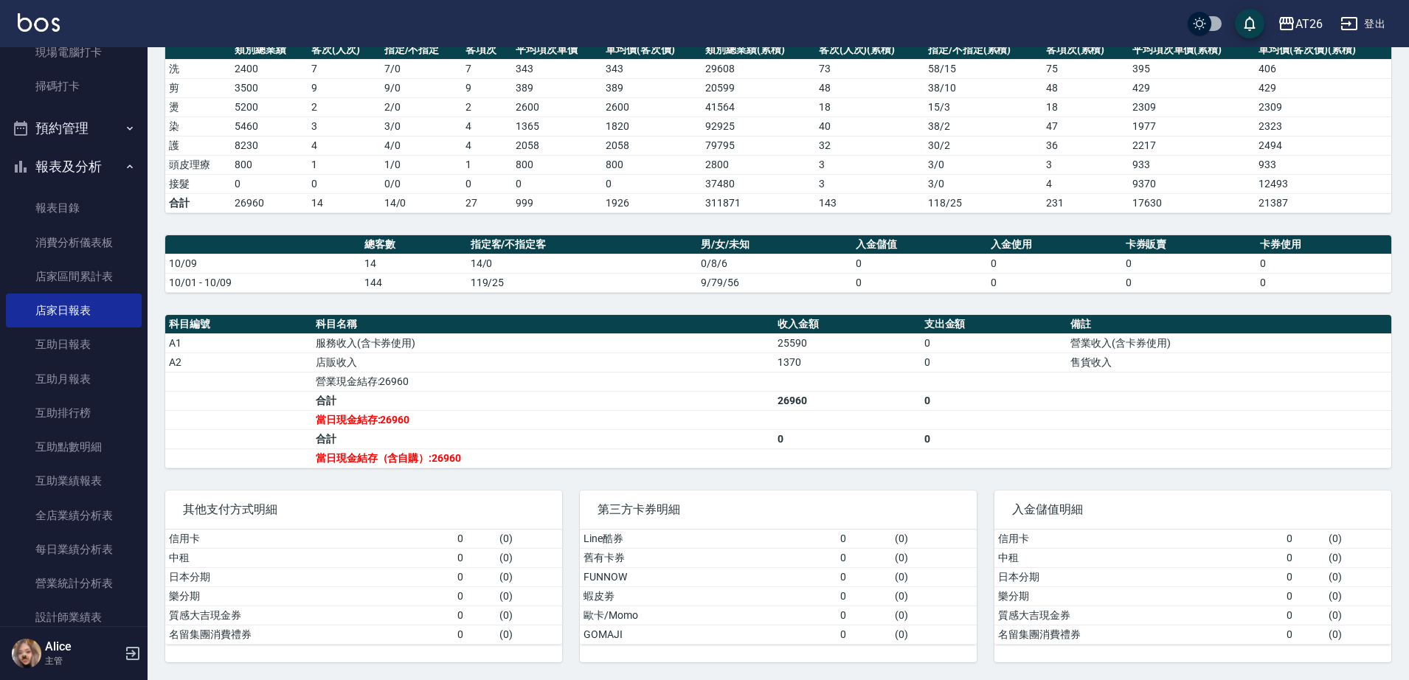
click at [348, 0] on html "AT26 登出 櫃檯作業 打帳單 帳單列表 座位開單 營業儀表板 現金收支登錄 高階收支登錄 材料自購登錄 每日結帳 排班表 現場電腦打卡 掃碼打卡 預約管理…" at bounding box center [704, 231] width 1409 height 899
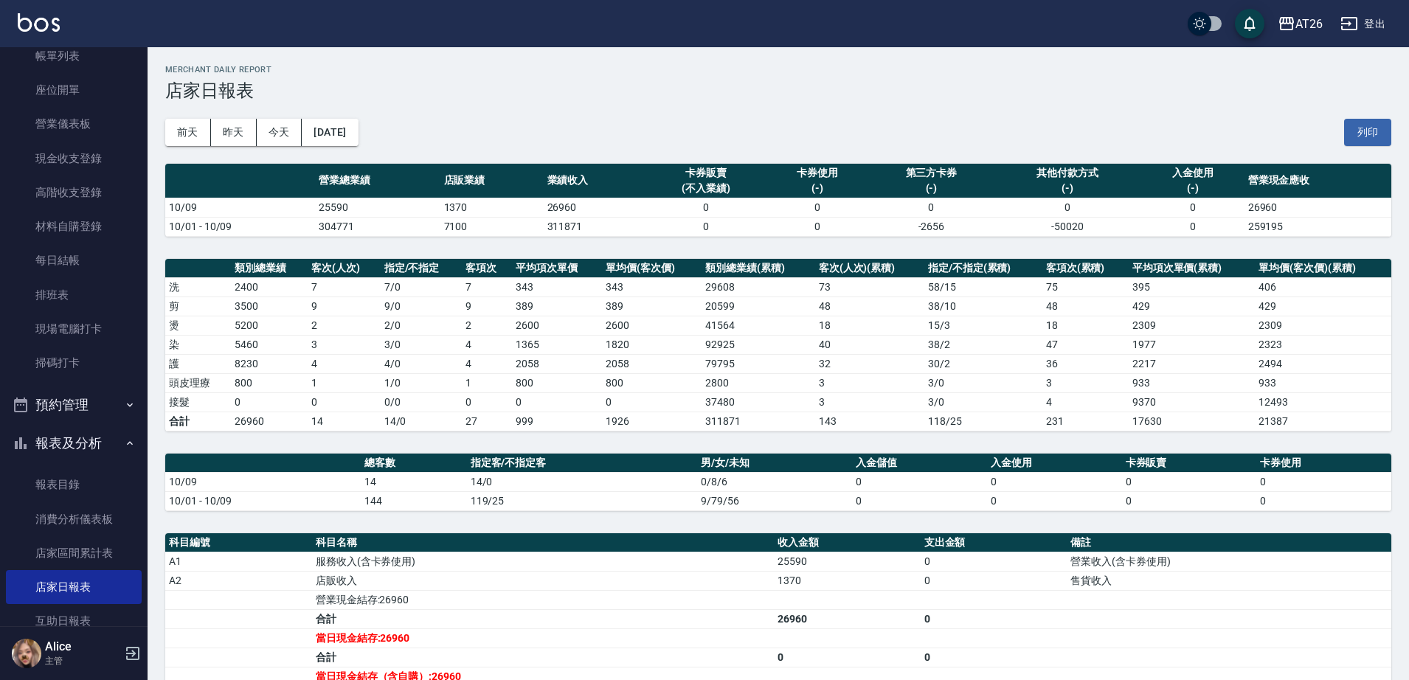
scroll to position [0, 0]
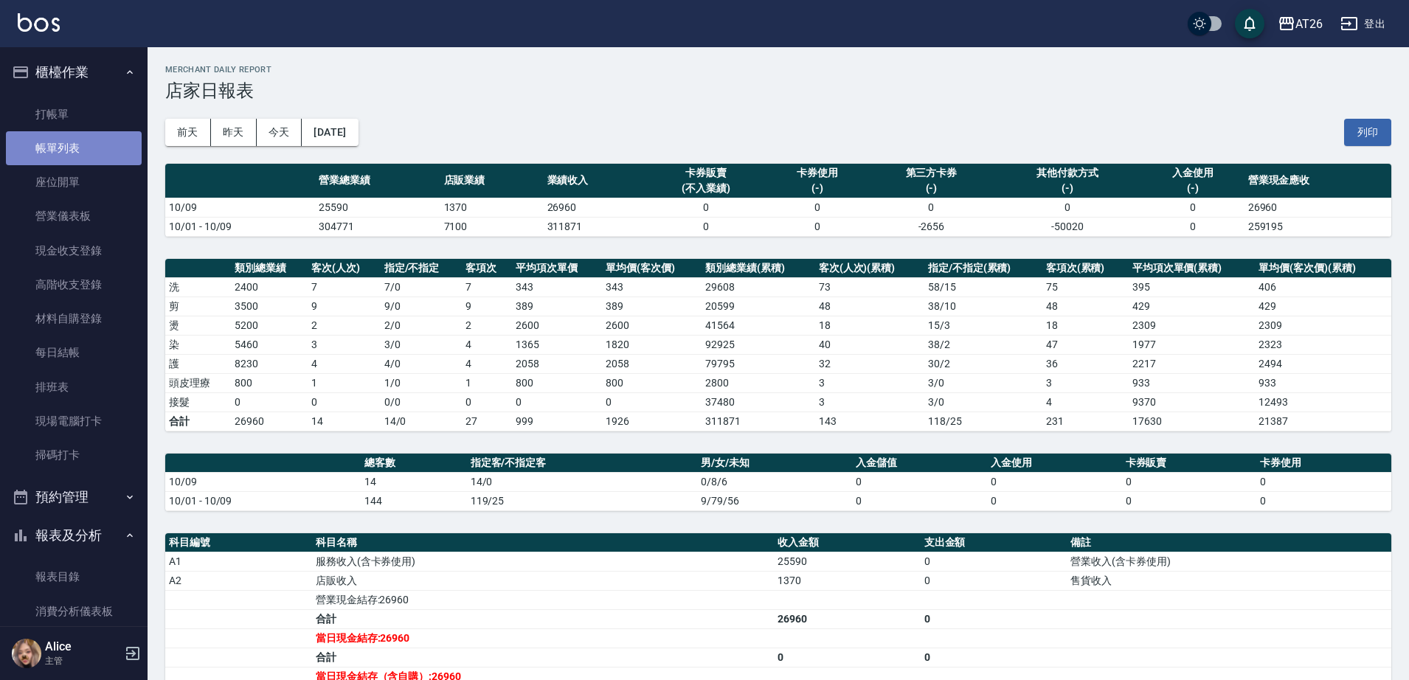
drag, startPoint x: 92, startPoint y: 142, endPoint x: 111, endPoint y: 123, distance: 27.1
click at [92, 142] on link "帳單列表" at bounding box center [74, 148] width 136 height 34
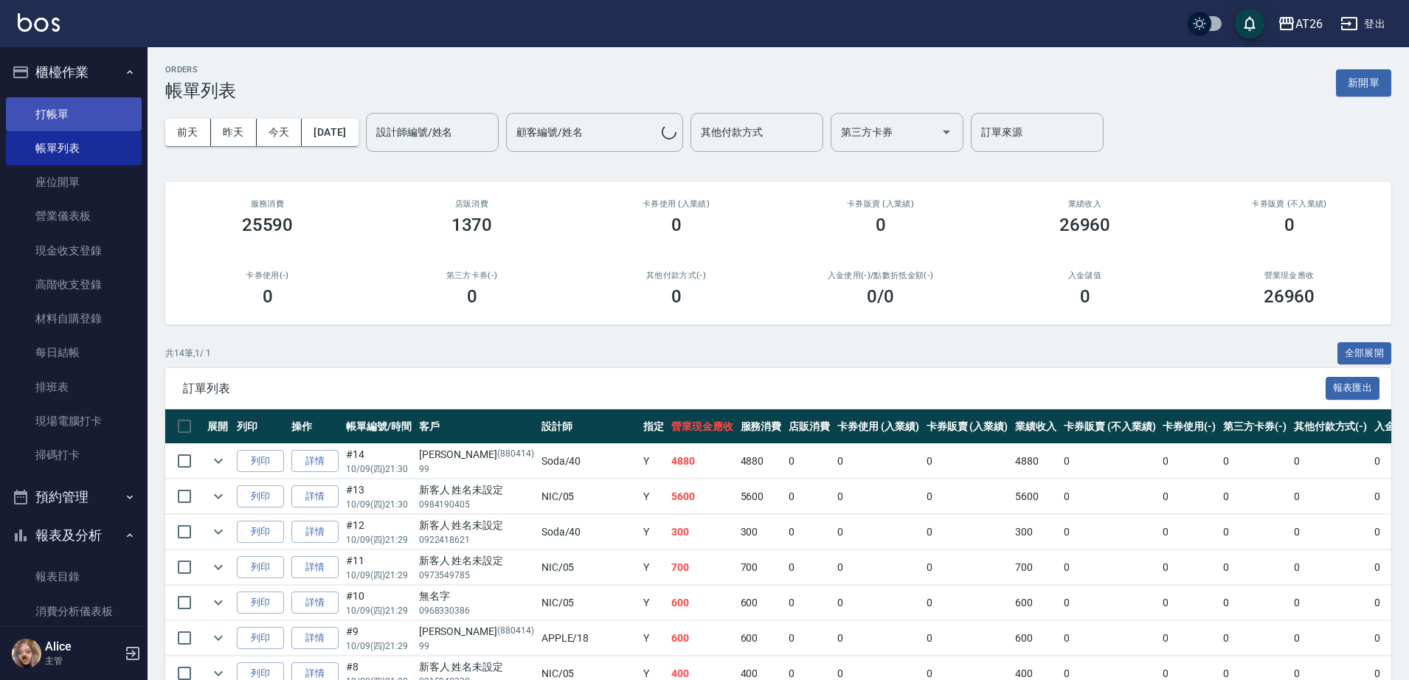
click at [104, 114] on link "打帳單" at bounding box center [74, 114] width 136 height 34
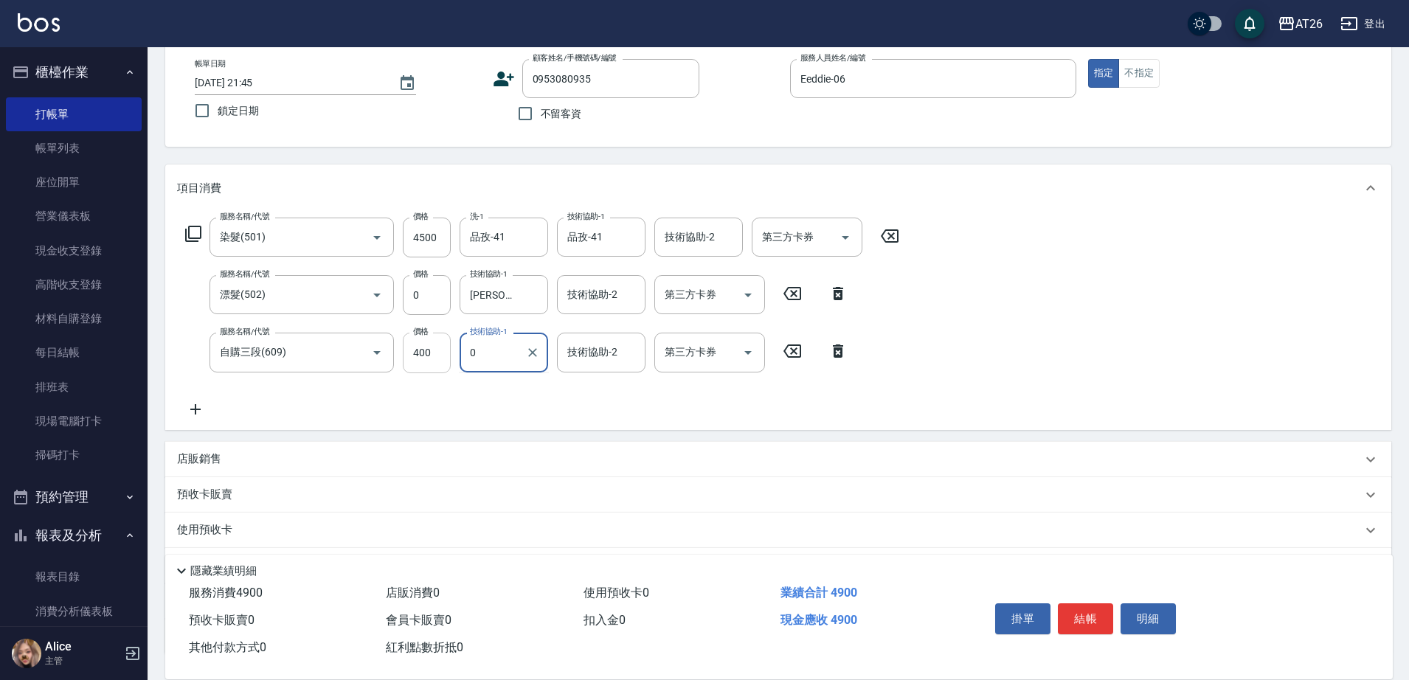
click at [429, 350] on input "400" at bounding box center [427, 353] width 48 height 40
click at [435, 294] on input "0" at bounding box center [427, 295] width 48 height 40
click at [508, 301] on input "tony-46" at bounding box center [492, 295] width 53 height 26
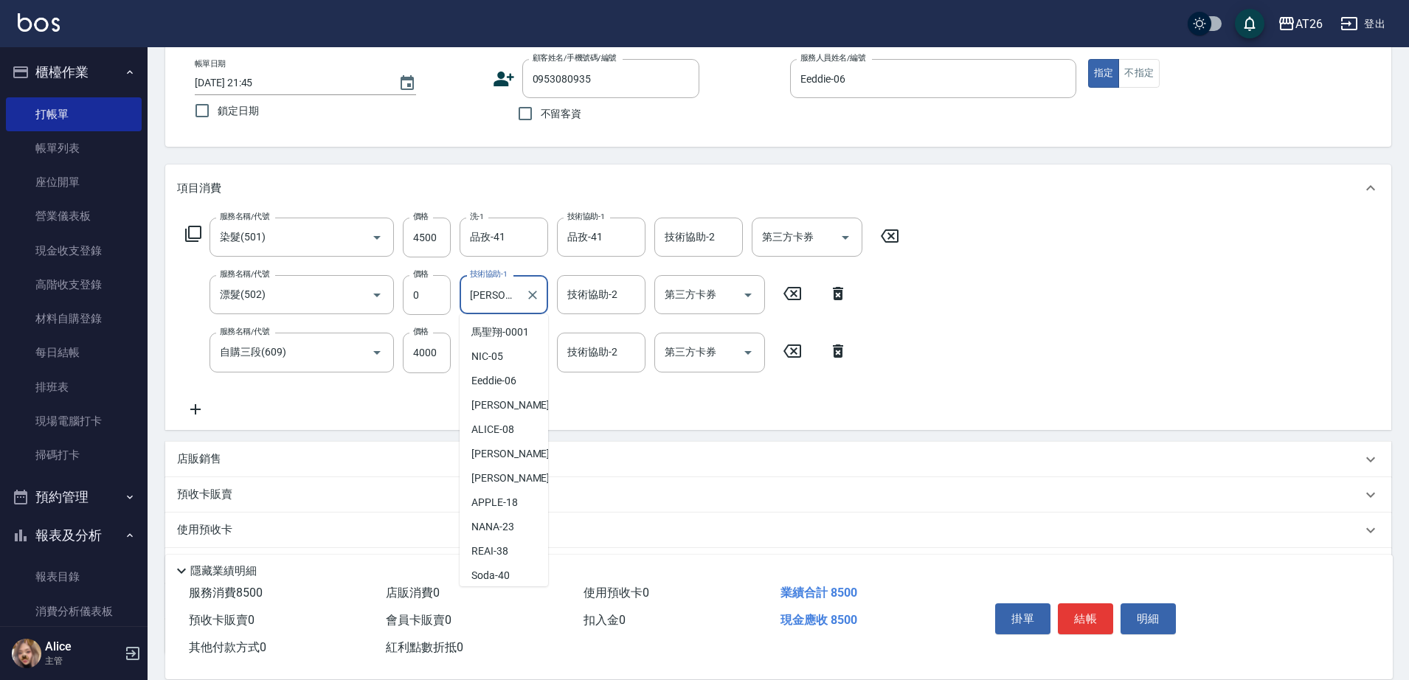
scroll to position [123, 0]
click at [516, 245] on input "品孜-41" at bounding box center [492, 237] width 53 height 26
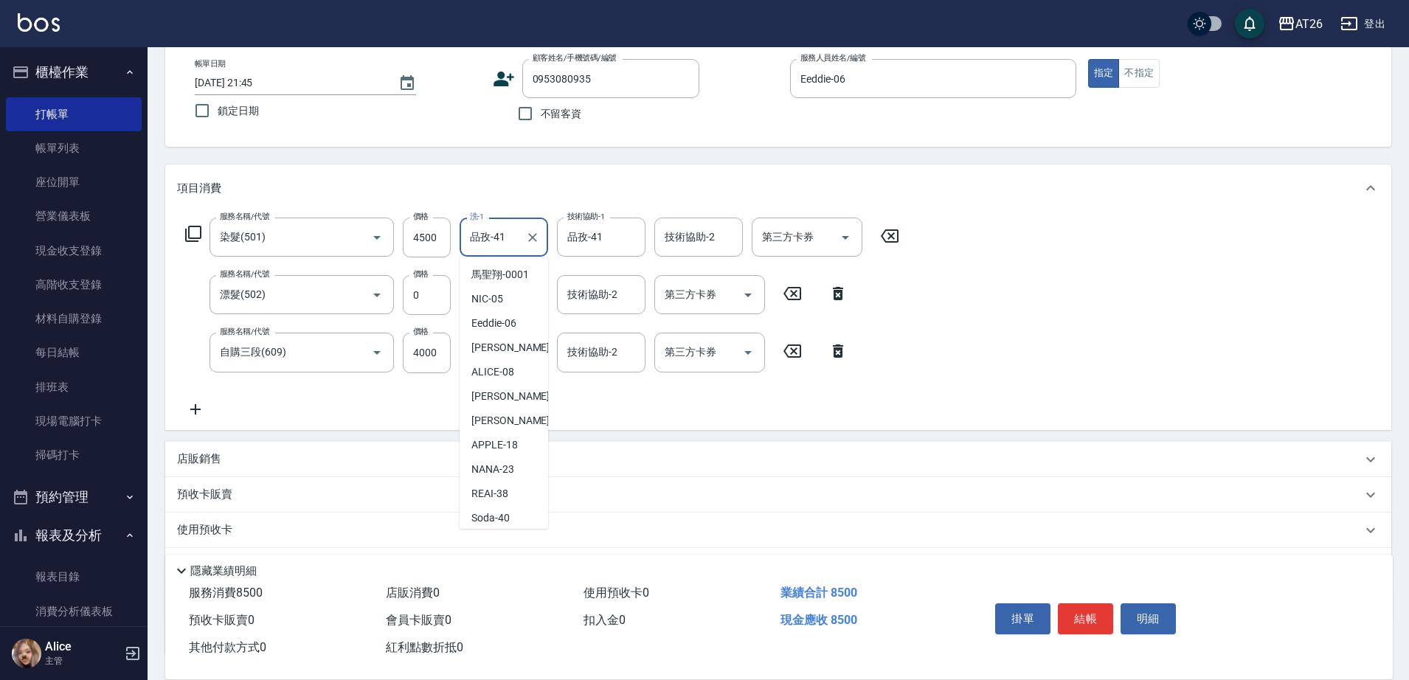
scroll to position [26, 0]
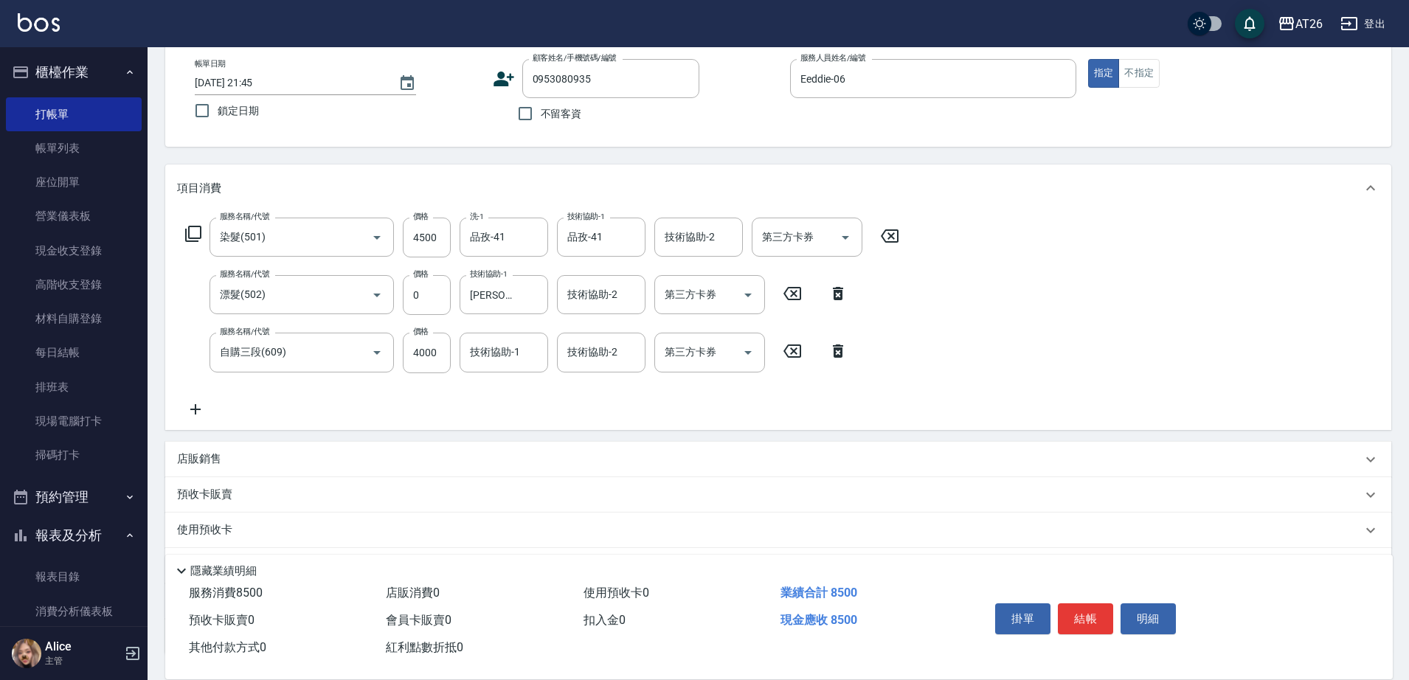
click at [586, 182] on div "項目消費" at bounding box center [769, 188] width 1185 height 15
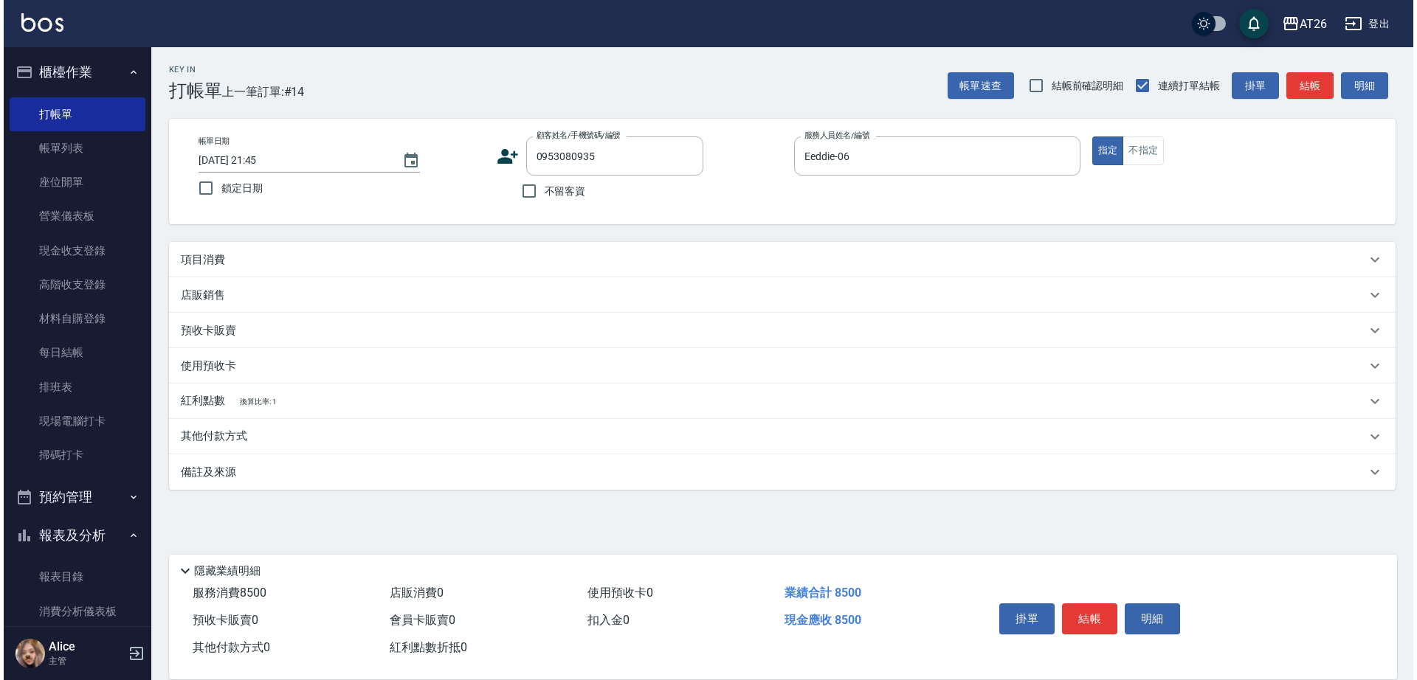
scroll to position [0, 0]
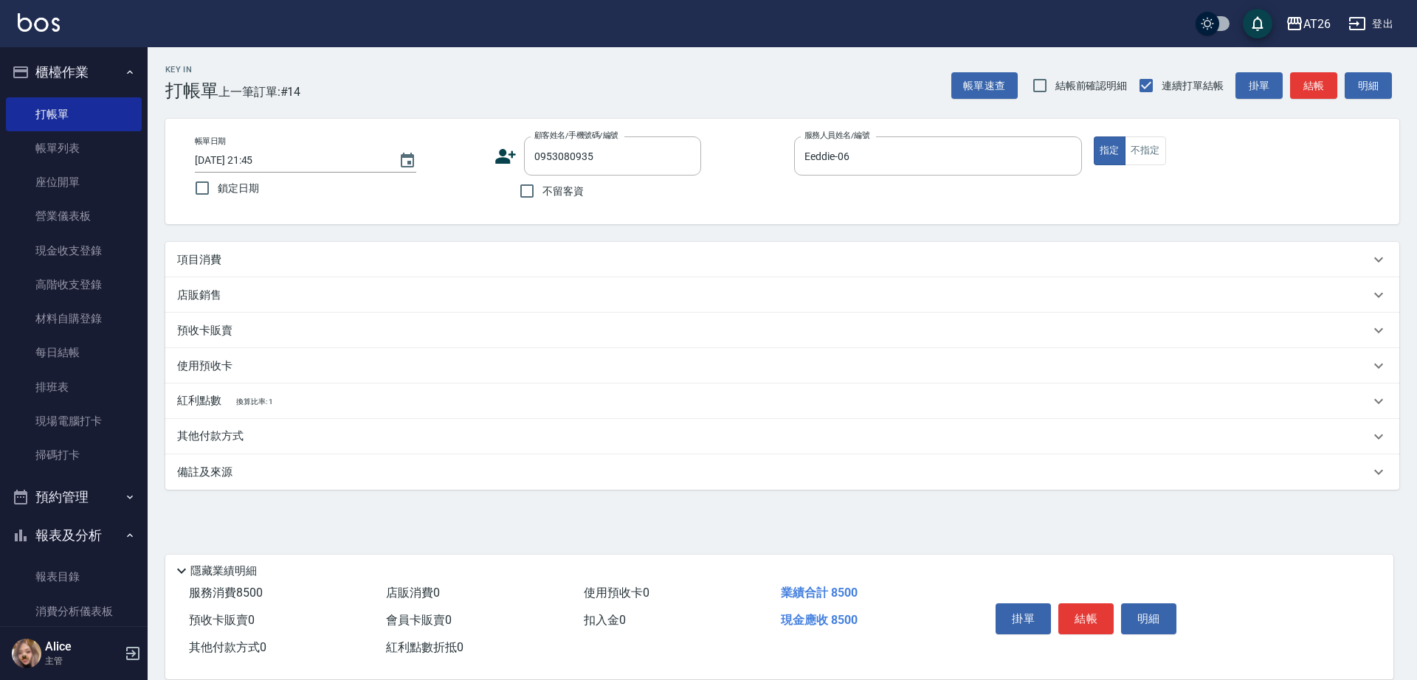
click at [539, 256] on div "項目消費" at bounding box center [773, 259] width 1192 height 15
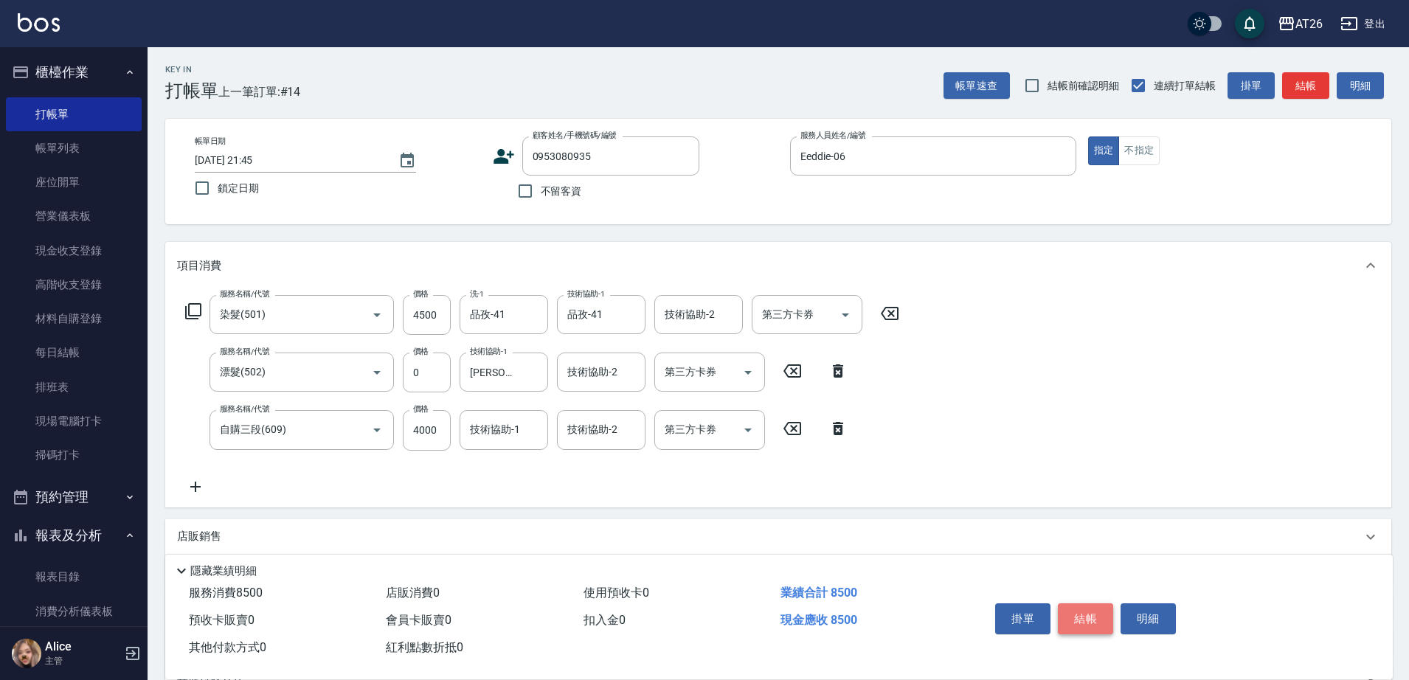
click at [1094, 614] on button "結帳" at bounding box center [1085, 619] width 55 height 31
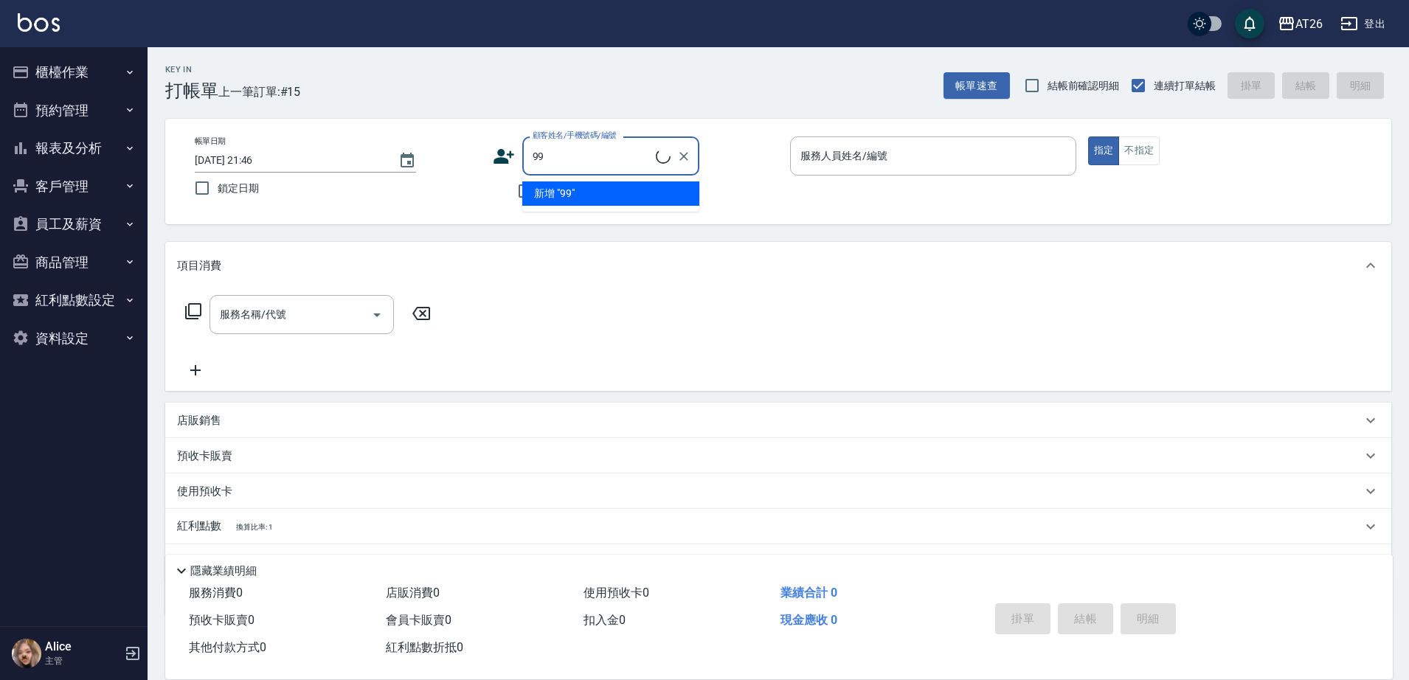
type input "[PERSON_NAME]/99/880414"
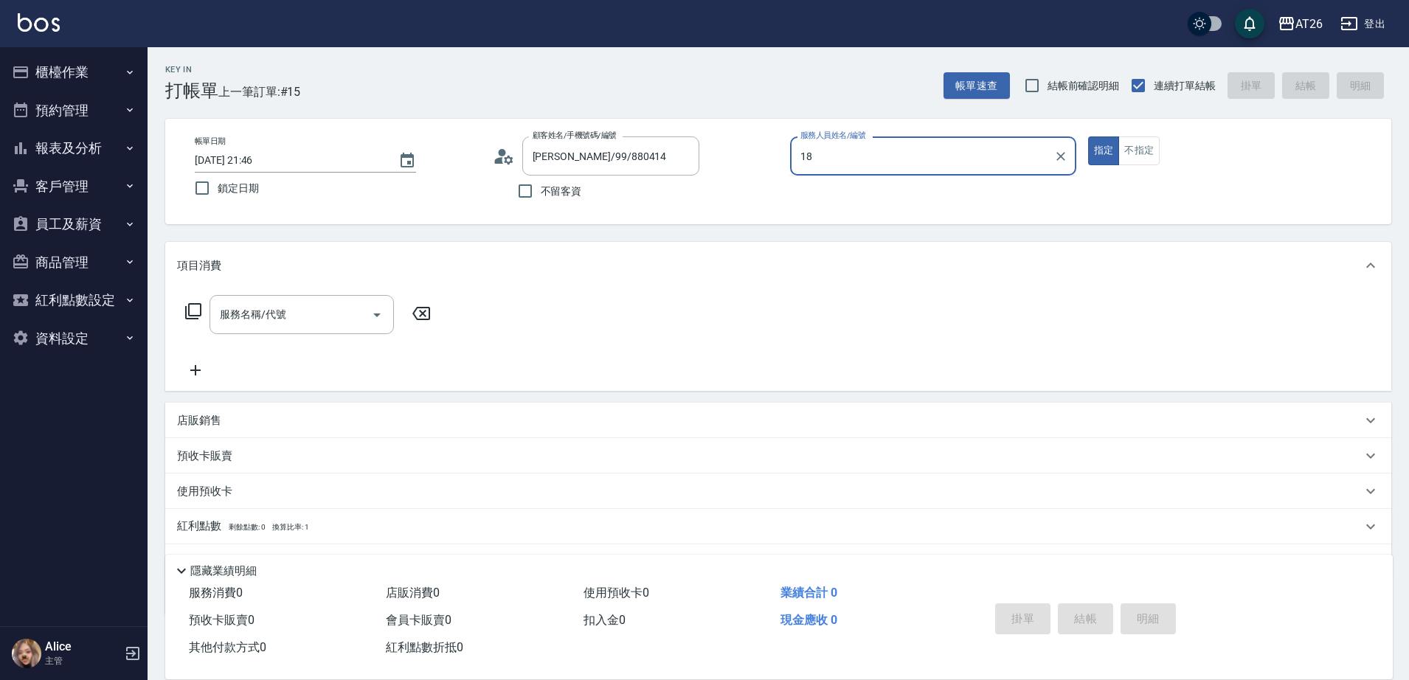
type input "APPLE-18"
type button "true"
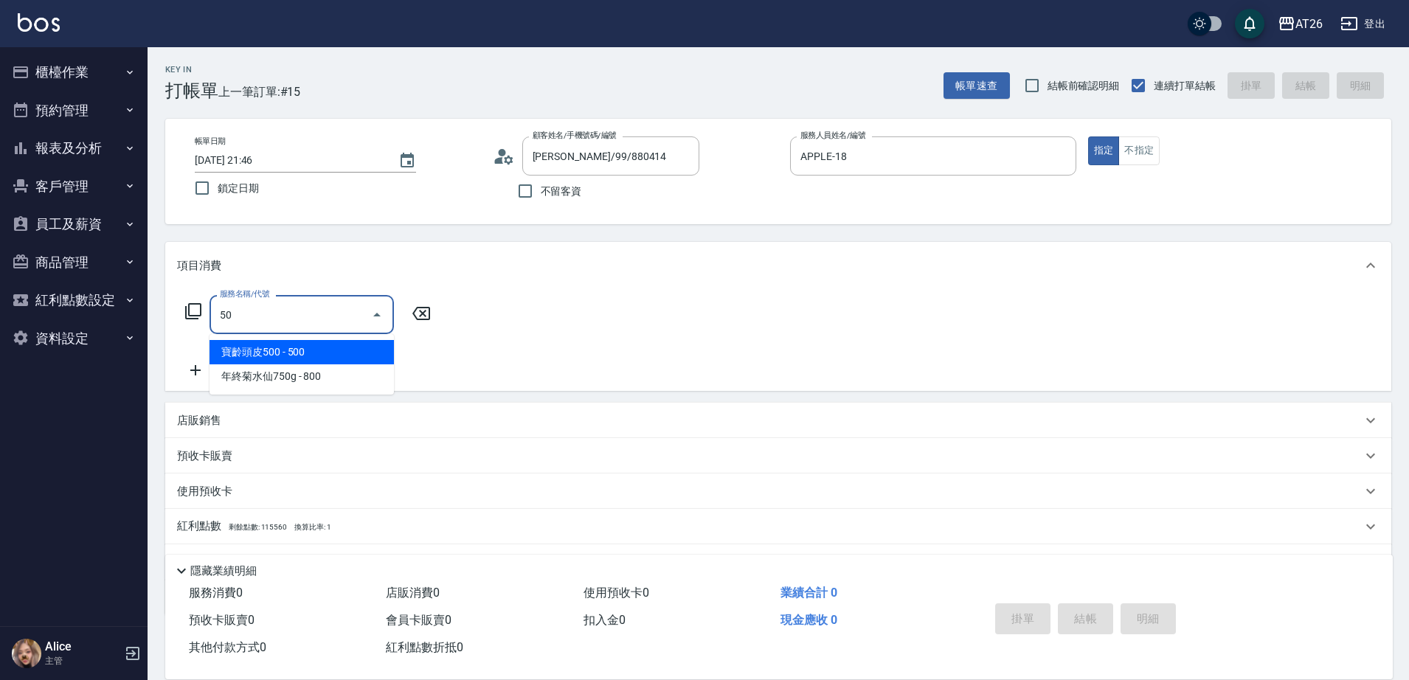
type input "501"
type input "120"
type input "染髮(501)"
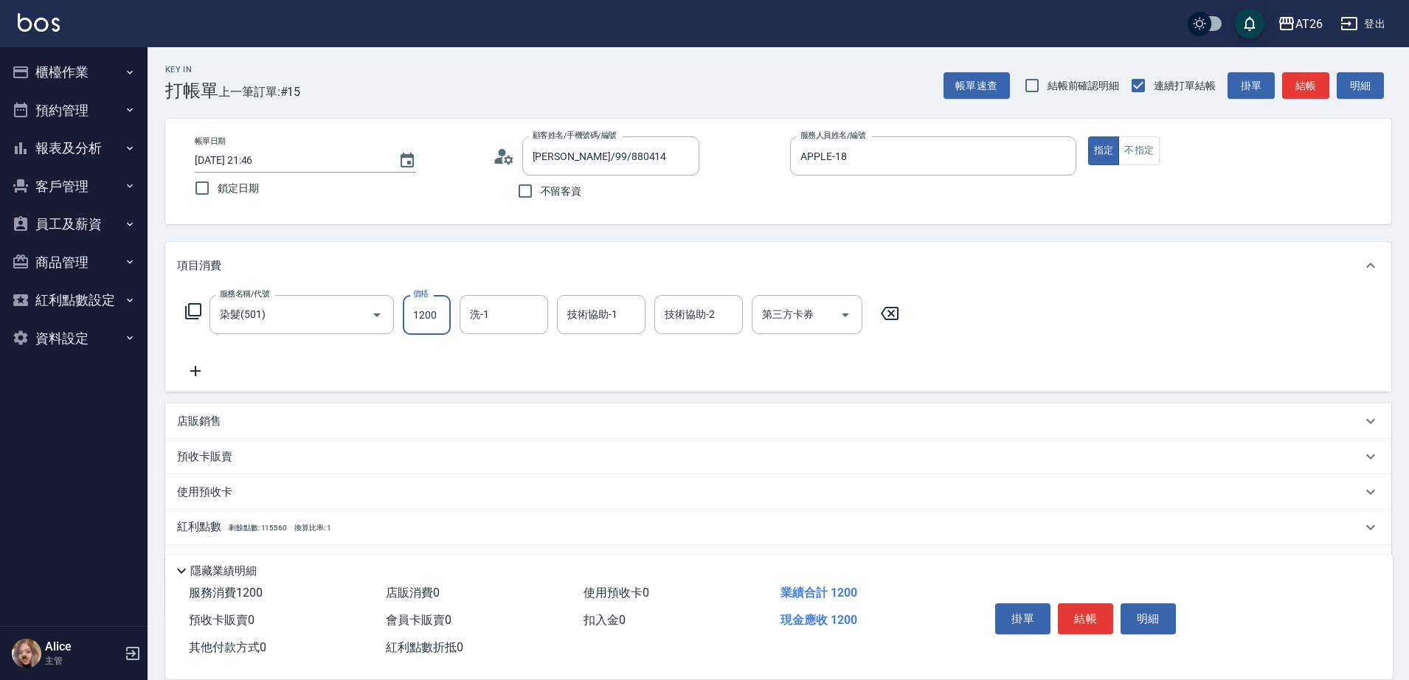
type input "2"
type input "0"
type input "240"
type input "20"
type input "2400"
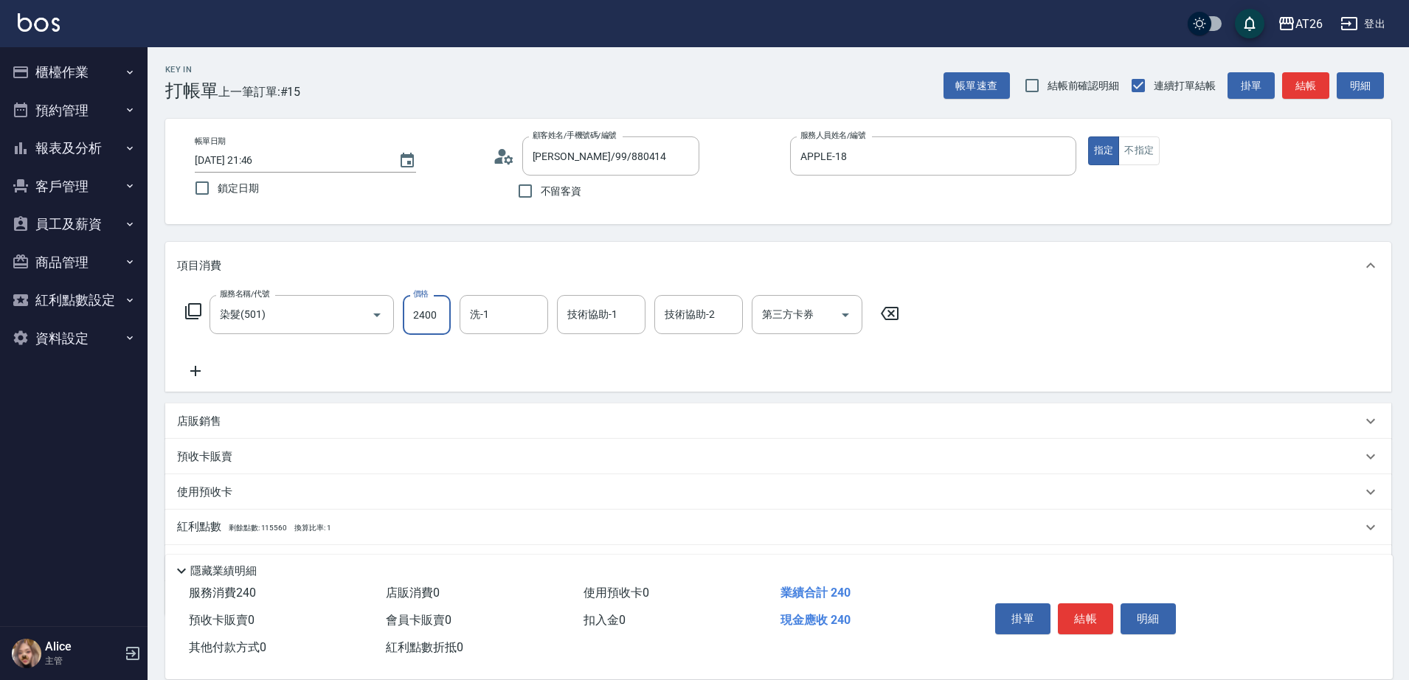
type input "240"
type input "2400"
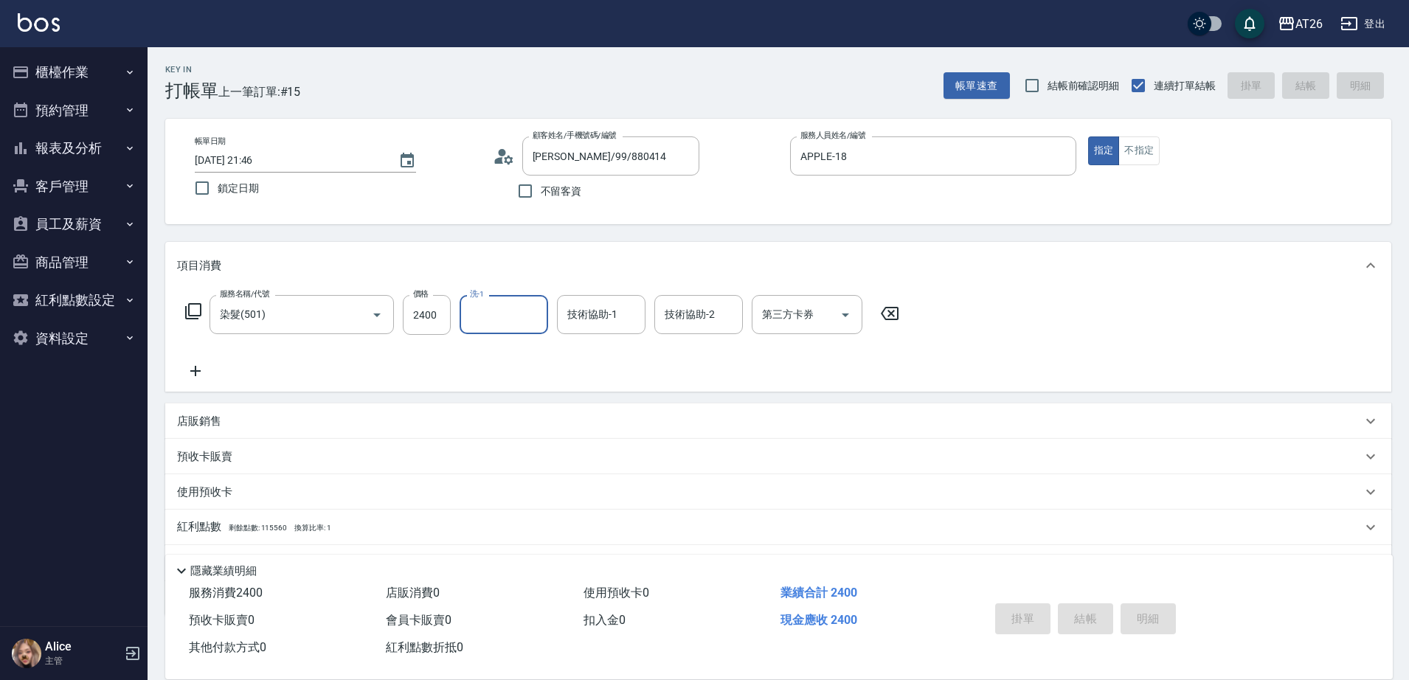
type input "0"
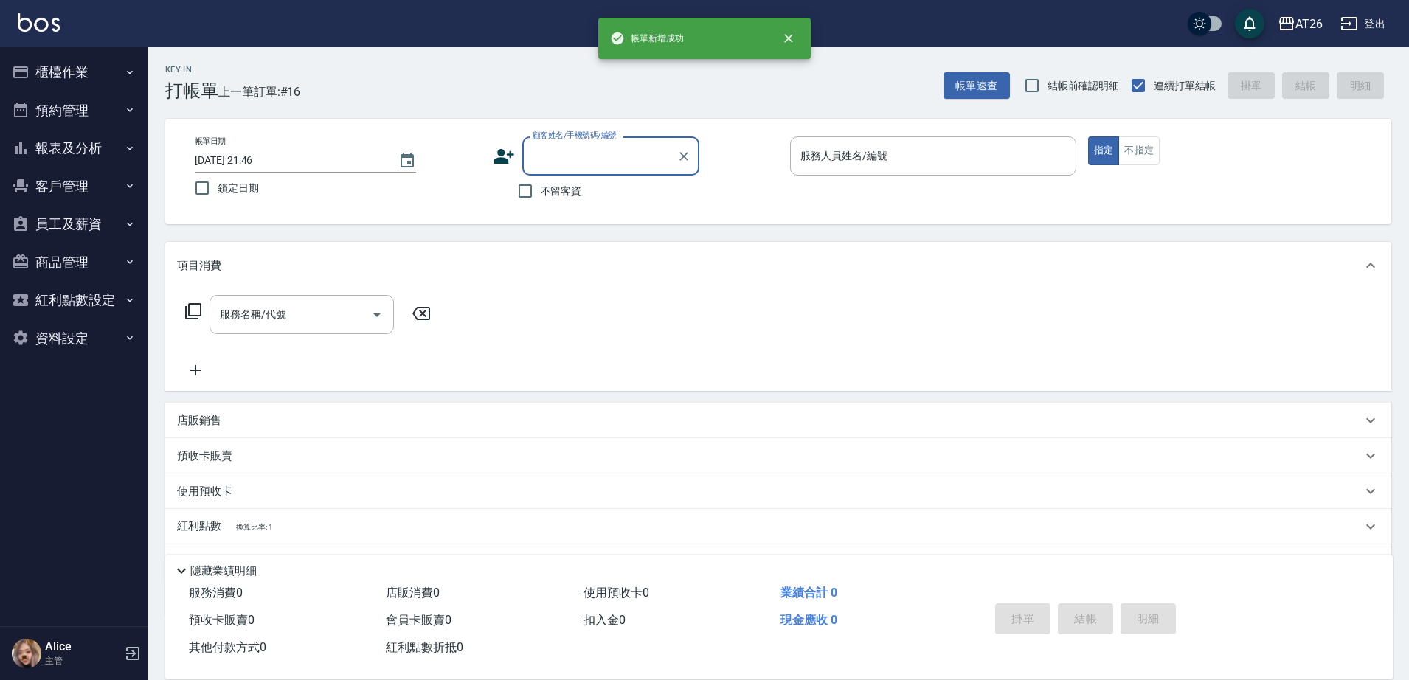
click at [75, 75] on button "櫃檯作業" at bounding box center [74, 72] width 136 height 38
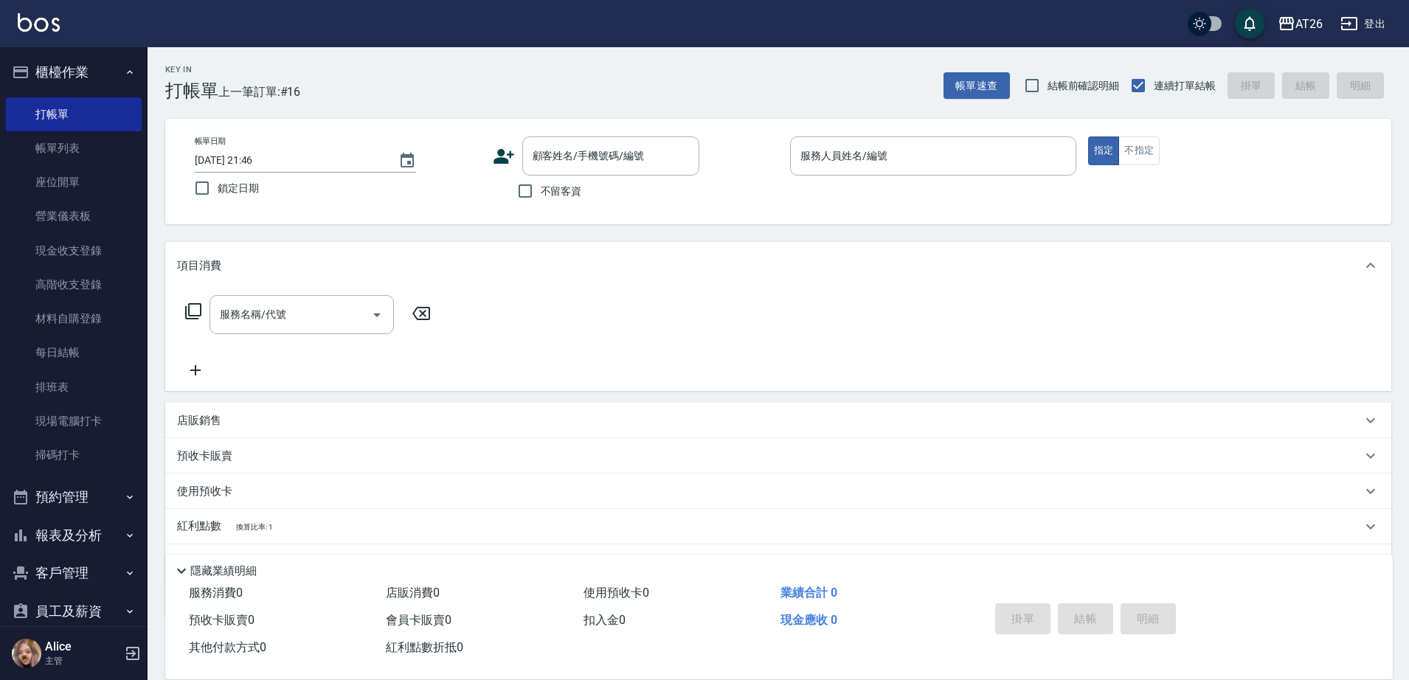
click at [102, 491] on button "預約管理" at bounding box center [74, 497] width 136 height 38
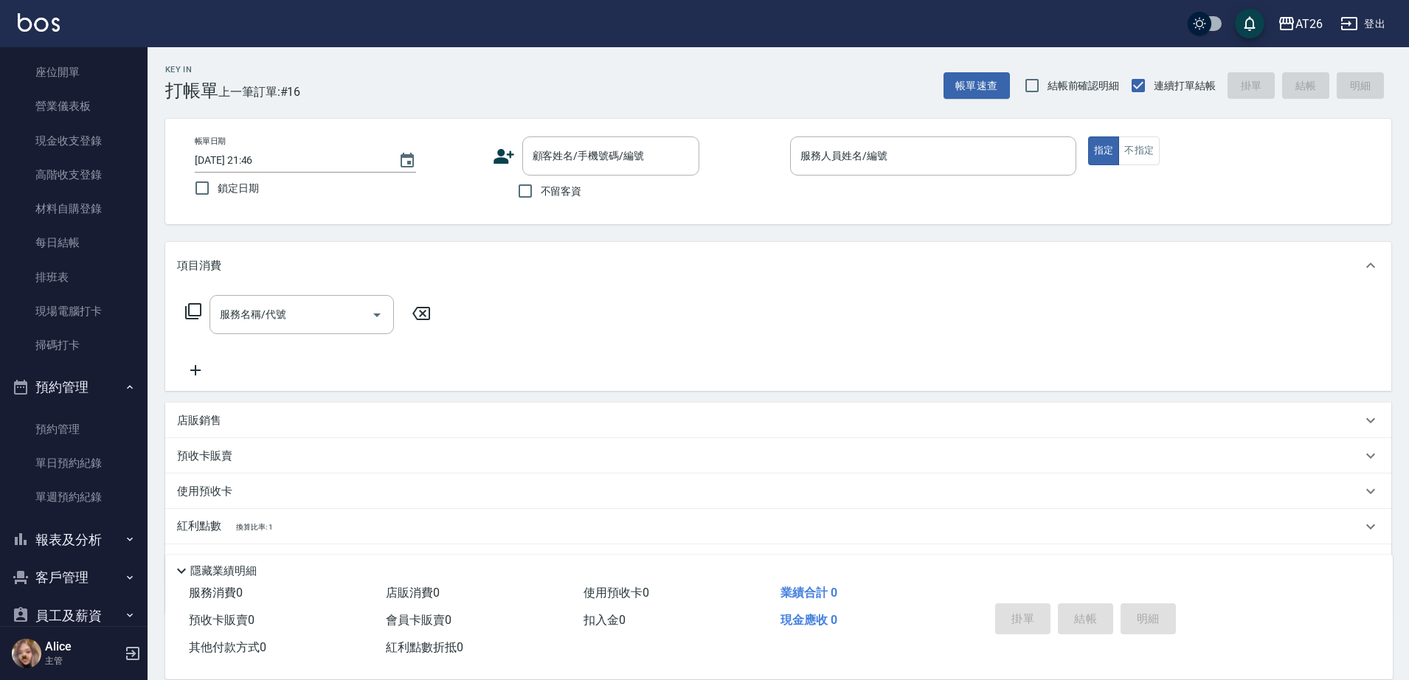
scroll to position [250, 0]
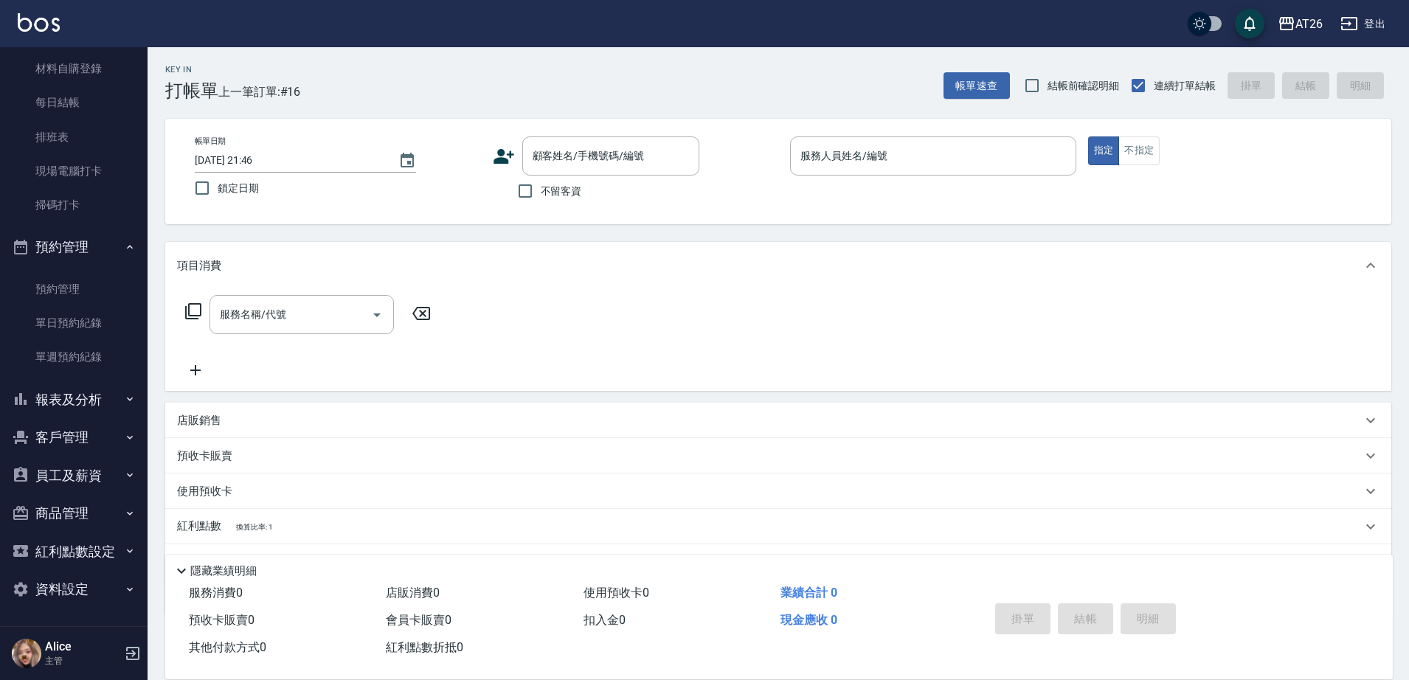
click at [91, 408] on button "報表及分析" at bounding box center [74, 400] width 136 height 38
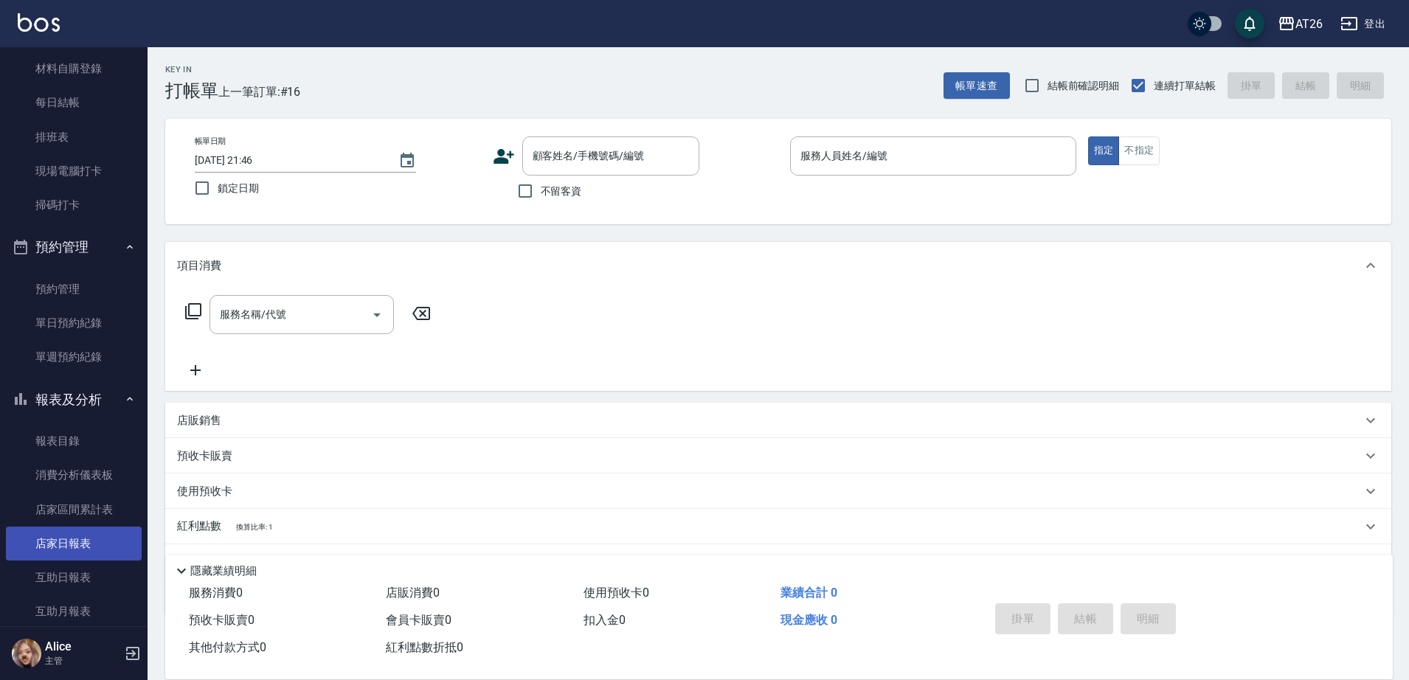
click at [89, 549] on link "店家日報表" at bounding box center [74, 544] width 136 height 34
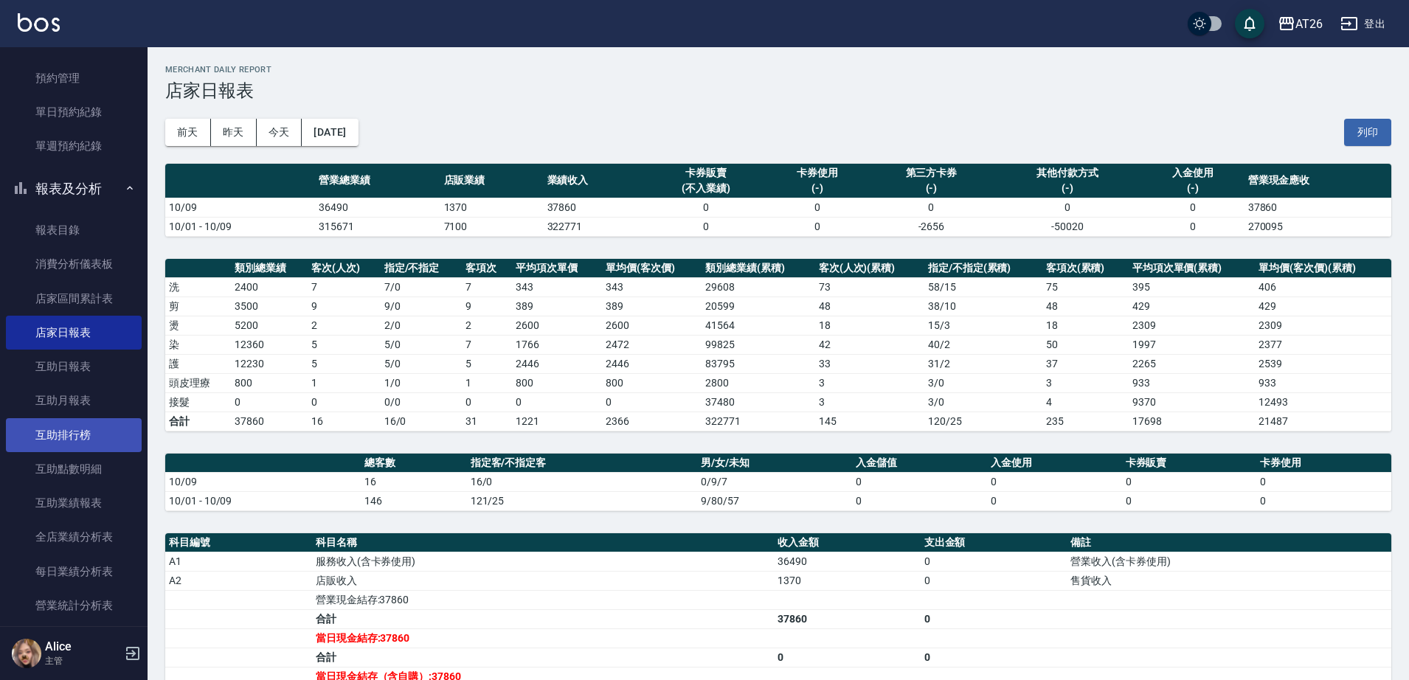
scroll to position [922, 0]
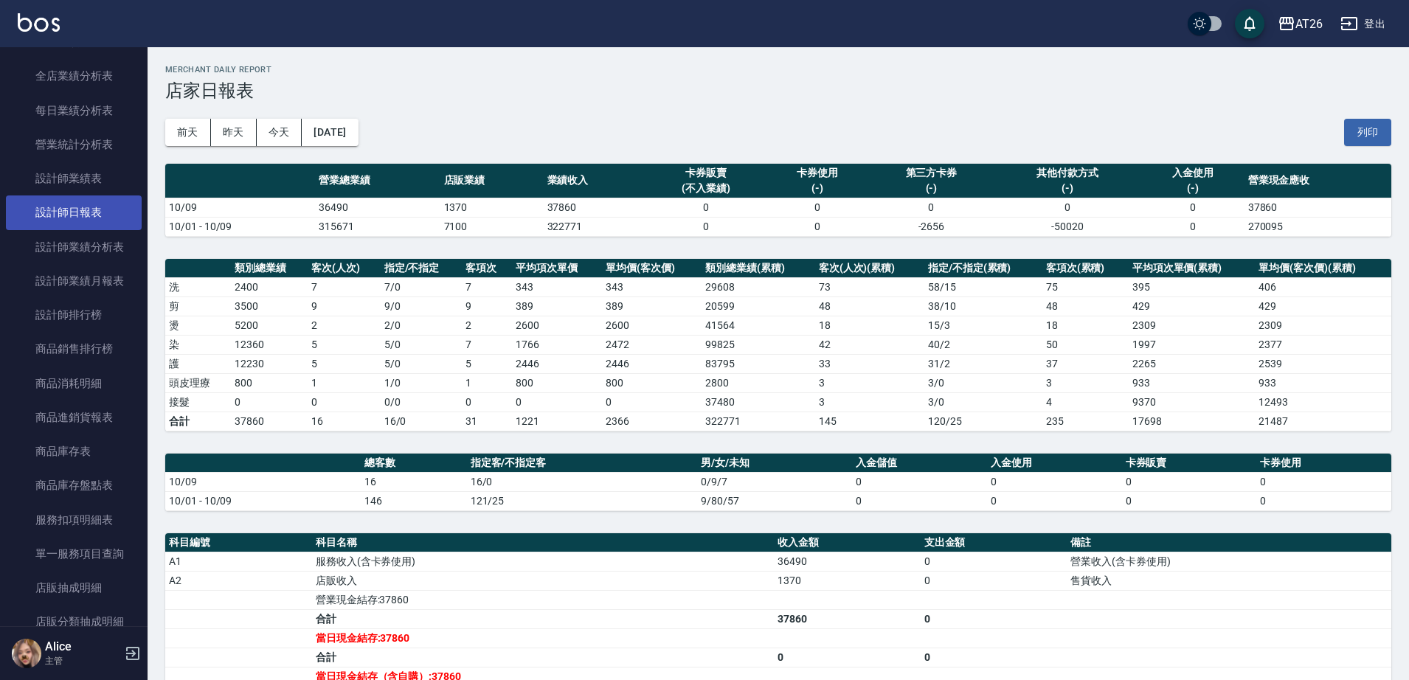
click at [83, 206] on link "設計師日報表" at bounding box center [74, 213] width 136 height 34
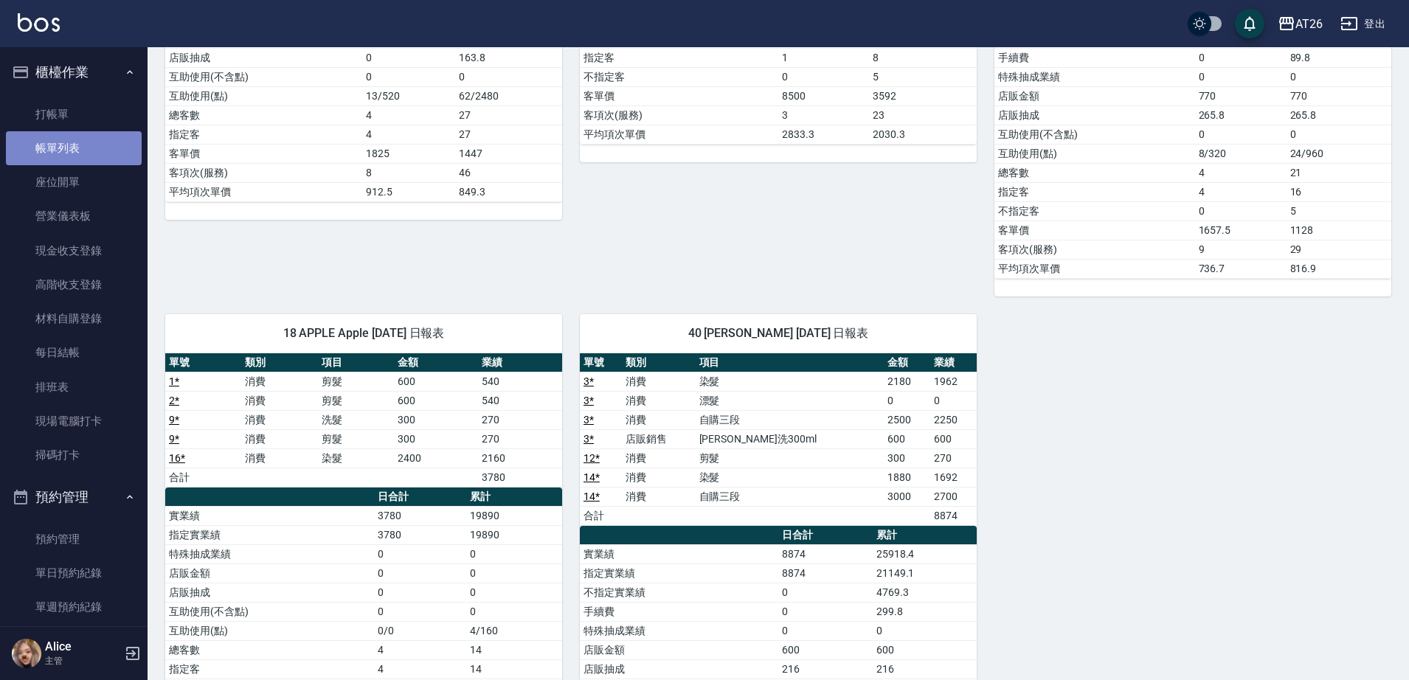
click at [103, 161] on link "帳單列表" at bounding box center [74, 148] width 136 height 34
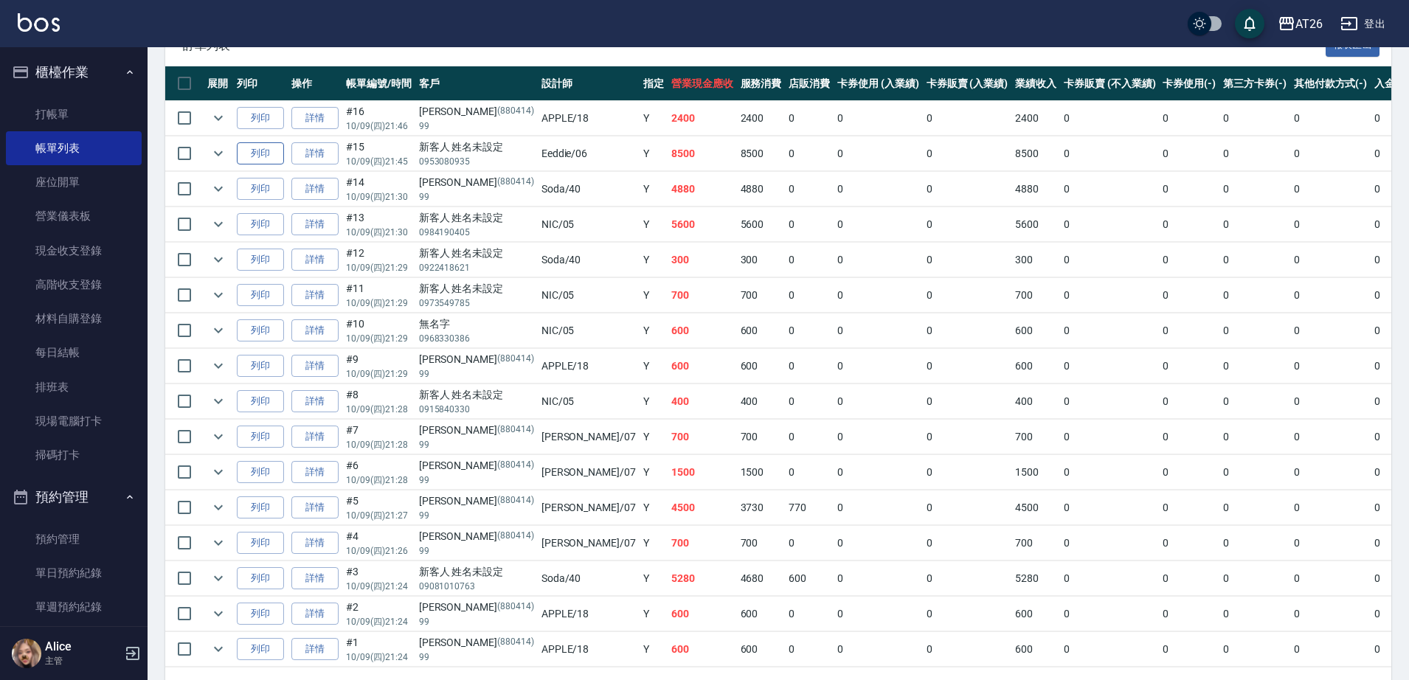
scroll to position [277, 0]
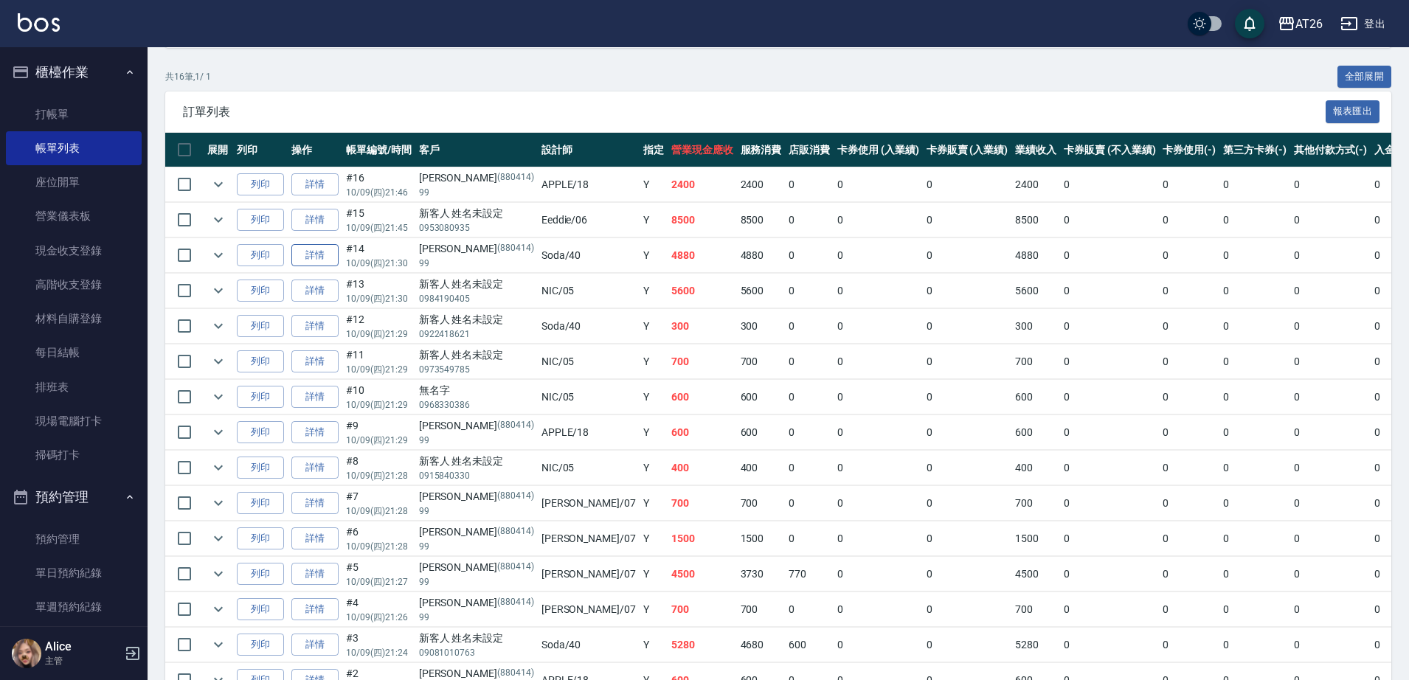
click at [310, 252] on link "詳情" at bounding box center [314, 255] width 47 height 23
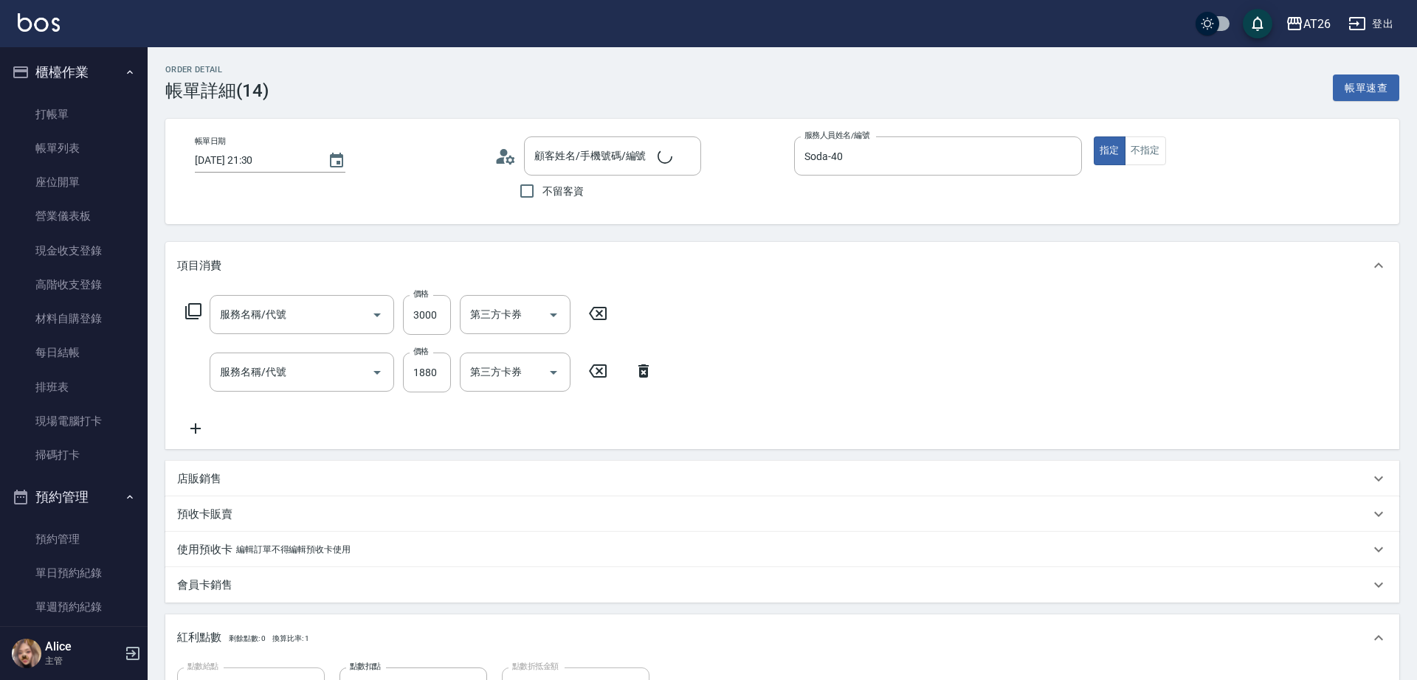
type input "2025/10/09 21:30"
type input "Soda-40"
type input "480"
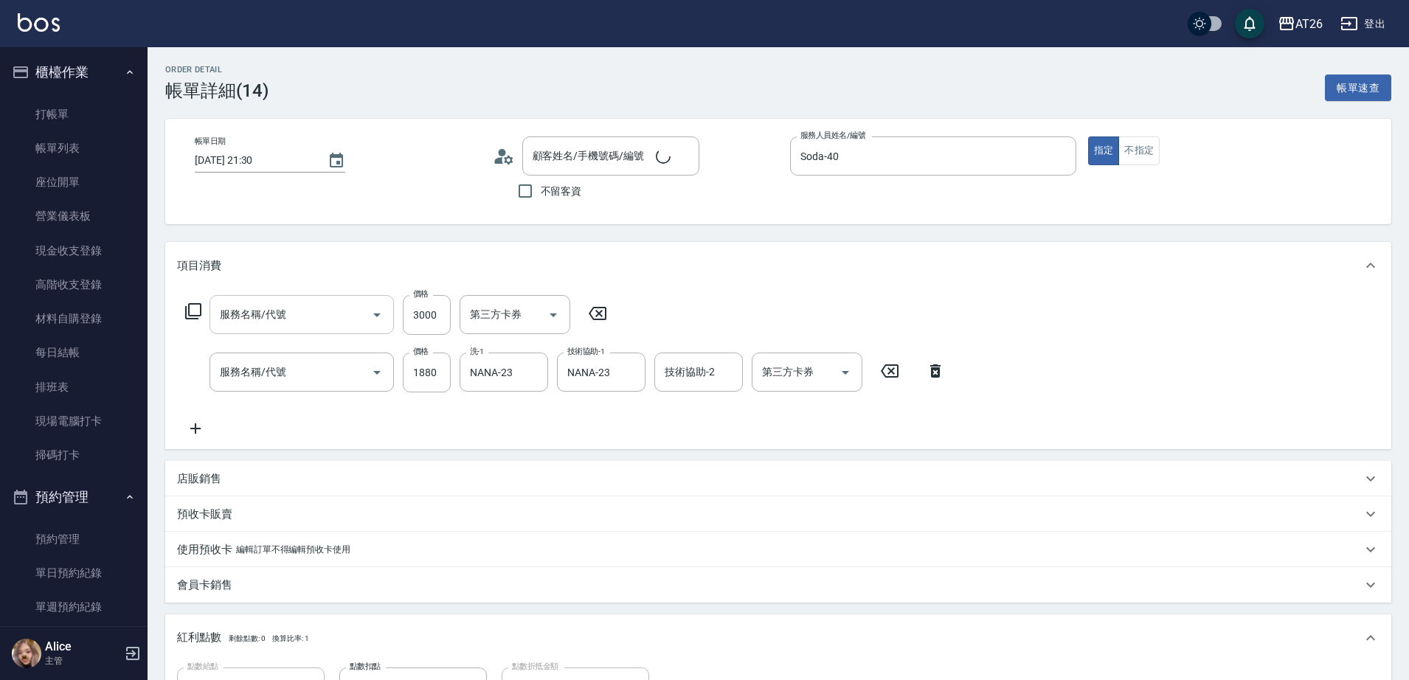
type input "自購三段(609)"
type input "染髮(501)"
type input "[PERSON_NAME]/99/880414"
click at [307, 313] on input "自購三段(609)" at bounding box center [281, 315] width 130 height 26
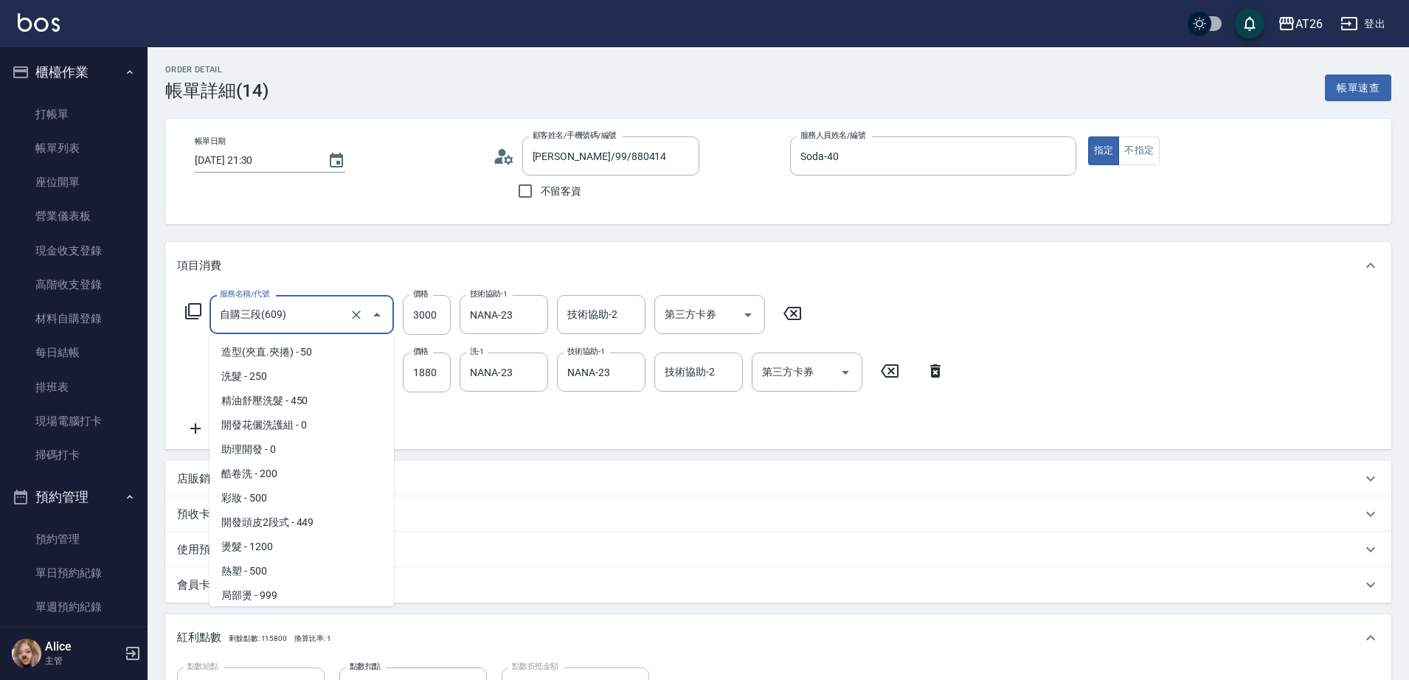
scroll to position [537, 0]
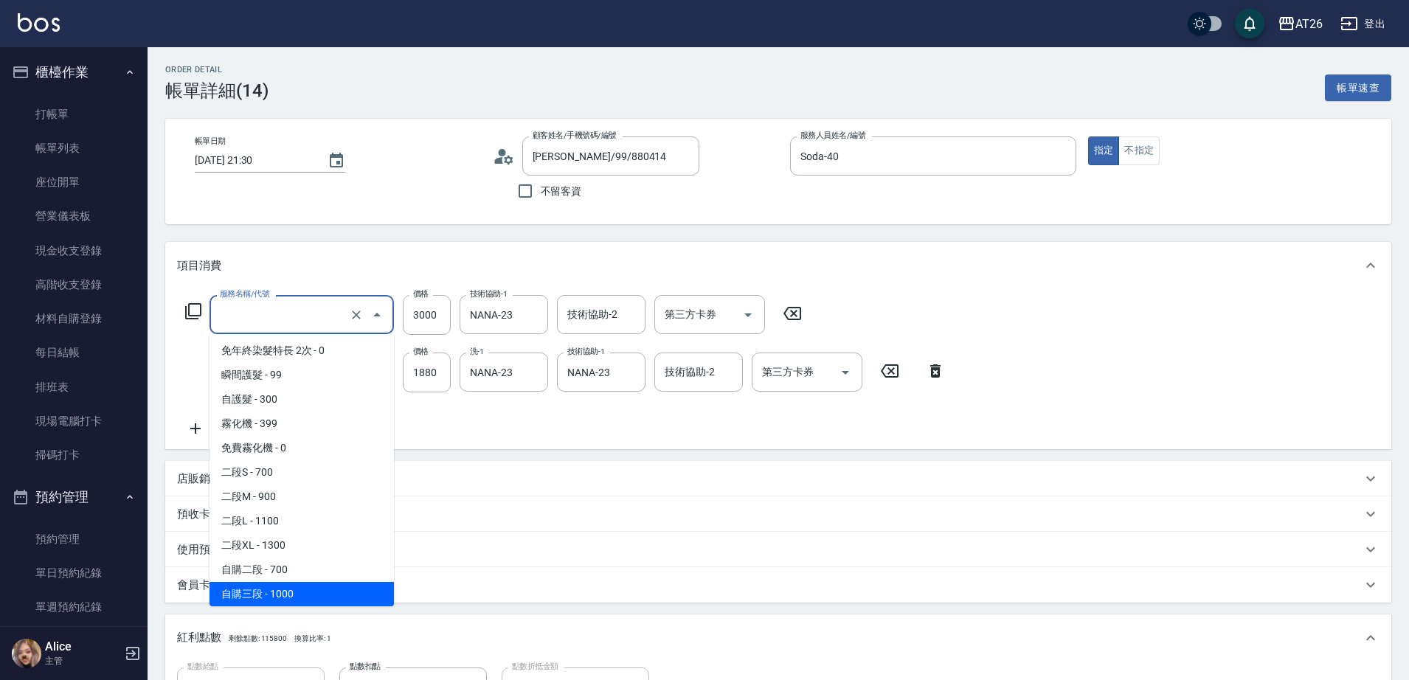
type input "ㄐㄧ"
type input "180"
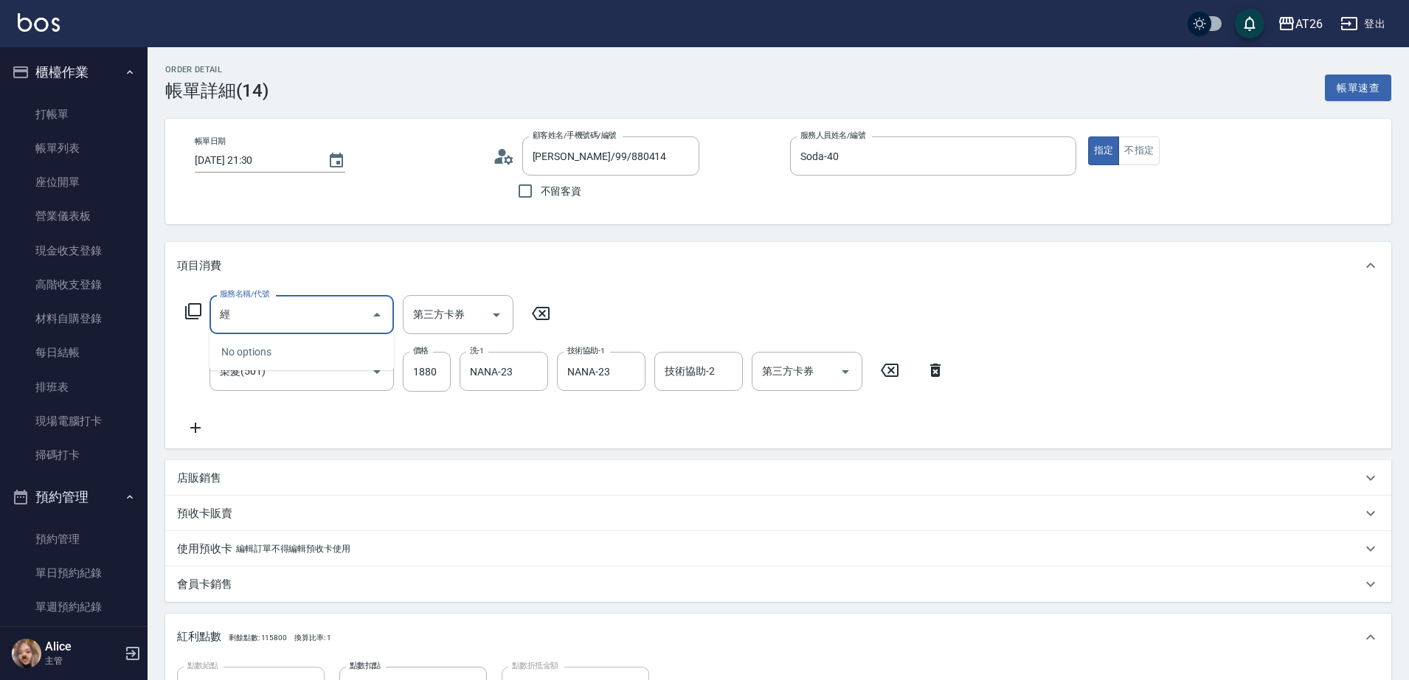
type input "京"
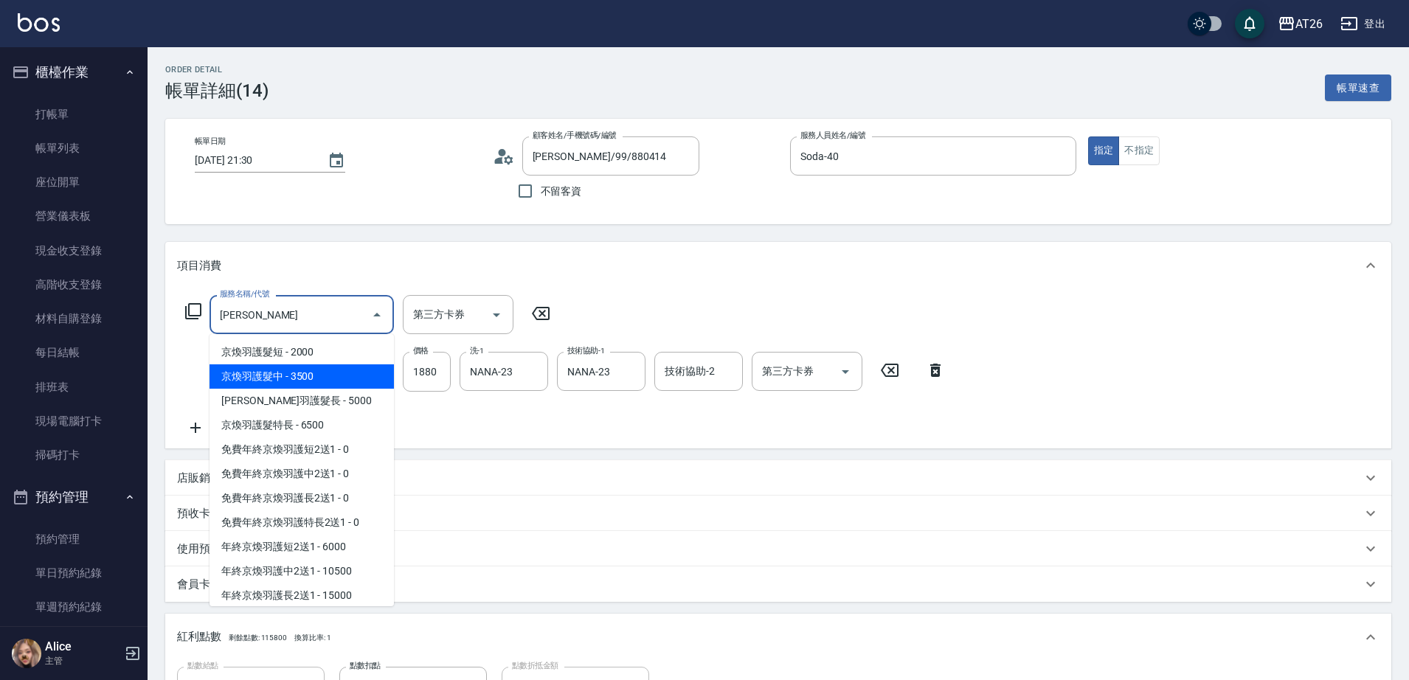
click at [330, 382] on span "京煥羽護髮中 - 3500" at bounding box center [302, 377] width 184 height 24
type input "530"
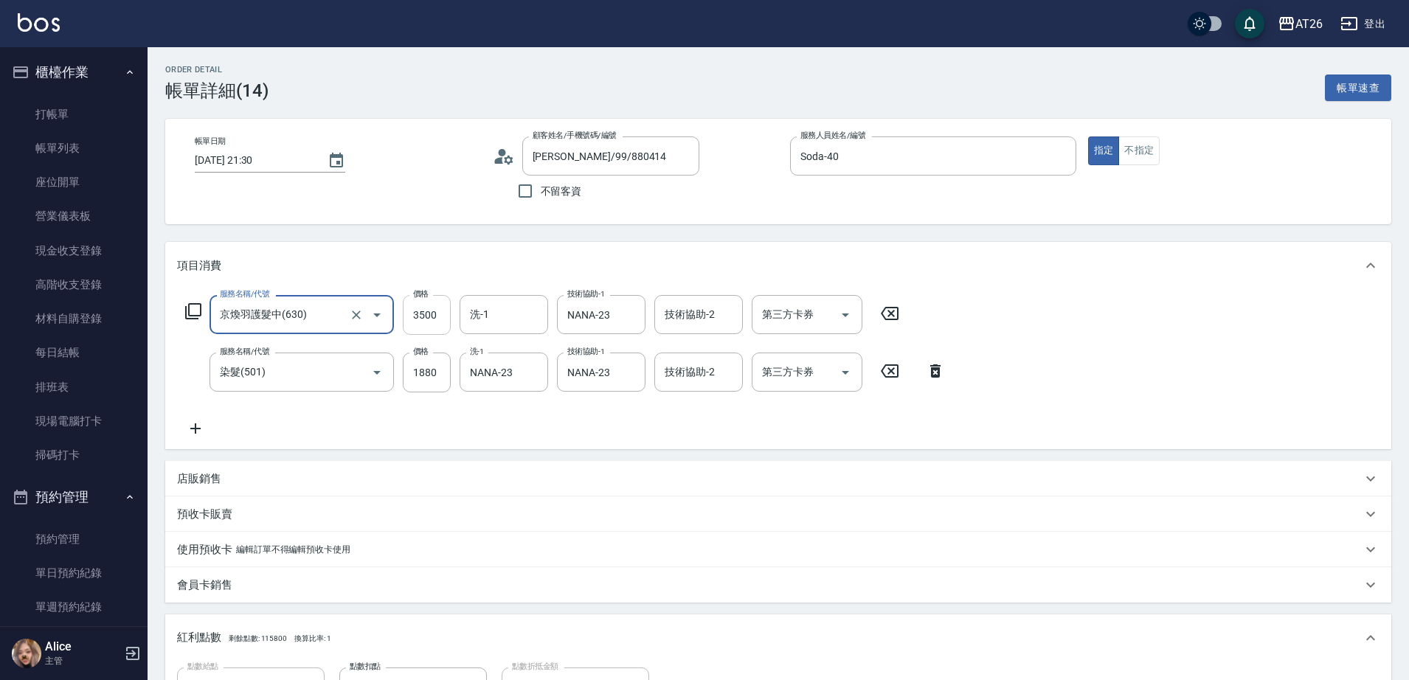
type input "京煥羽護髮中(630)"
type input "3"
type input "180"
type input "30"
type input "190"
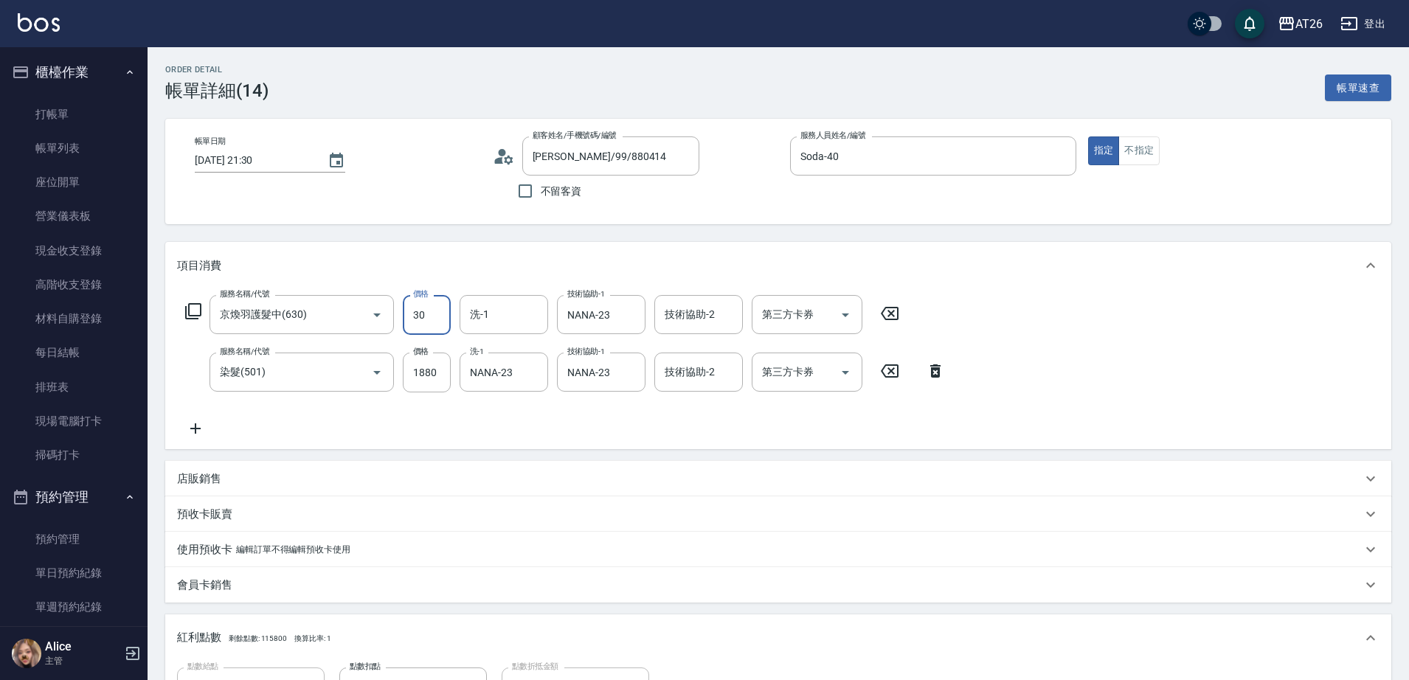
type input "300"
type input "210"
type input "3000"
type input "480"
type input "3000"
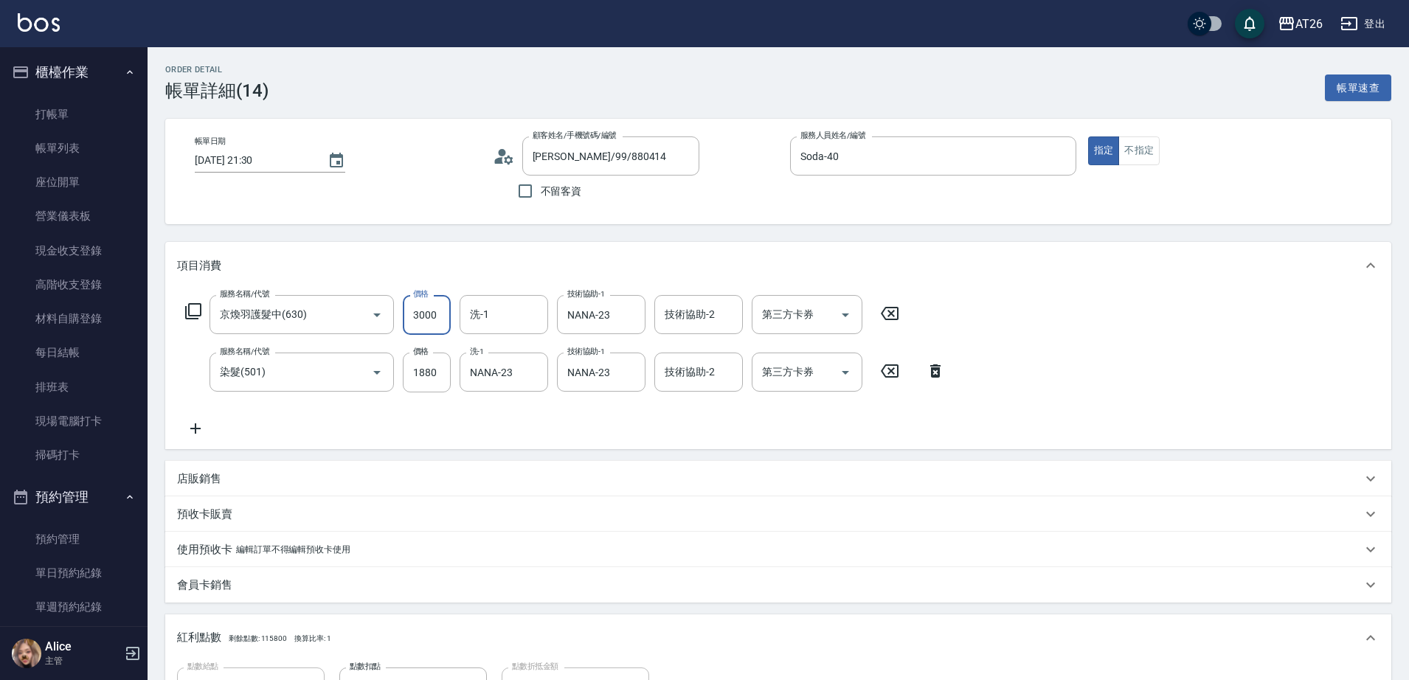
click at [472, 253] on div "項目消費" at bounding box center [778, 265] width 1226 height 47
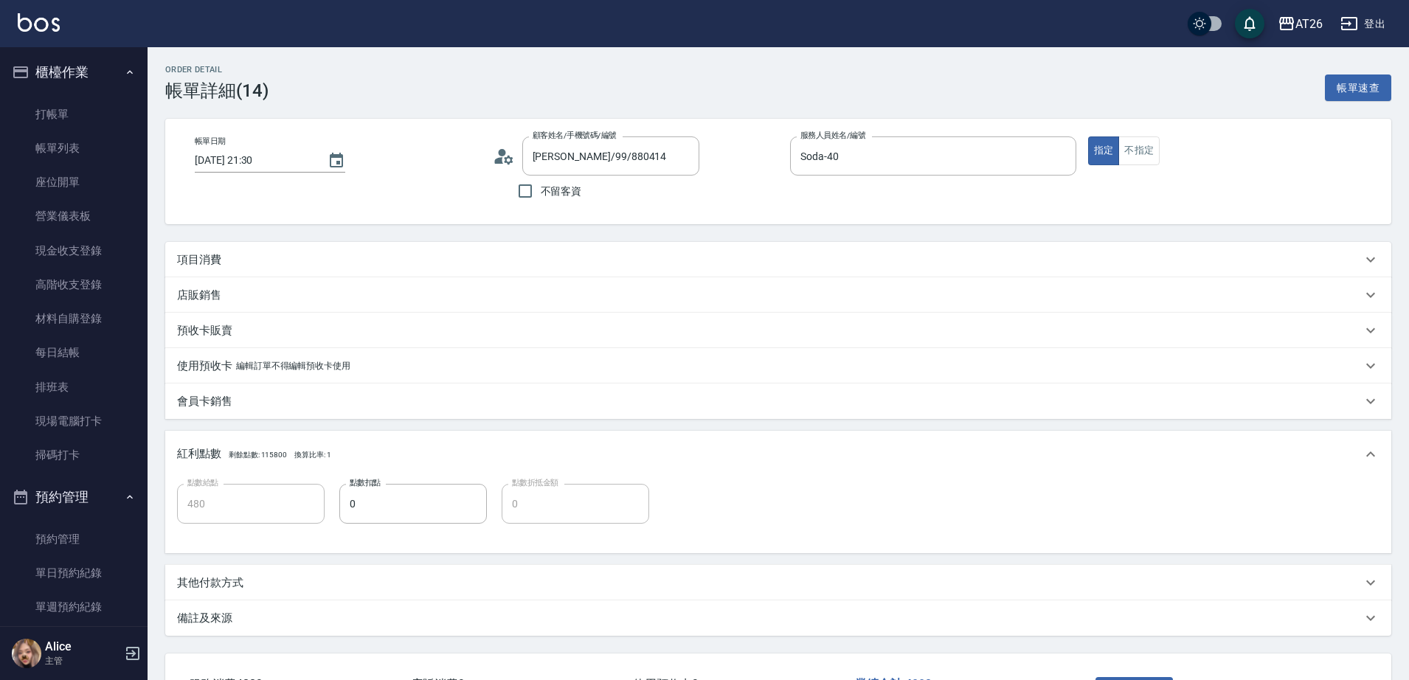
click at [383, 265] on div "項目消費" at bounding box center [769, 259] width 1185 height 15
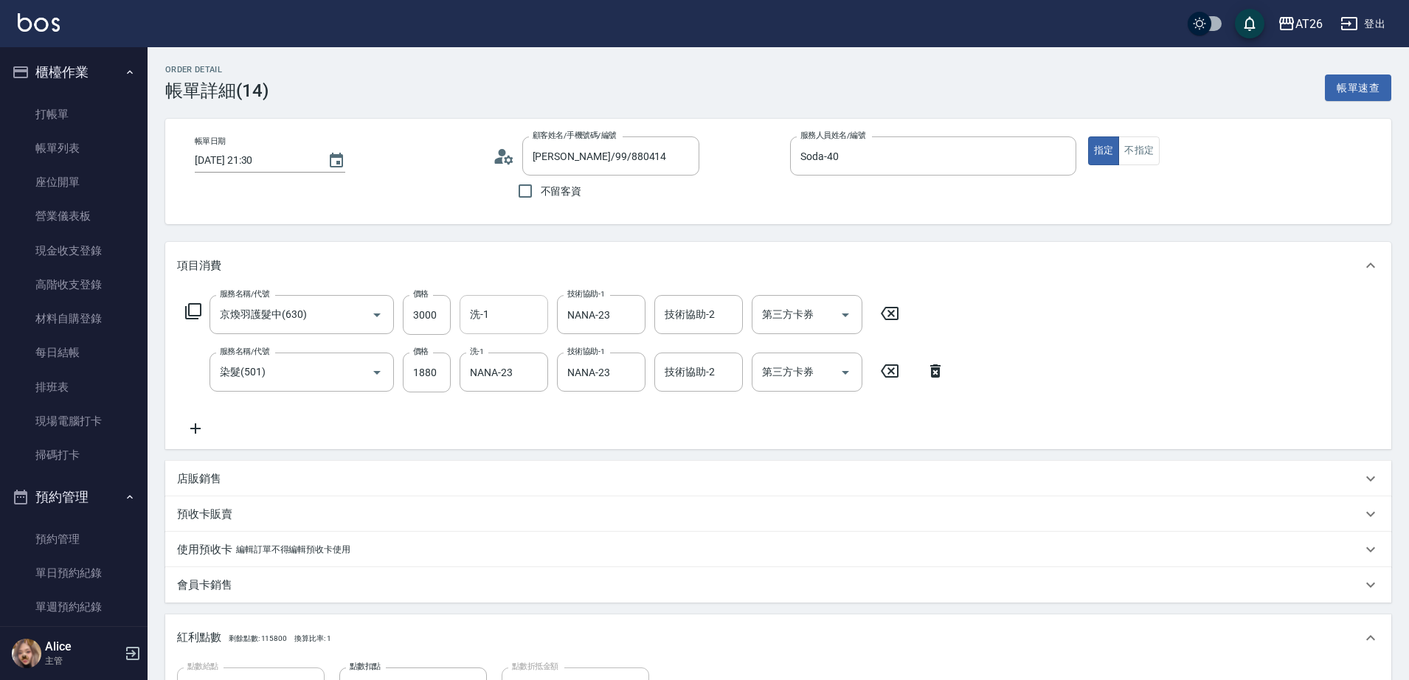
click at [516, 309] on input "洗-1" at bounding box center [503, 315] width 75 height 26
type input "NANA-23"
click at [522, 275] on div "項目消費" at bounding box center [778, 265] width 1226 height 47
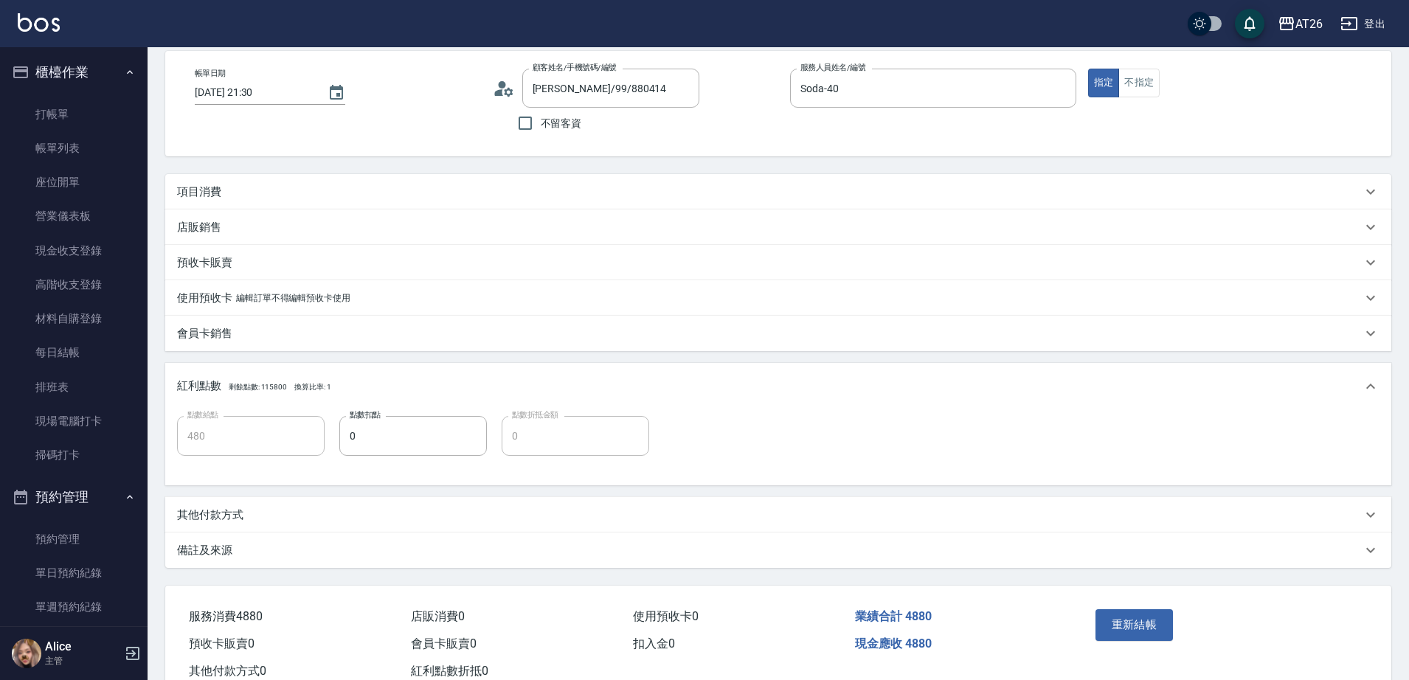
scroll to position [115, 0]
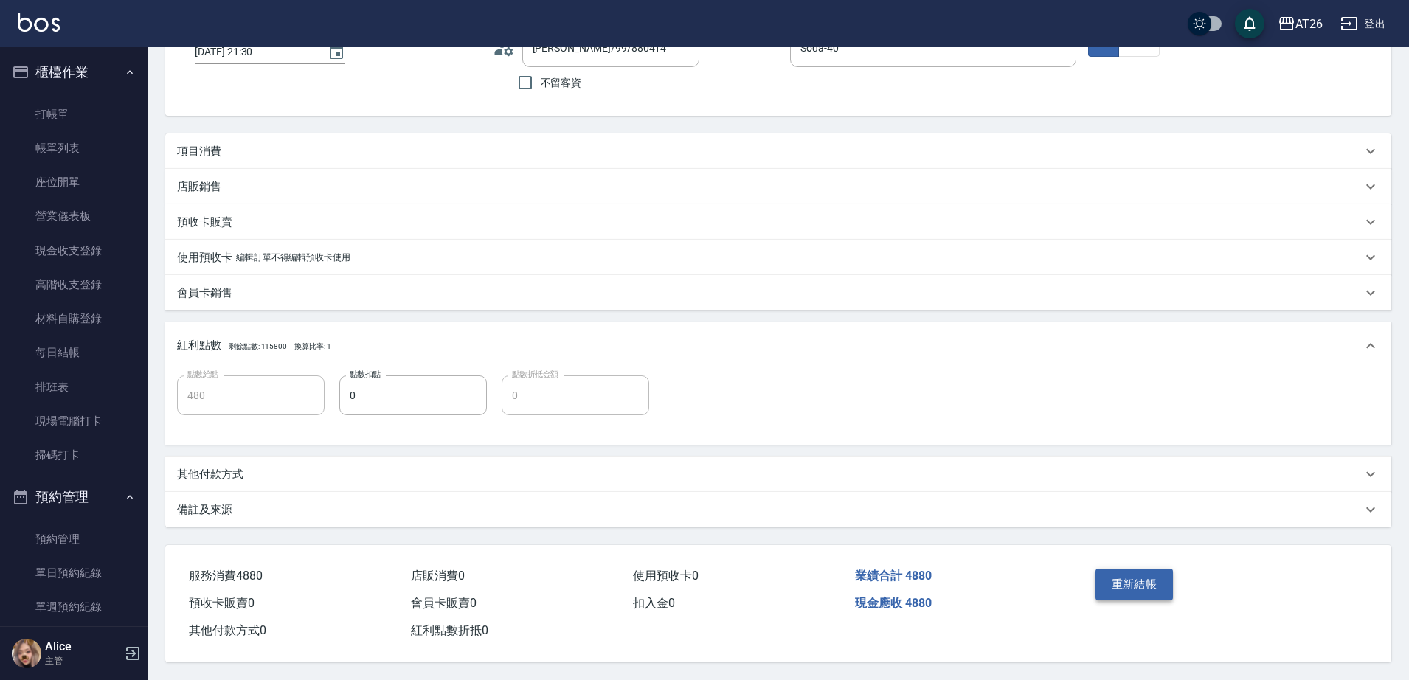
click at [1156, 573] on button "重新結帳" at bounding box center [1135, 584] width 78 height 31
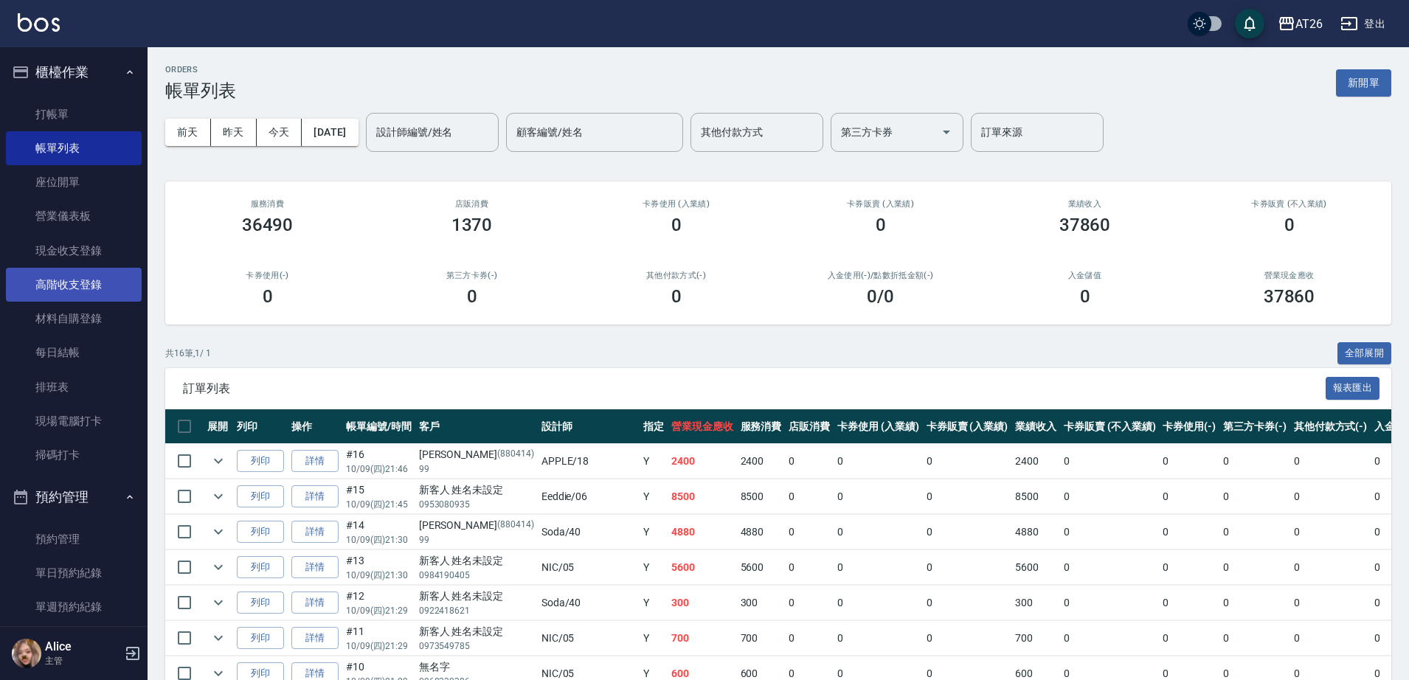
click at [100, 291] on link "高階收支登錄" at bounding box center [74, 285] width 136 height 34
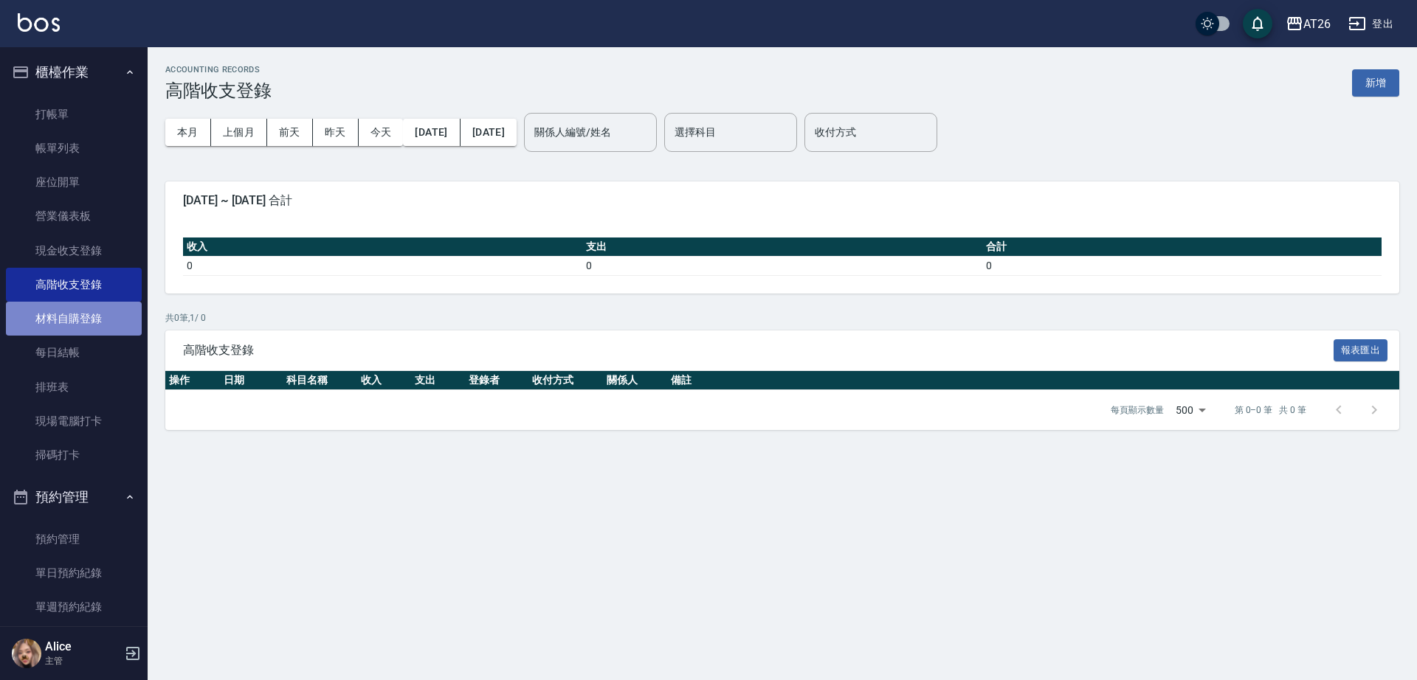
click at [100, 323] on link "材料自購登錄" at bounding box center [74, 319] width 136 height 34
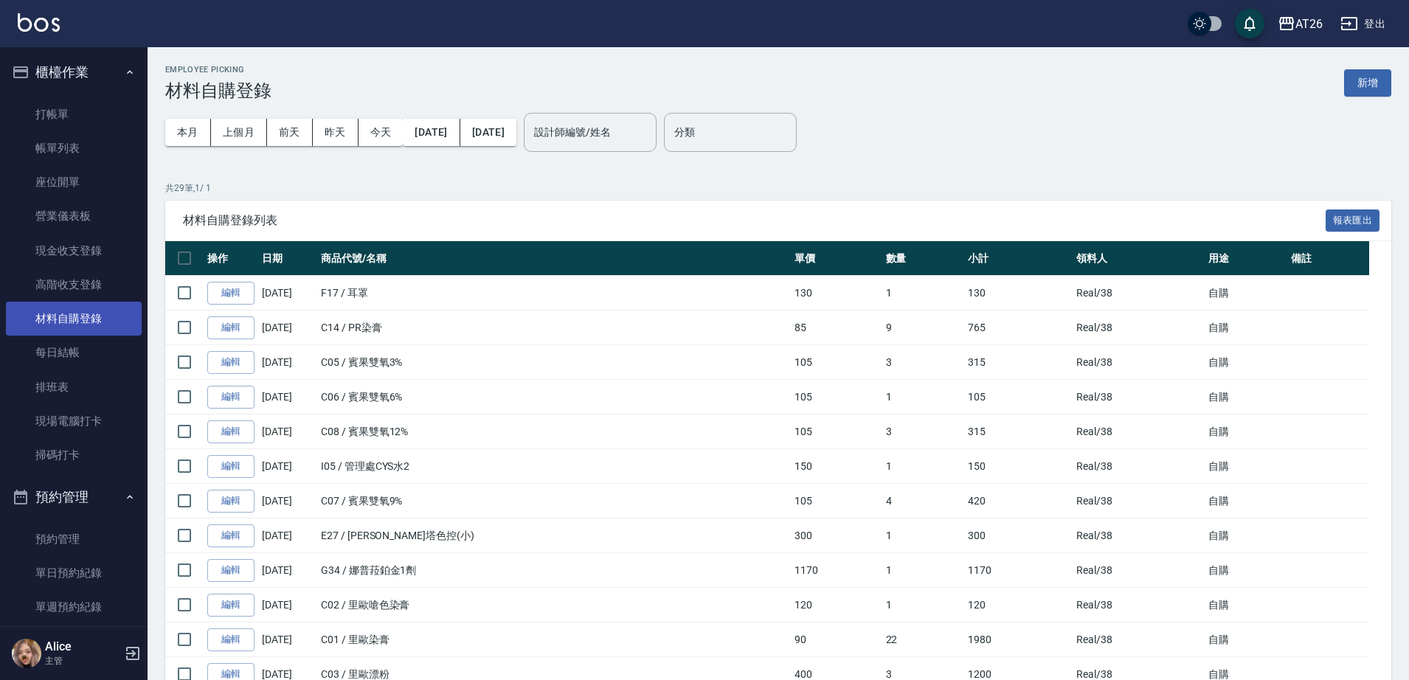
click at [97, 308] on link "材料自購登錄" at bounding box center [74, 319] width 136 height 34
click at [103, 289] on link "高階收支登錄" at bounding box center [74, 285] width 136 height 34
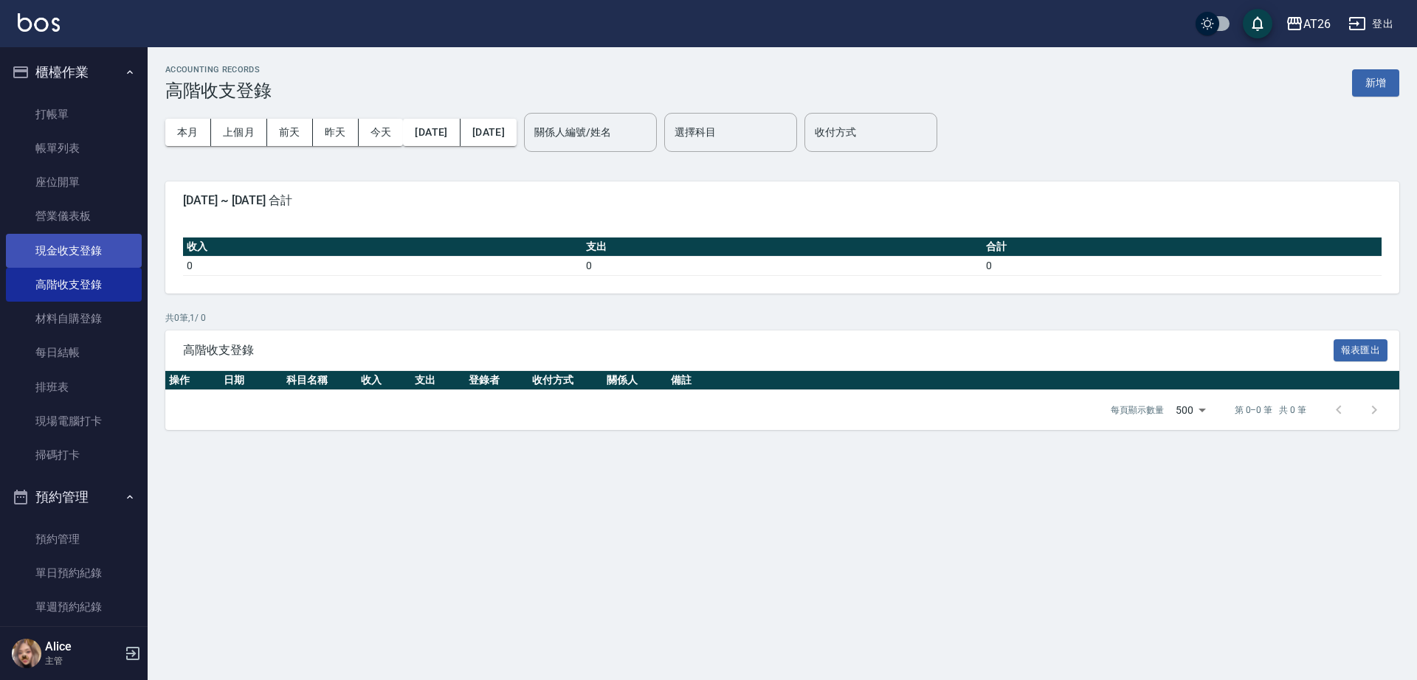
click at [109, 249] on link "現金收支登錄" at bounding box center [74, 251] width 136 height 34
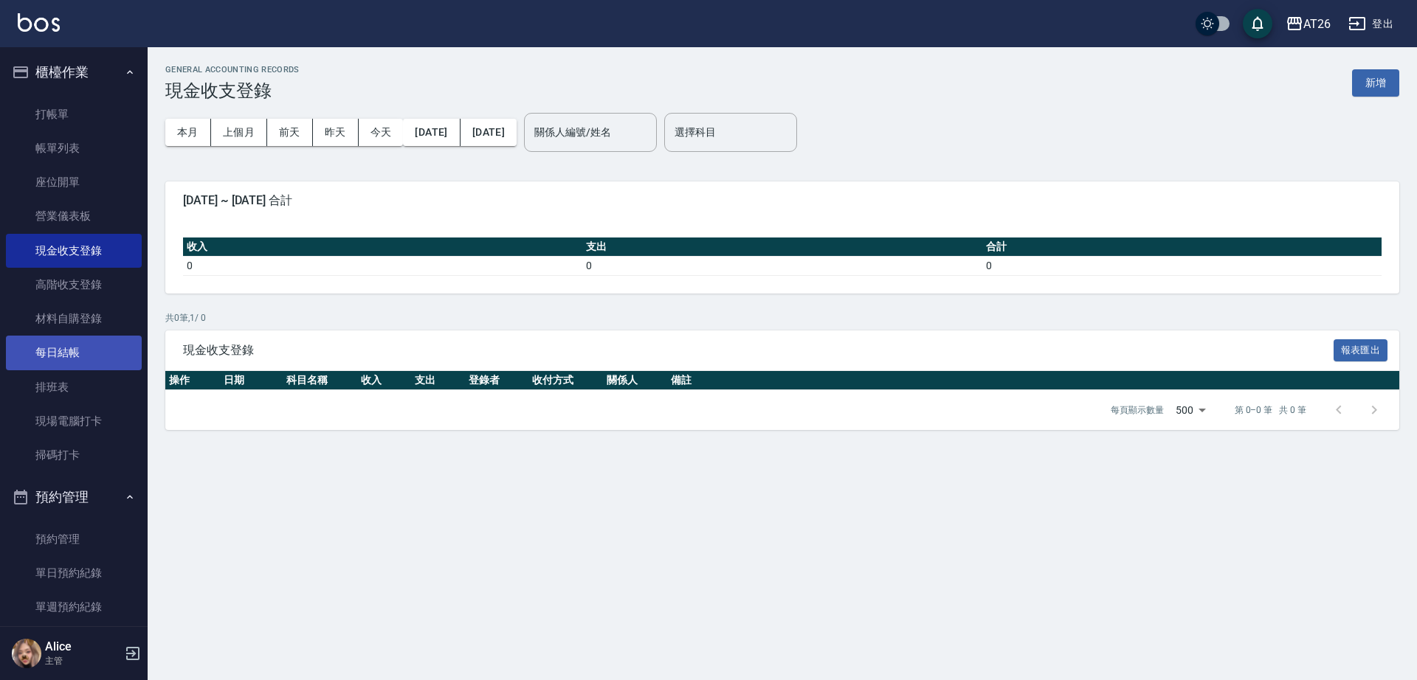
click at [95, 341] on link "每日結帳" at bounding box center [74, 353] width 136 height 34
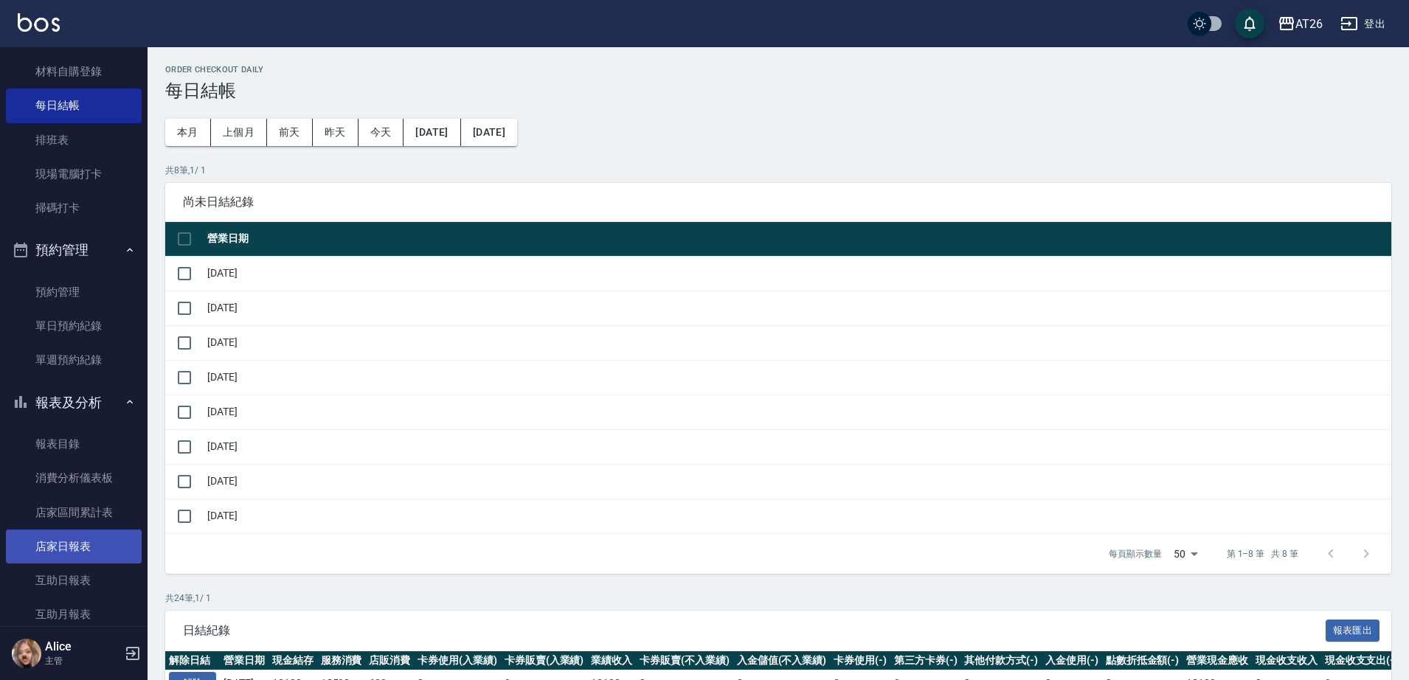
scroll to position [277, 0]
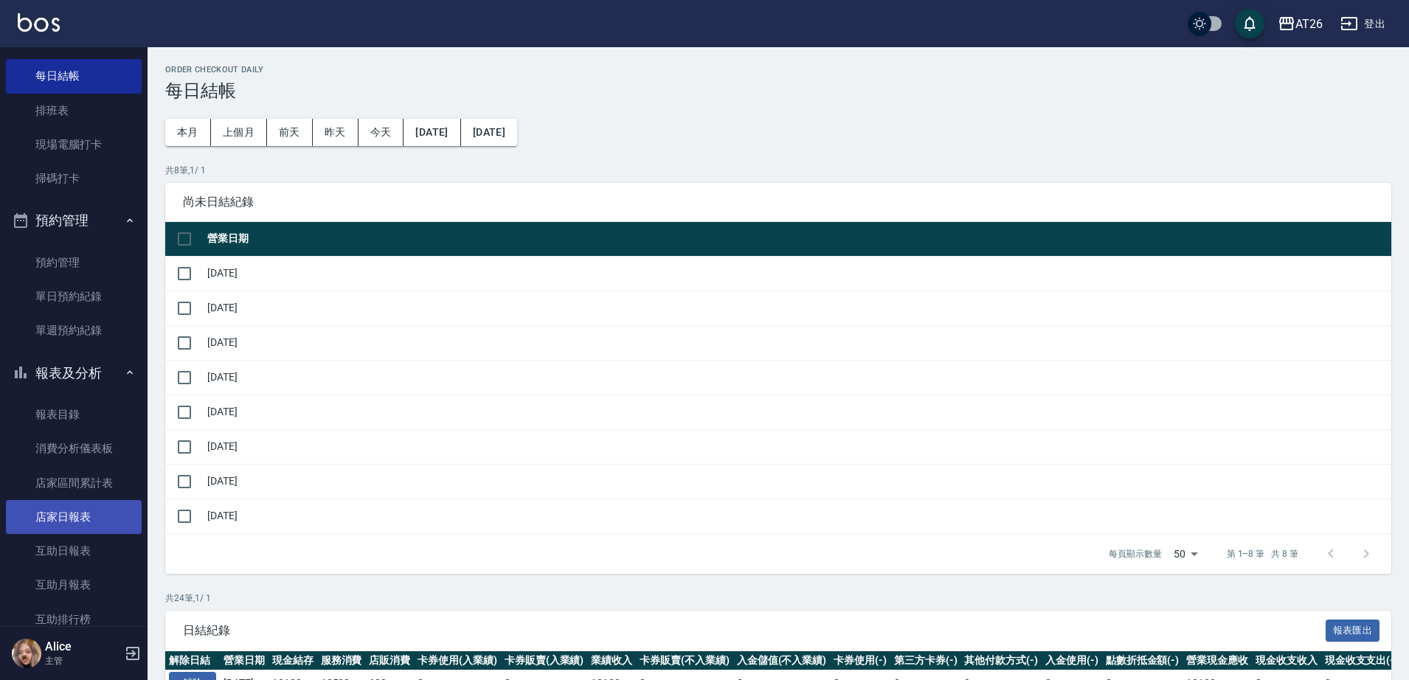
click at [93, 517] on link "店家日報表" at bounding box center [74, 517] width 136 height 34
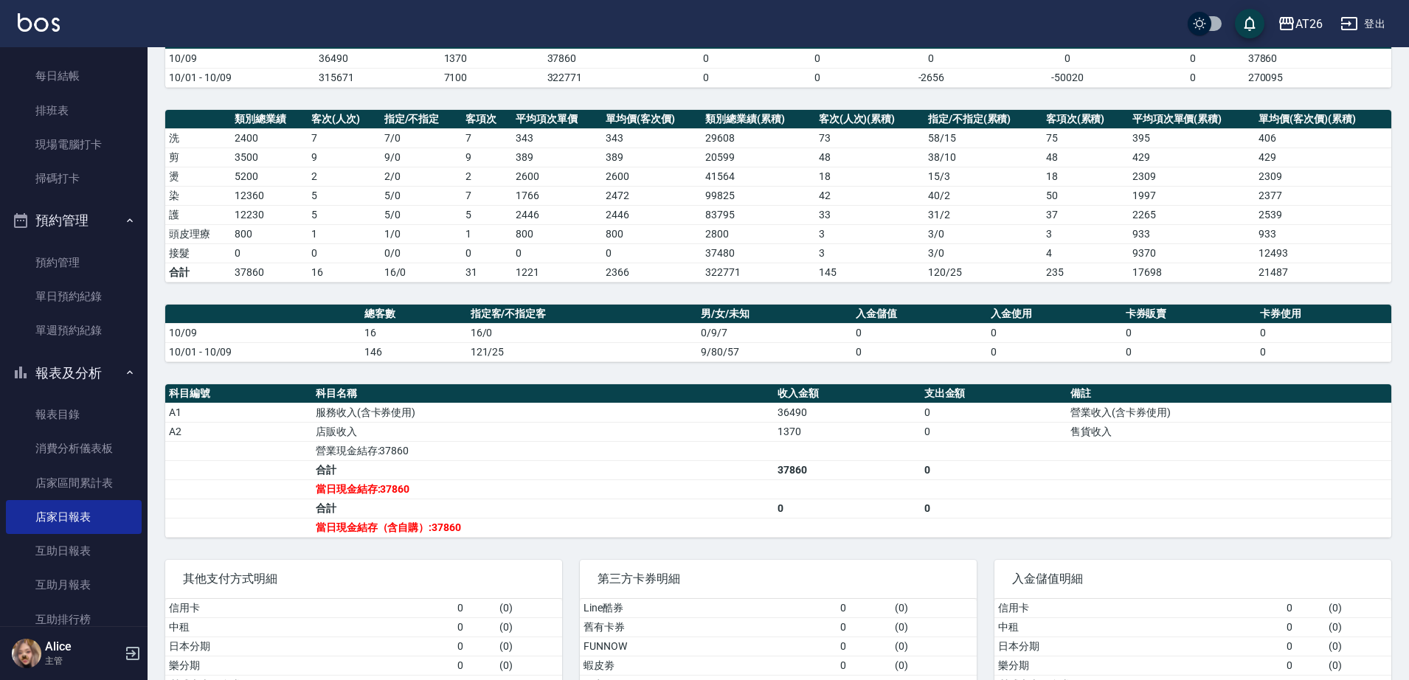
scroll to position [218, 0]
